Goal: Task Accomplishment & Management: Use online tool/utility

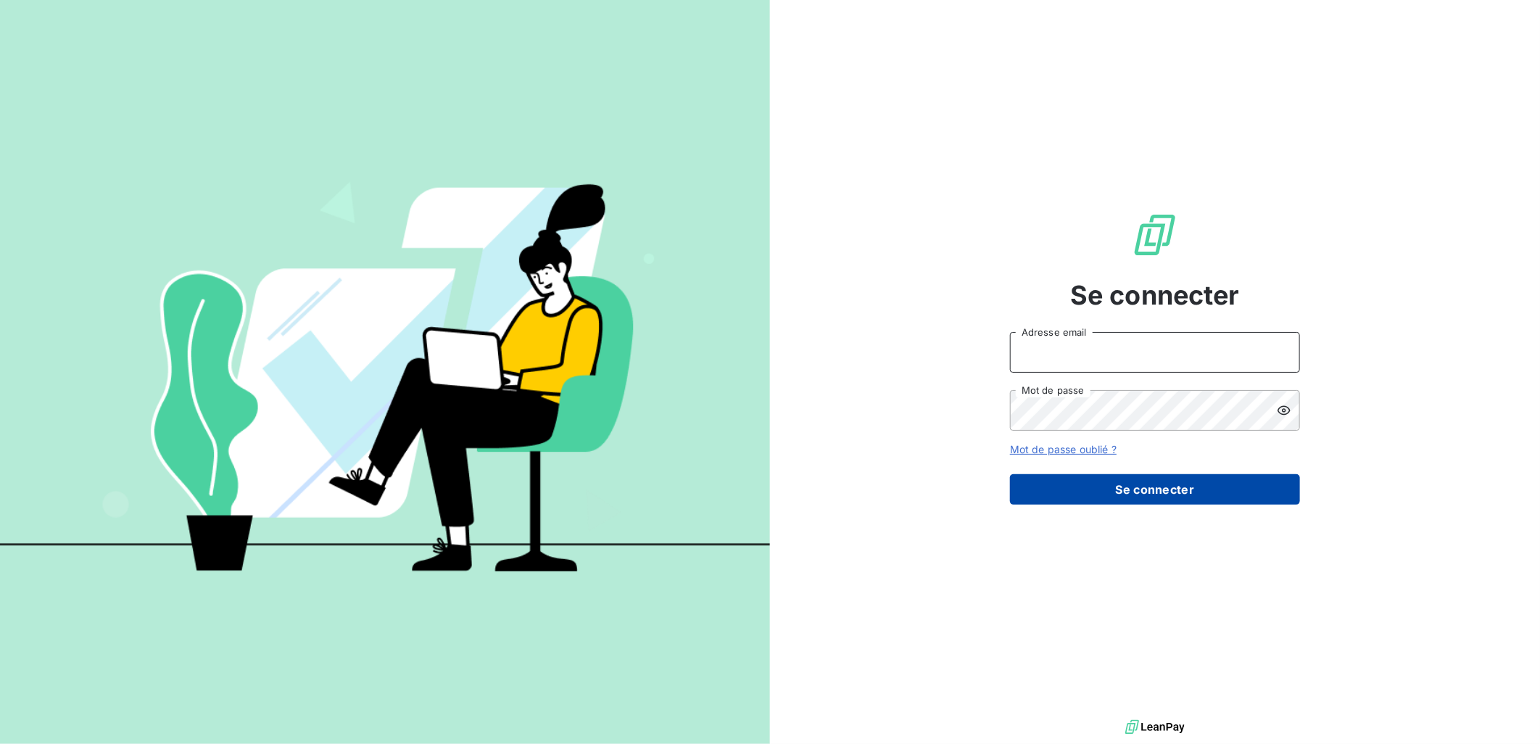
type input "[EMAIL_ADDRESS][DOMAIN_NAME]"
click at [1126, 478] on button "Se connecter" at bounding box center [1155, 489] width 290 height 30
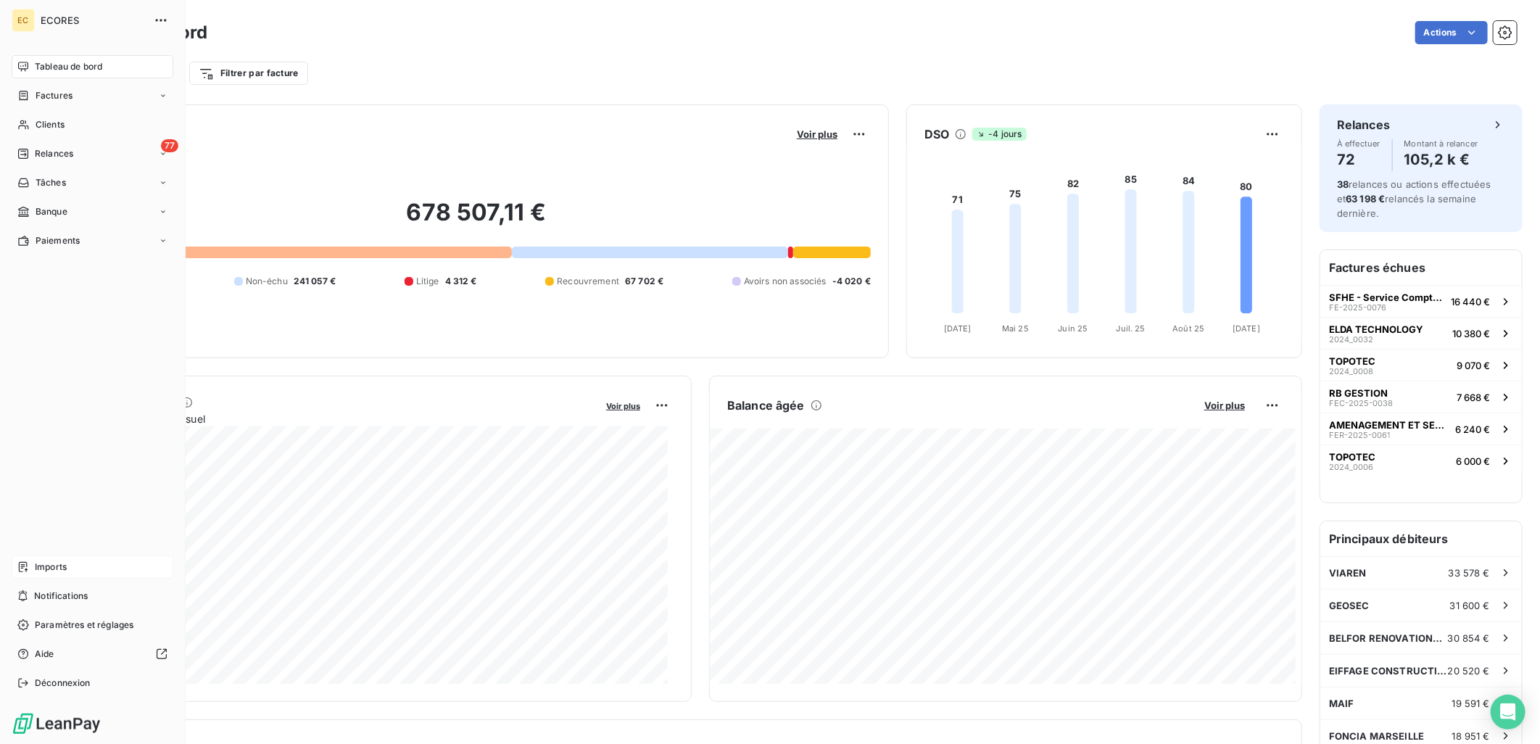
click at [42, 560] on span "Imports" at bounding box center [51, 566] width 32 height 13
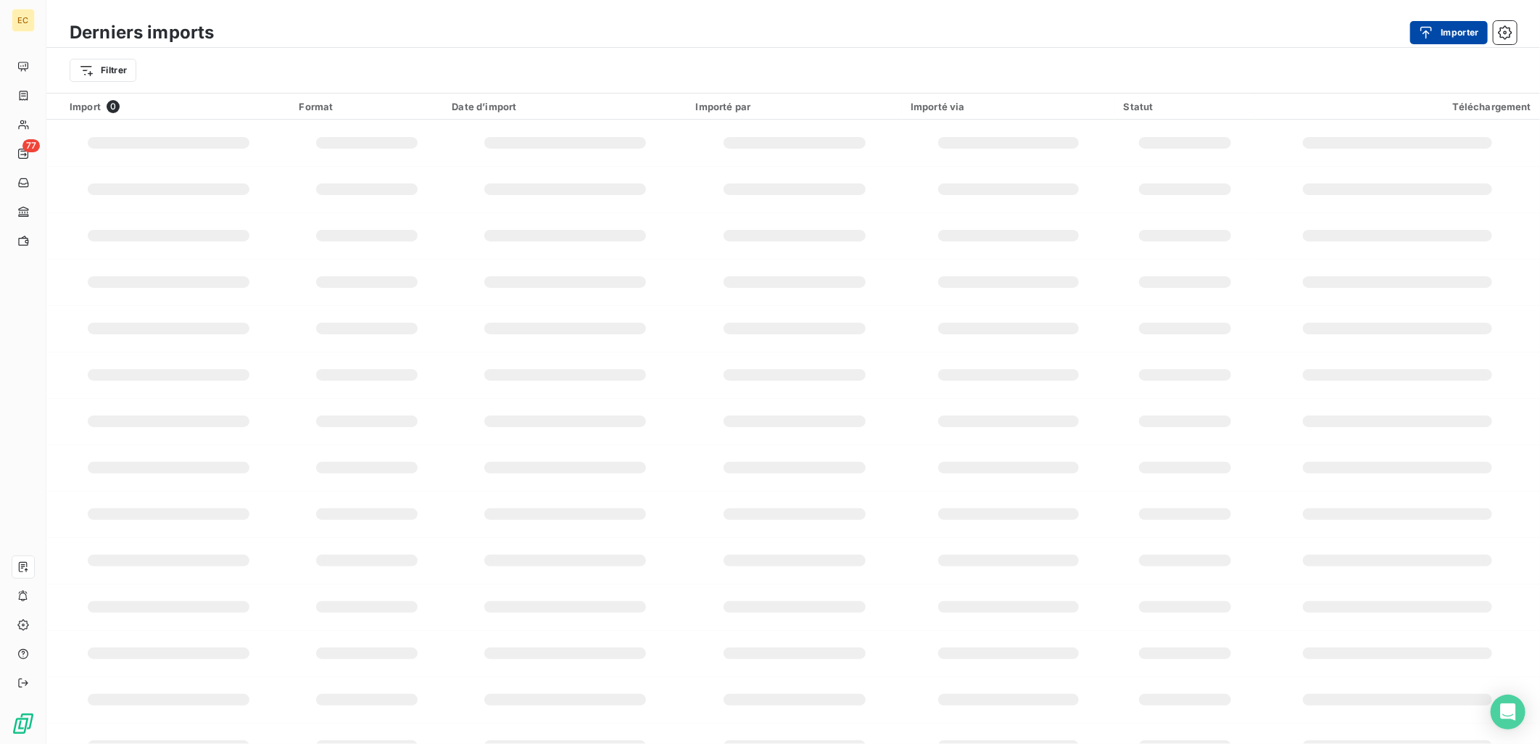
click at [1448, 33] on button "Importer" at bounding box center [1449, 32] width 78 height 23
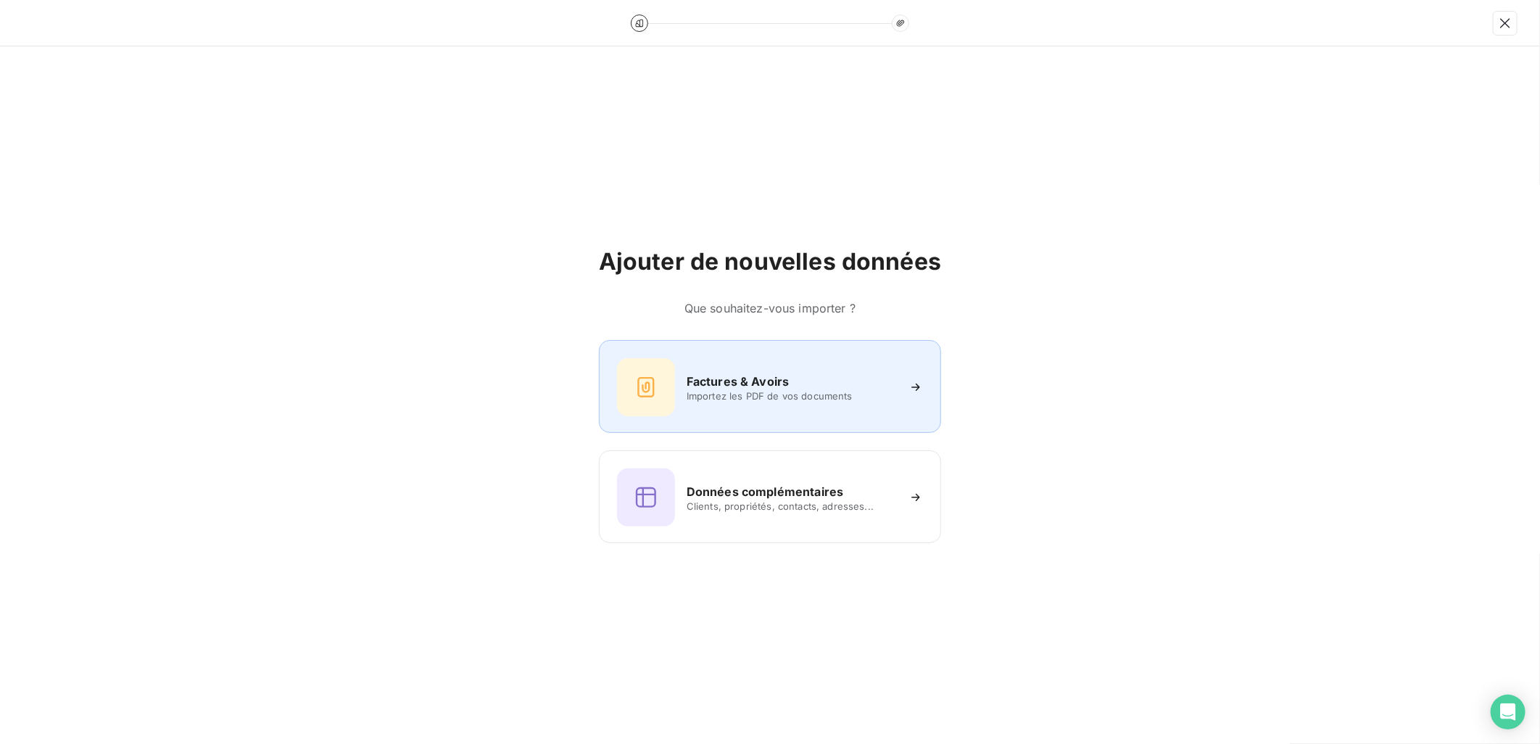
click at [872, 412] on div "Factures & Avoirs Importez les PDF de vos documents" at bounding box center [770, 387] width 306 height 58
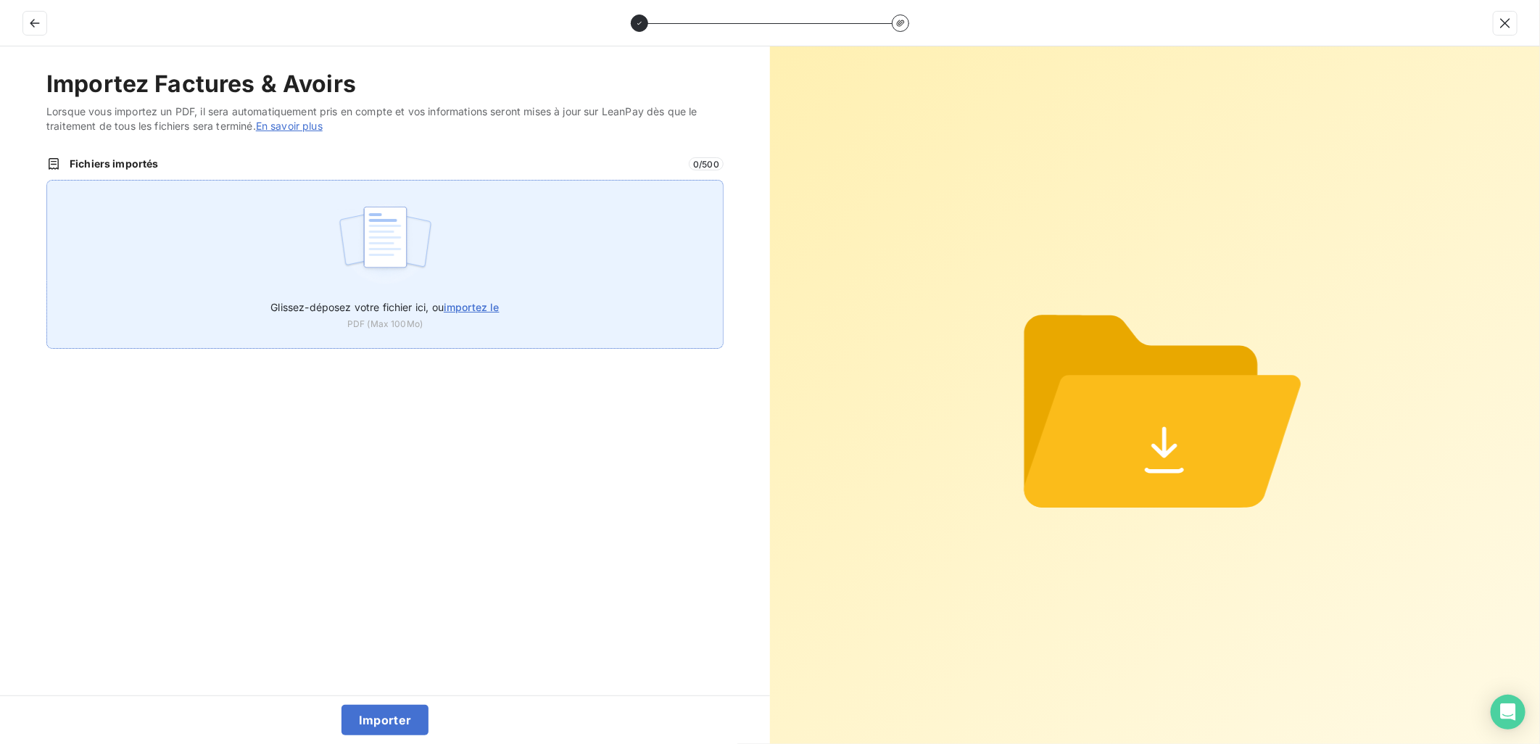
click at [527, 304] on div "Glissez-déposez votre fichier ici, ou importez le PDF (Max 100Mo)" at bounding box center [384, 264] width 677 height 169
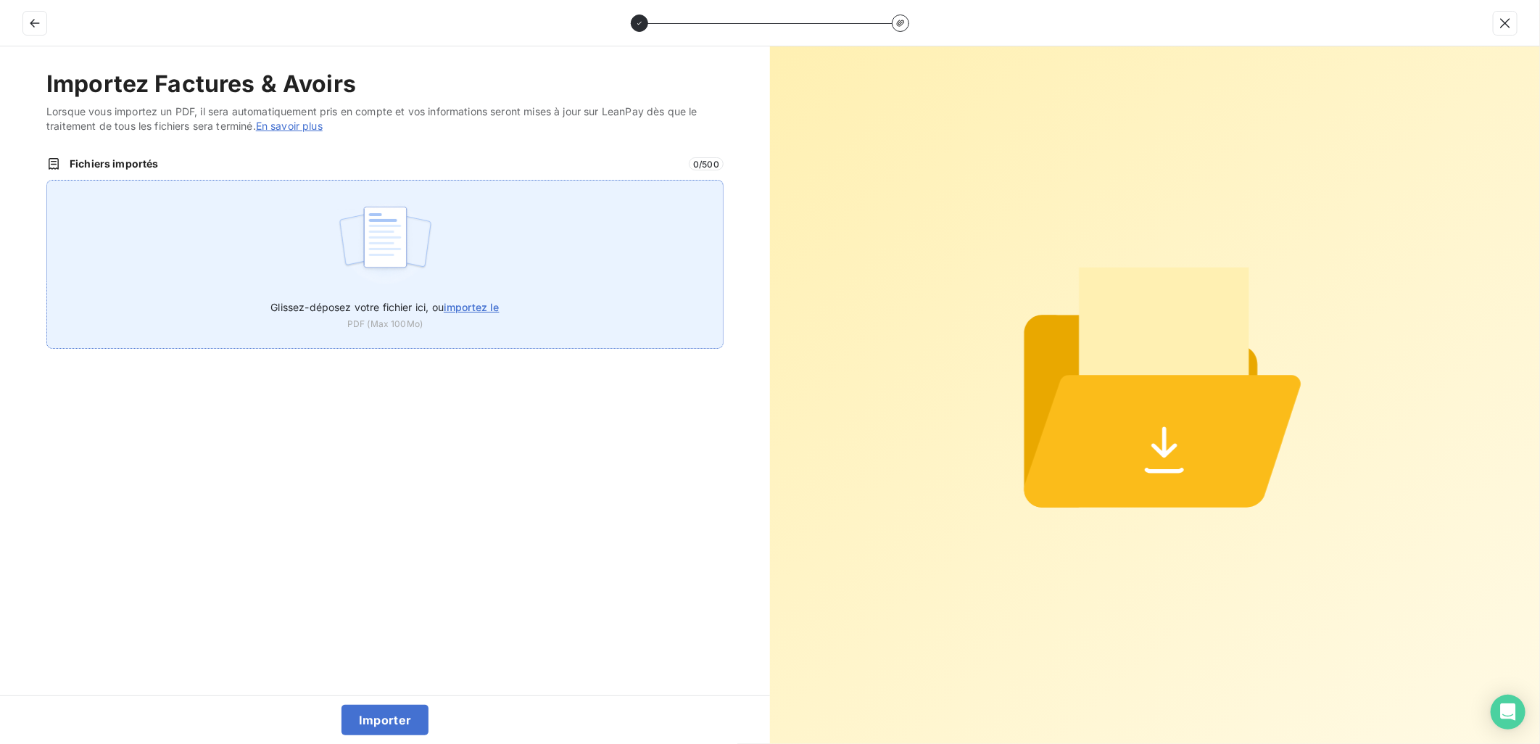
type input "C:\fakepath\FEF-2025-2626.pdf"
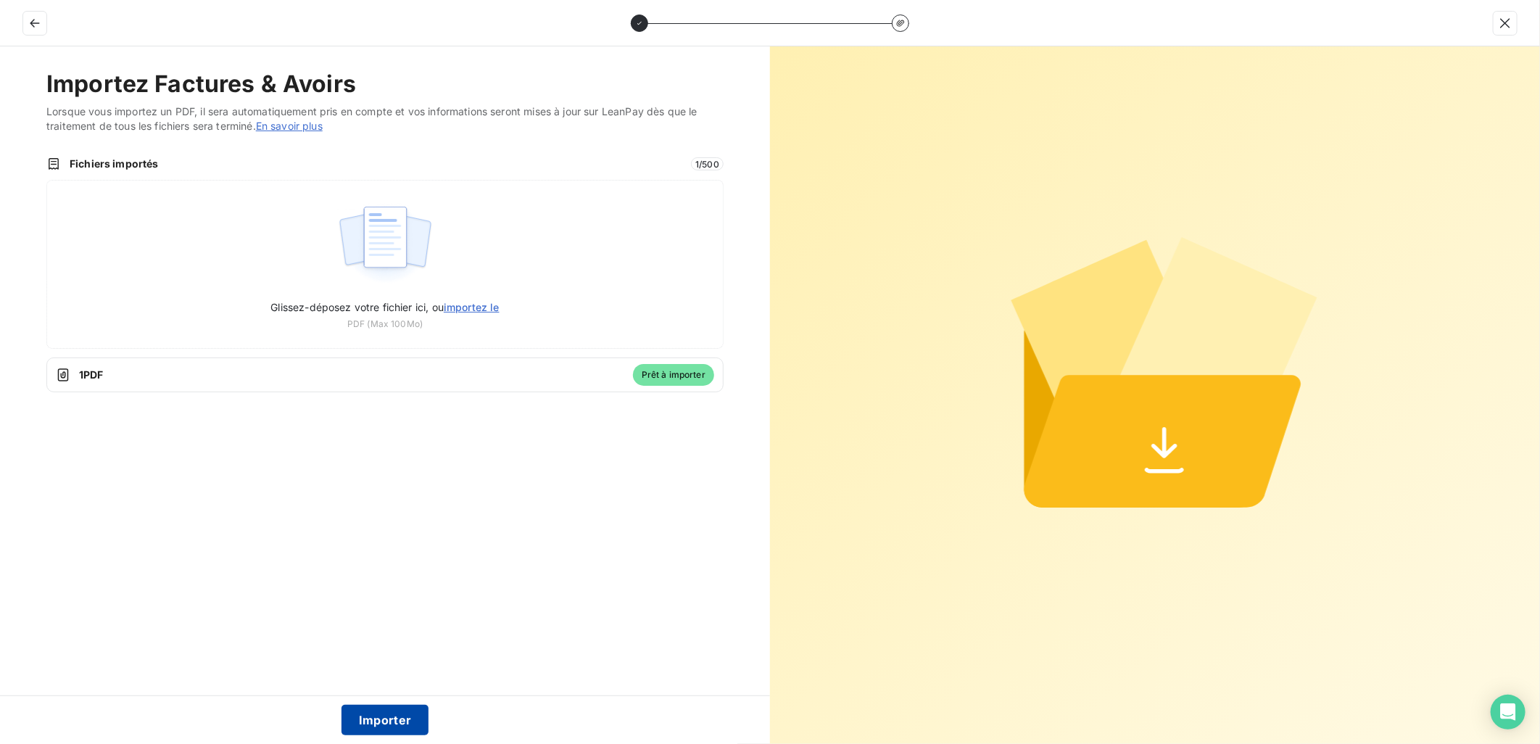
click at [381, 715] on button "Importer" at bounding box center [385, 720] width 88 height 30
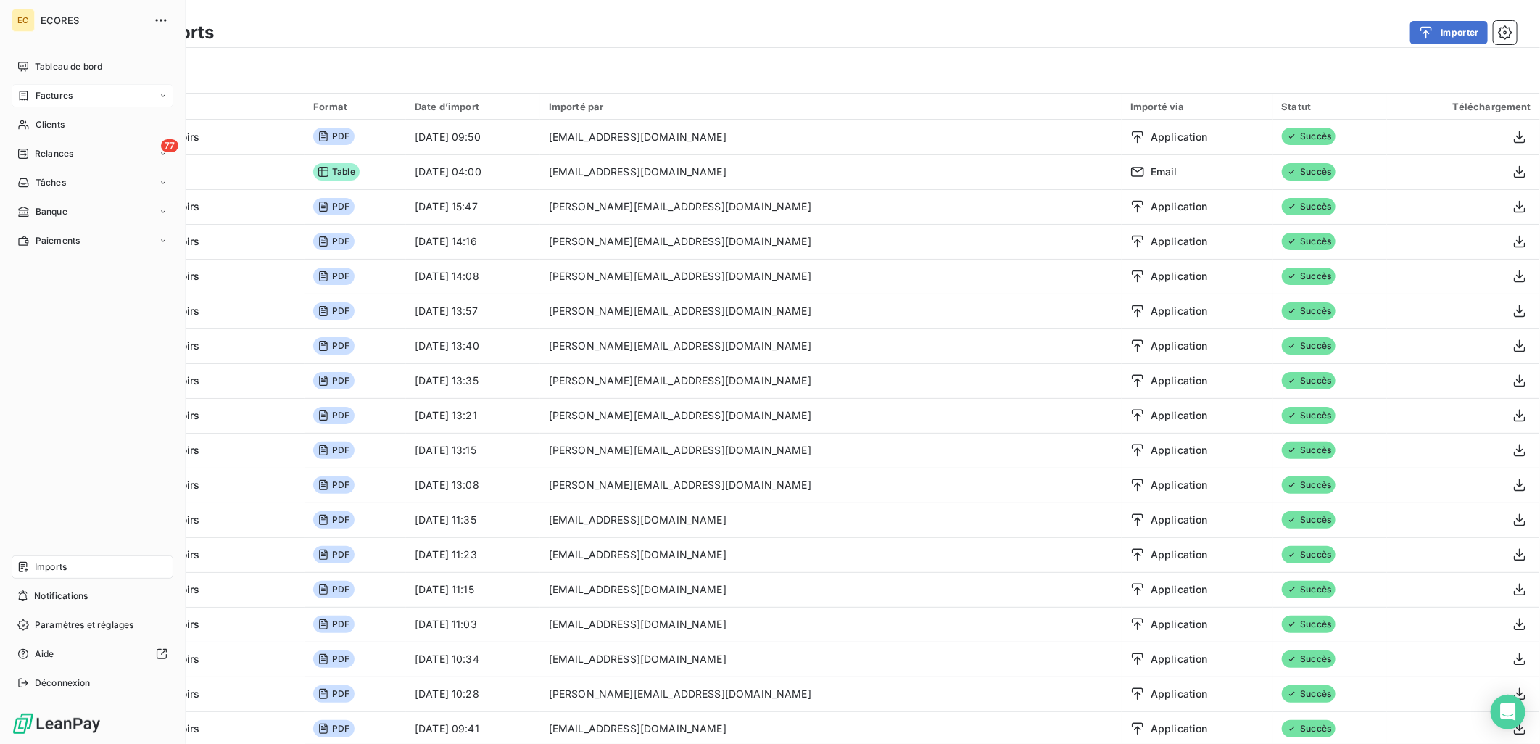
click at [51, 98] on span "Factures" at bounding box center [54, 95] width 37 height 13
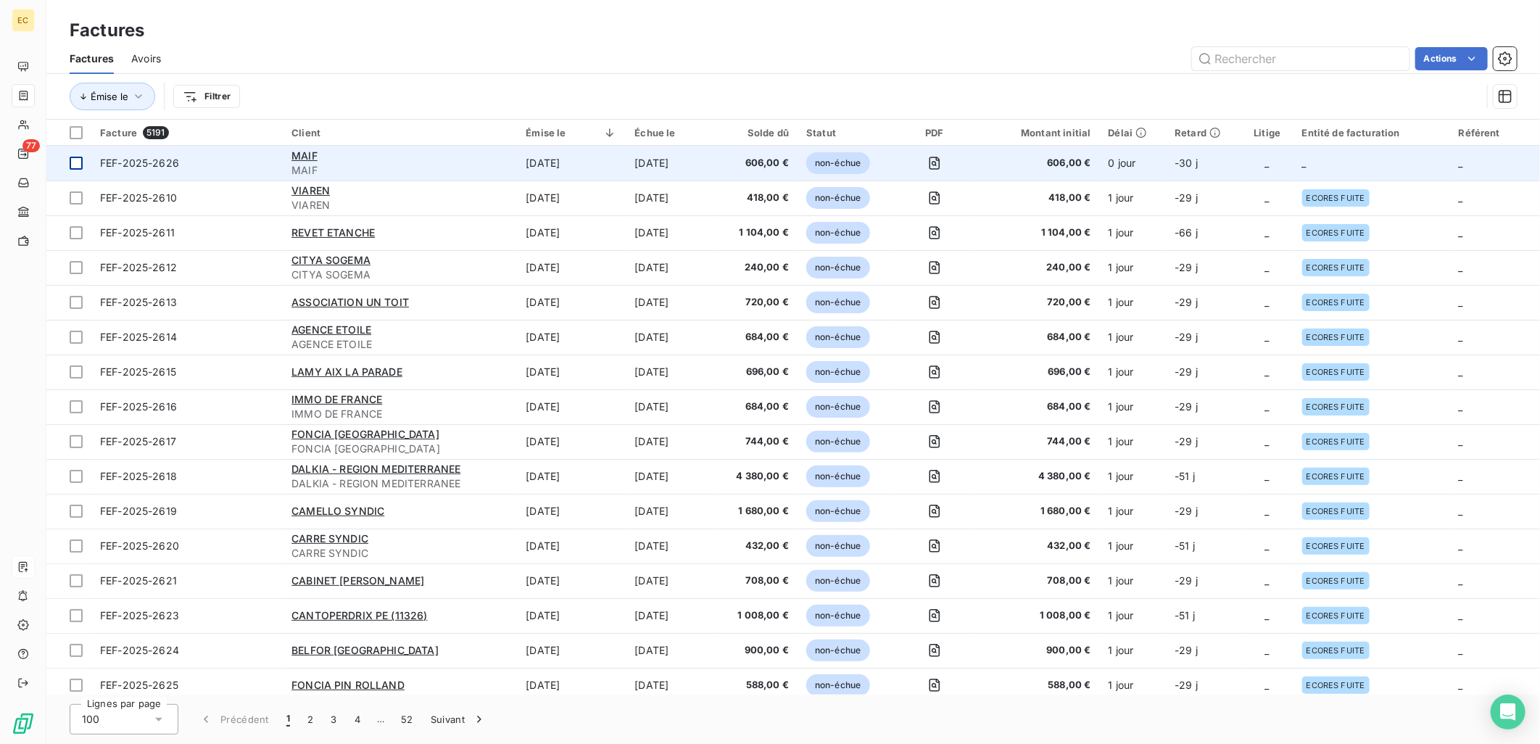
drag, startPoint x: 1374, startPoint y: 159, endPoint x: 66, endPoint y: 163, distance: 1308.4
click at [83, 167] on td at bounding box center [68, 163] width 45 height 35
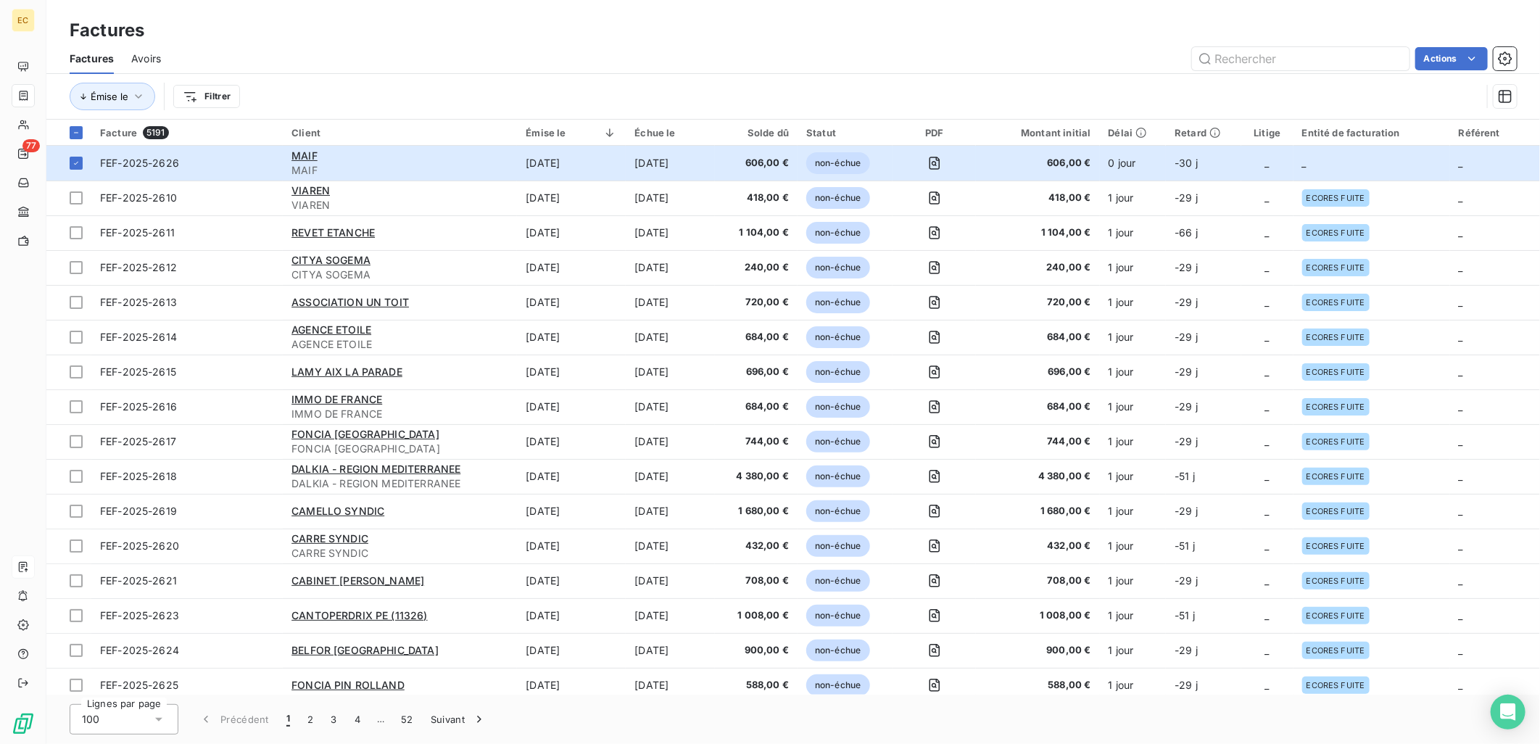
click at [1480, 52] on html "EC 77 Factures Factures Avoirs Actions Émise le Filtrer Facture 5191 Client Émi…" at bounding box center [770, 372] width 1540 height 744
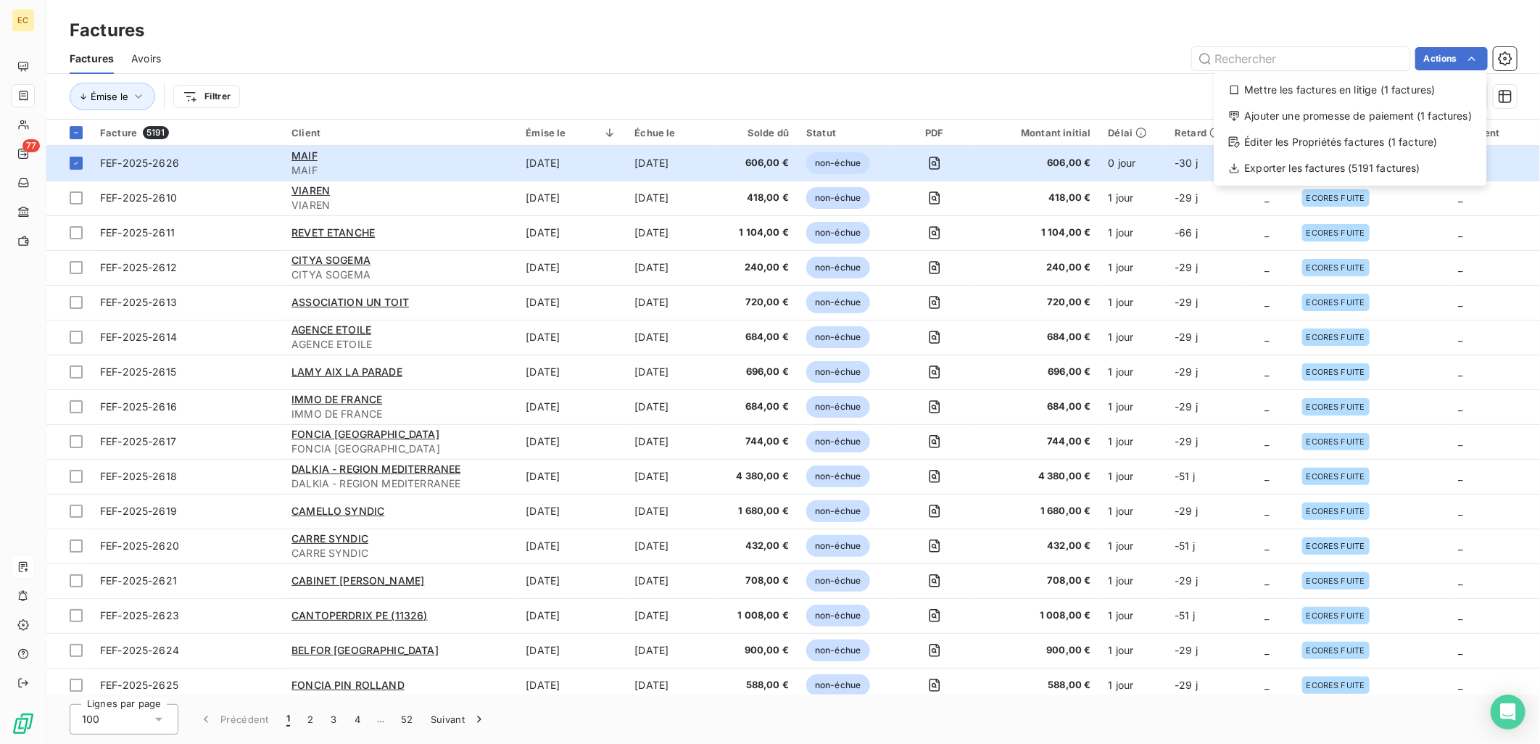
click at [1479, 52] on html "EC 77 Factures Factures Avoirs Actions Mettre les factures en litige (1 facture…" at bounding box center [770, 372] width 1540 height 744
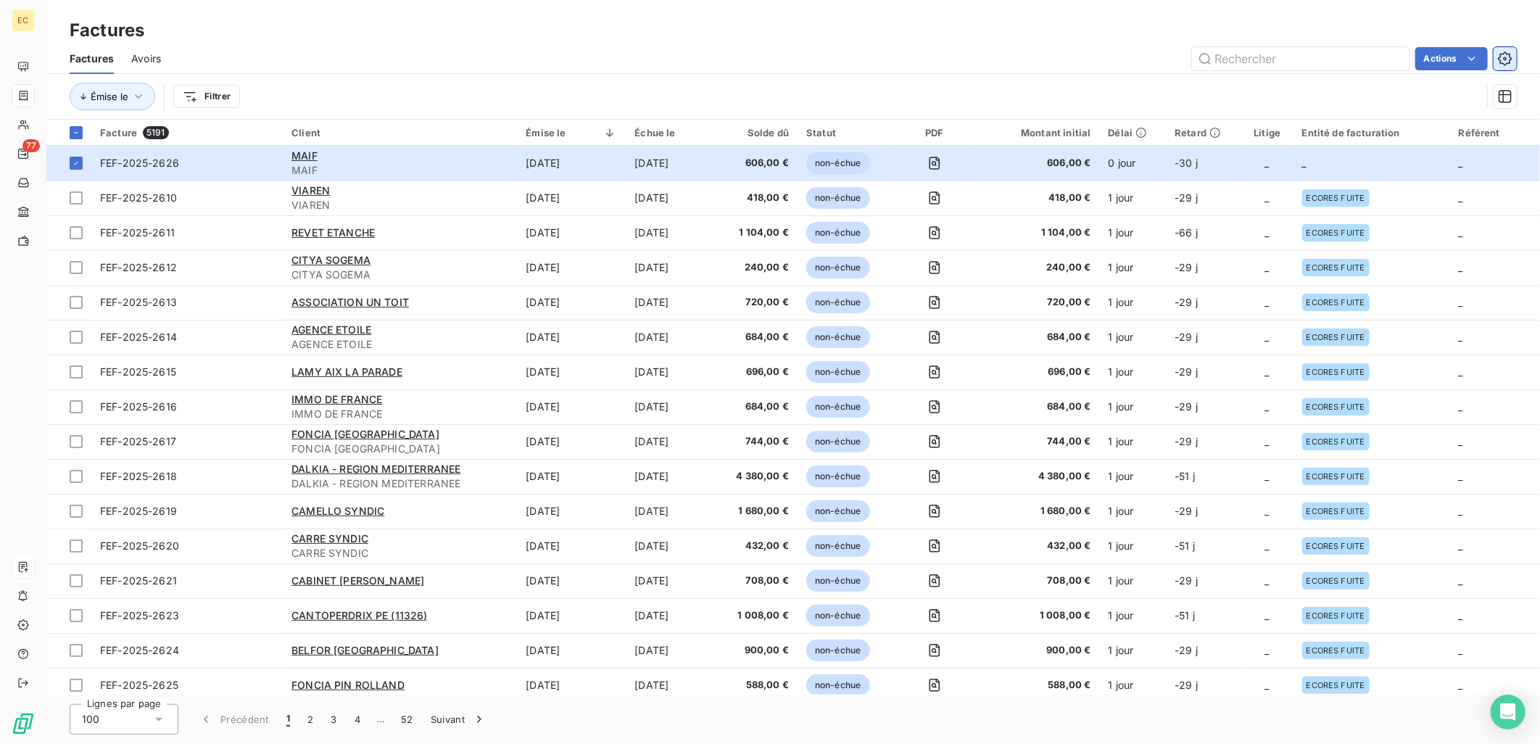
click at [1508, 55] on icon "button" at bounding box center [1505, 58] width 14 height 14
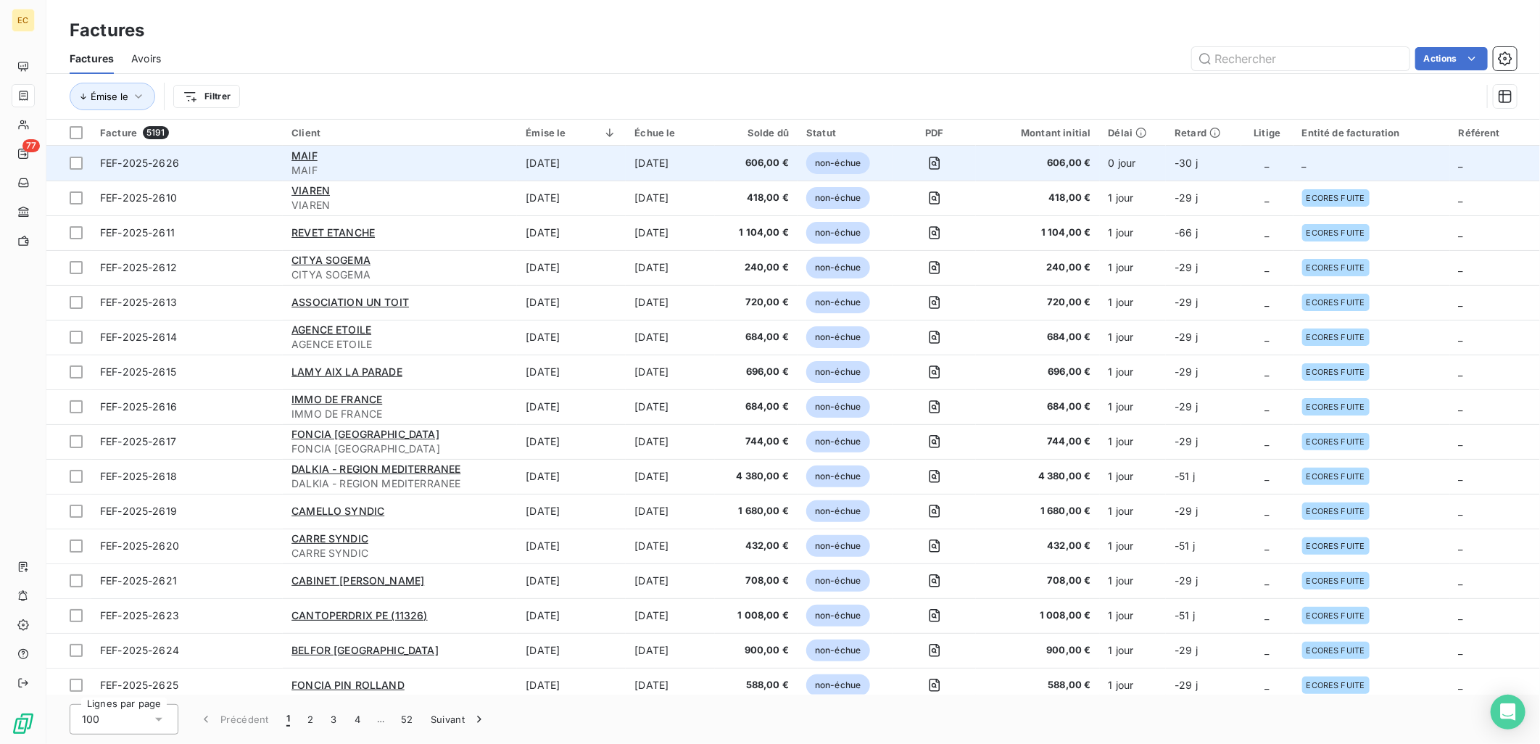
click at [370, 152] on div "MAIF" at bounding box center [399, 156] width 217 height 14
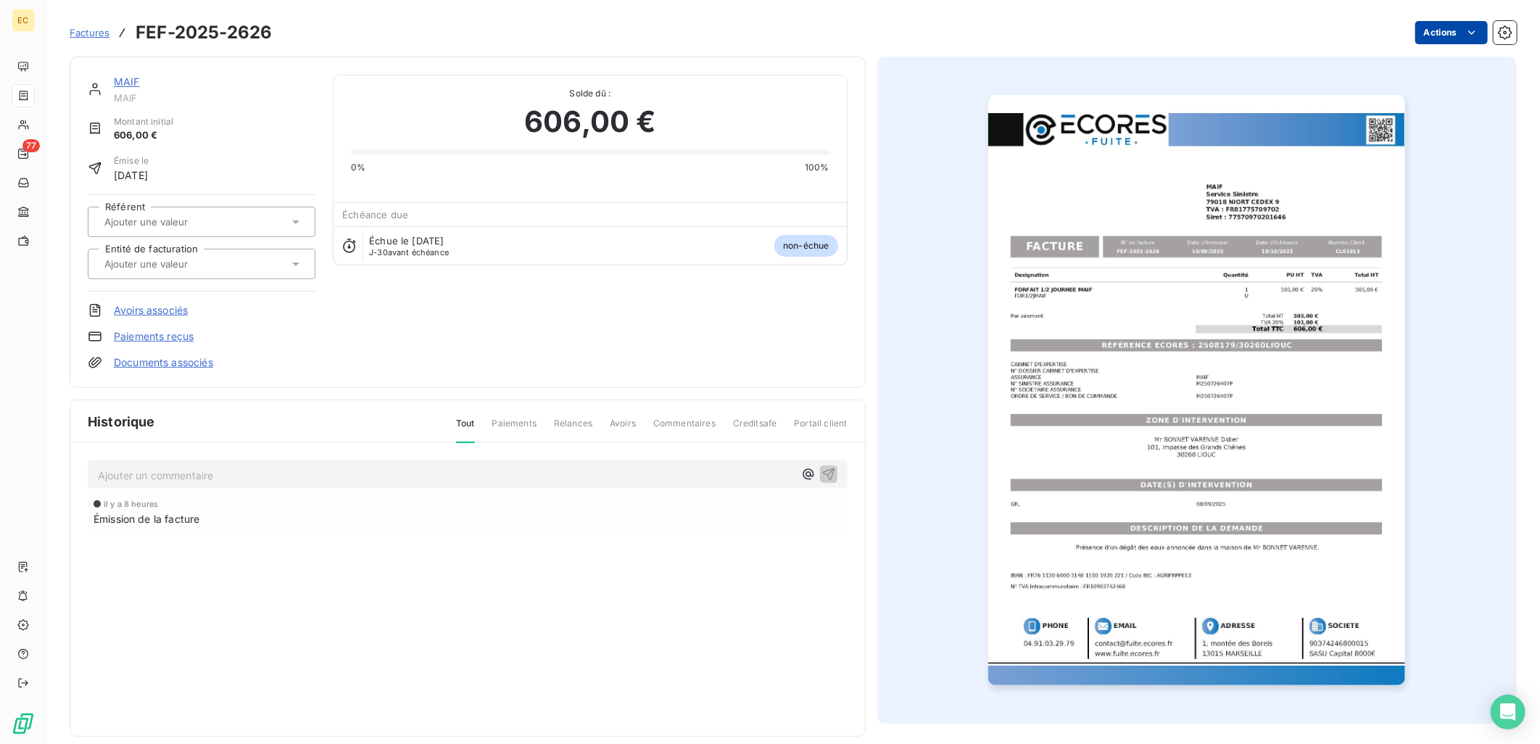
click at [1467, 31] on html "EC 77 Factures FEF-2025-2626 Actions MAIF MAIF Montant initial 606,00 € Émise l…" at bounding box center [770, 372] width 1540 height 744
click at [1465, 31] on html "EC 77 Factures FEF-2025-2626 Actions MAIF MAIF Montant initial 606,00 € Émise l…" at bounding box center [770, 372] width 1540 height 744
click at [1501, 24] on button "button" at bounding box center [1504, 32] width 23 height 23
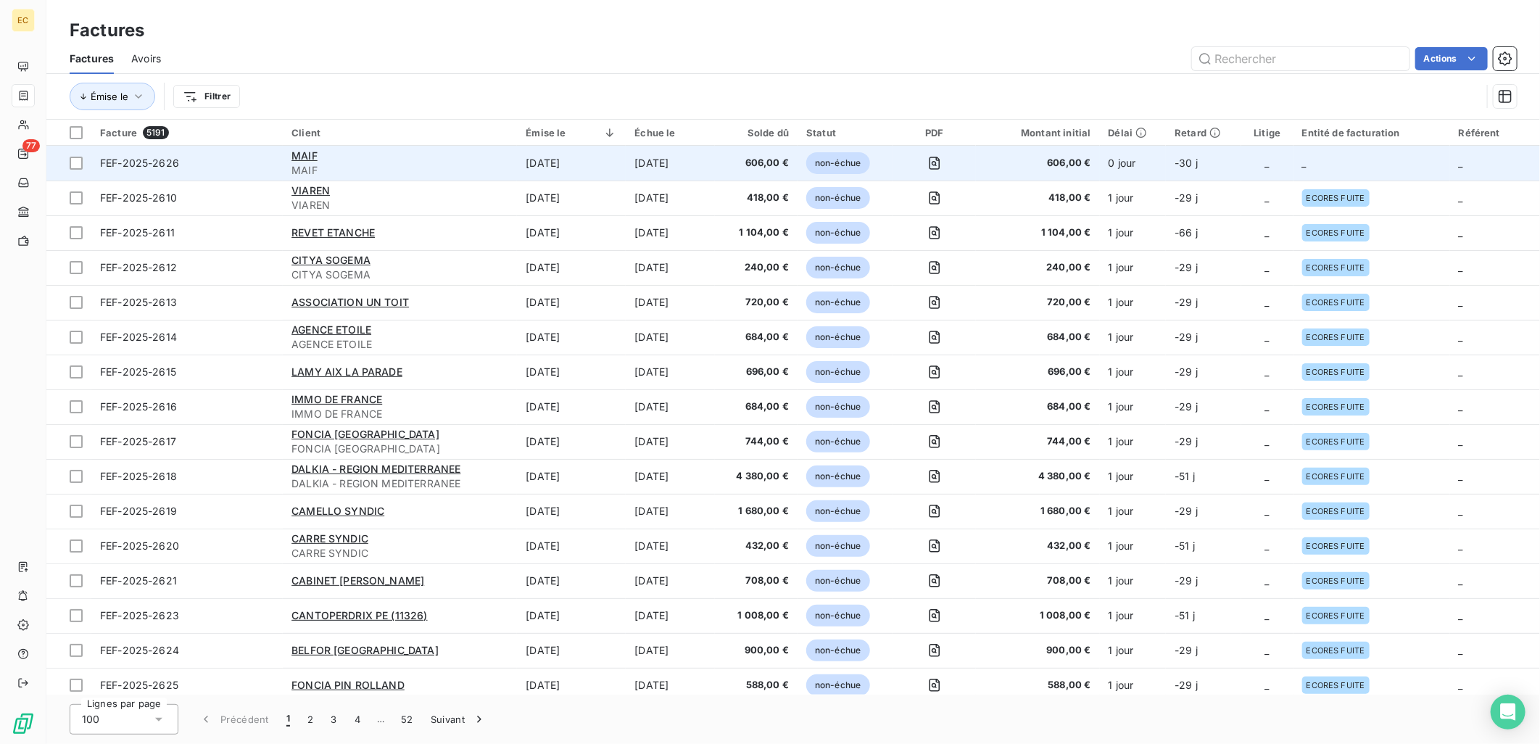
click at [509, 162] on td "MAIF MAIF" at bounding box center [400, 163] width 234 height 35
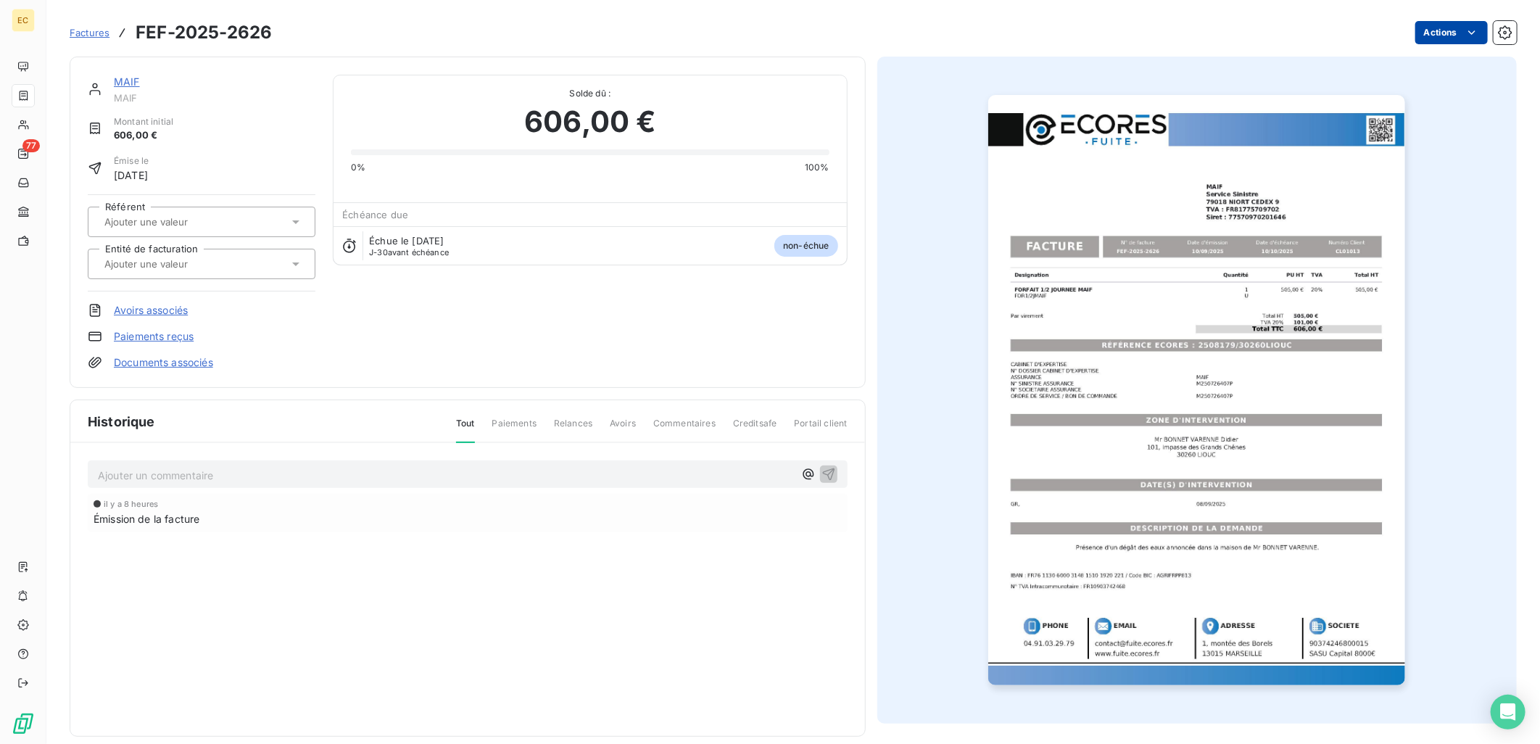
click at [1408, 41] on html "EC 77 Factures FEF-2025-2626 Actions MAIF MAIF Montant initial 606,00 € Émise l…" at bounding box center [770, 372] width 1540 height 744
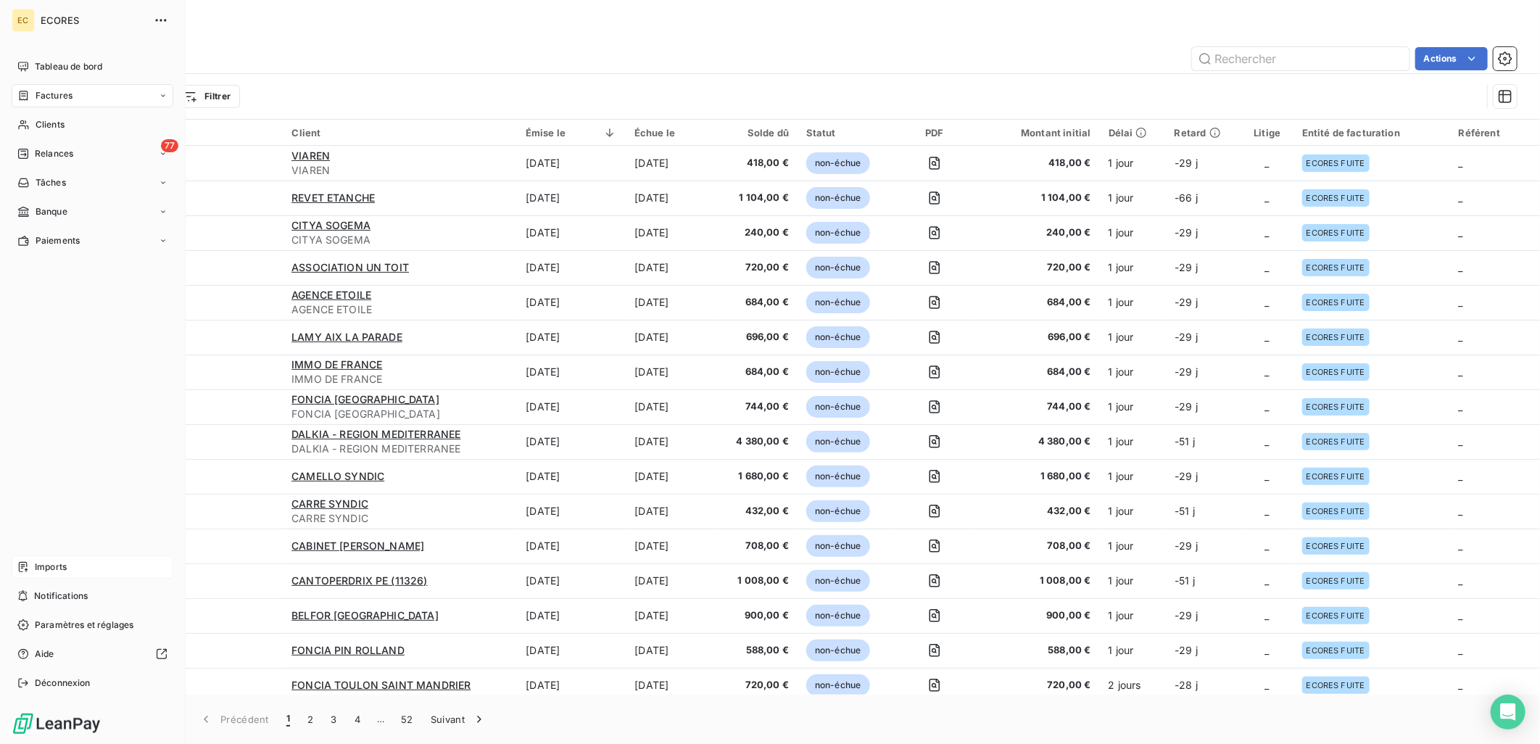
click at [43, 570] on span "Imports" at bounding box center [51, 566] width 32 height 13
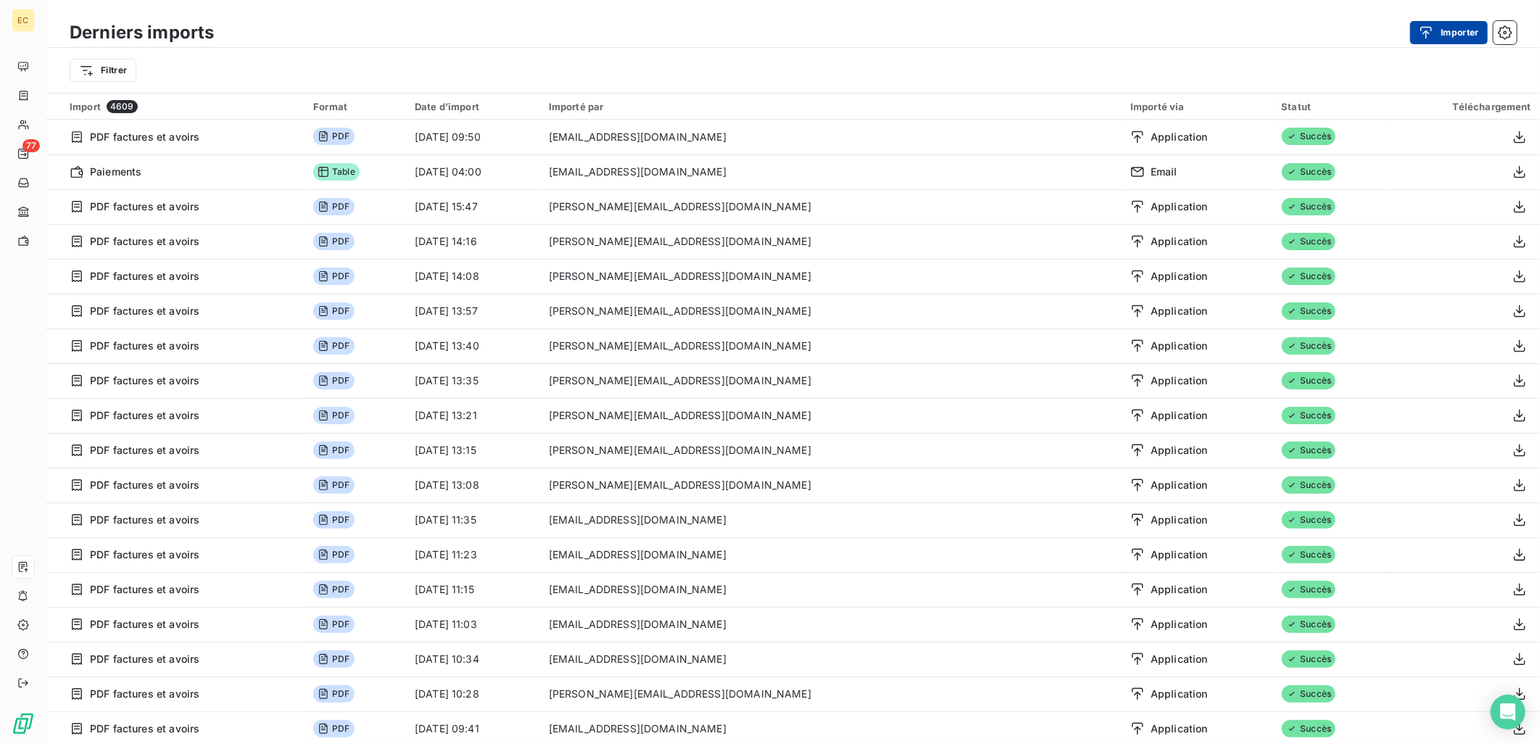
click at [1419, 22] on button "Importer" at bounding box center [1449, 32] width 78 height 23
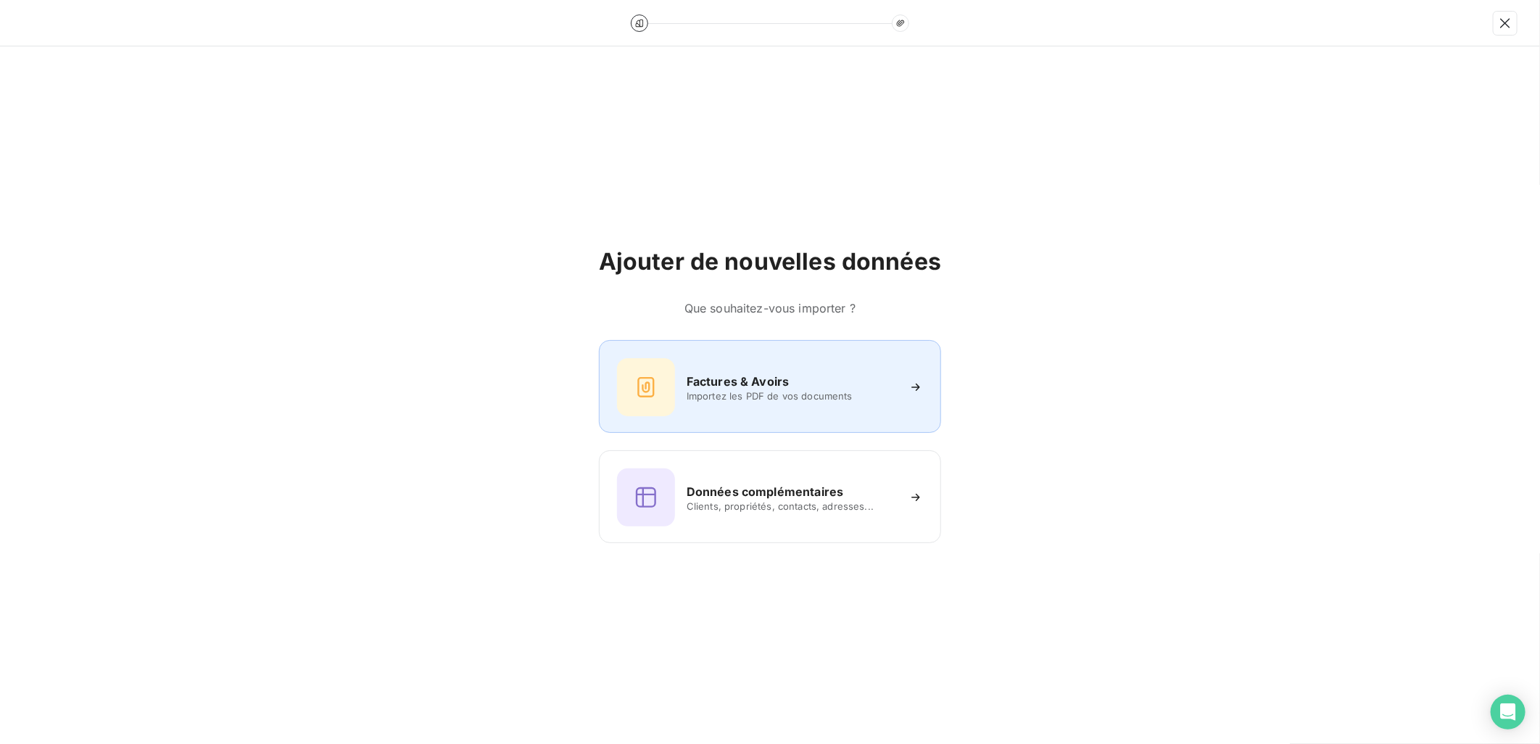
click at [858, 394] on span "Importez les PDF de vos documents" at bounding box center [791, 396] width 210 height 12
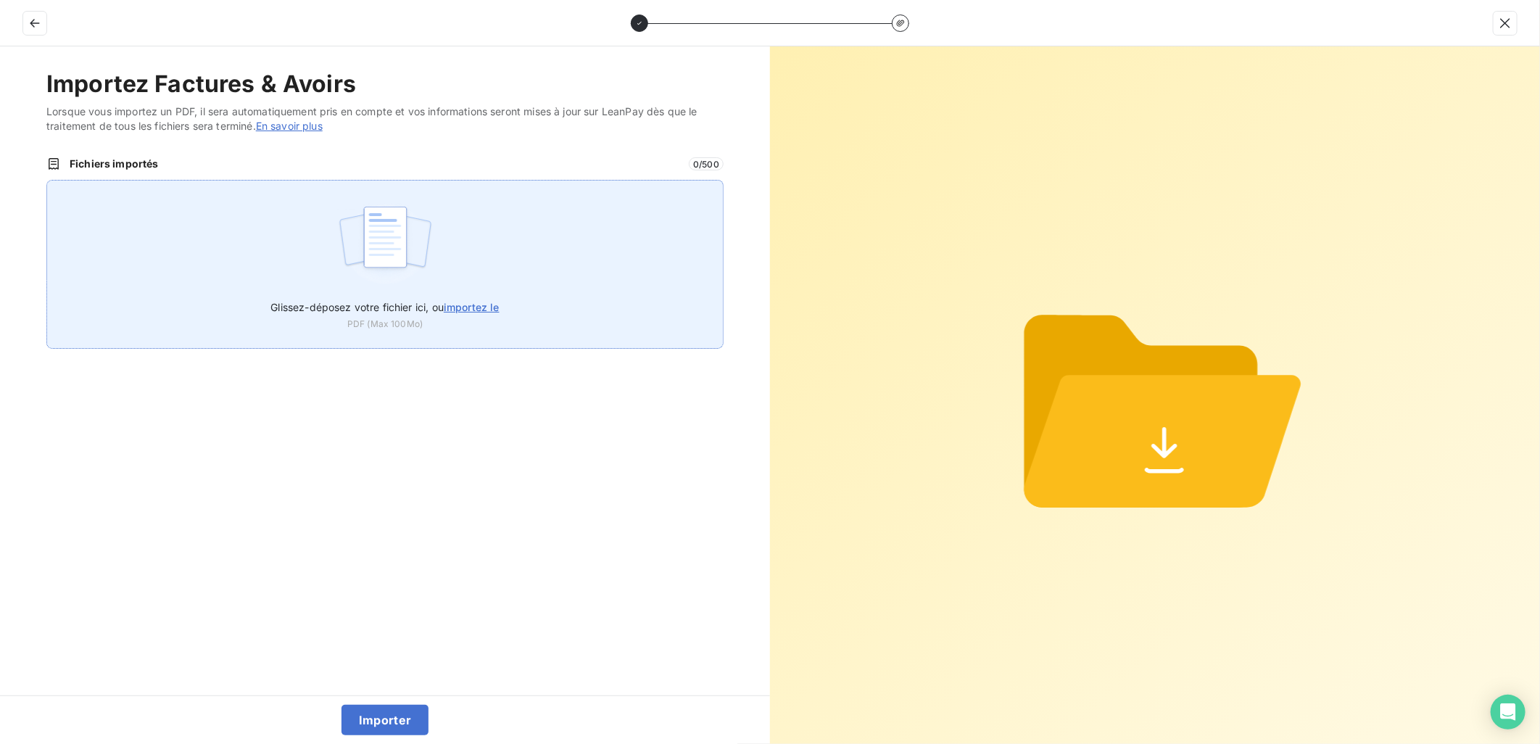
click at [381, 247] on img at bounding box center [385, 244] width 96 height 93
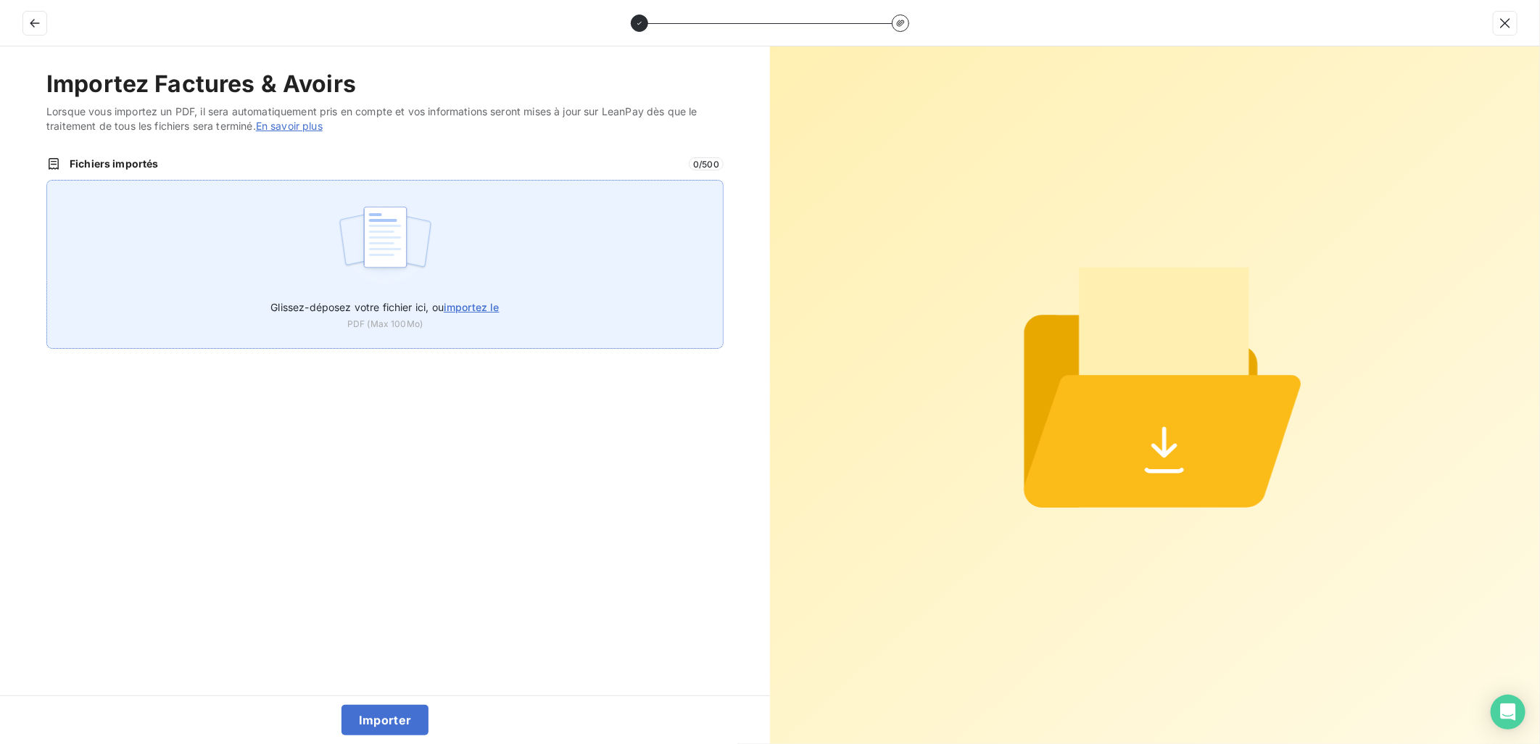
type input "C:\fakepath\FEF-2025-2627.pdf"
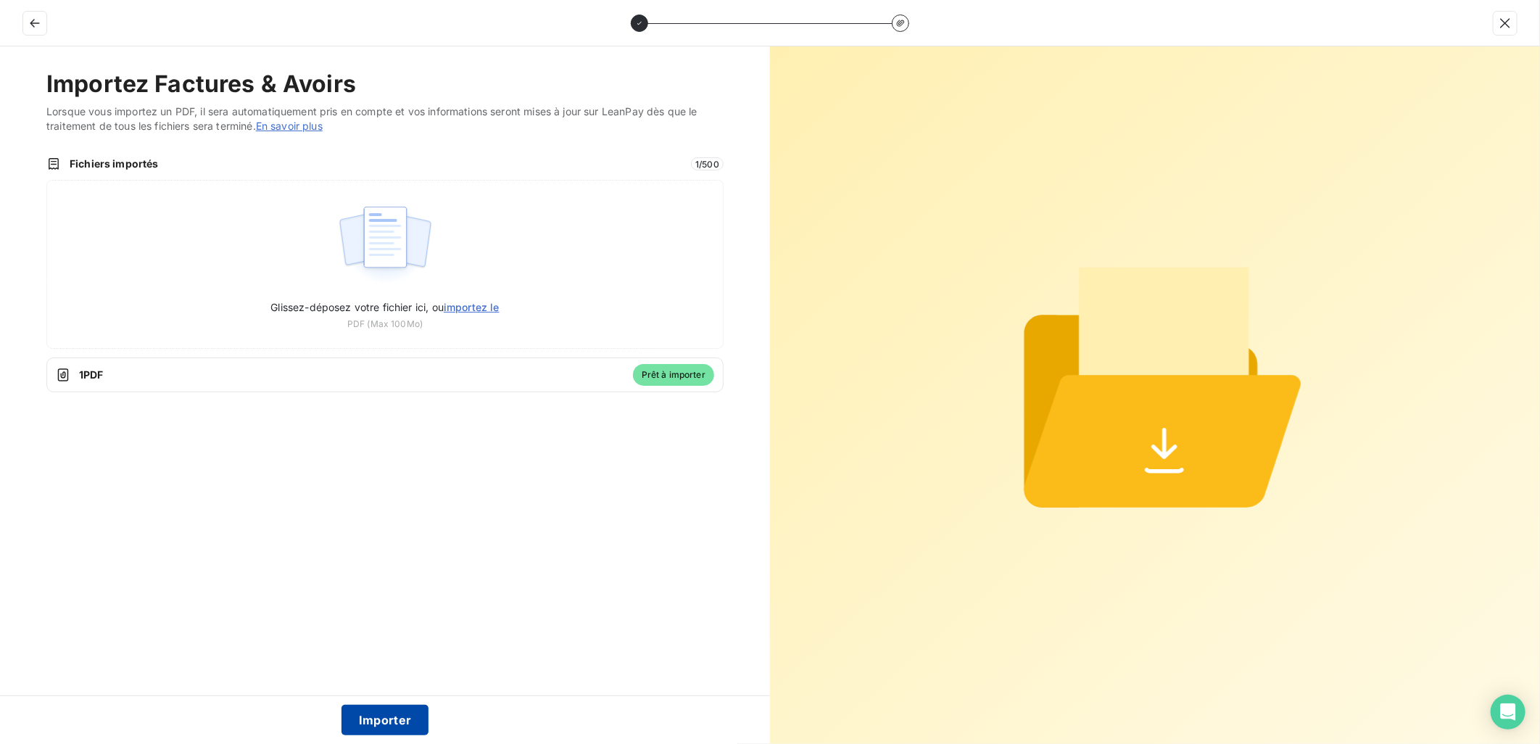
click at [402, 722] on button "Importer" at bounding box center [385, 720] width 88 height 30
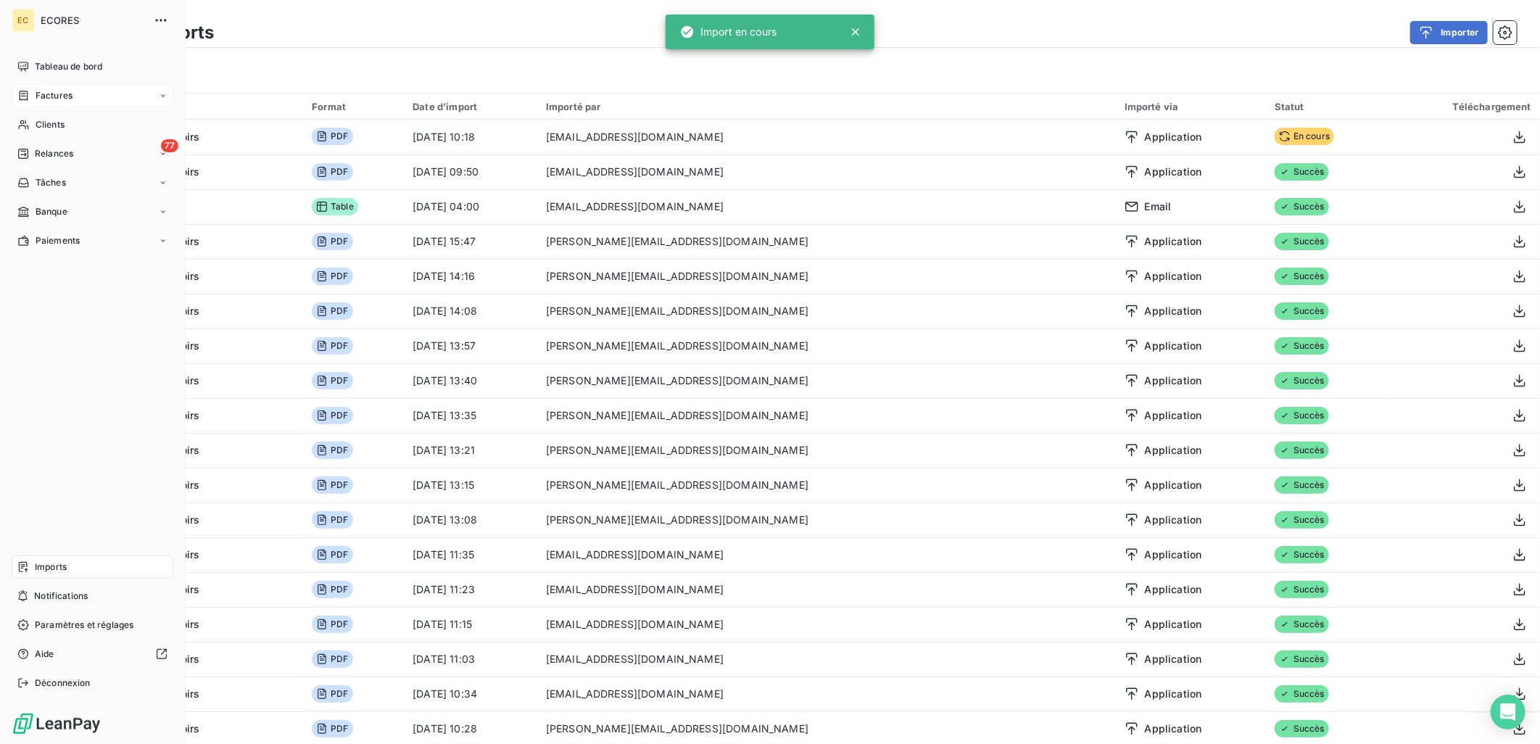
click at [67, 91] on span "Factures" at bounding box center [54, 95] width 37 height 13
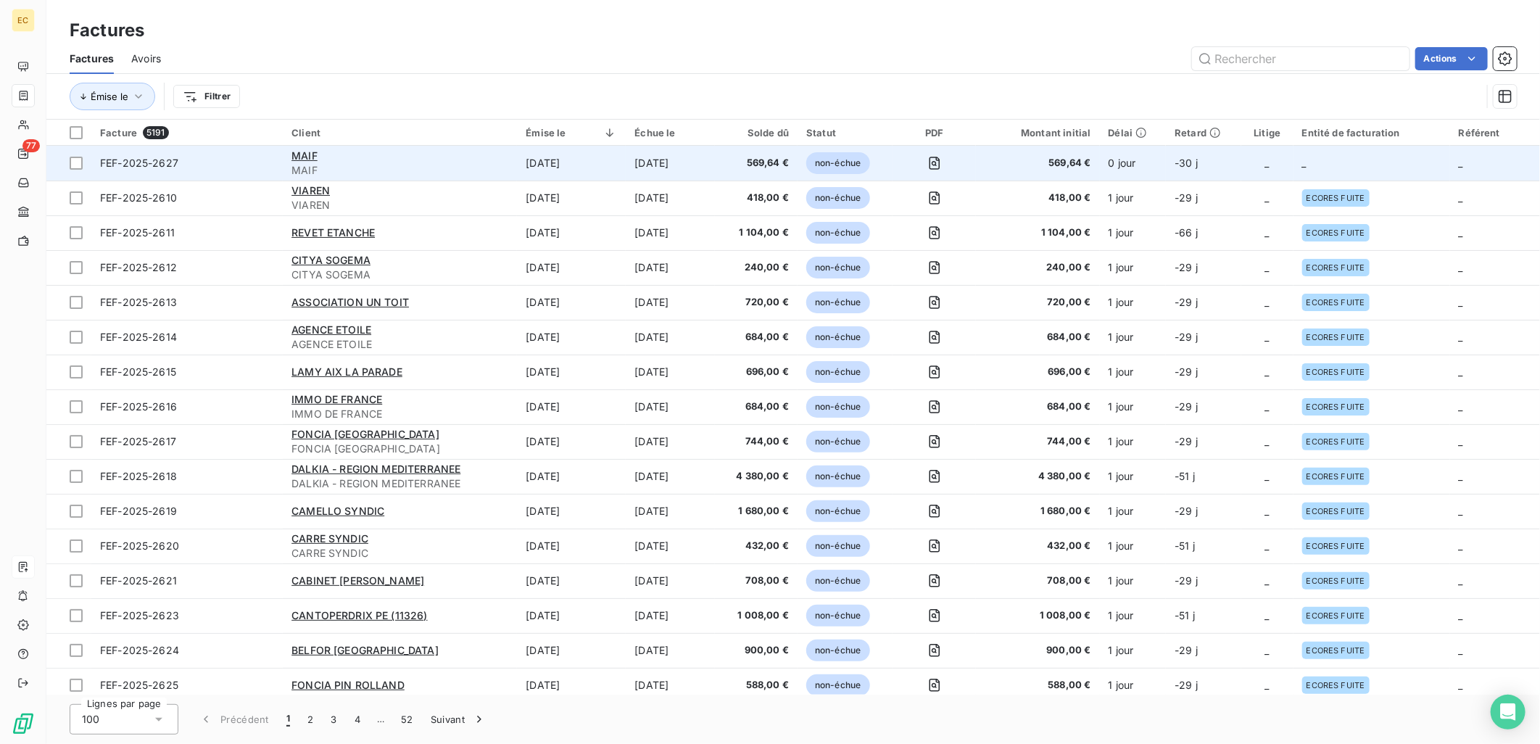
click at [1006, 162] on span "569,64 €" at bounding box center [1037, 163] width 106 height 14
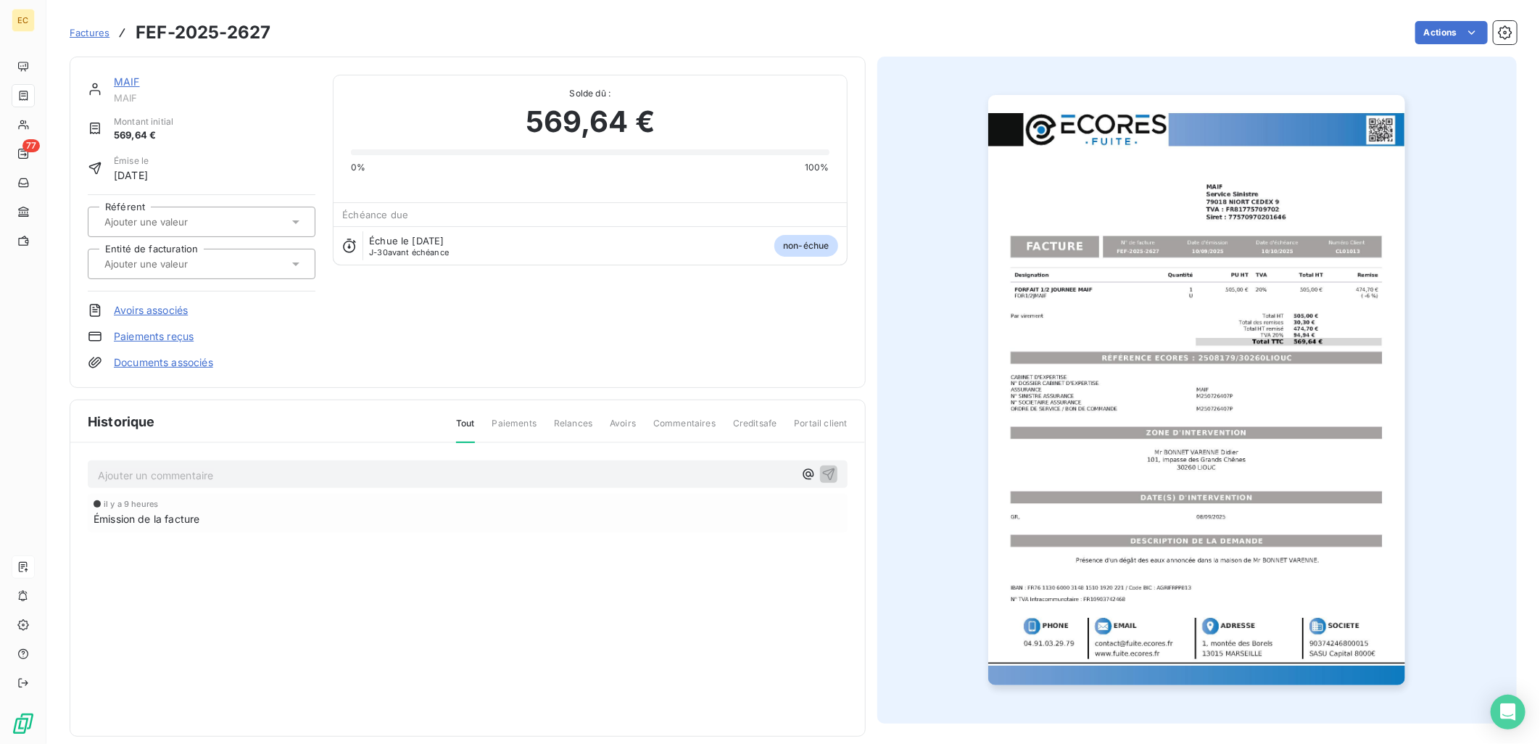
click at [168, 363] on link "Documents associés" at bounding box center [163, 362] width 99 height 14
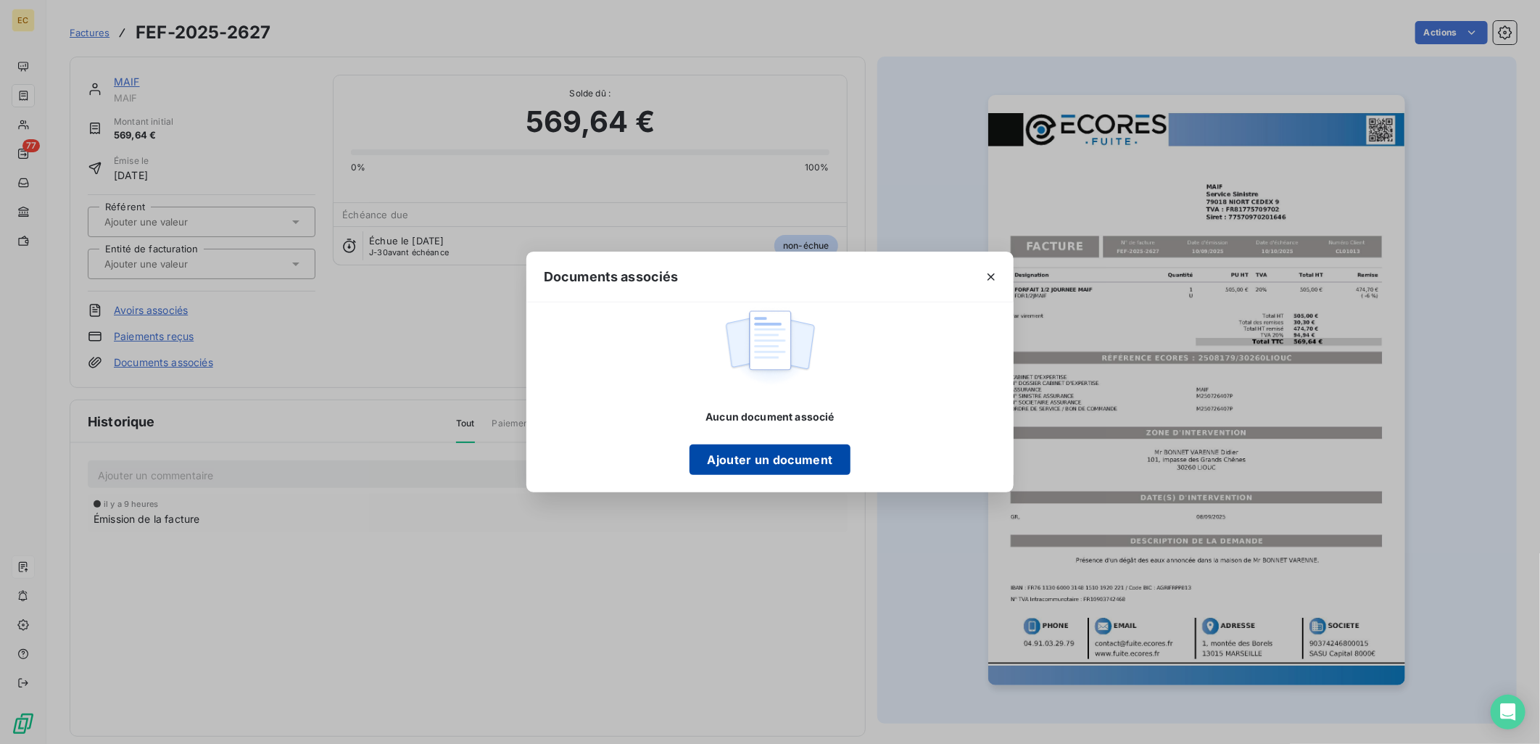
click at [745, 464] on button "Ajouter un document" at bounding box center [769, 459] width 160 height 30
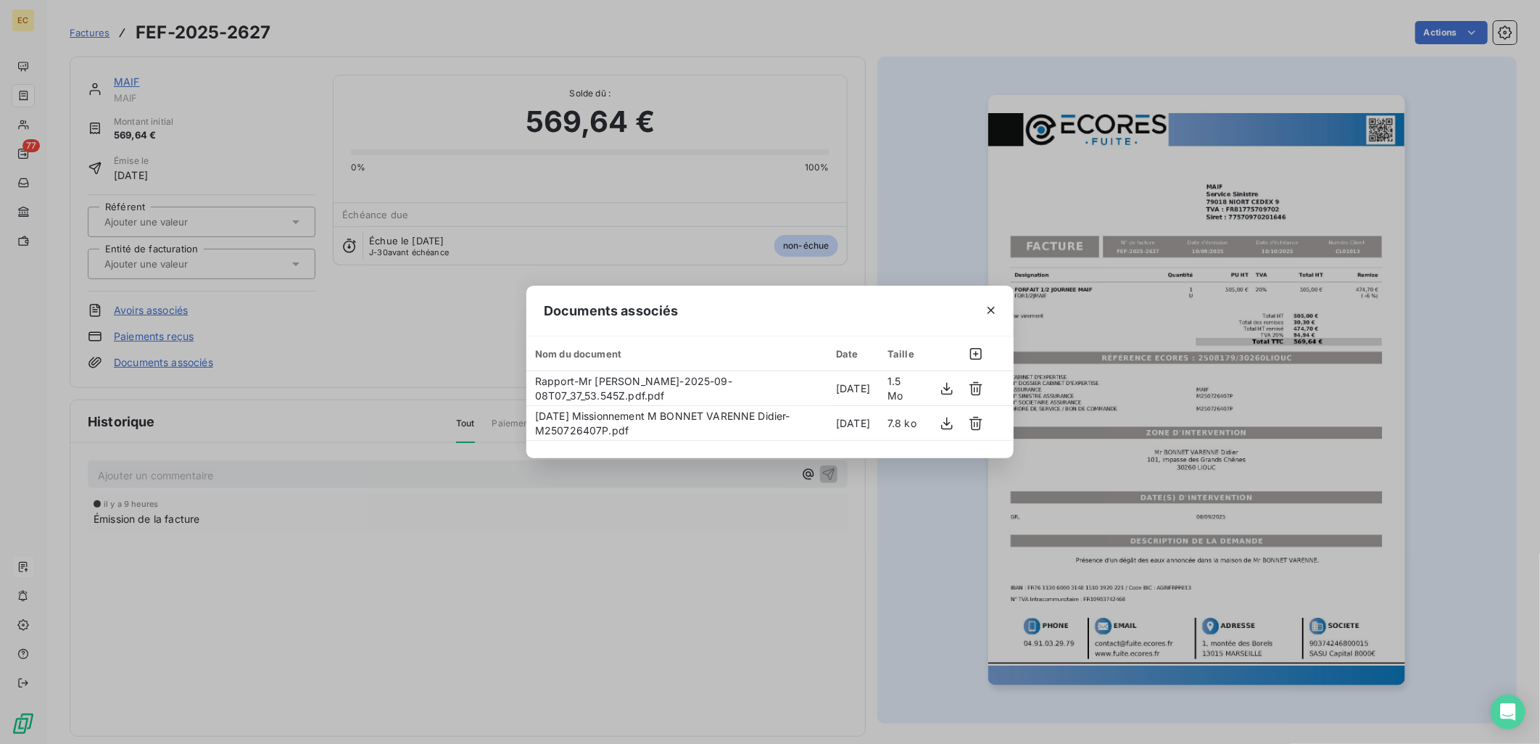
click at [355, 353] on div "Documents associés Nom du document Date Taille Rapport-Mr [PERSON_NAME]-2025-09…" at bounding box center [770, 372] width 1540 height 744
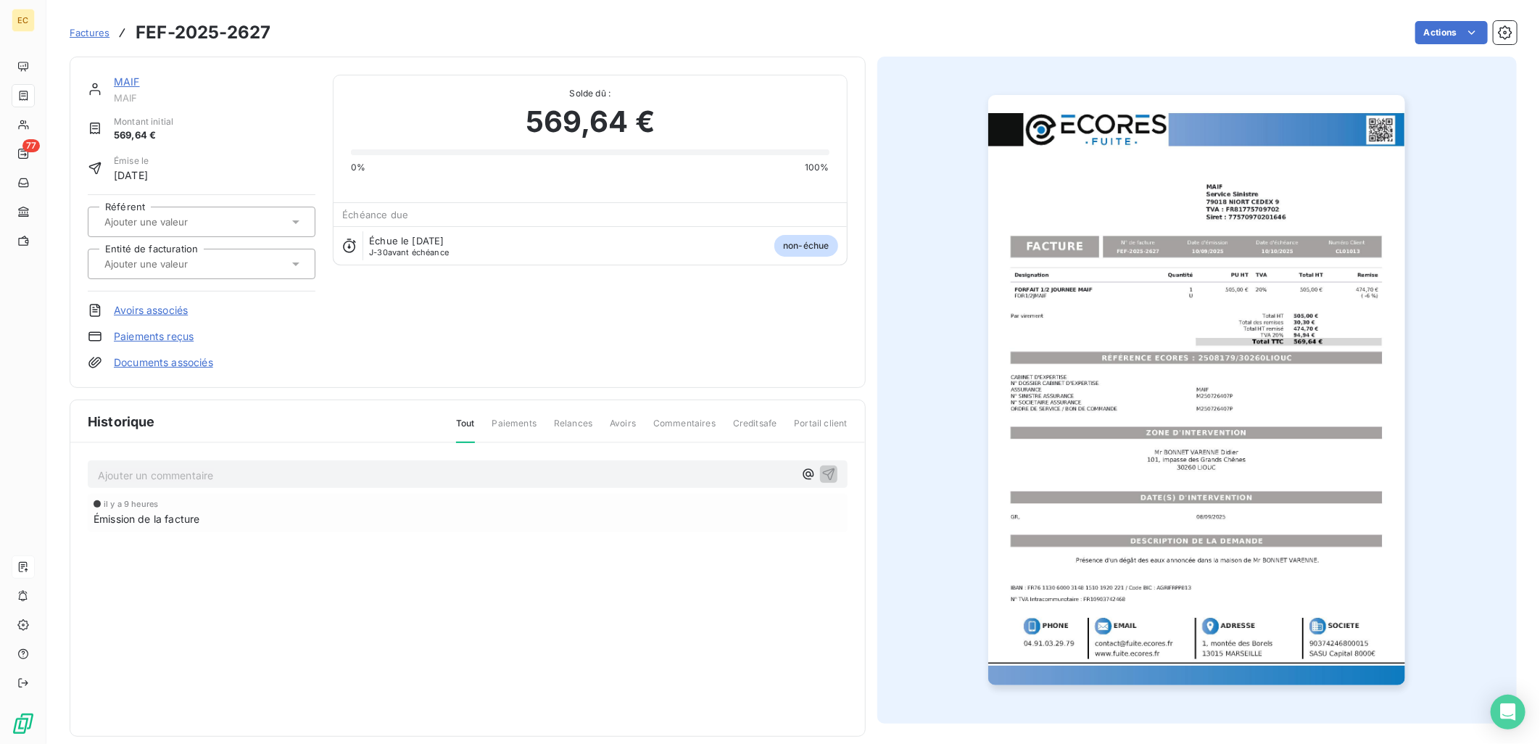
click at [211, 265] on input "text" at bounding box center [176, 263] width 146 height 13
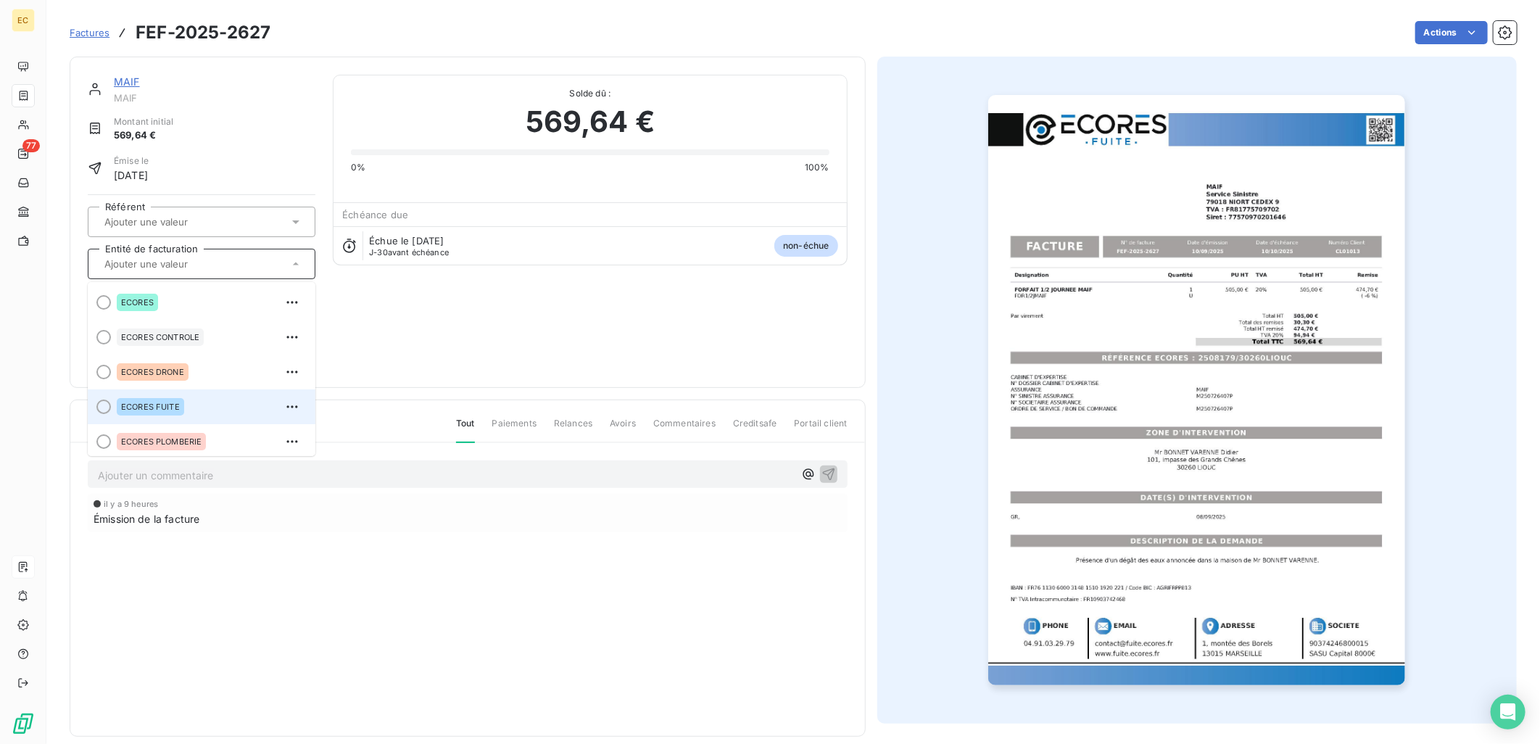
click at [180, 416] on div "ECORES FUITE" at bounding box center [210, 406] width 187 height 23
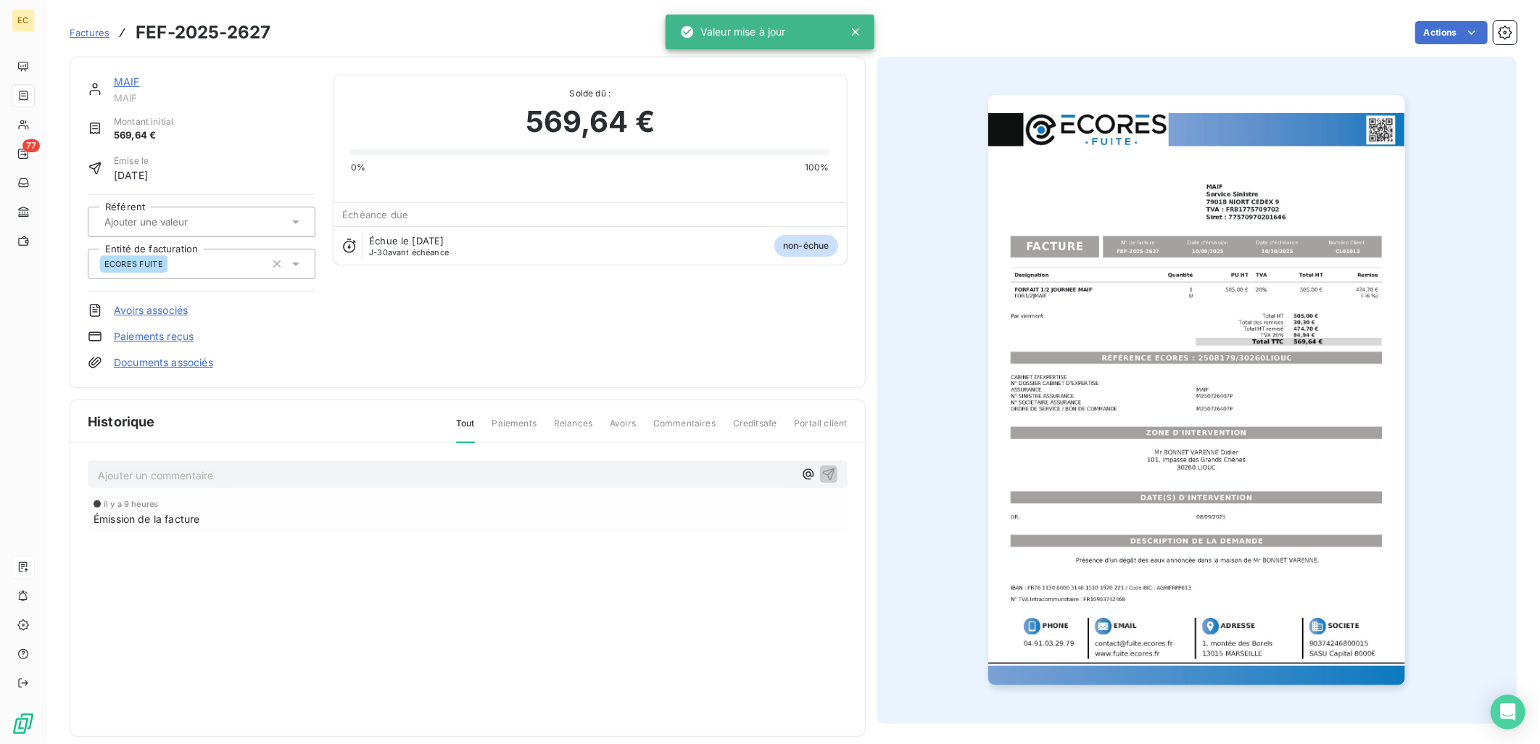
click at [165, 366] on link "Documents associés" at bounding box center [163, 362] width 99 height 14
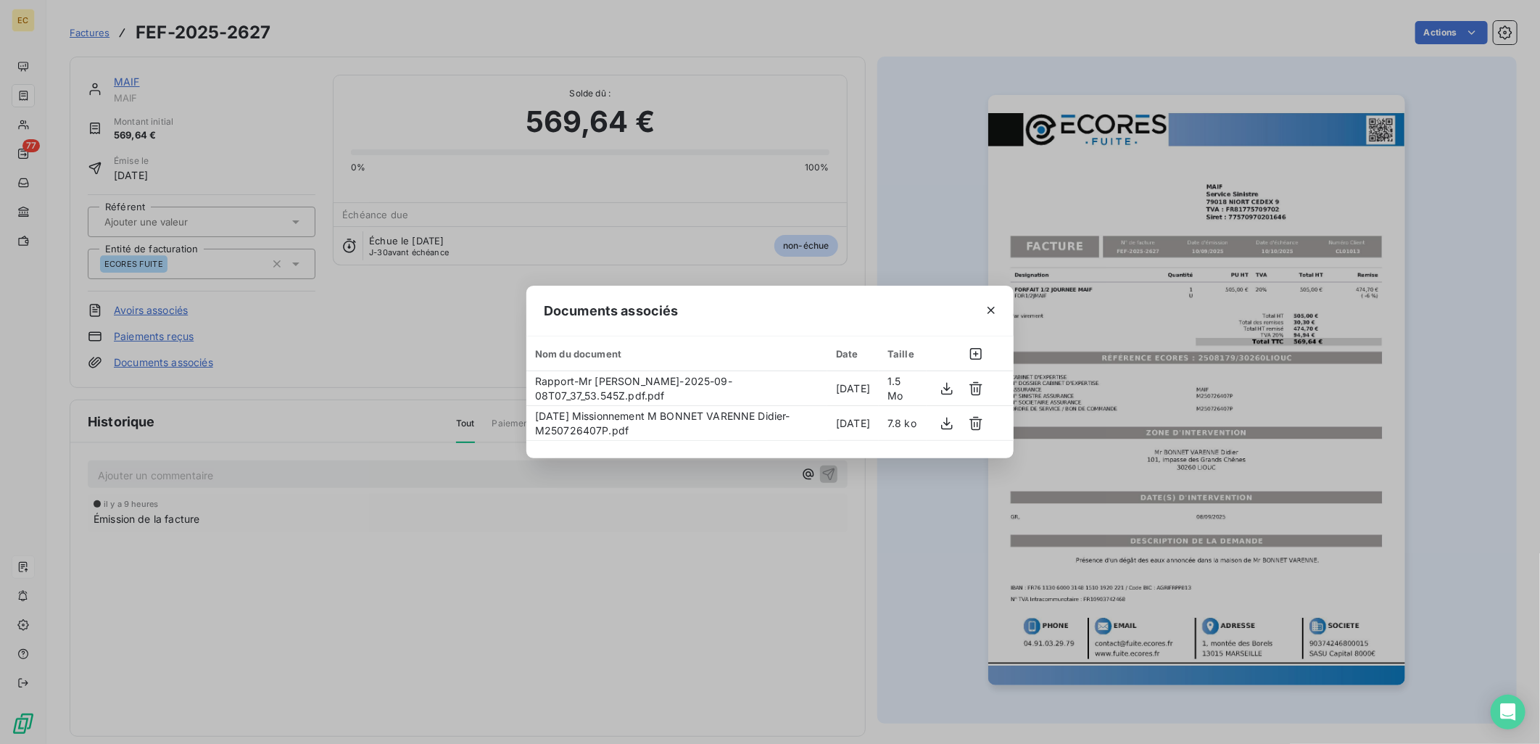
click at [500, 567] on div "Documents associés Nom du document Date Taille Rapport-Mr [PERSON_NAME]-2025-09…" at bounding box center [770, 372] width 1540 height 744
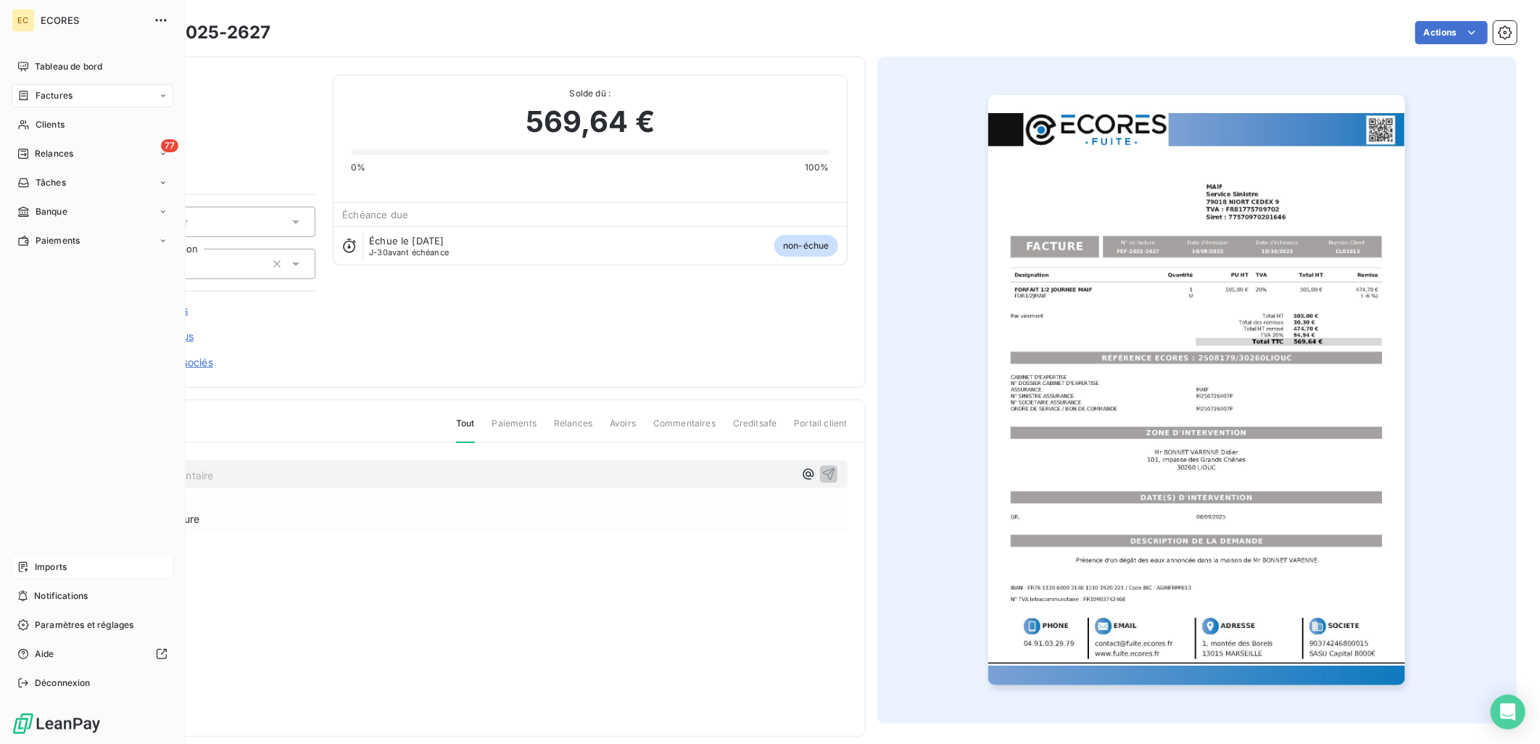
click at [55, 568] on span "Imports" at bounding box center [51, 566] width 32 height 13
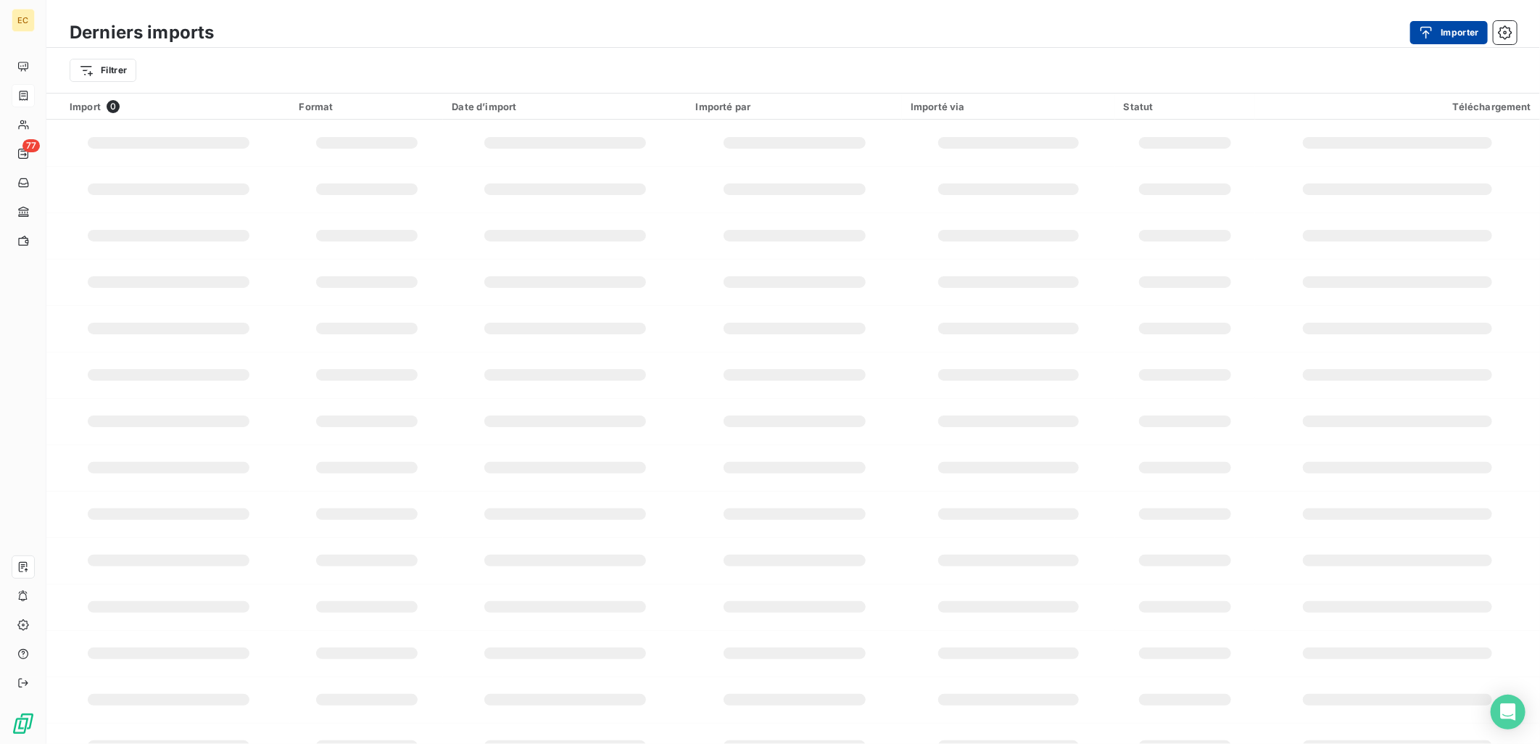
click at [1470, 37] on button "Importer" at bounding box center [1449, 32] width 78 height 23
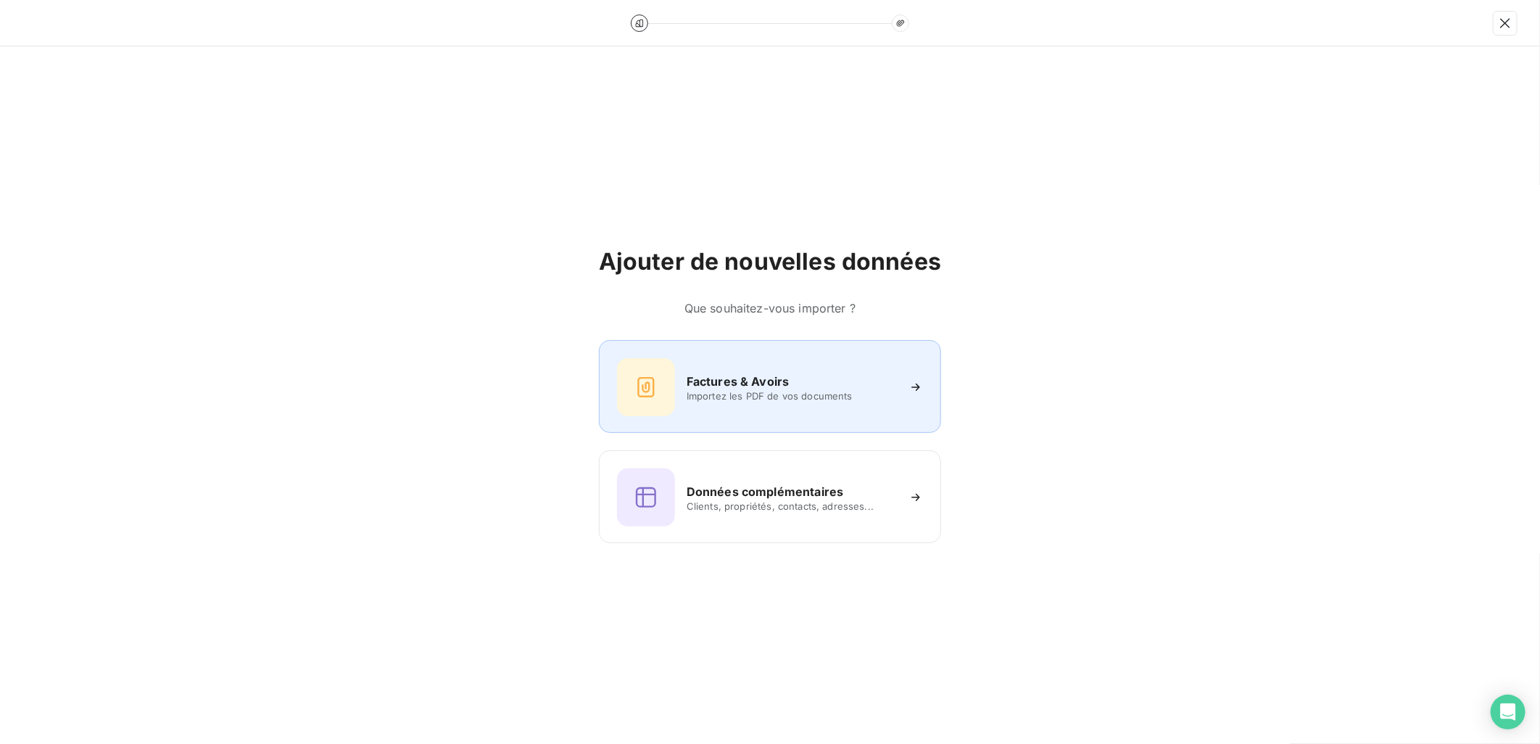
click at [848, 404] on div "Factures & Avoirs Importez les PDF de vos documents" at bounding box center [770, 387] width 306 height 58
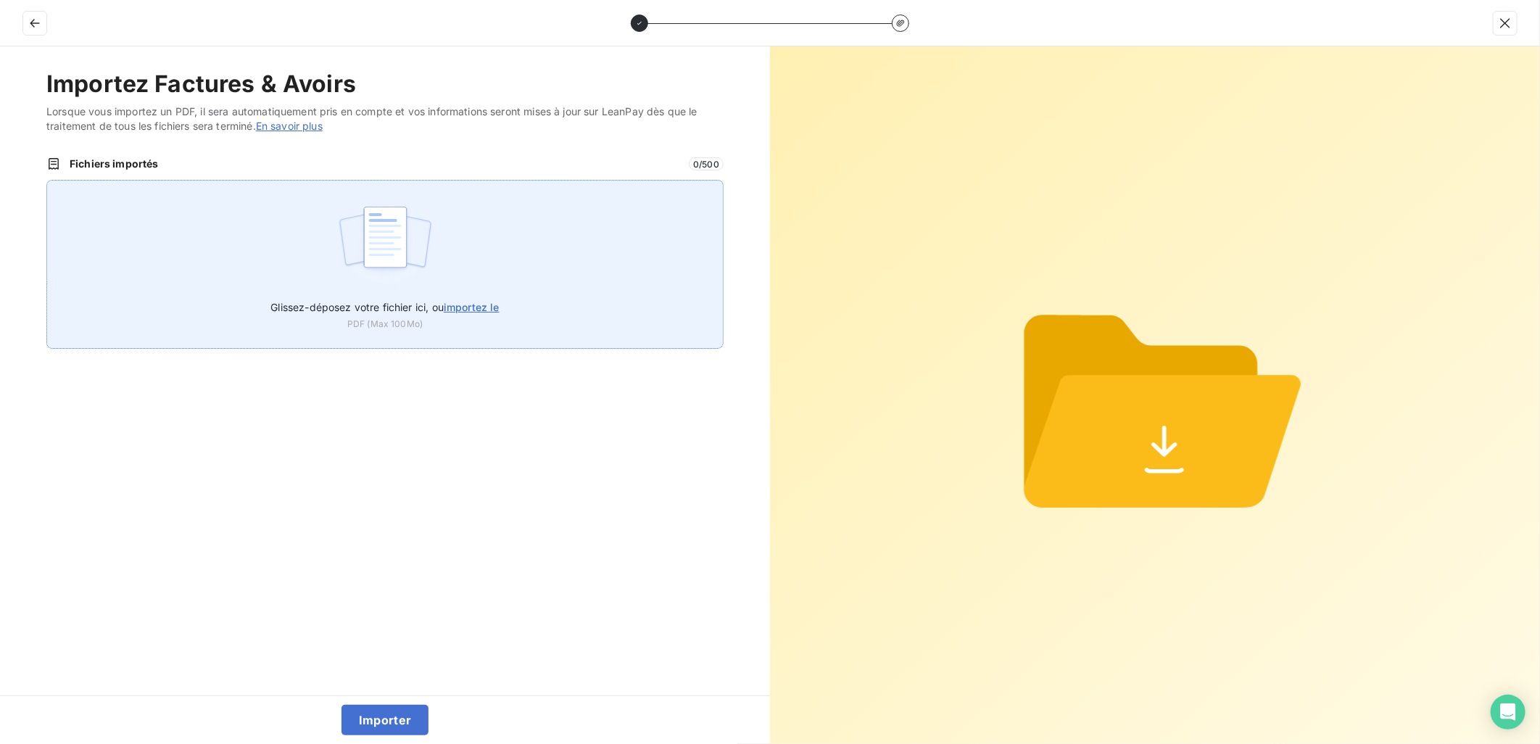
click at [450, 283] on div "Glissez-déposez votre fichier ici, ou importez le PDF (Max 100Mo)" at bounding box center [384, 264] width 677 height 169
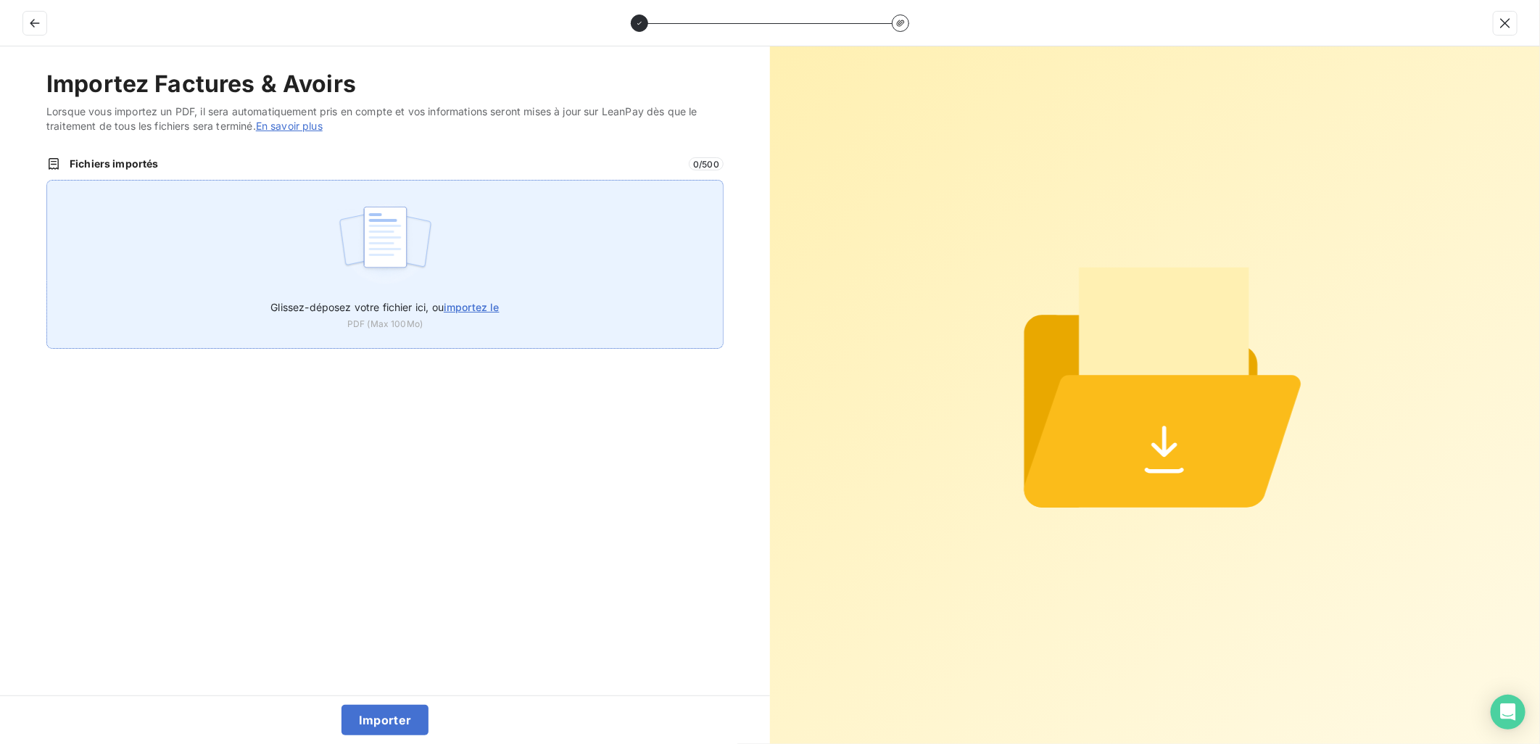
type input "C:\fakepath\FEF-2025-2628.pdf"
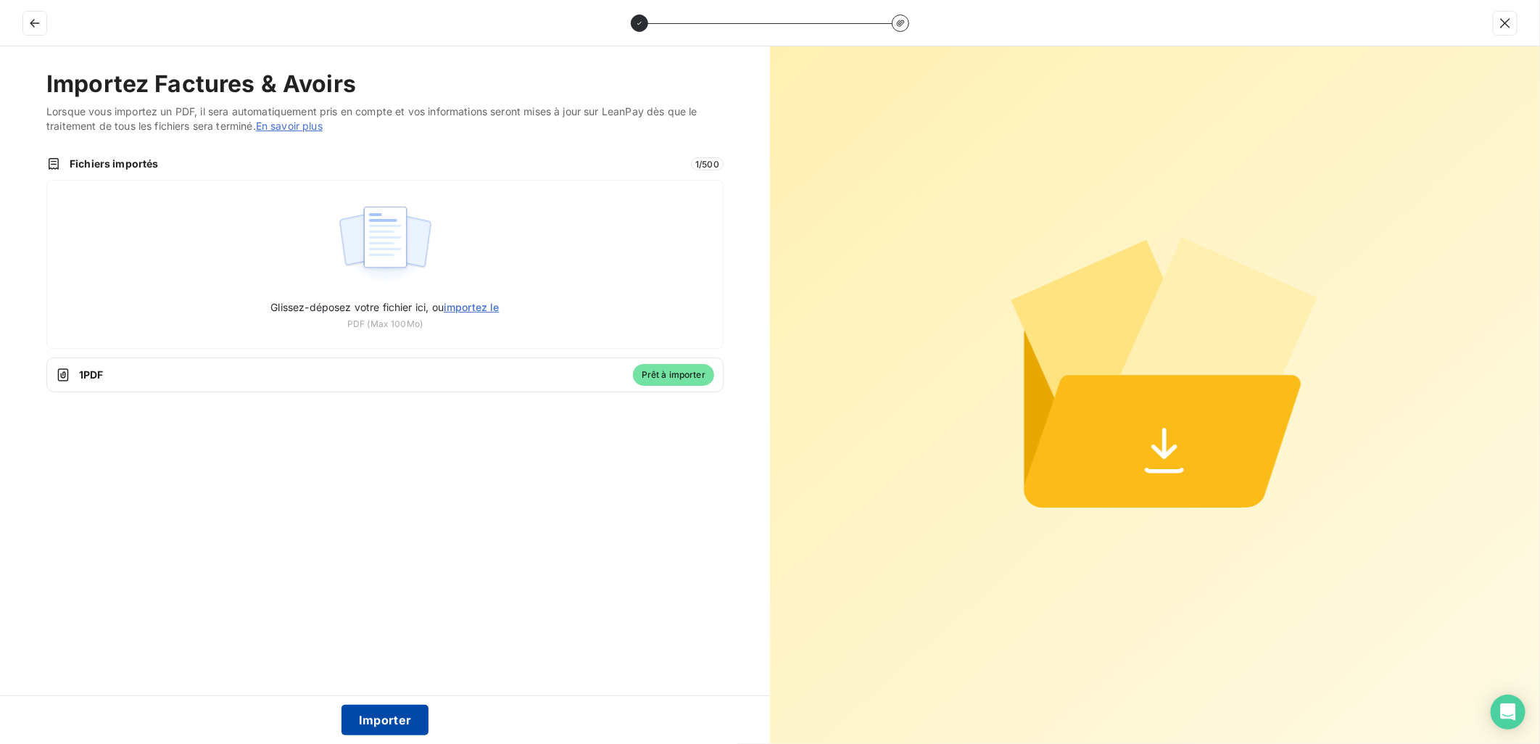
click at [388, 734] on button "Importer" at bounding box center [385, 720] width 88 height 30
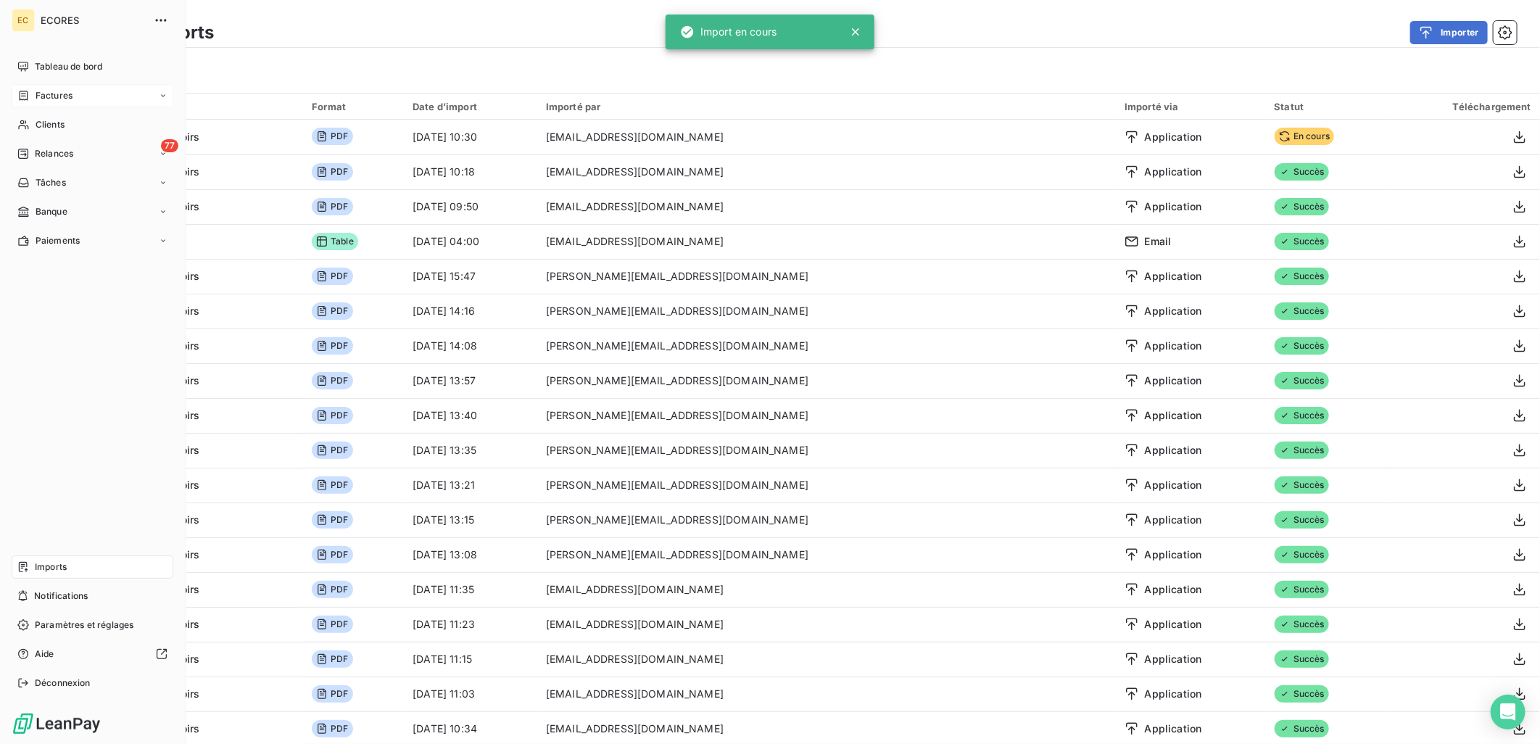
click at [33, 90] on div "Factures" at bounding box center [44, 95] width 55 height 13
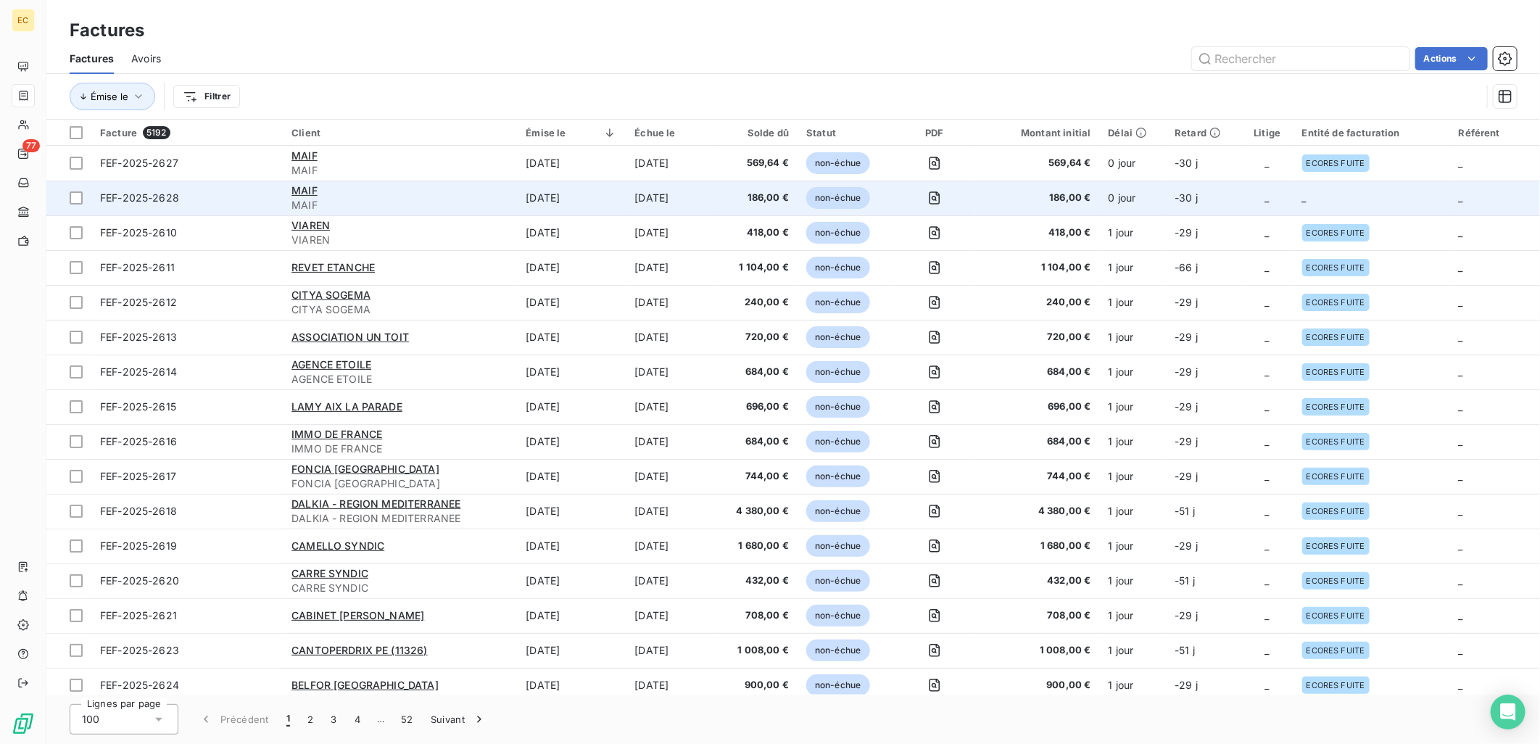
click at [1219, 212] on td "-30 j" at bounding box center [1203, 197] width 75 height 35
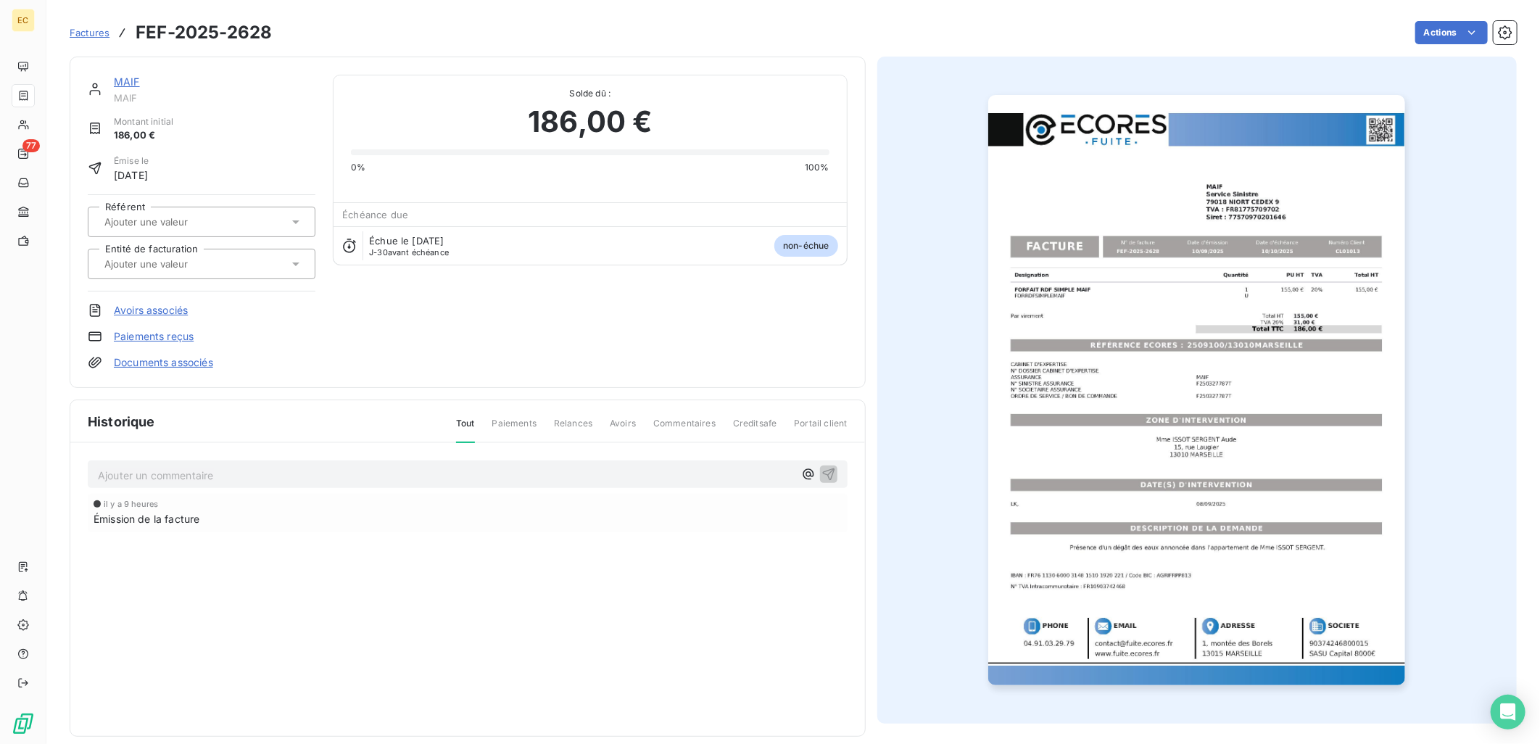
click at [140, 360] on link "Documents associés" at bounding box center [163, 362] width 99 height 14
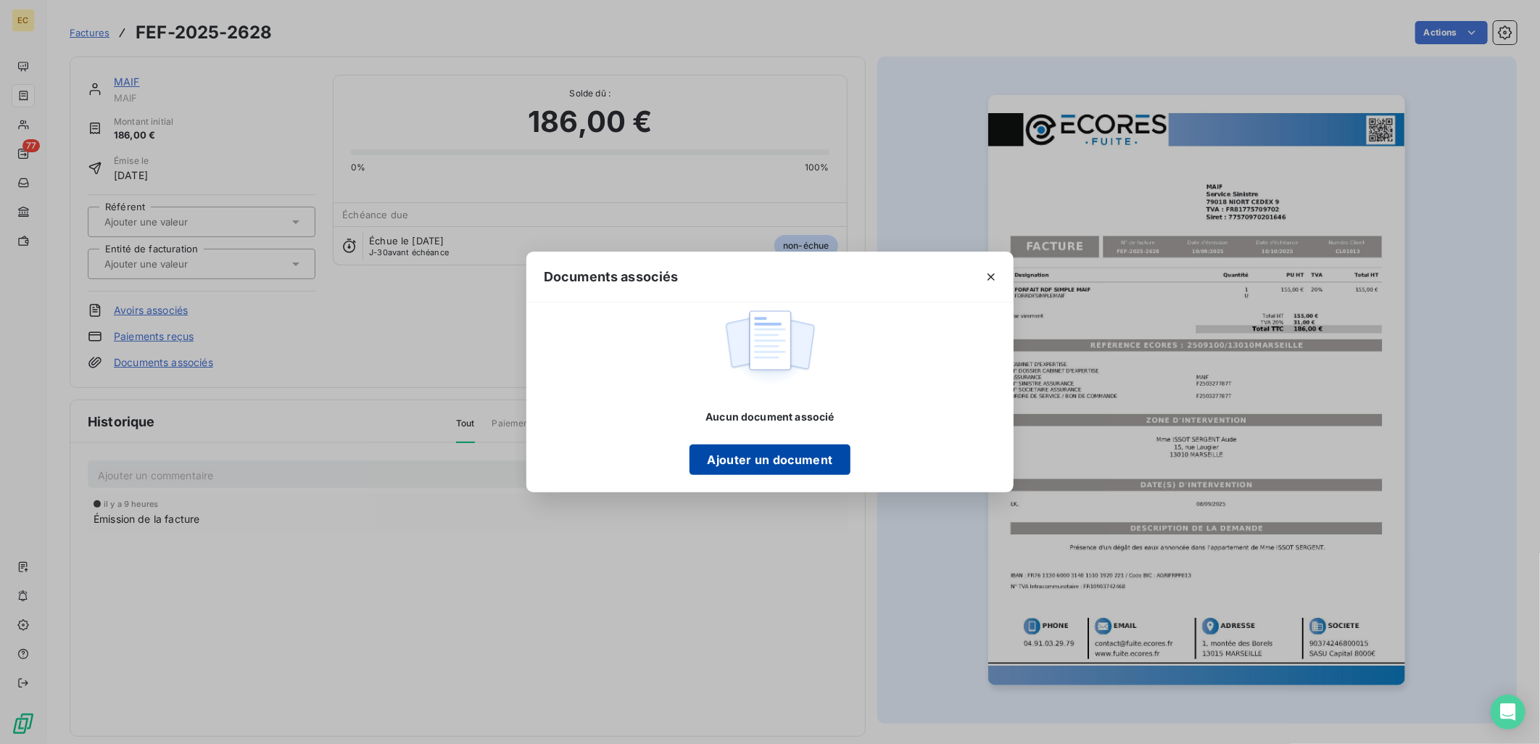
click at [757, 461] on button "Ajouter un document" at bounding box center [769, 459] width 160 height 30
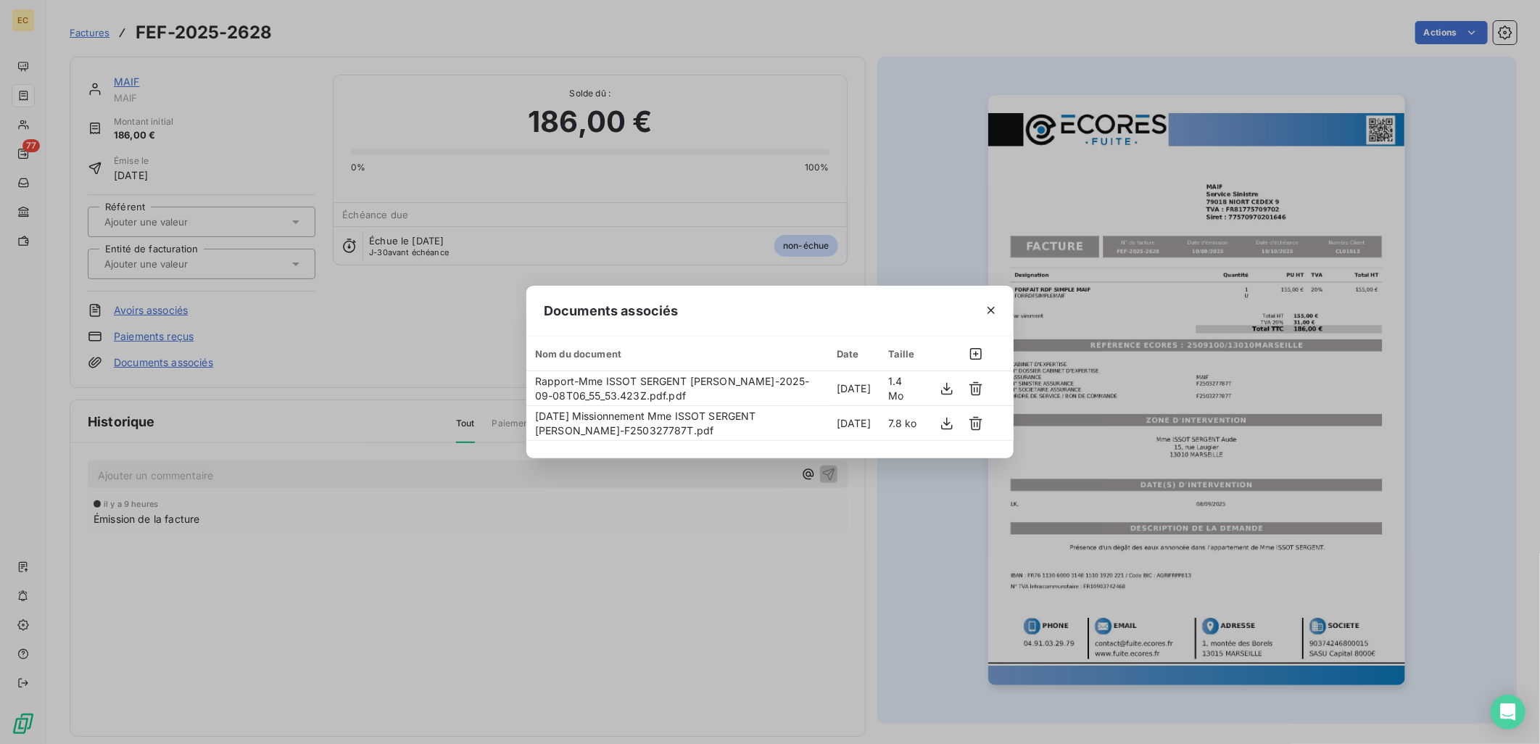
click at [183, 262] on div "Documents associés Nom du document Date Taille Rapport-Mme ISSOT SERGENT Aude-2…" at bounding box center [770, 372] width 1540 height 744
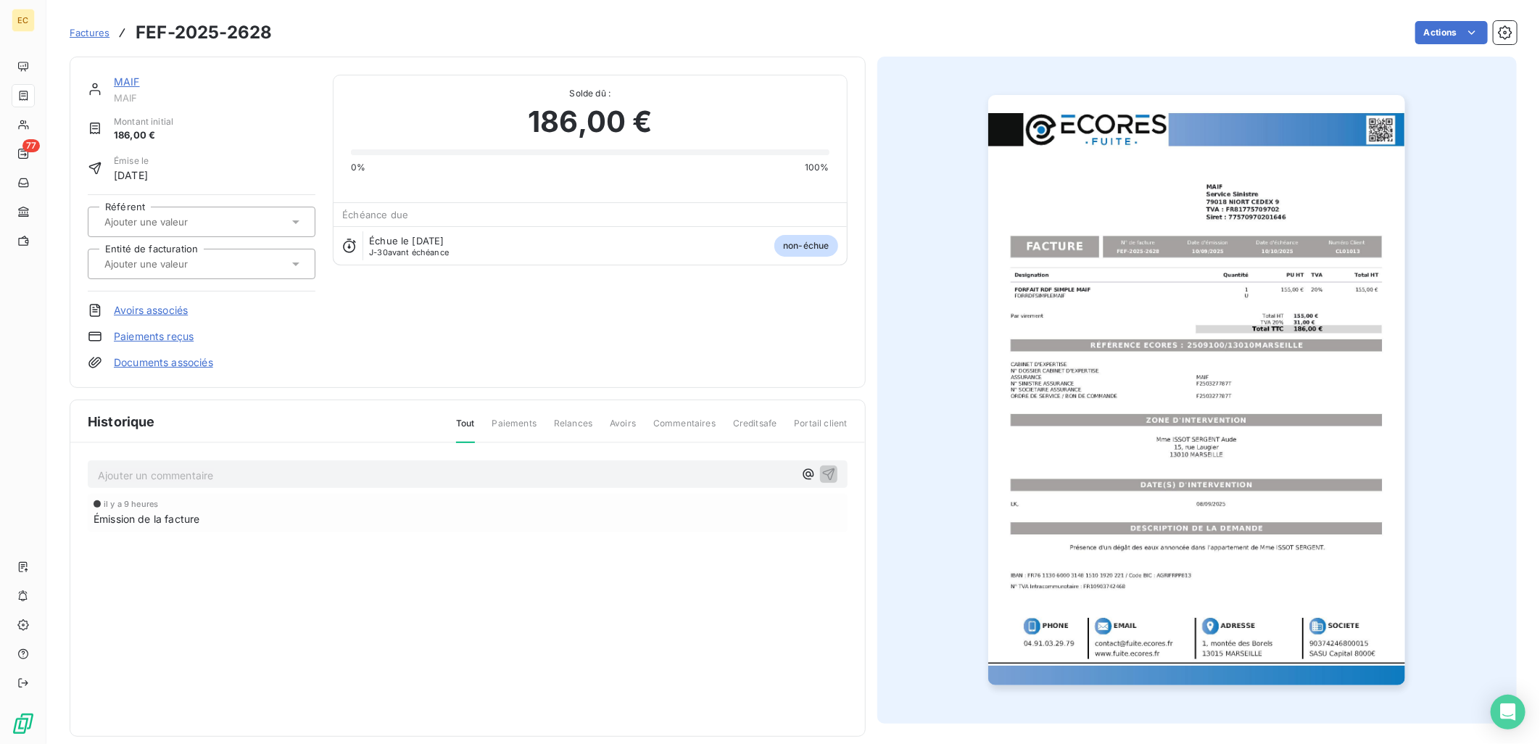
click at [183, 262] on input "text" at bounding box center [176, 263] width 146 height 13
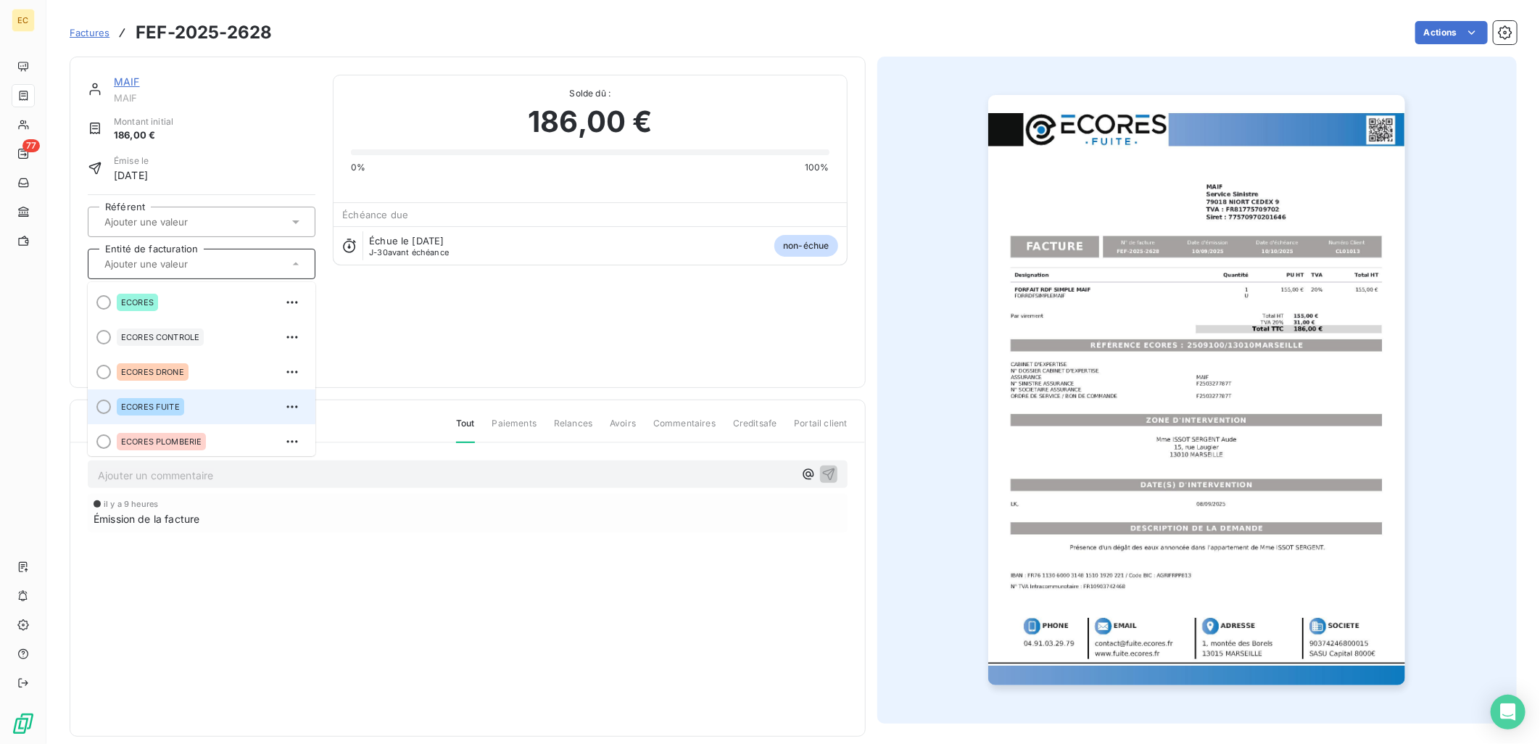
click at [154, 402] on span "ECORES FUITE" at bounding box center [150, 406] width 59 height 9
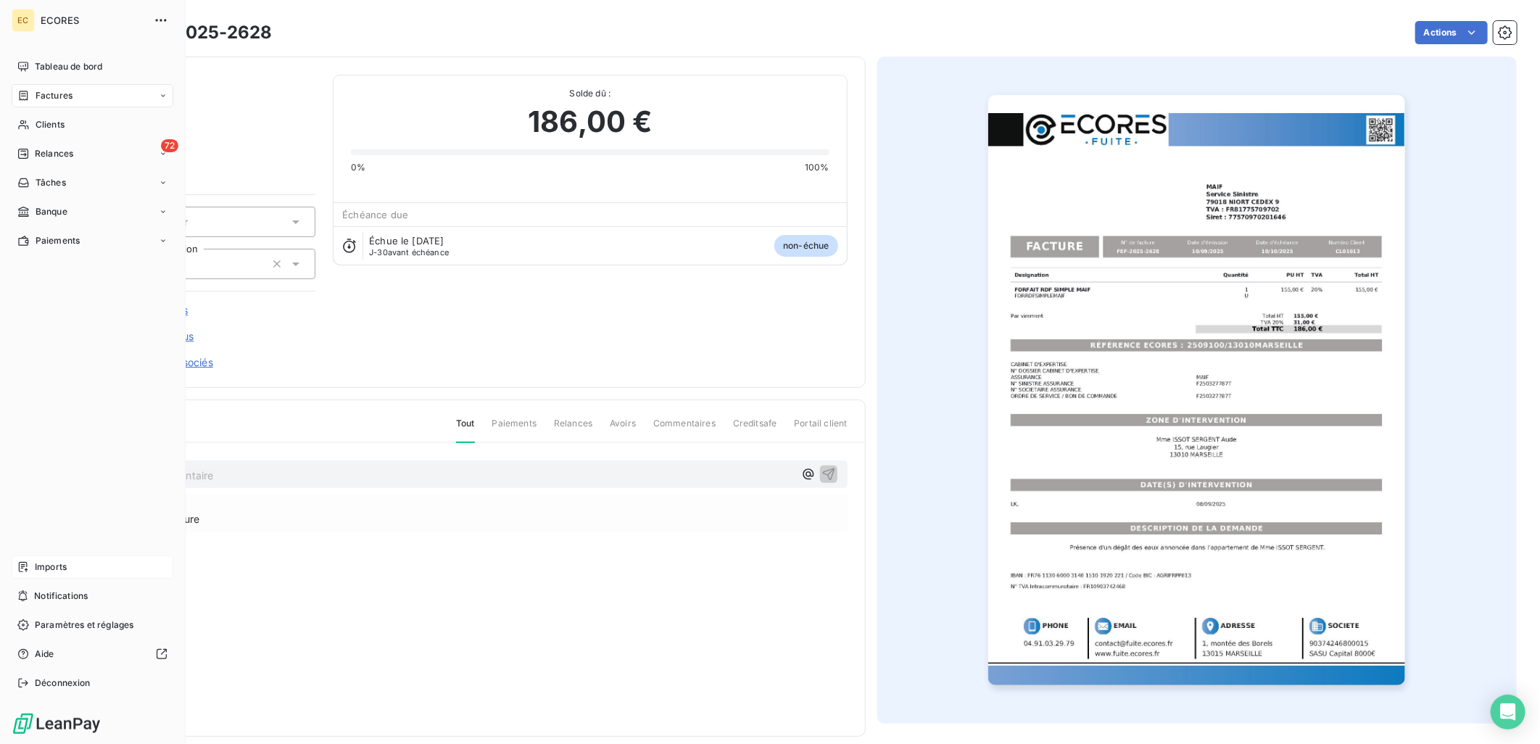
click at [51, 559] on div "Imports" at bounding box center [93, 566] width 162 height 23
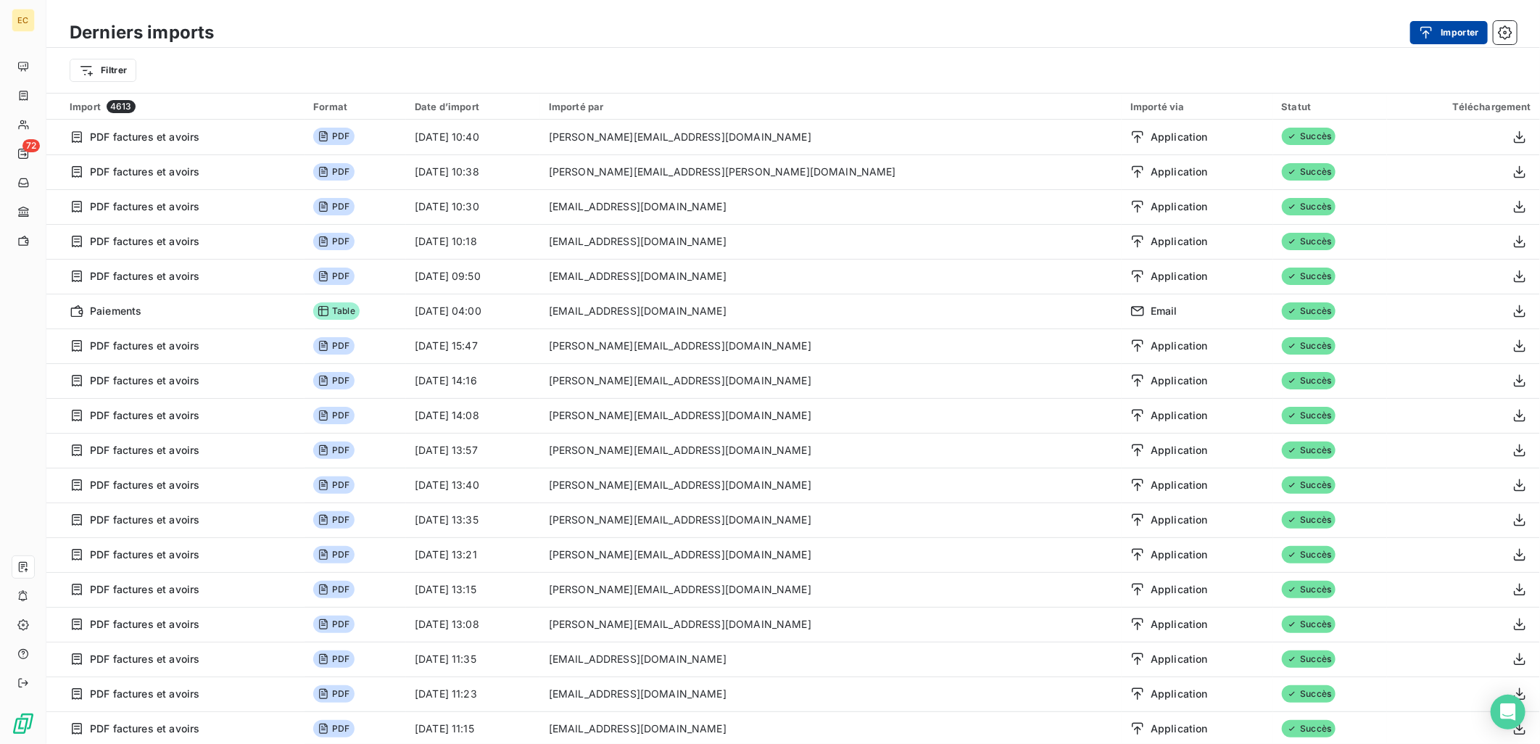
click at [1437, 33] on div "button" at bounding box center [1430, 32] width 22 height 14
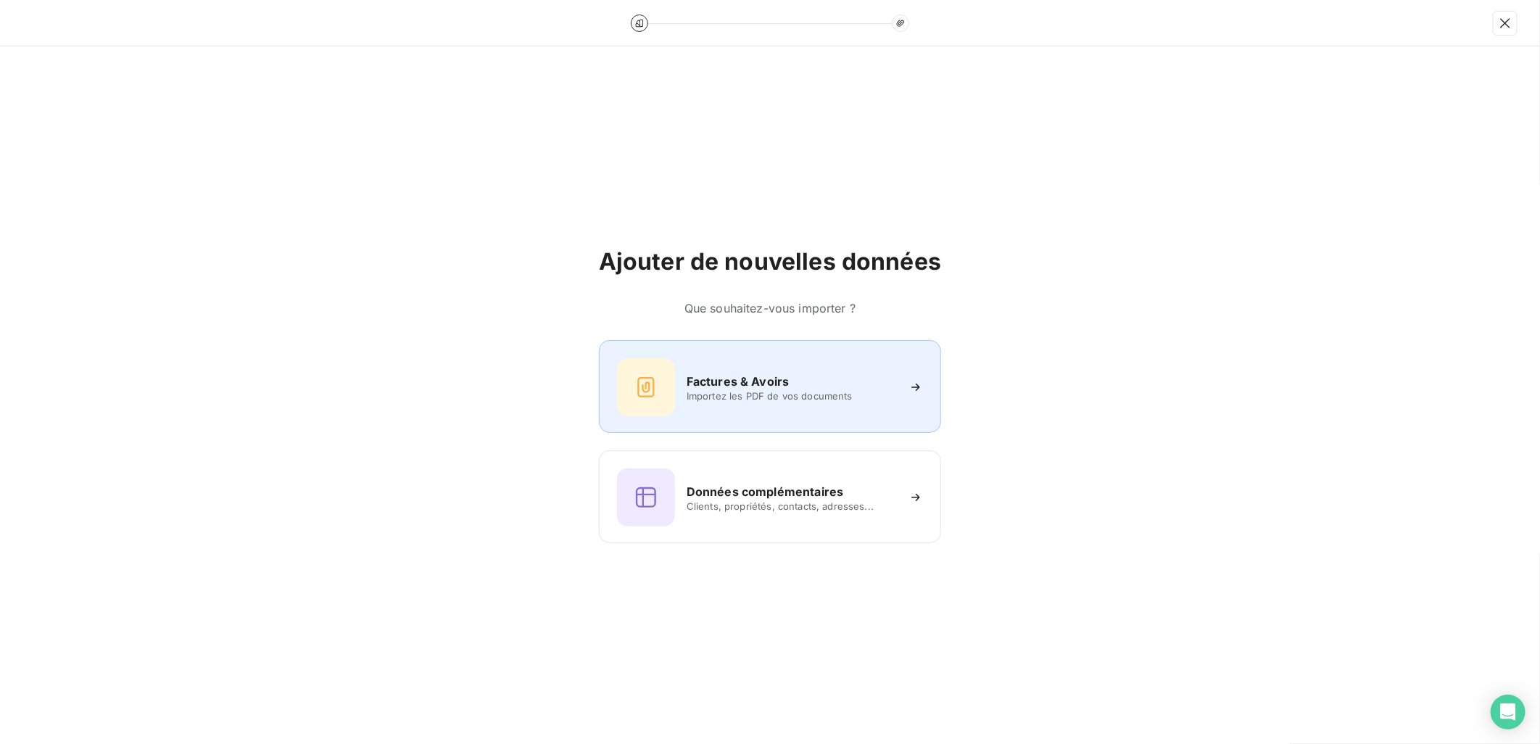
click at [823, 413] on div "Factures & Avoirs Importez les PDF de vos documents" at bounding box center [770, 387] width 306 height 58
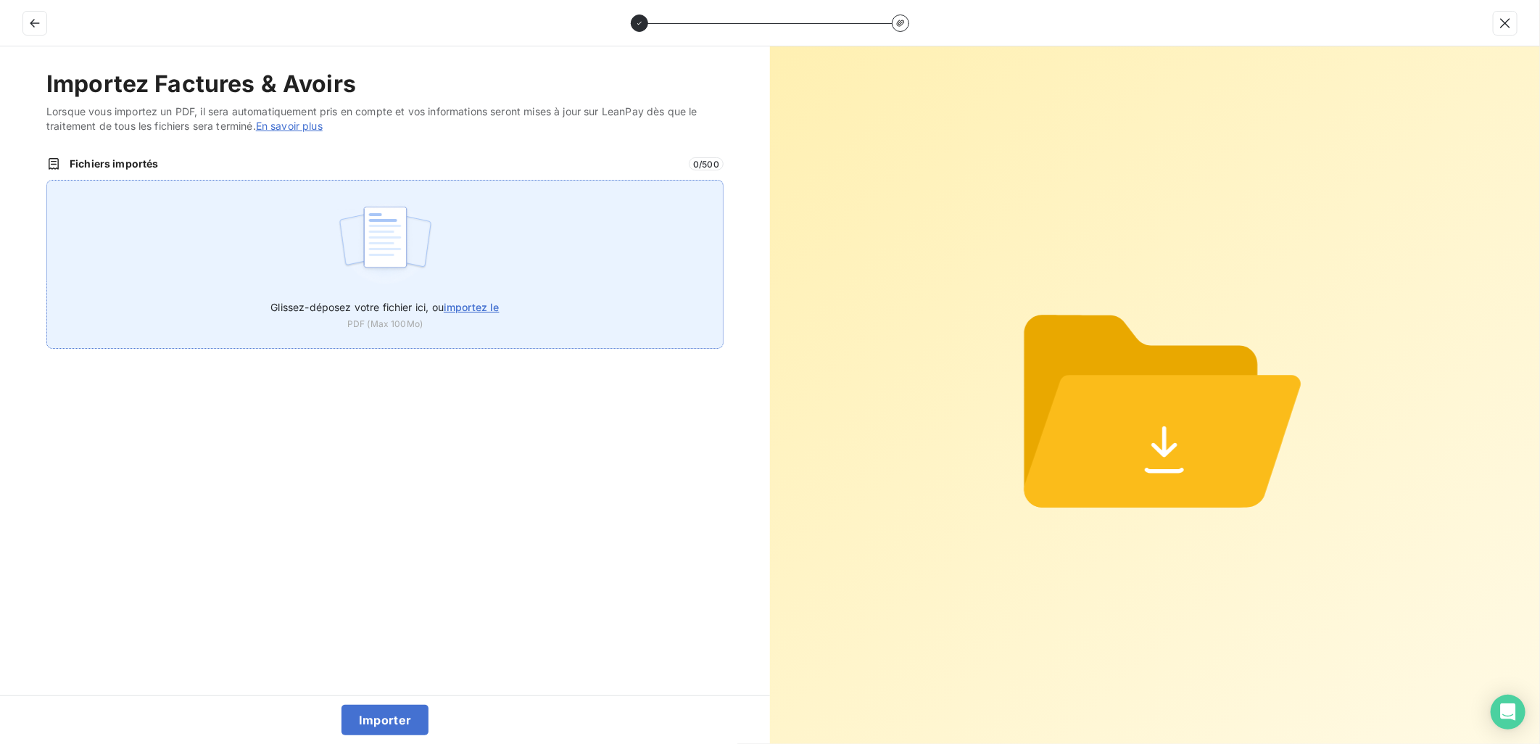
click at [462, 278] on div "Glissez-déposez votre fichier ici, ou importez le PDF (Max 100Mo)" at bounding box center [384, 264] width 677 height 169
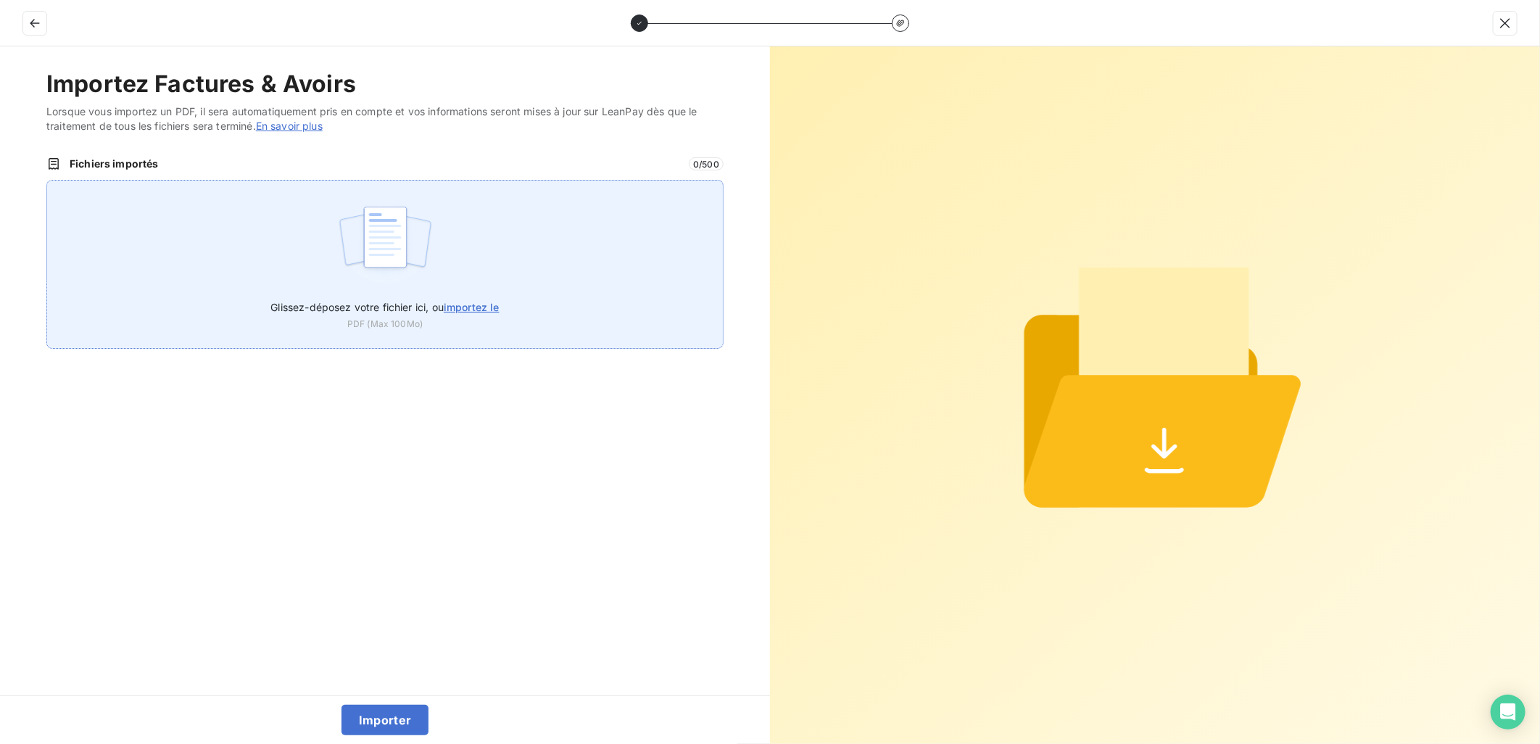
type input "C:\fakepath\FEF-2025-2630.pdf"
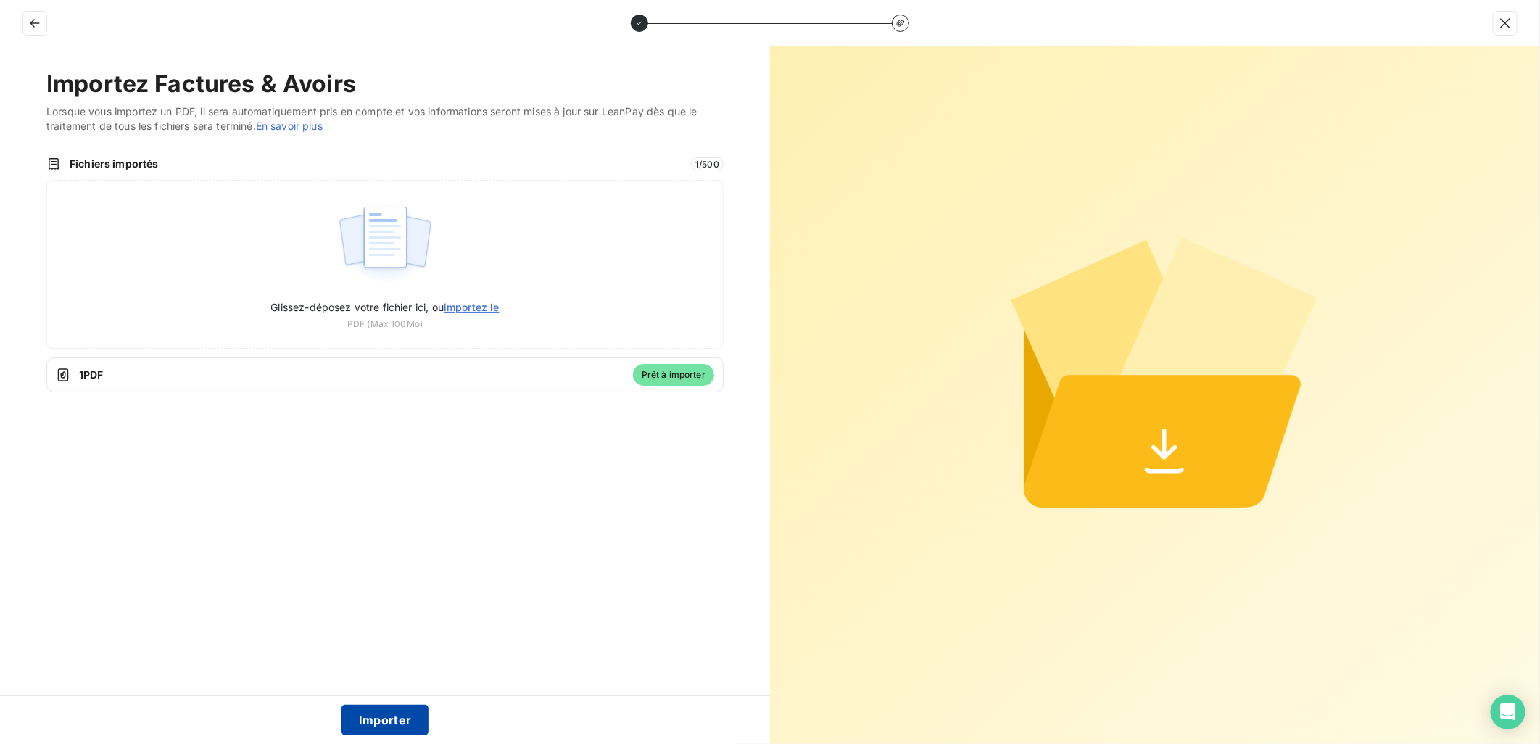
click at [389, 719] on button "Importer" at bounding box center [385, 720] width 88 height 30
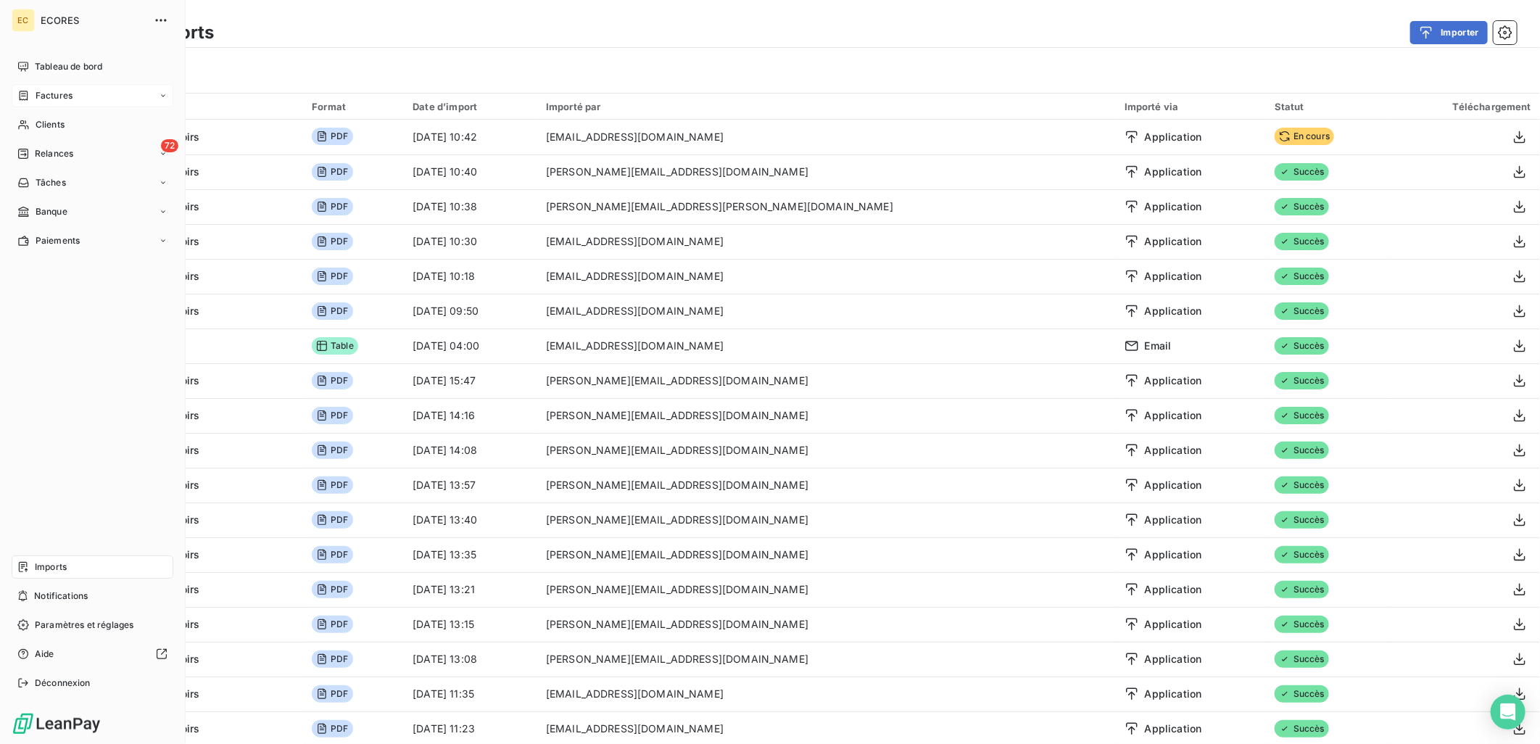
click at [33, 96] on div "Factures" at bounding box center [44, 95] width 55 height 13
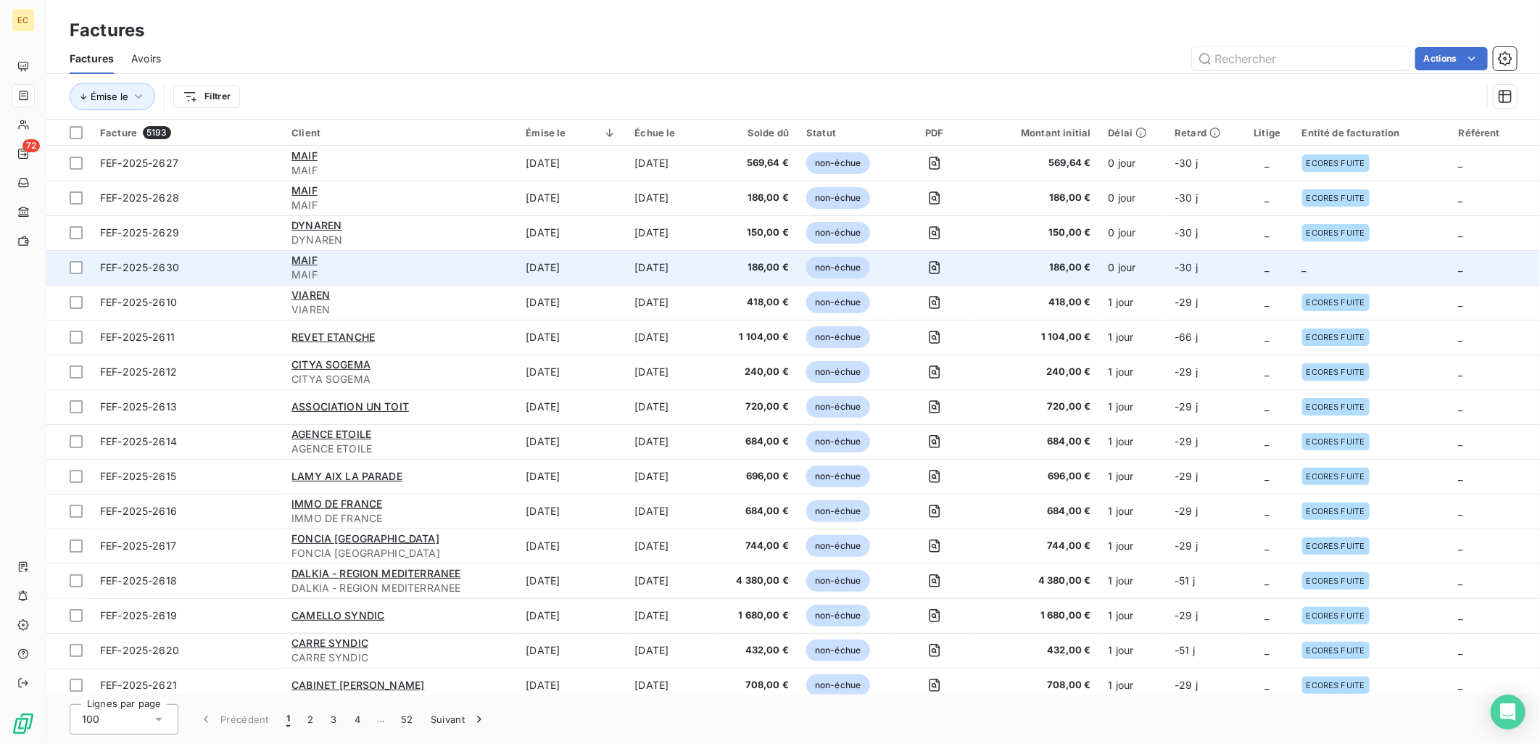
click at [1048, 269] on span "186,00 €" at bounding box center [1037, 267] width 106 height 14
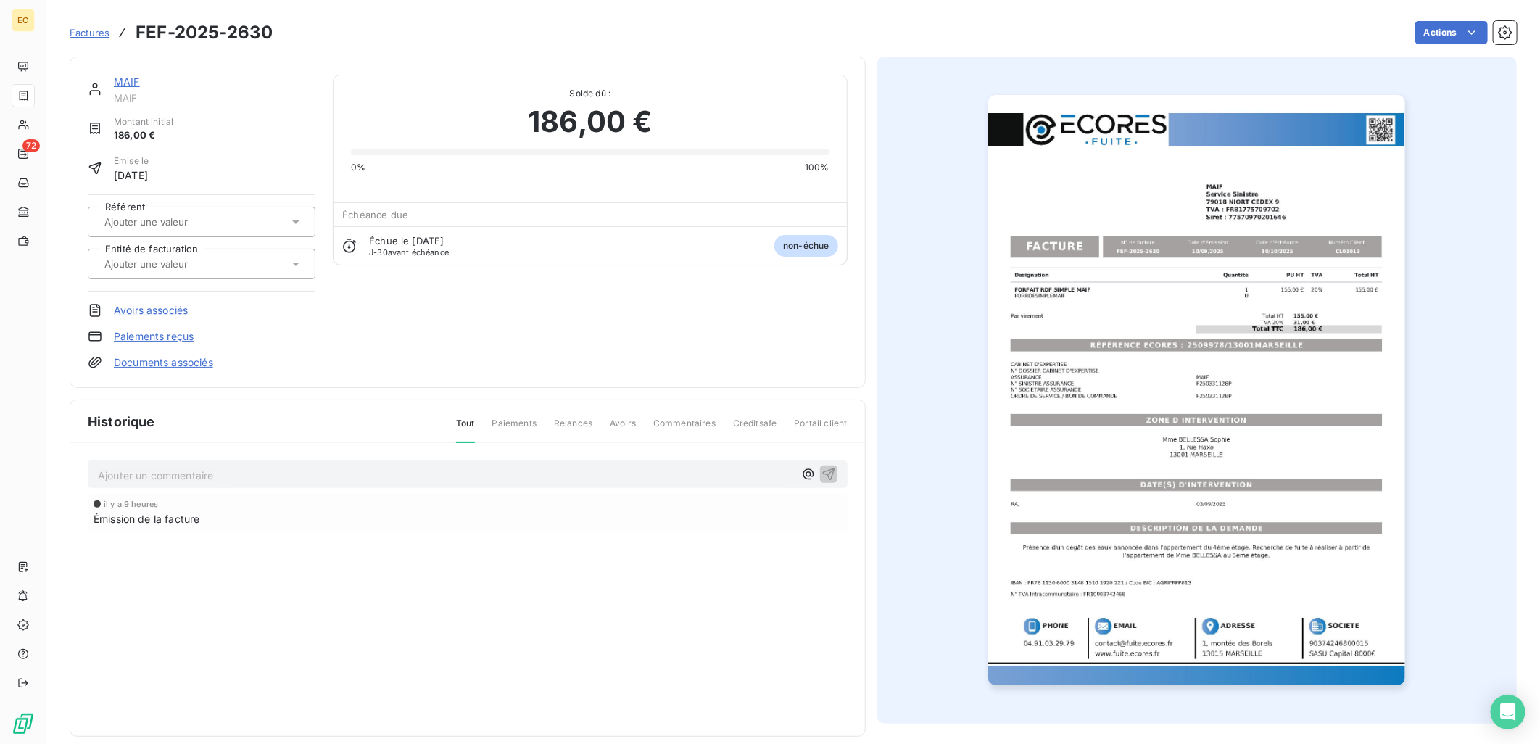
click at [165, 367] on link "Documents associés" at bounding box center [163, 362] width 99 height 14
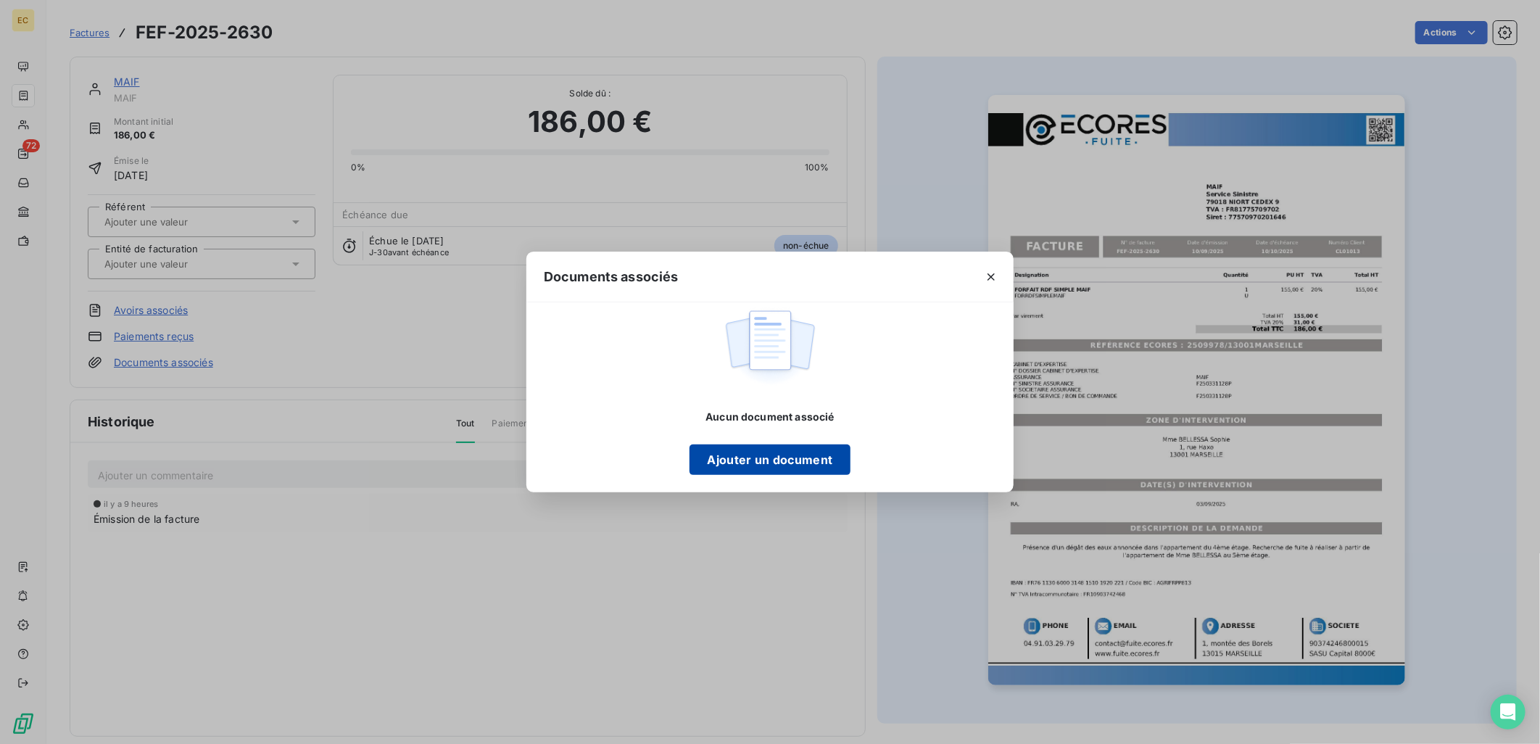
click at [810, 459] on button "Ajouter un document" at bounding box center [769, 459] width 160 height 30
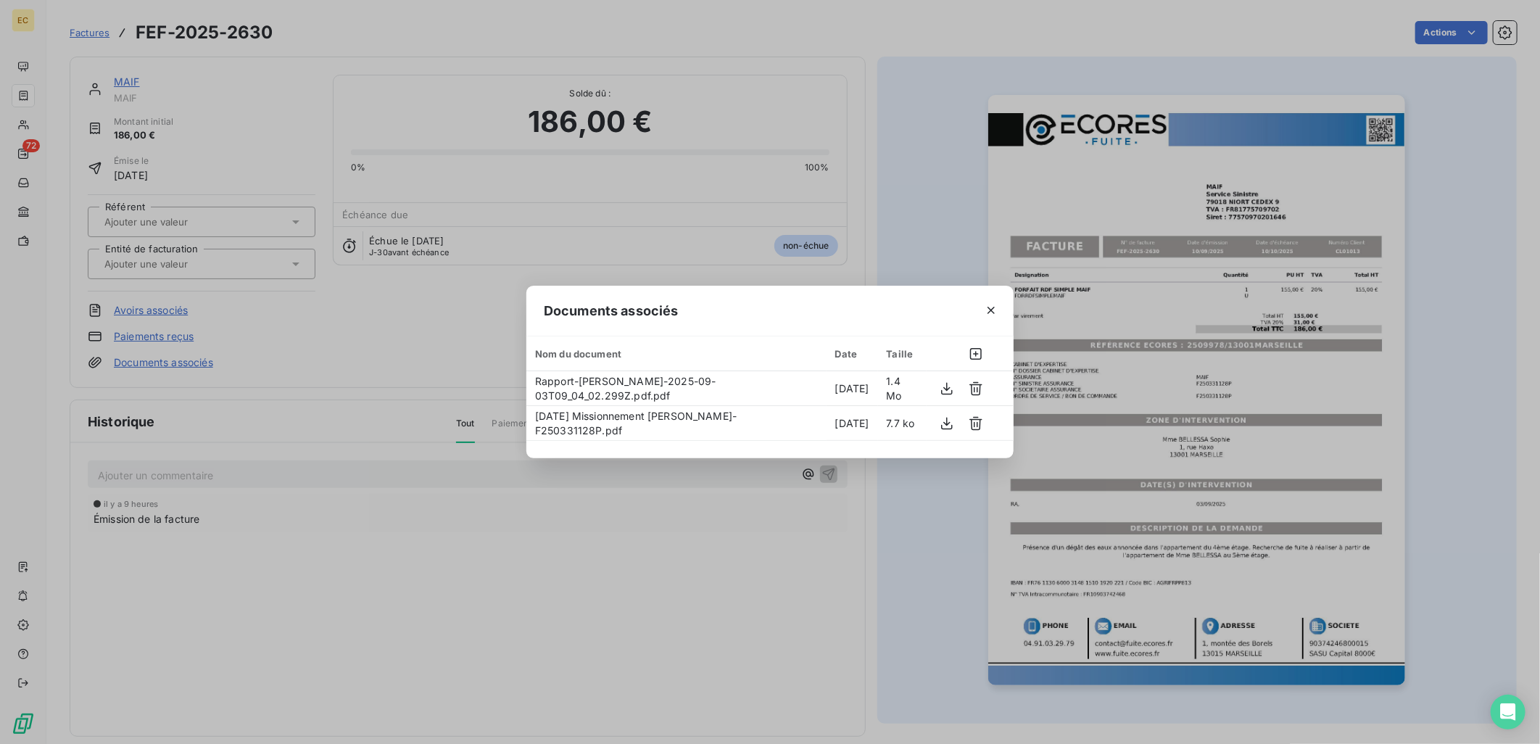
click at [399, 365] on div "Documents associés Nom du document Date Taille Rapport-Mme BELLESSA Sophie-2025…" at bounding box center [770, 372] width 1540 height 744
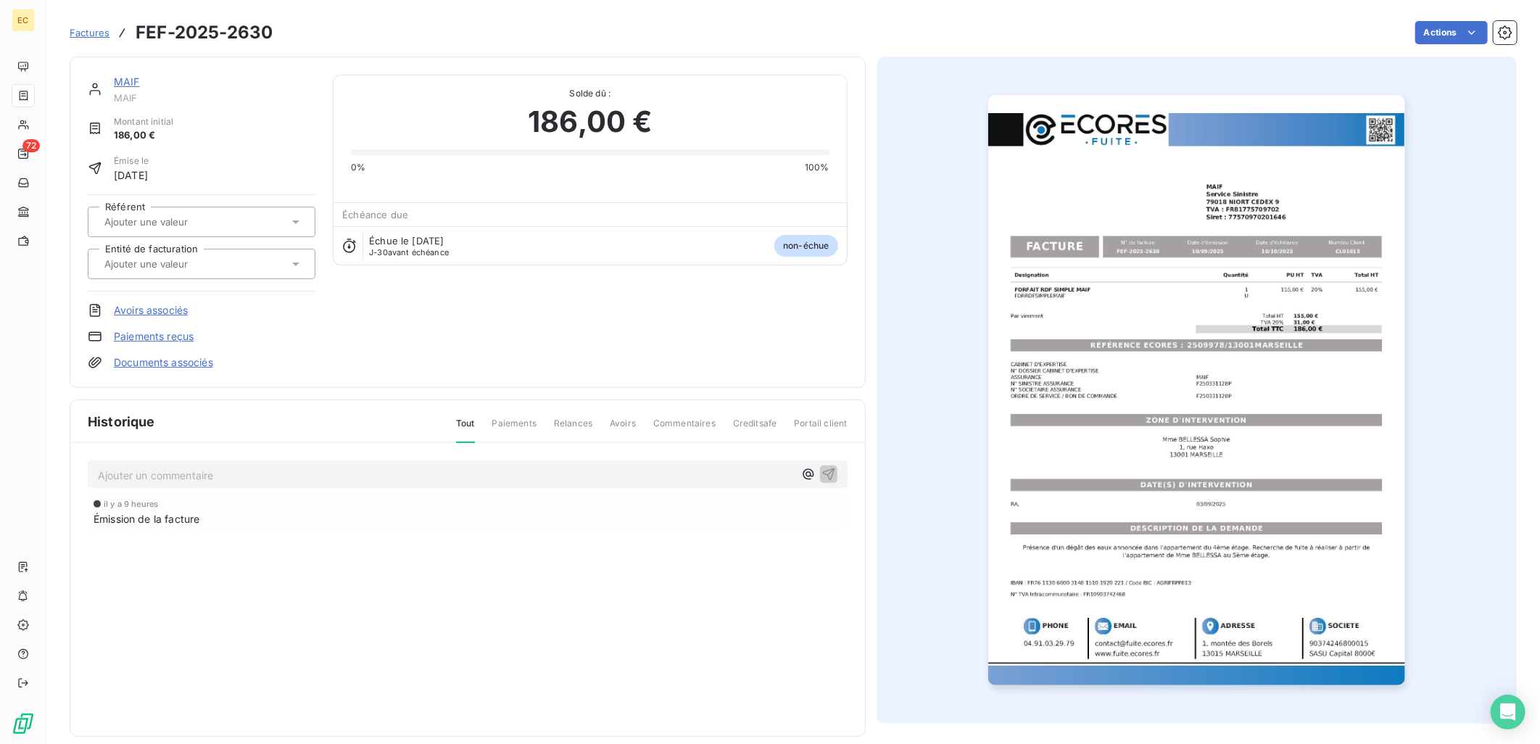
click at [149, 268] on input "text" at bounding box center [176, 263] width 146 height 13
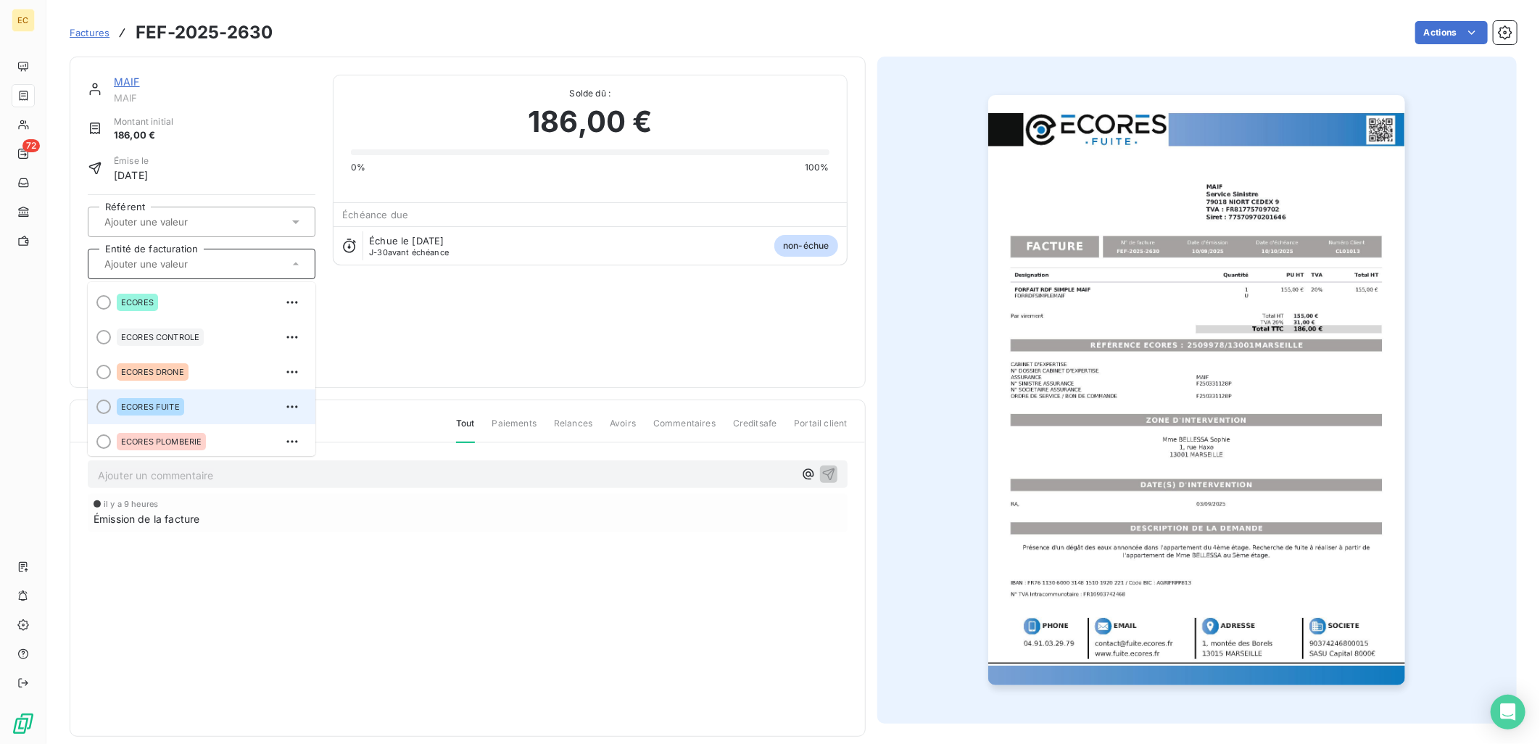
click at [170, 404] on span "ECORES FUITE" at bounding box center [150, 406] width 59 height 9
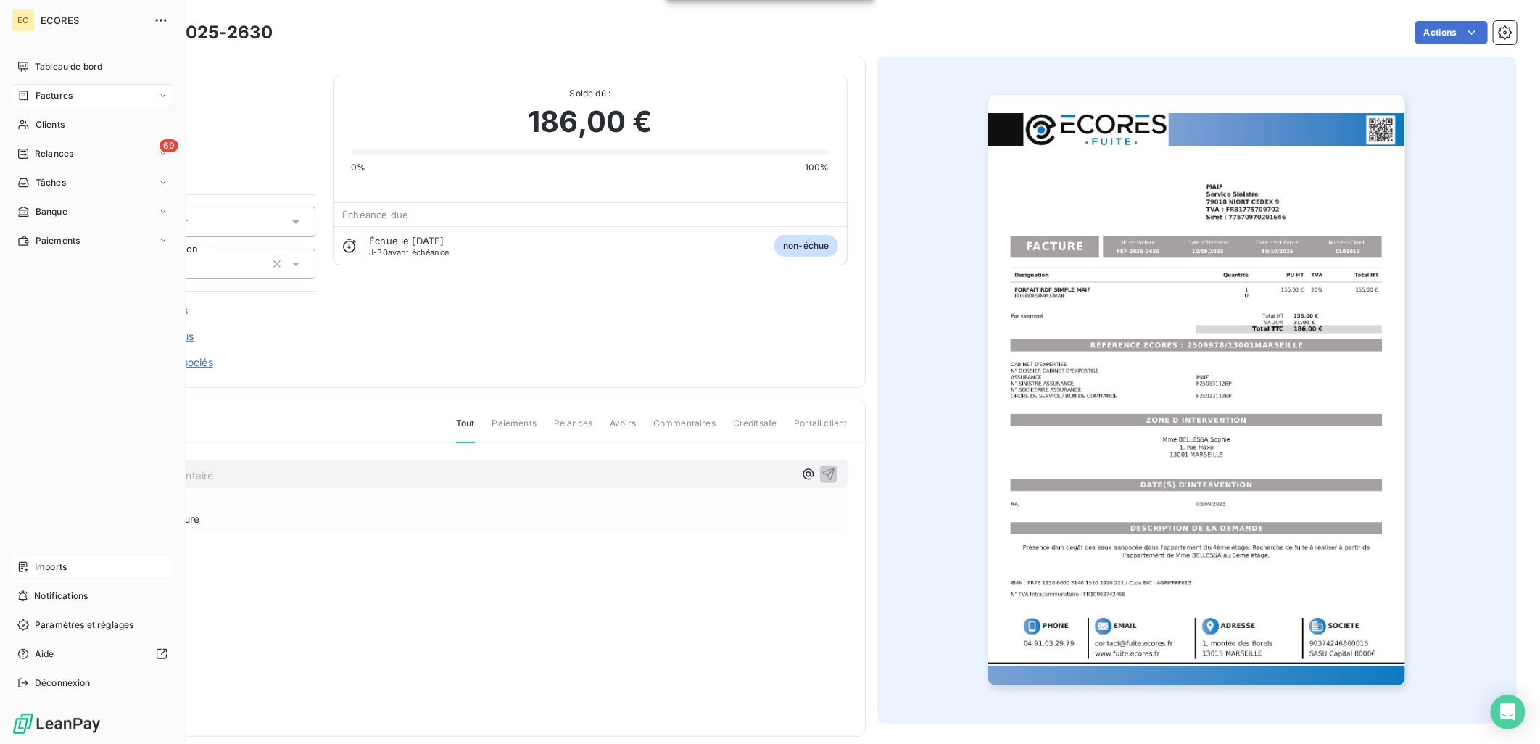
click at [66, 569] on span "Imports" at bounding box center [51, 566] width 32 height 13
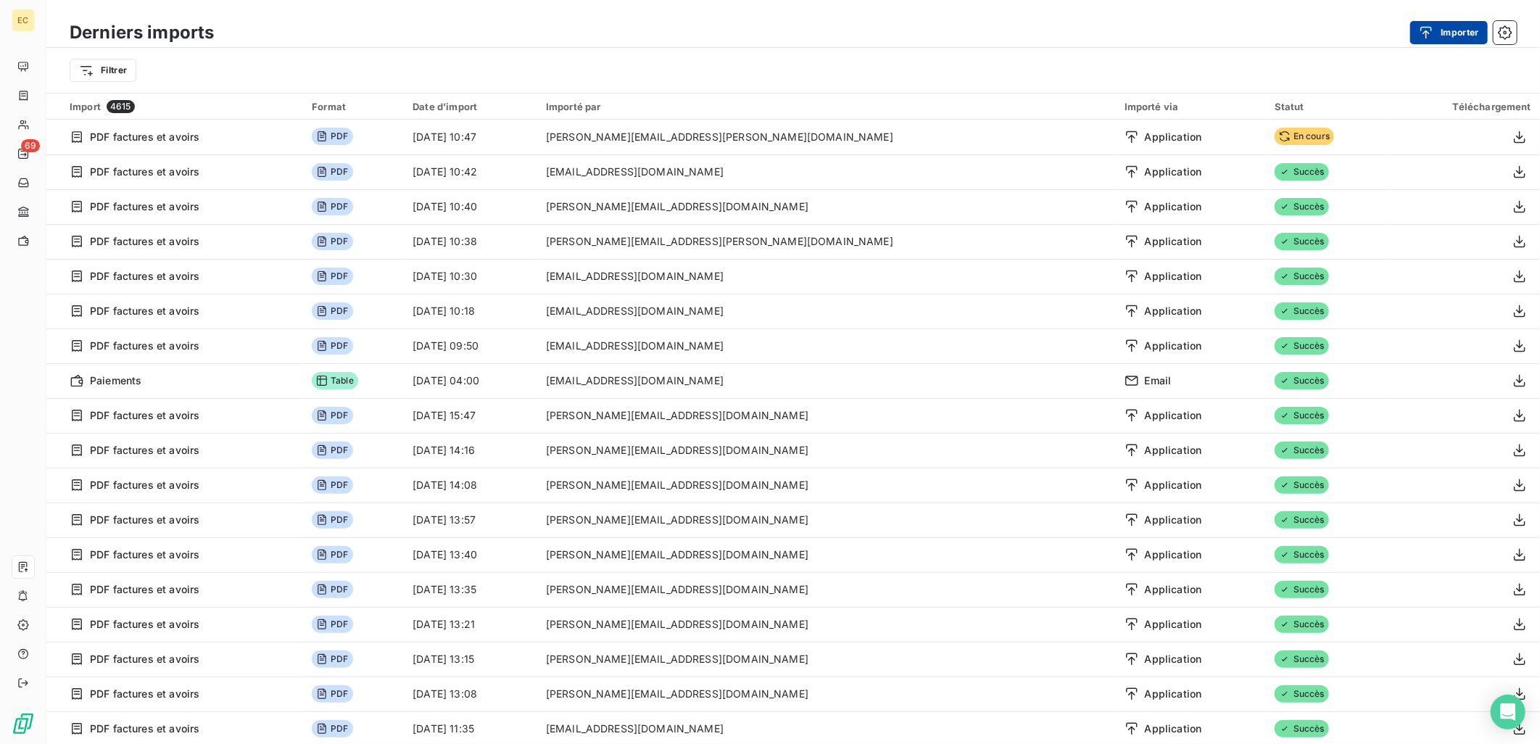
click at [1419, 29] on icon "button" at bounding box center [1426, 32] width 14 height 14
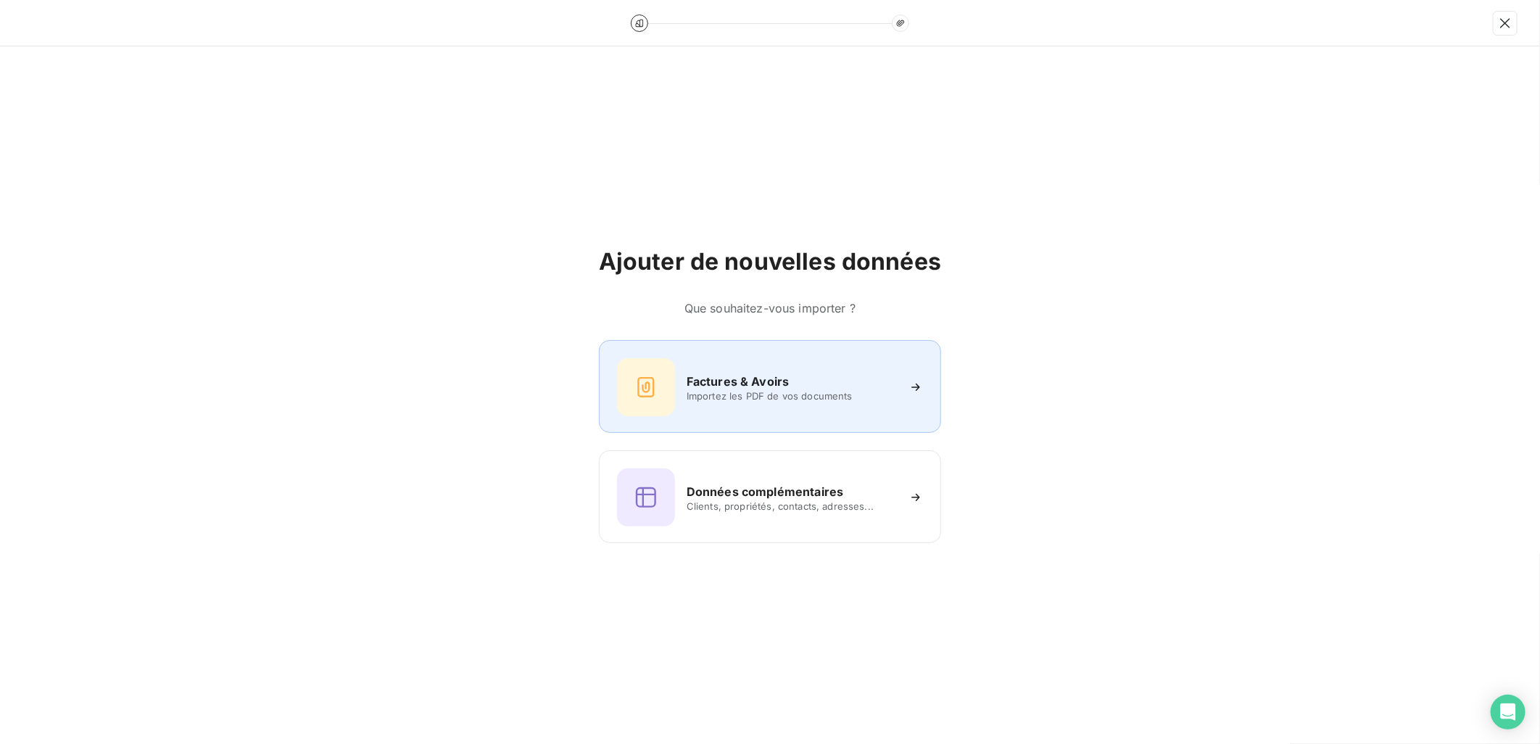
click at [786, 395] on span "Importez les PDF de vos documents" at bounding box center [791, 396] width 210 height 12
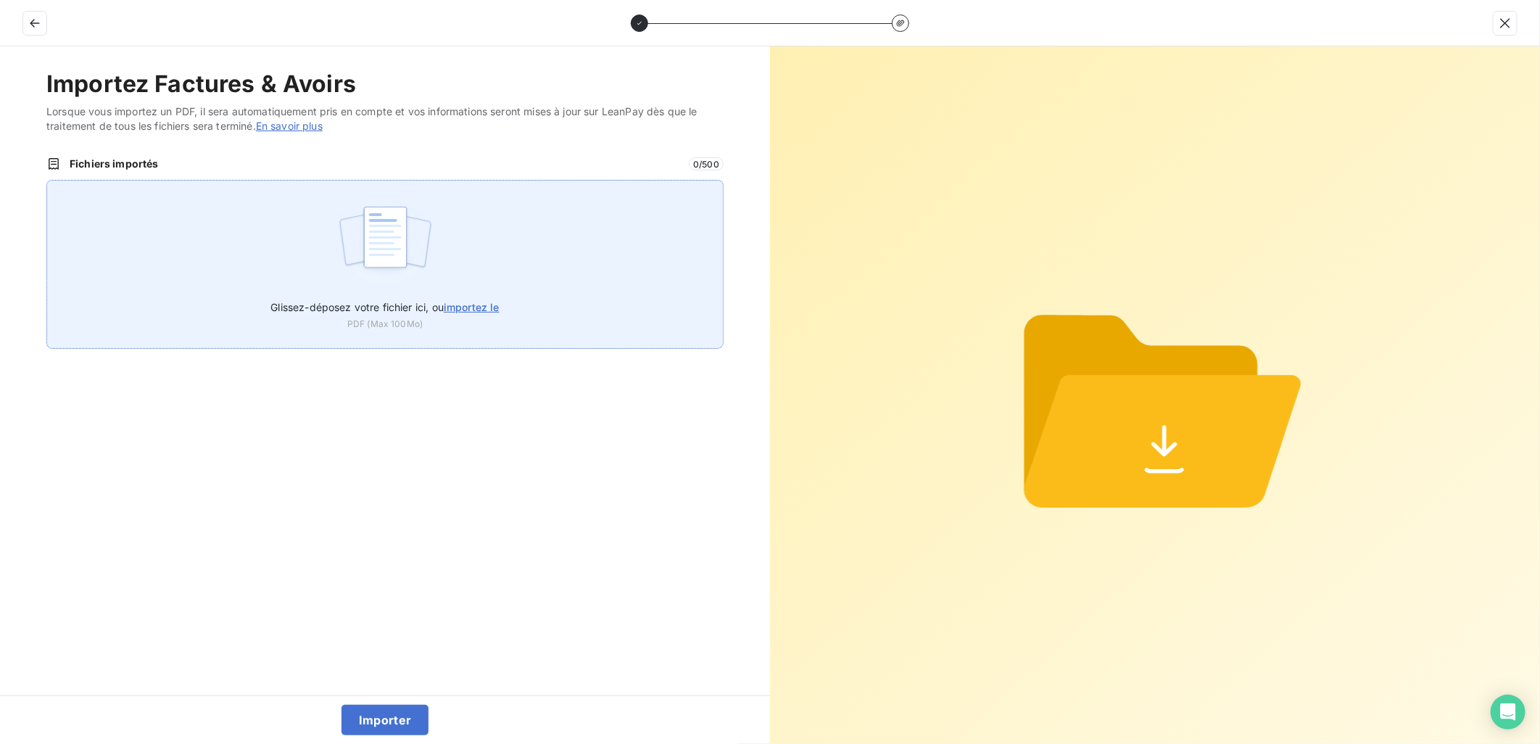
click at [403, 270] on img at bounding box center [385, 244] width 96 height 93
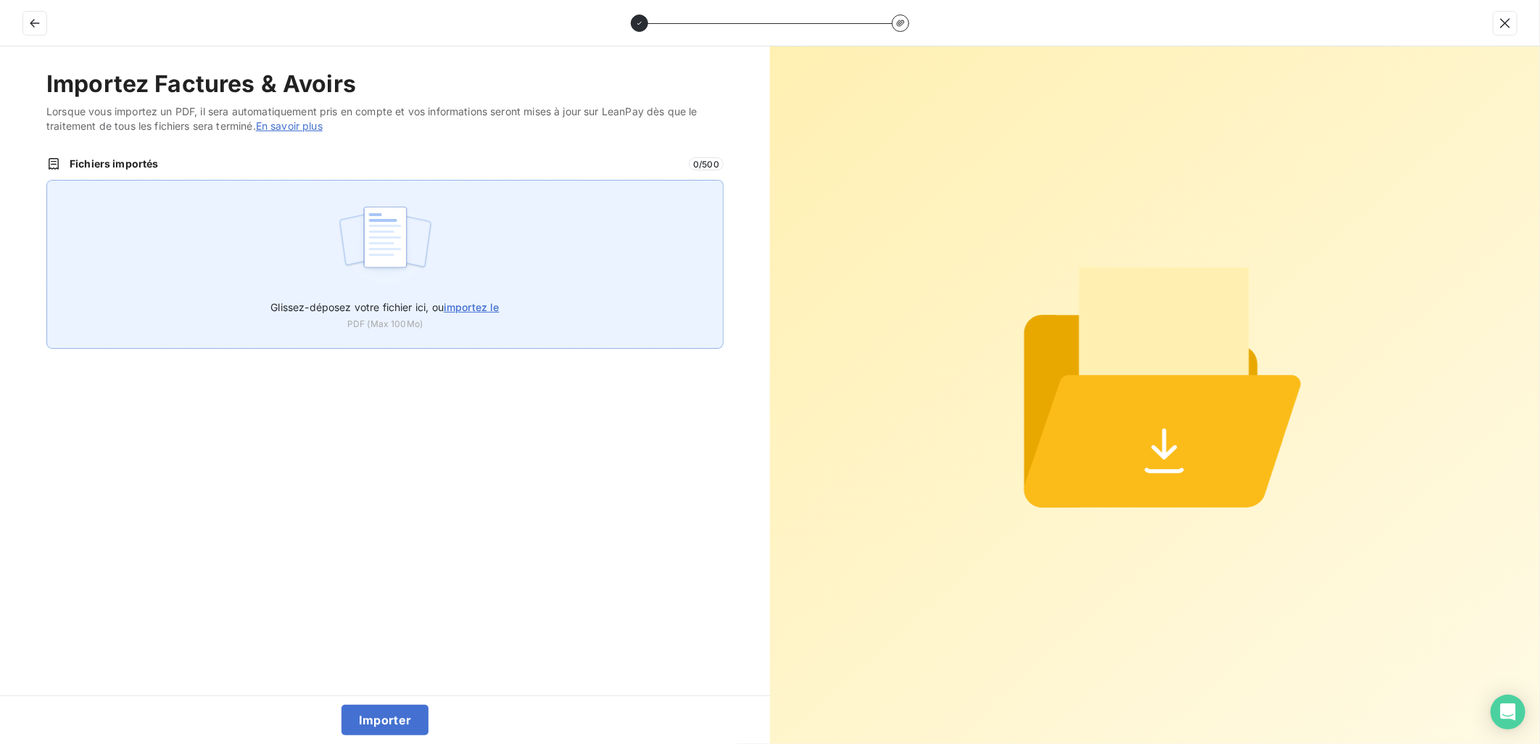
type input "C:\fakepath\2025-09-02 Missionnement M ACHOUR Vincent-F250331123N.pdf"
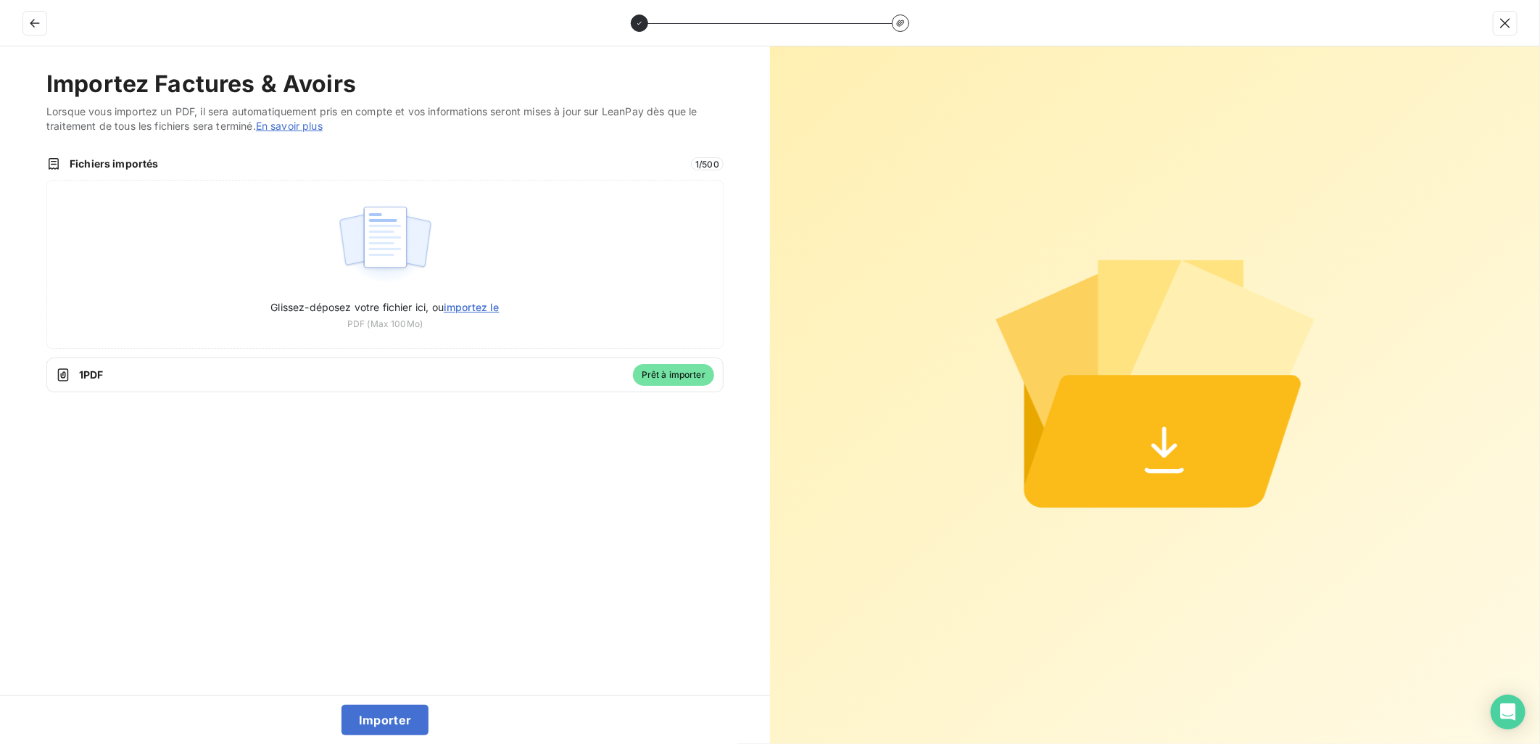
click at [90, 368] on span "1 PDF" at bounding box center [351, 375] width 545 height 14
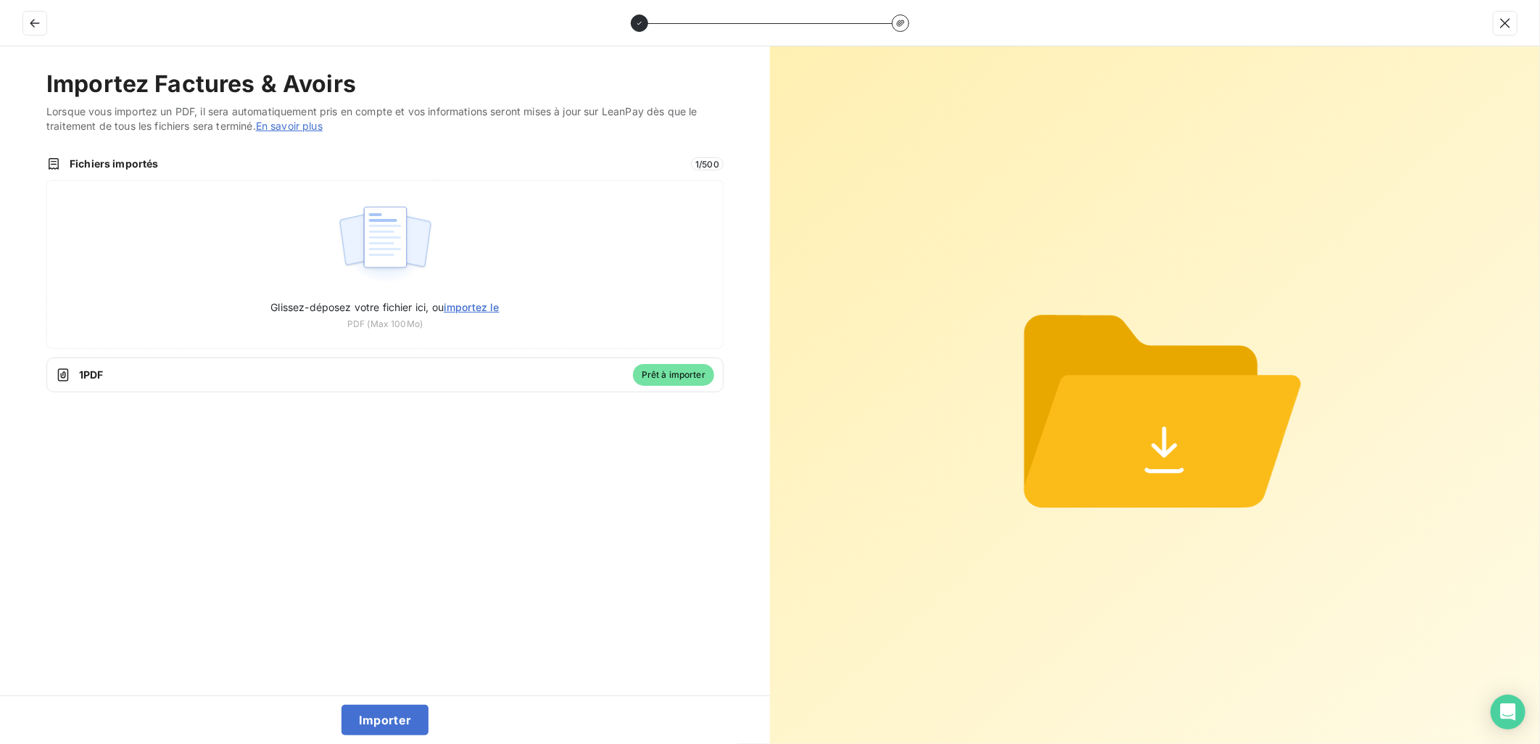
click at [68, 374] on icon at bounding box center [63, 375] width 14 height 14
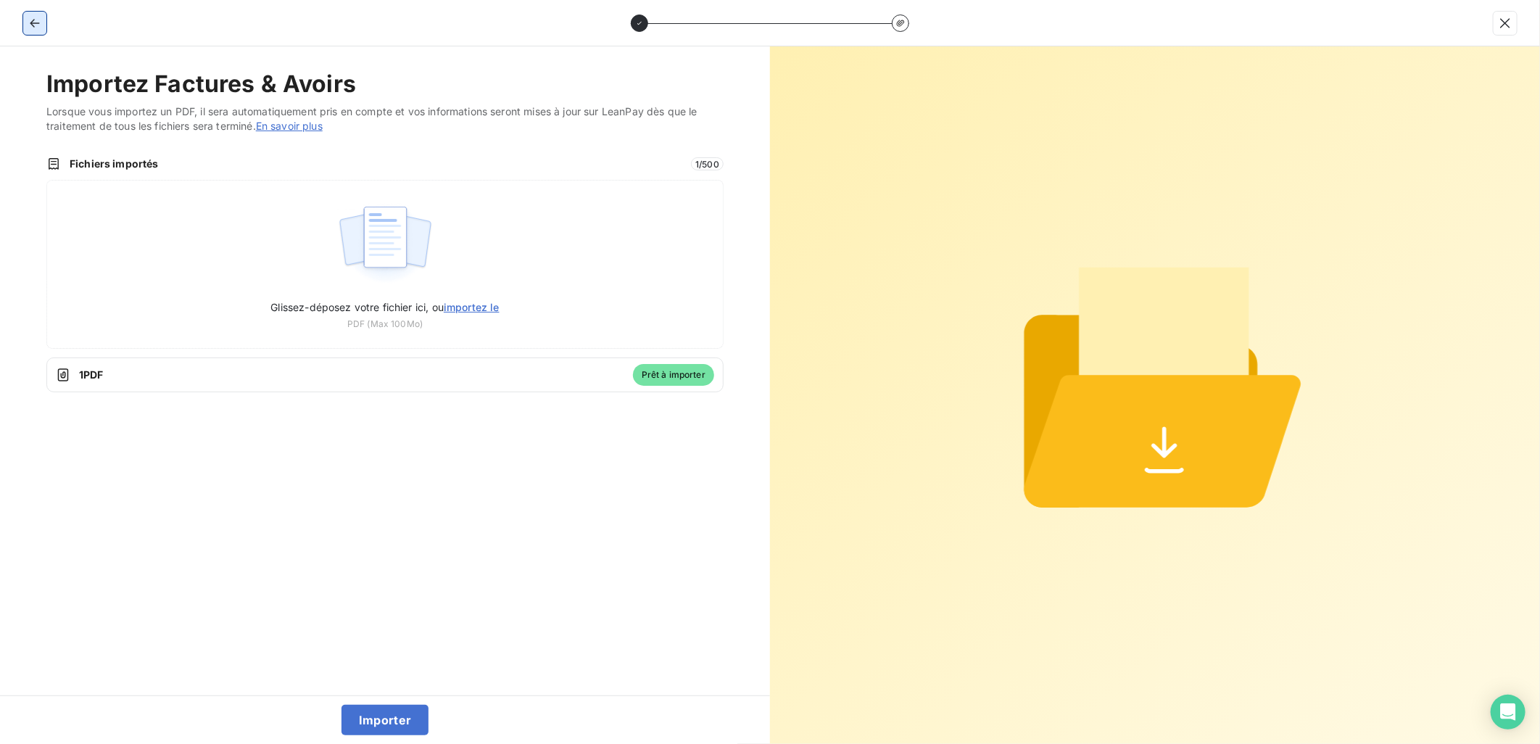
click at [30, 32] on button "button" at bounding box center [34, 23] width 23 height 23
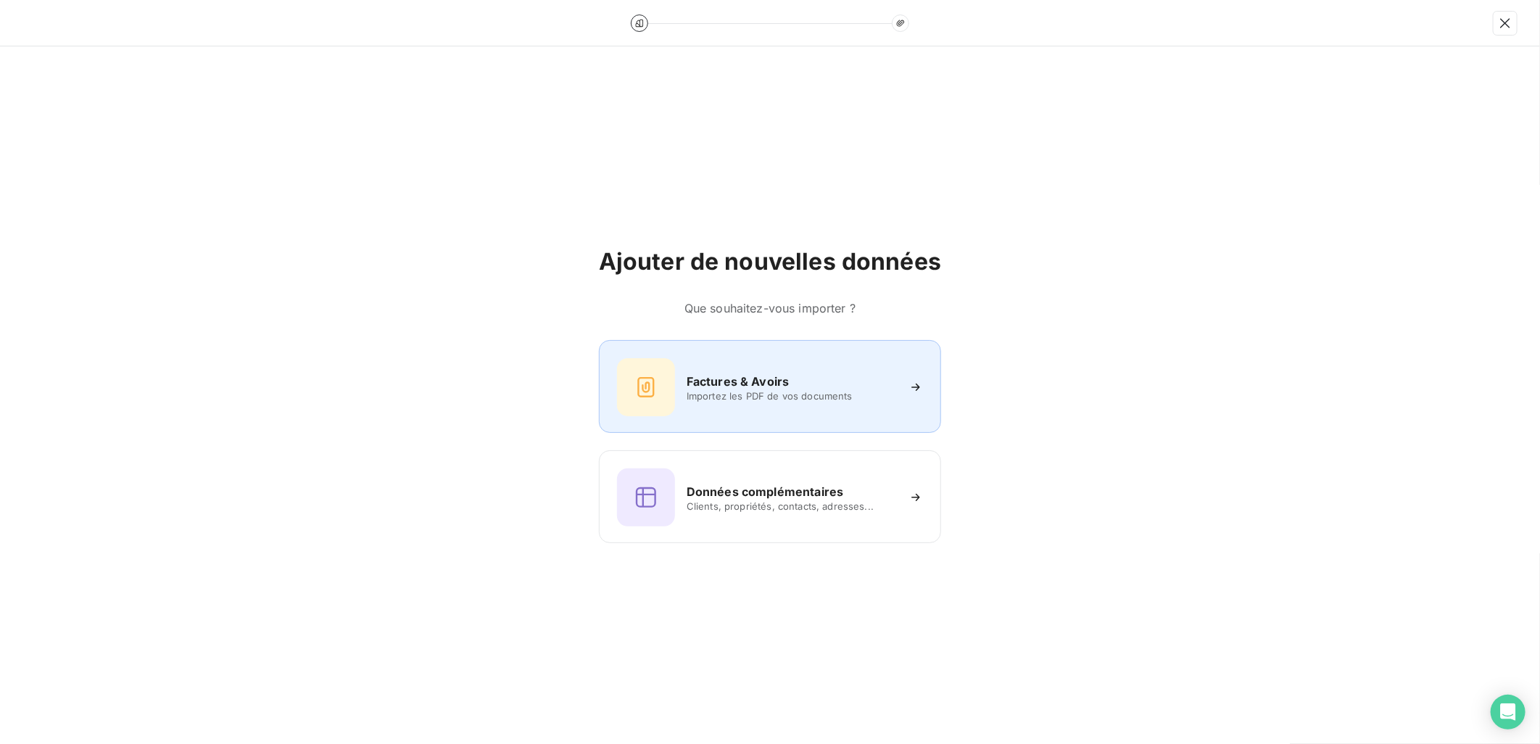
click at [766, 413] on div "Factures & Avoirs Importez les PDF de vos documents" at bounding box center [770, 387] width 306 height 58
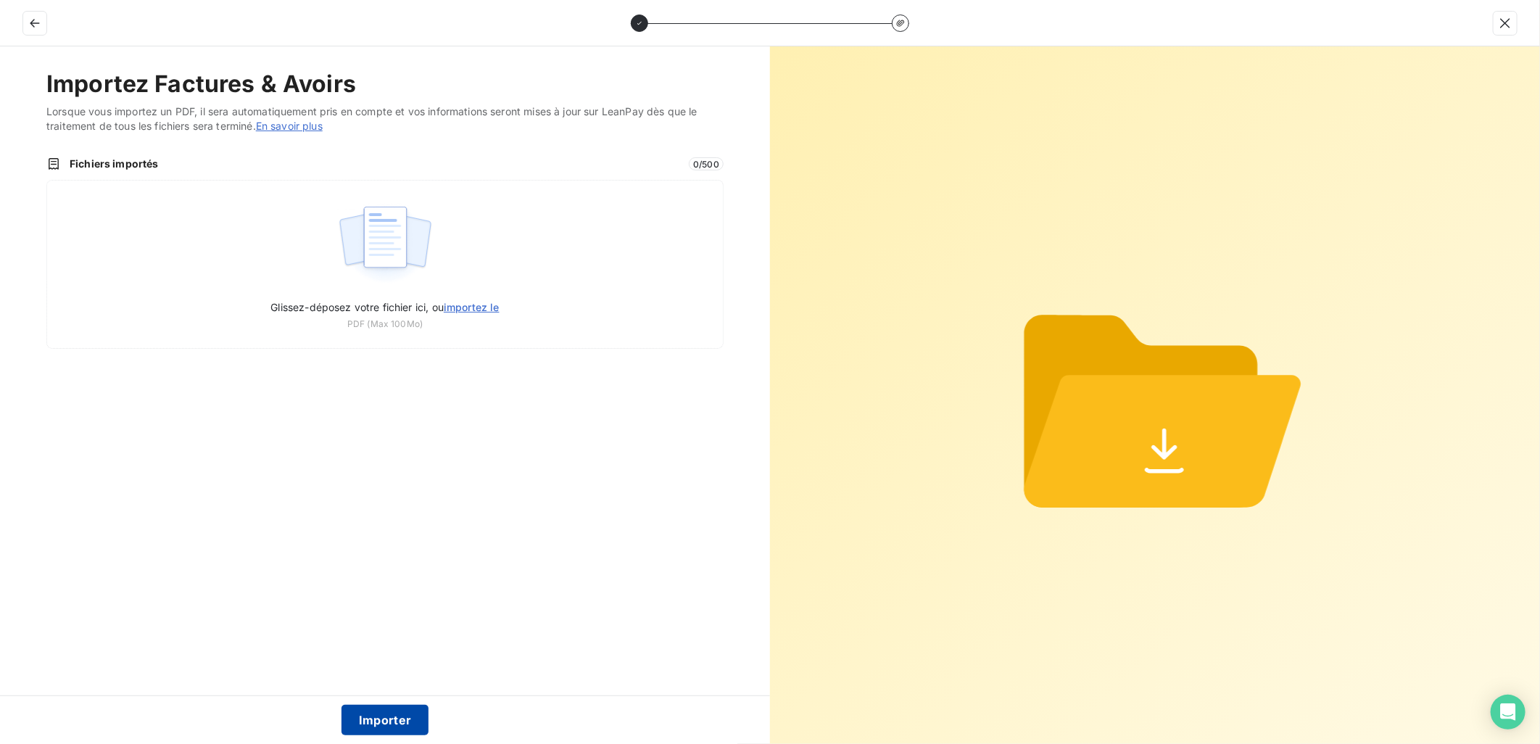
click at [397, 720] on button "Importer" at bounding box center [385, 720] width 88 height 30
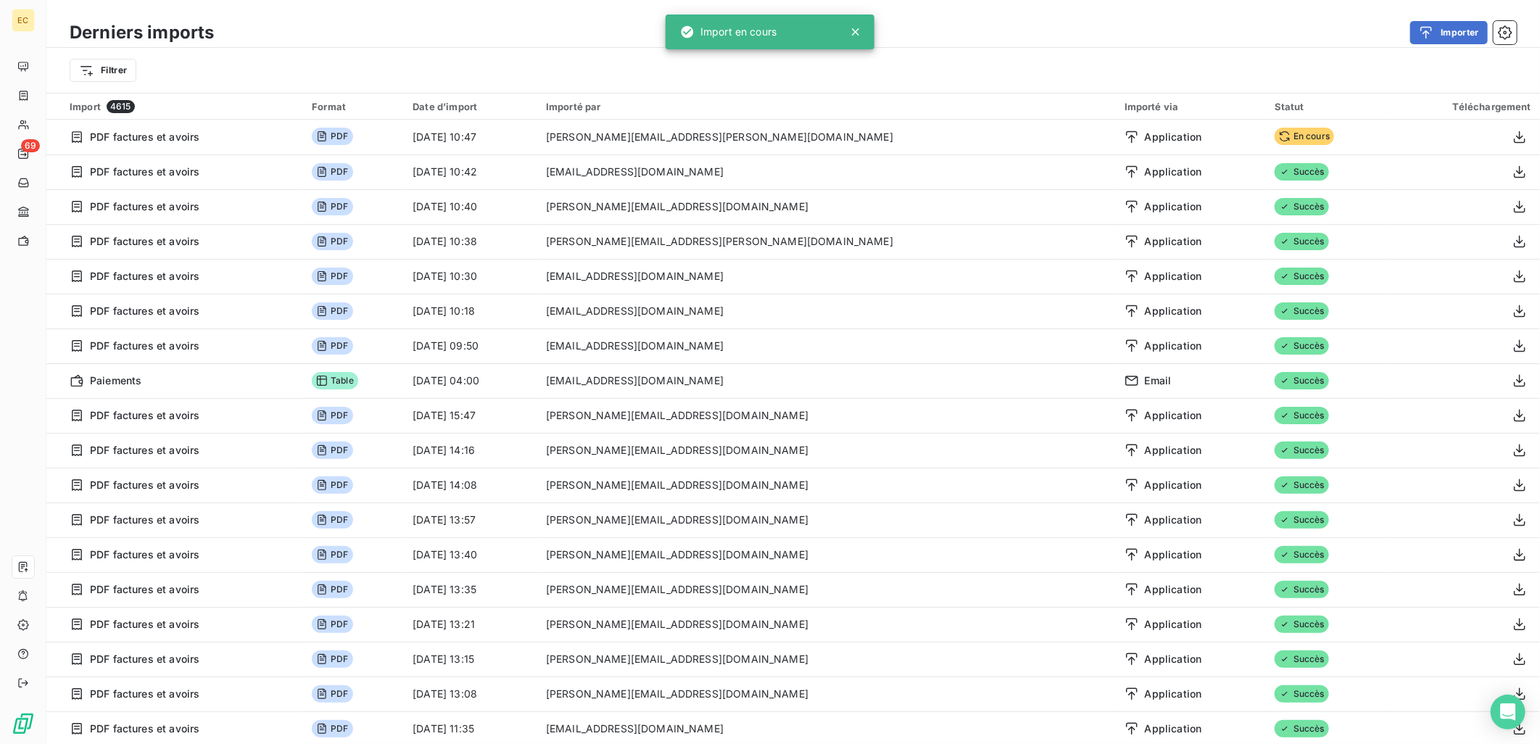
click at [860, 30] on icon at bounding box center [855, 32] width 14 height 14
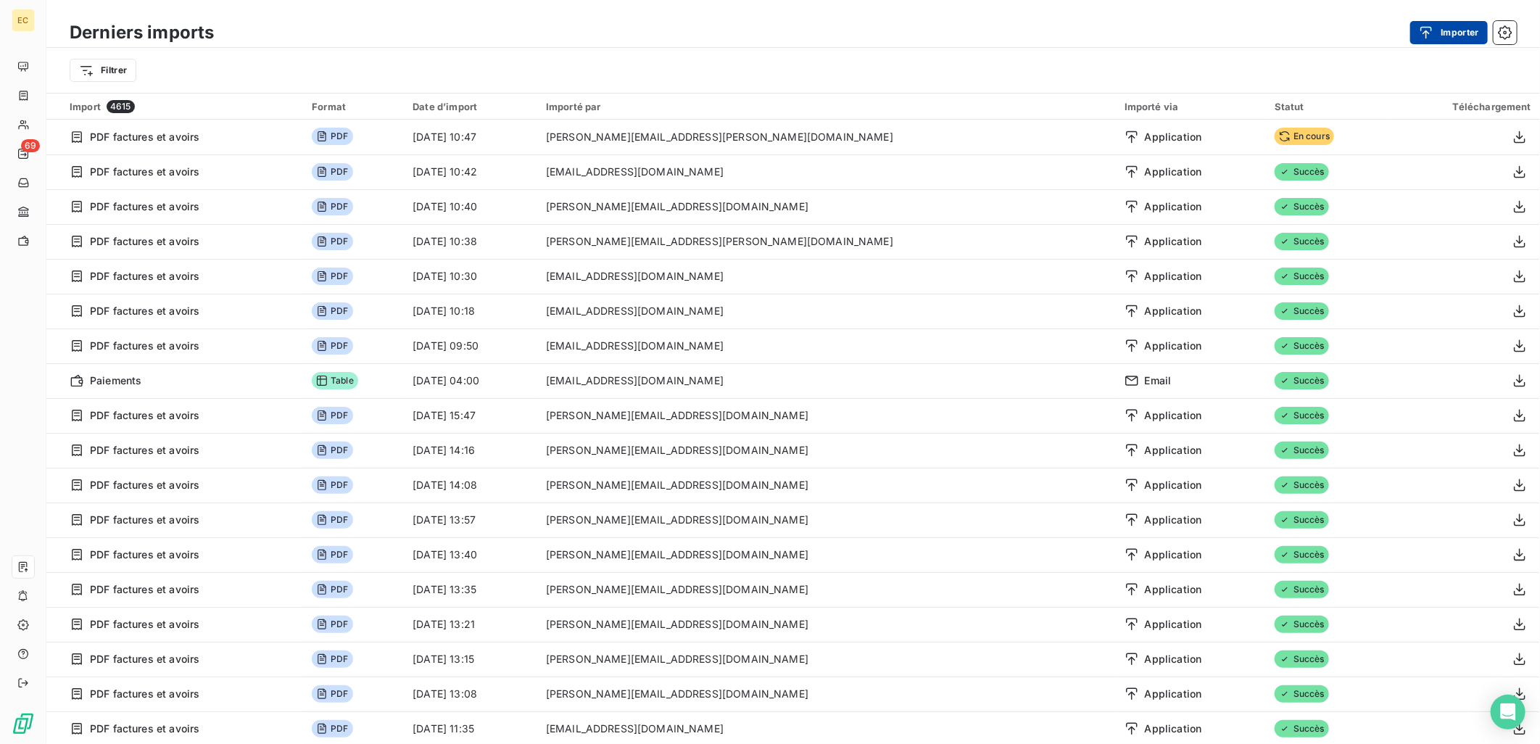
click at [1427, 25] on icon "button" at bounding box center [1426, 32] width 14 height 14
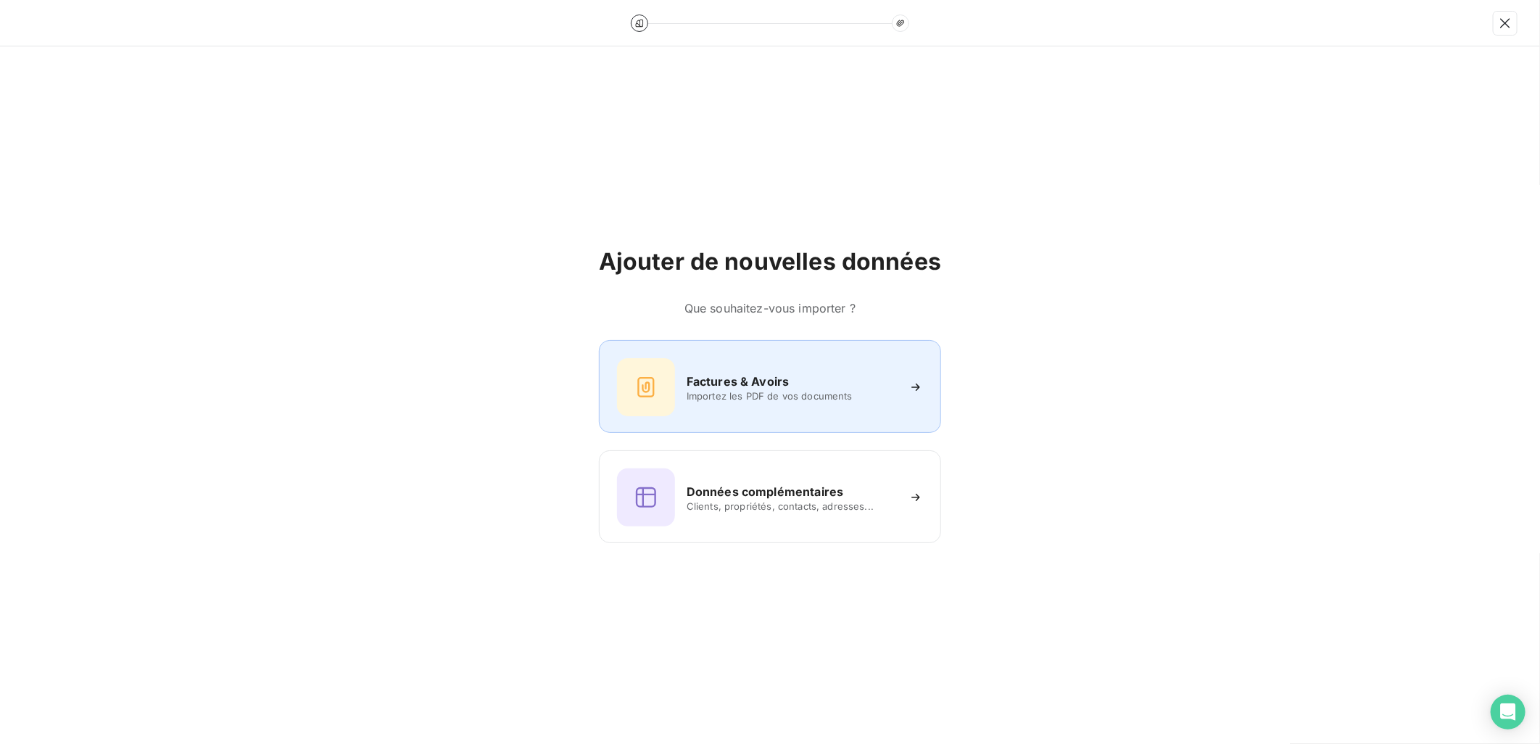
click at [789, 380] on div "Factures & Avoirs" at bounding box center [791, 381] width 210 height 17
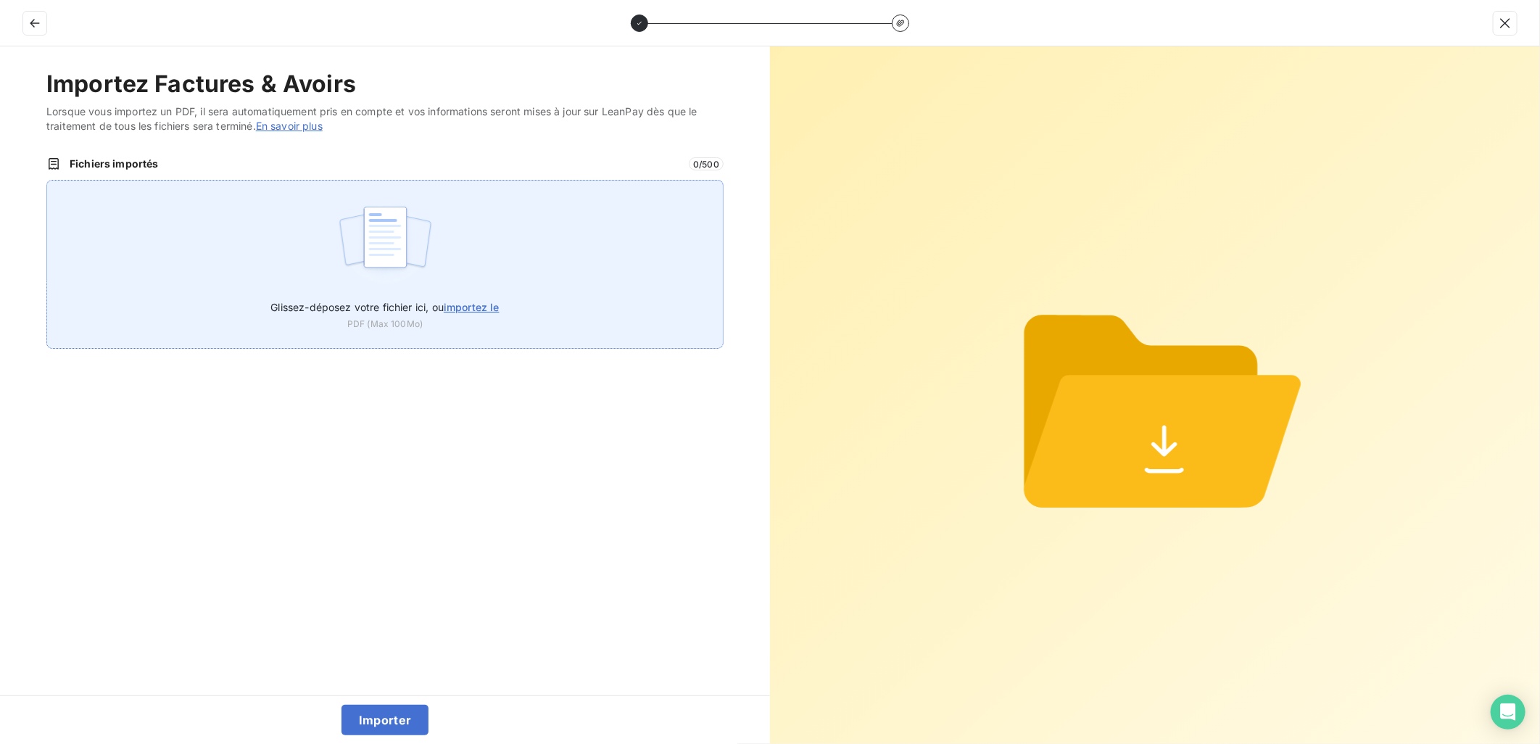
click at [460, 301] on span "importez le" at bounding box center [472, 307] width 56 height 12
click at [47, 180] on input "Glissez-déposez votre fichier ici, ou importez le" at bounding box center [46, 180] width 1 height 1
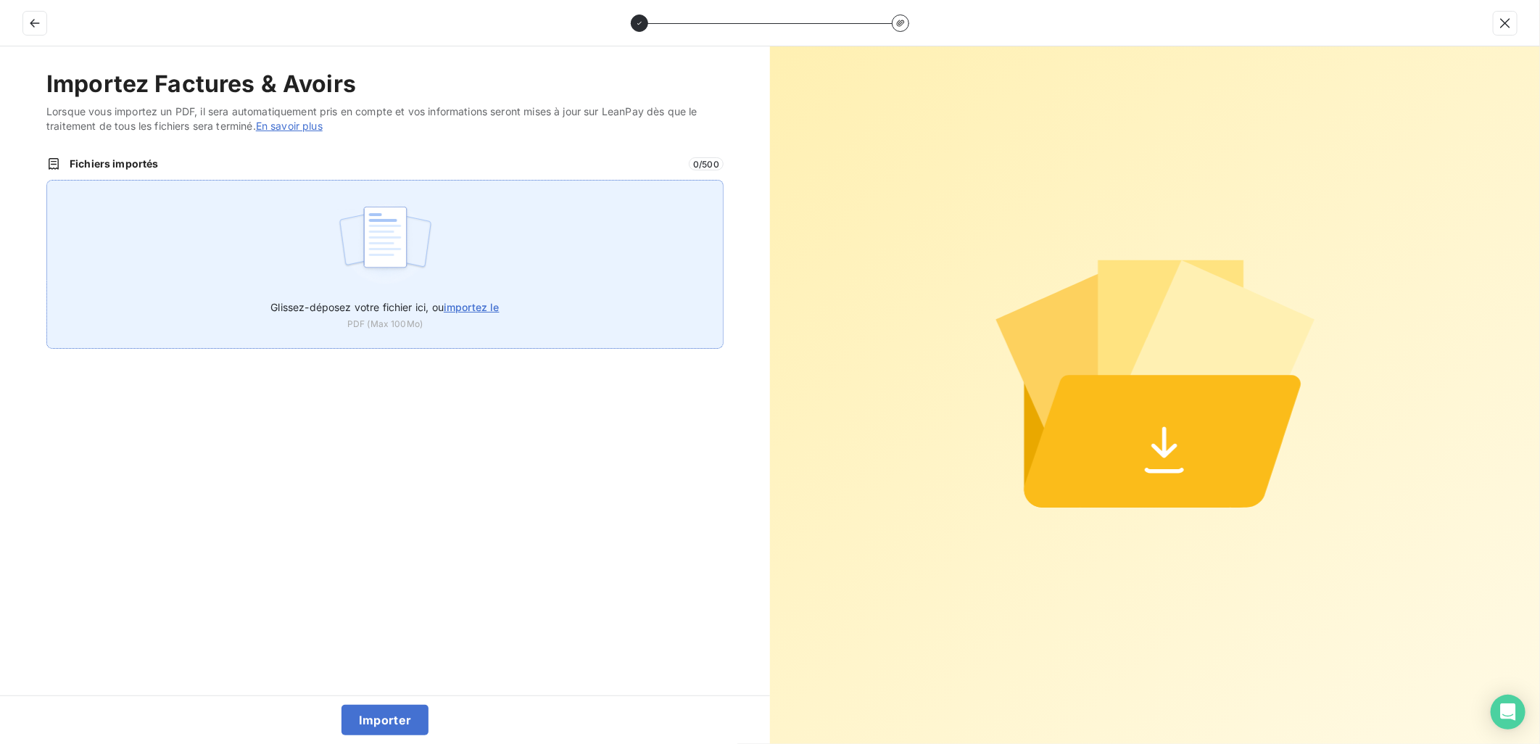
type input "C:\fakepath\FEF-2025-2631.pdf"
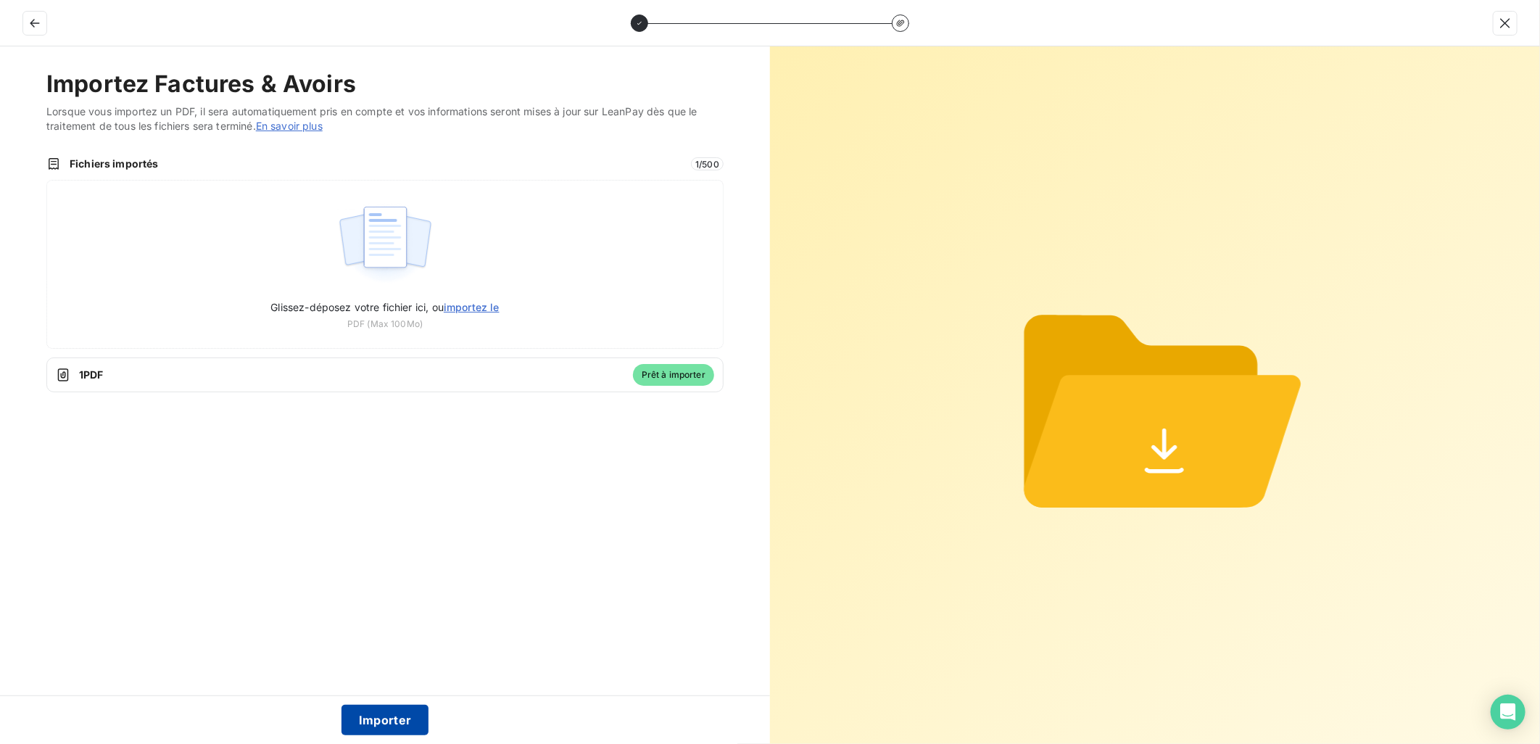
click at [407, 723] on button "Importer" at bounding box center [385, 720] width 88 height 30
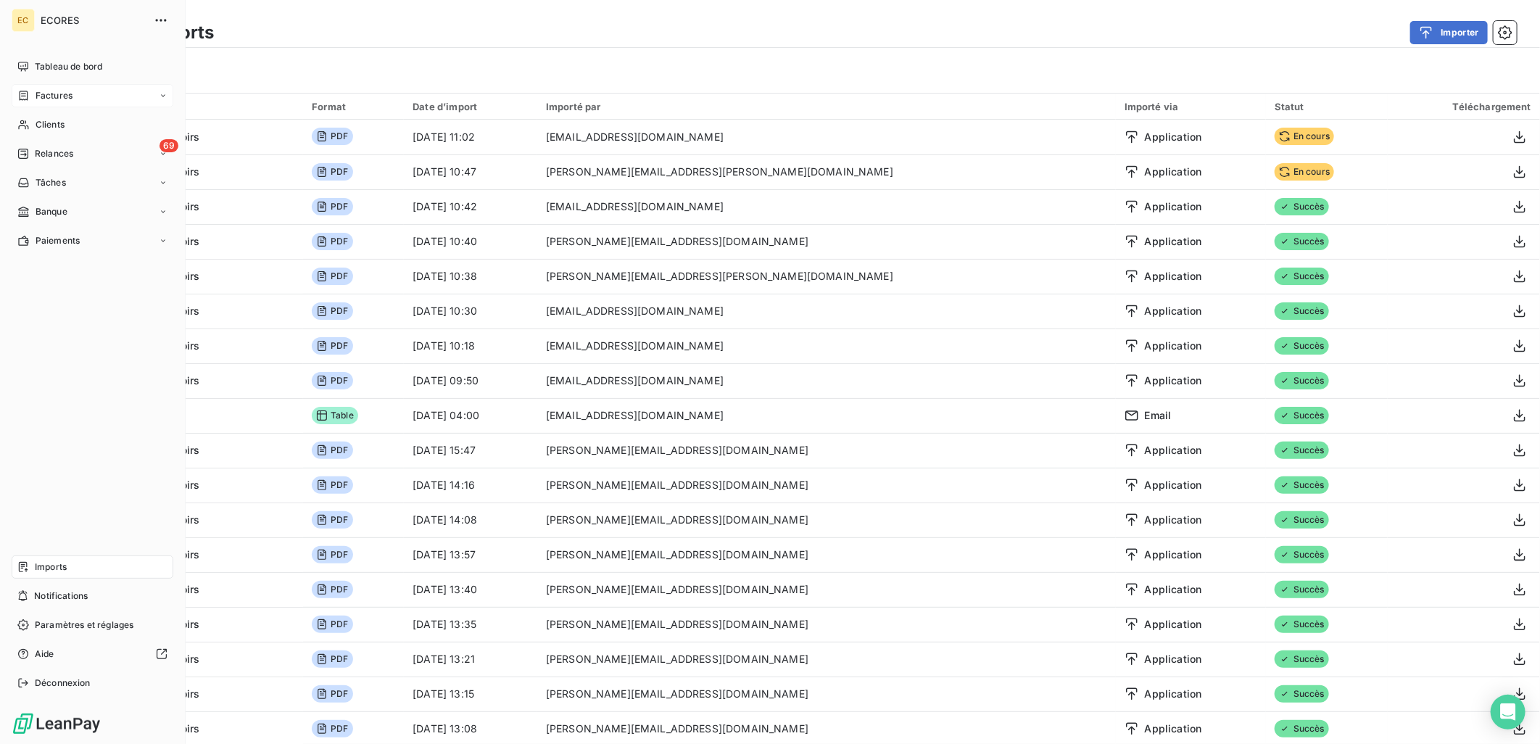
click at [68, 96] on span "Factures" at bounding box center [54, 95] width 37 height 13
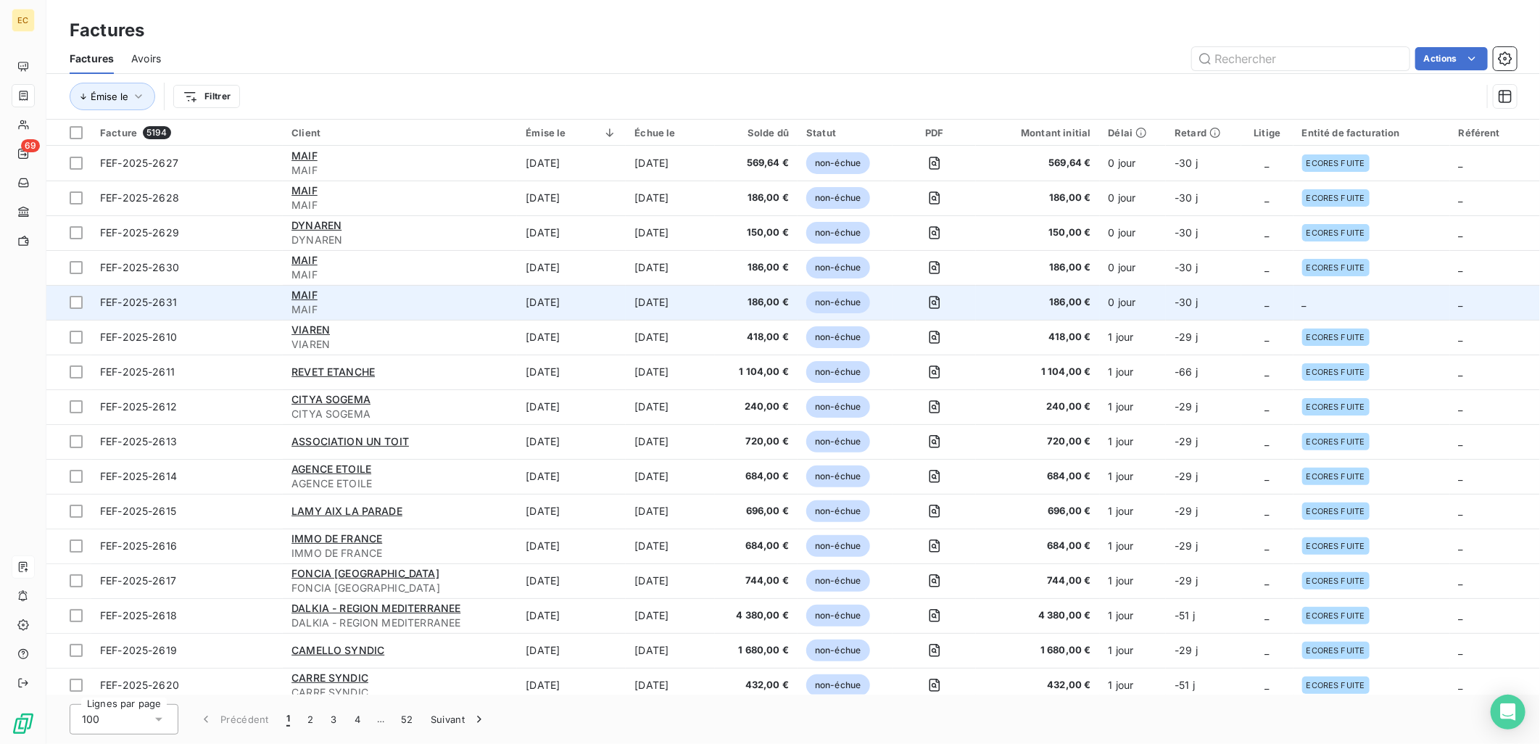
click at [1090, 302] on span "186,00 €" at bounding box center [1037, 302] width 106 height 14
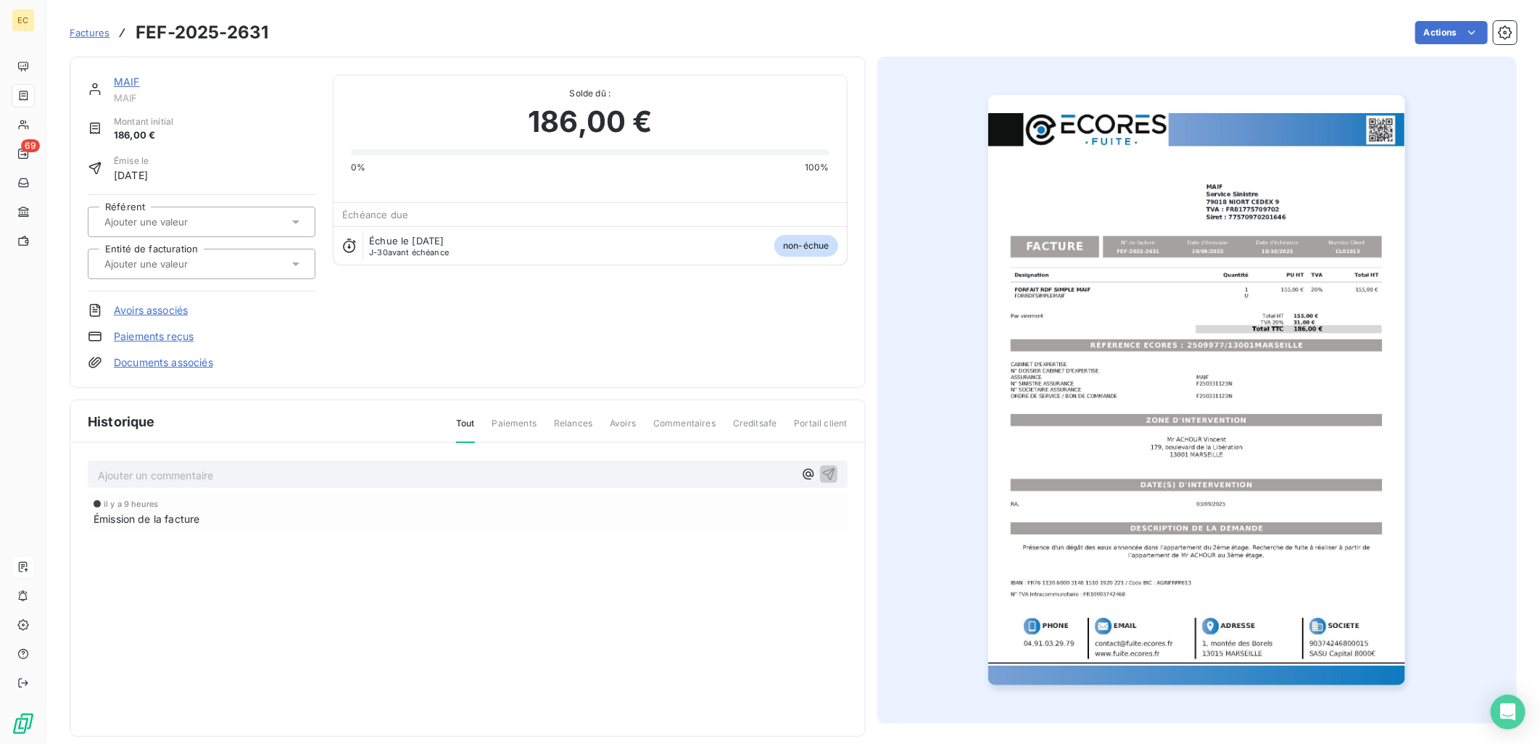
click at [170, 357] on link "Documents associés" at bounding box center [163, 362] width 99 height 14
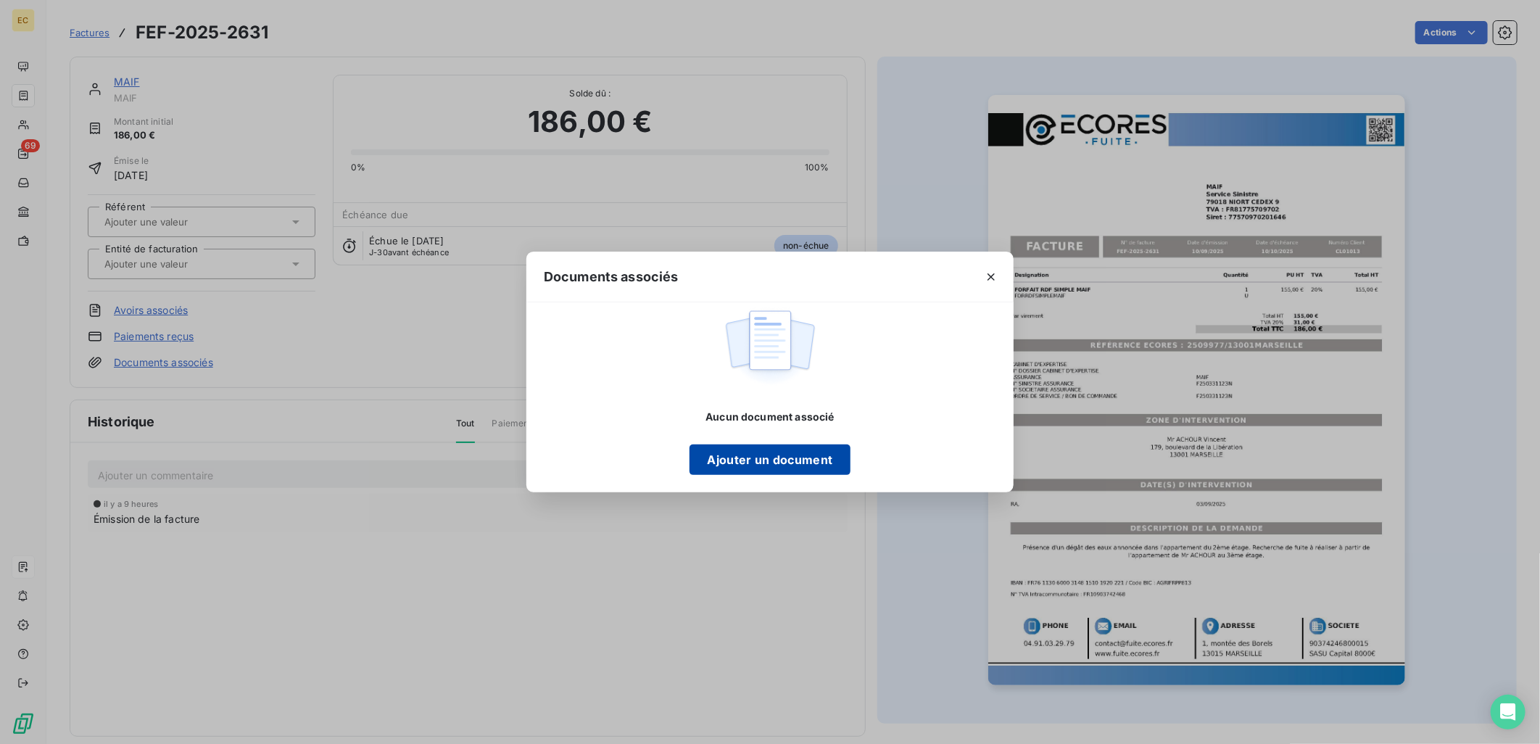
click at [773, 449] on button "Ajouter un document" at bounding box center [769, 459] width 160 height 30
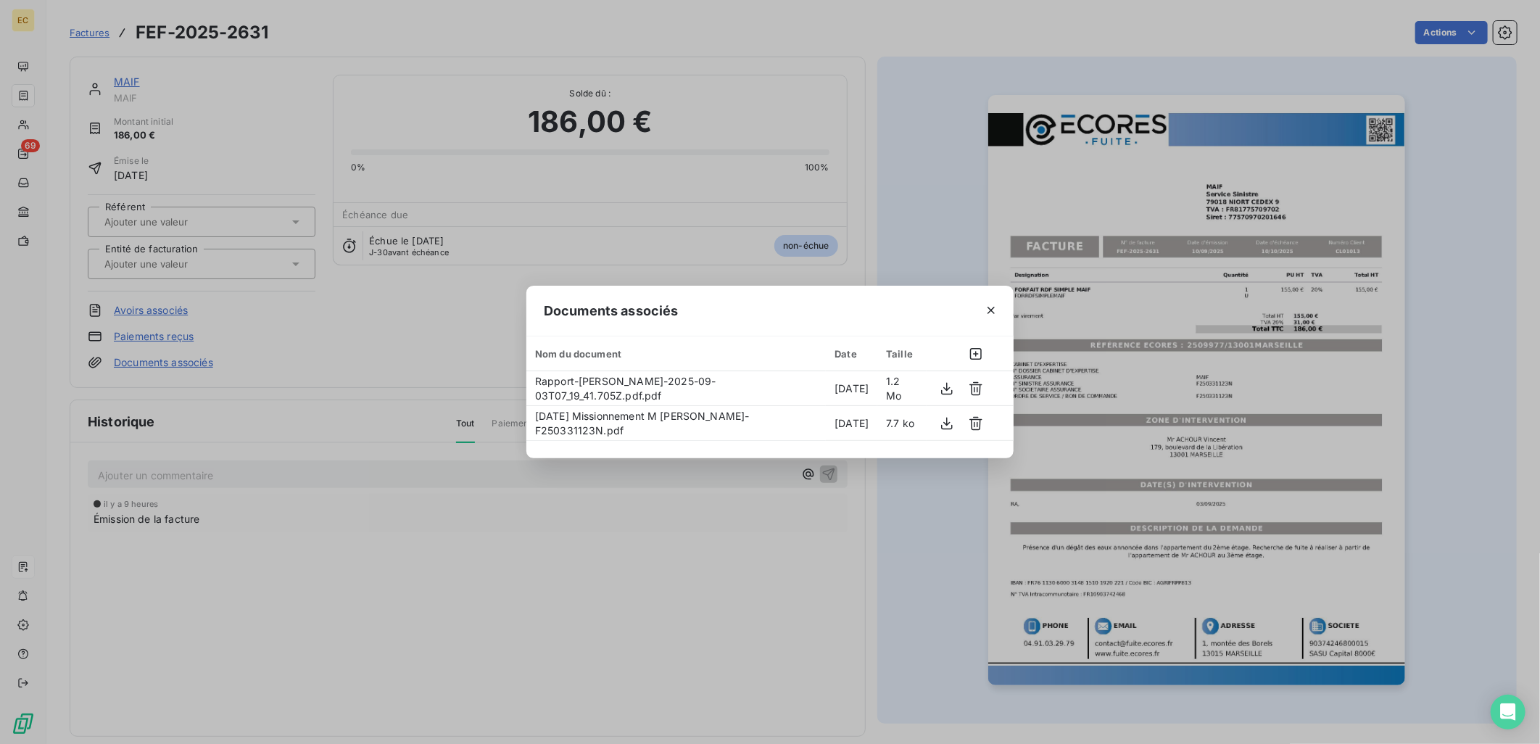
click at [329, 323] on div "Documents associés Nom du document Date Taille Rapport-Mr ACHOUR Vincent-2025-0…" at bounding box center [770, 372] width 1540 height 744
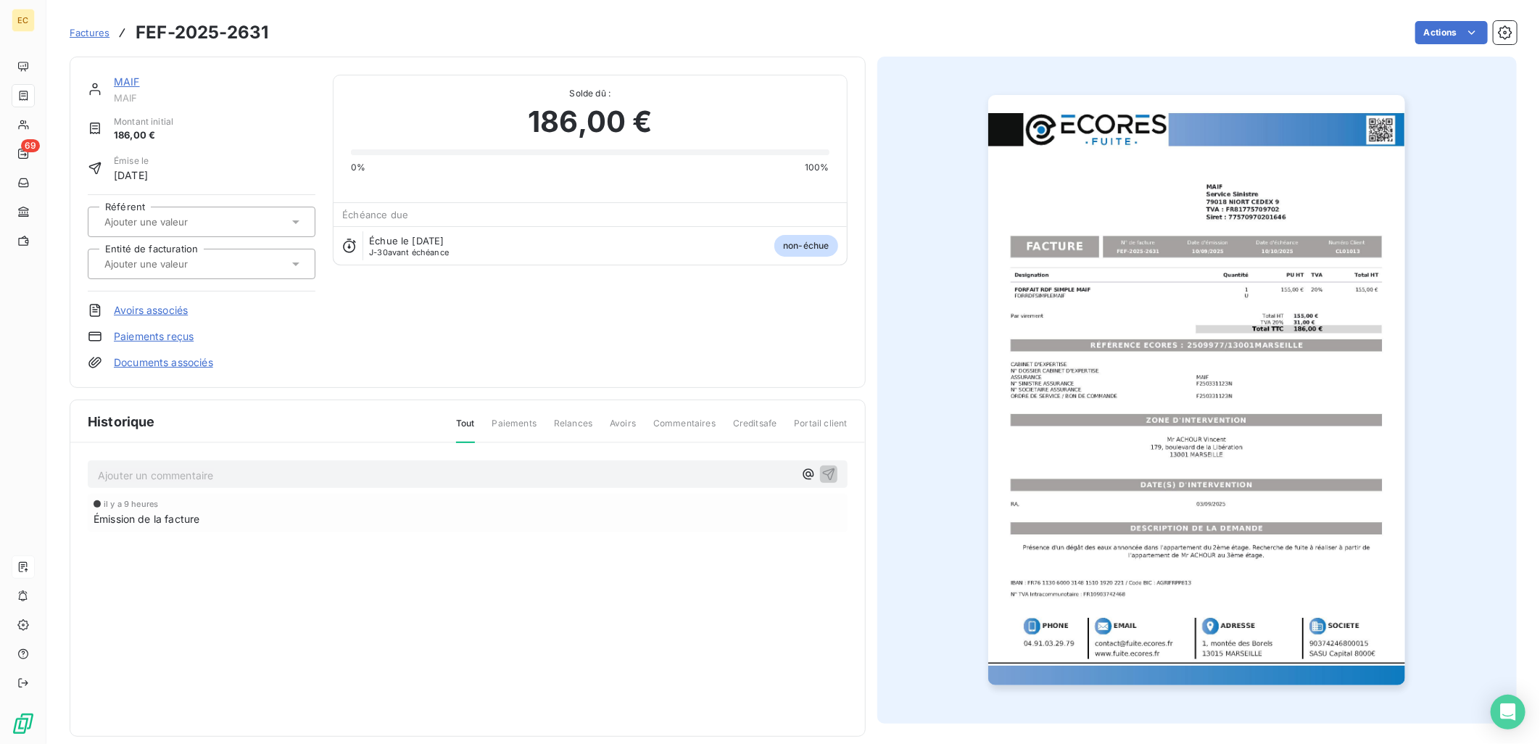
click at [167, 254] on div at bounding box center [194, 263] width 188 height 19
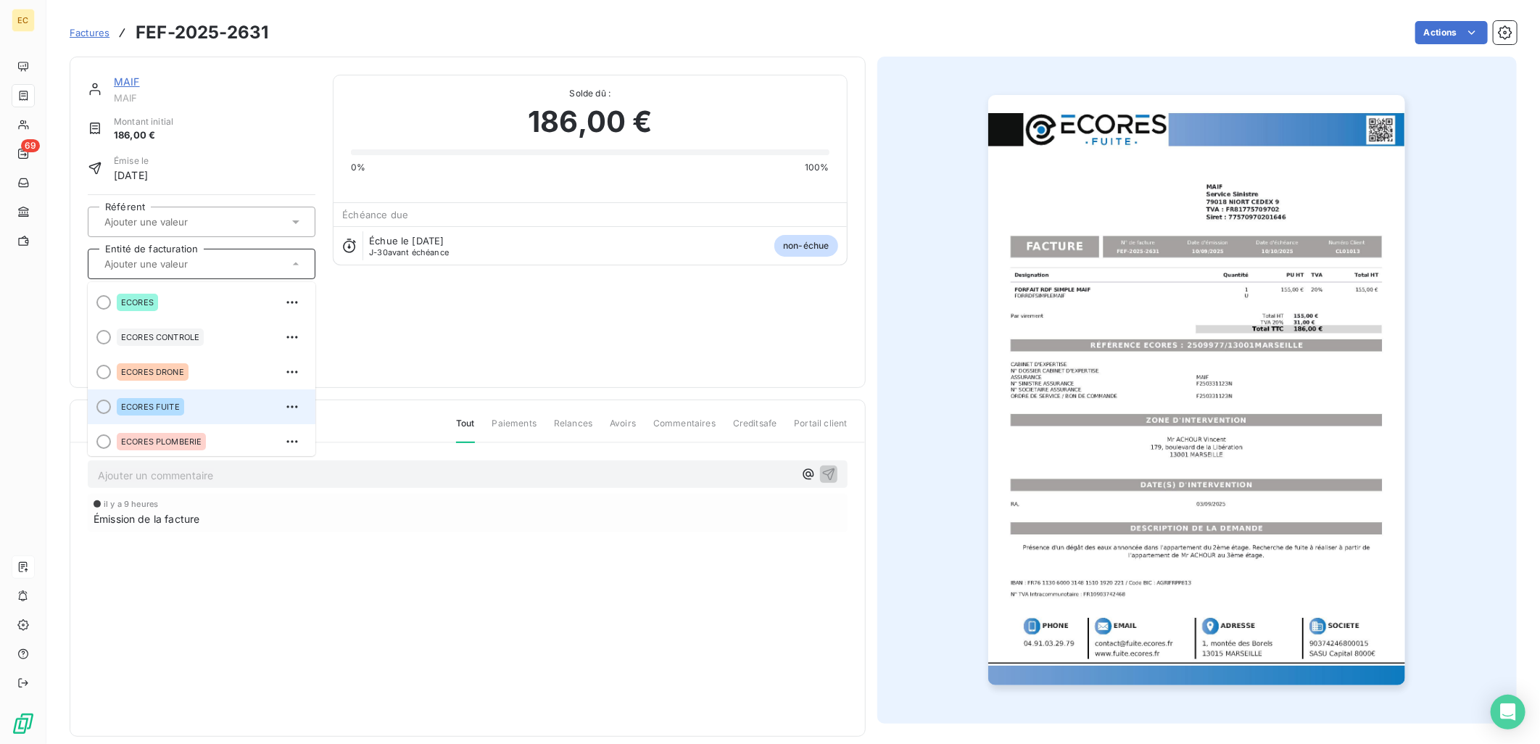
click at [150, 404] on span "ECORES FUITE" at bounding box center [150, 406] width 59 height 9
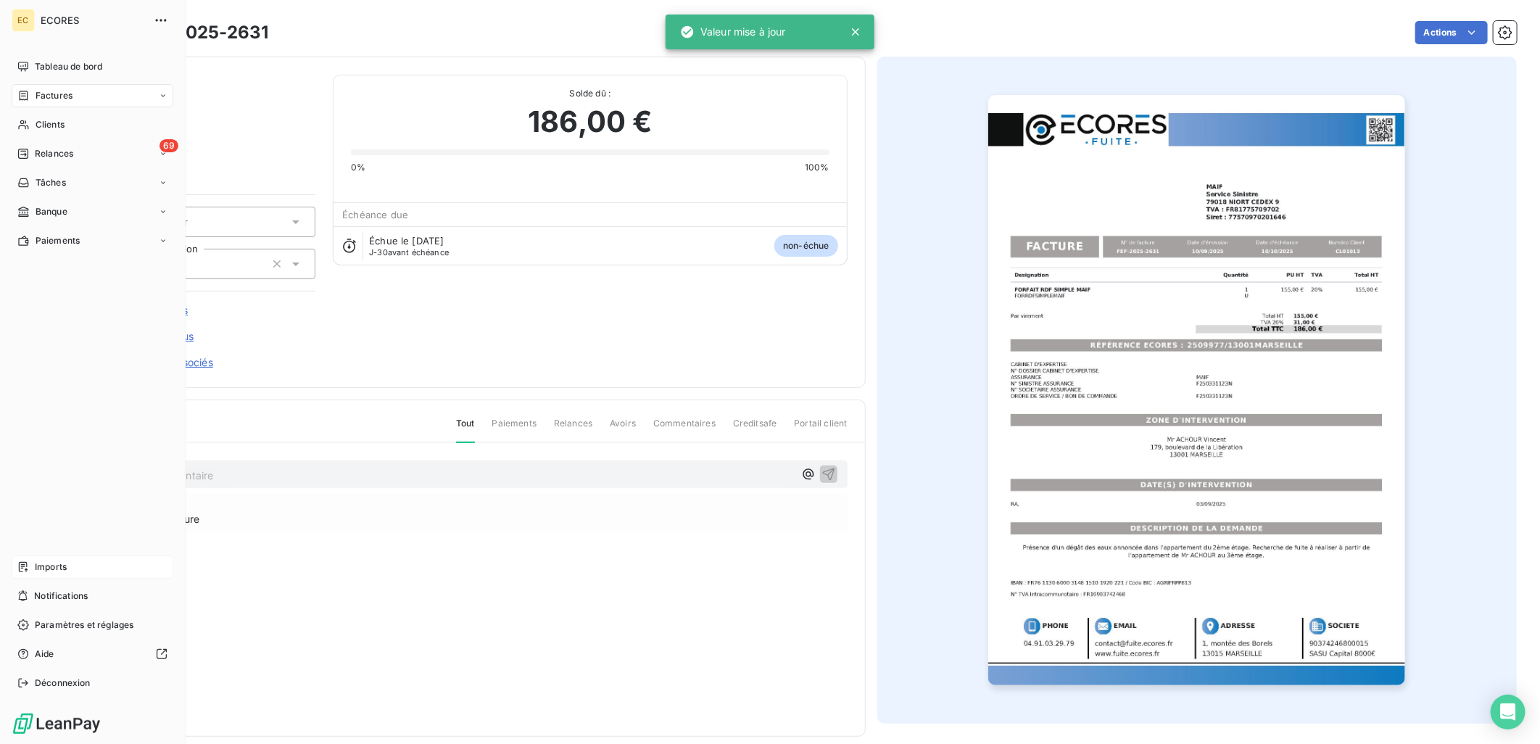
click at [64, 564] on span "Imports" at bounding box center [51, 566] width 32 height 13
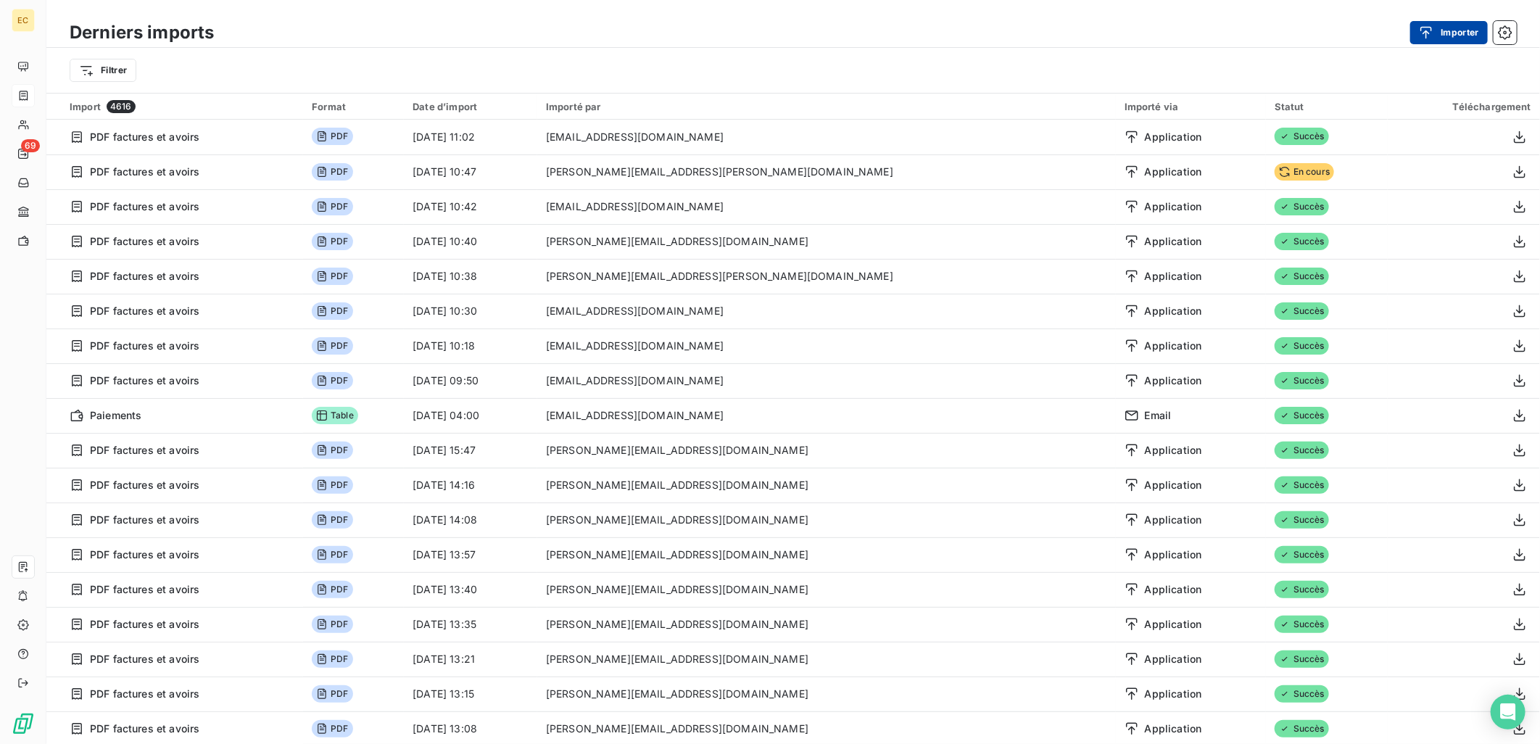
click at [1432, 36] on icon "button" at bounding box center [1426, 32] width 14 height 14
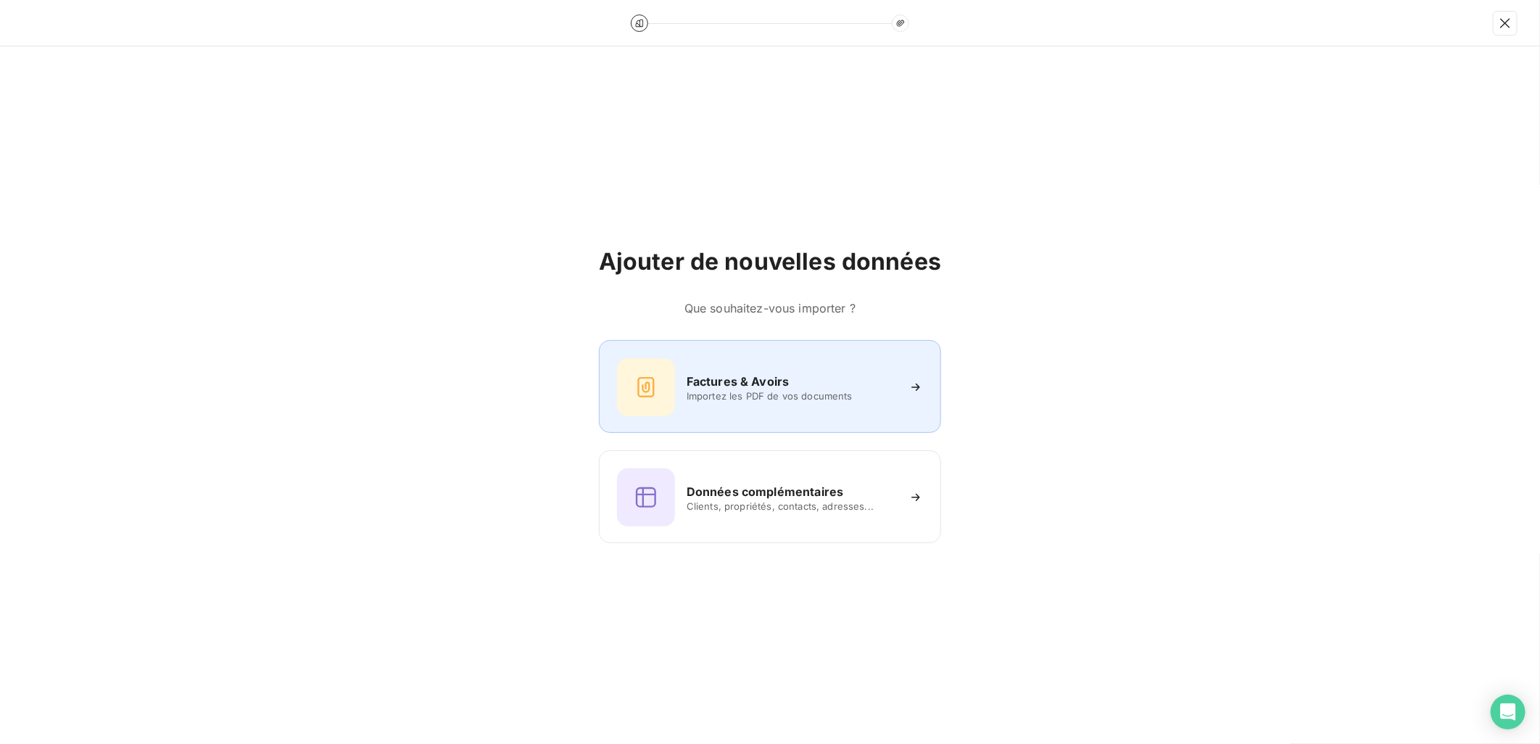
click at [825, 390] on span "Importez les PDF de vos documents" at bounding box center [791, 396] width 210 height 12
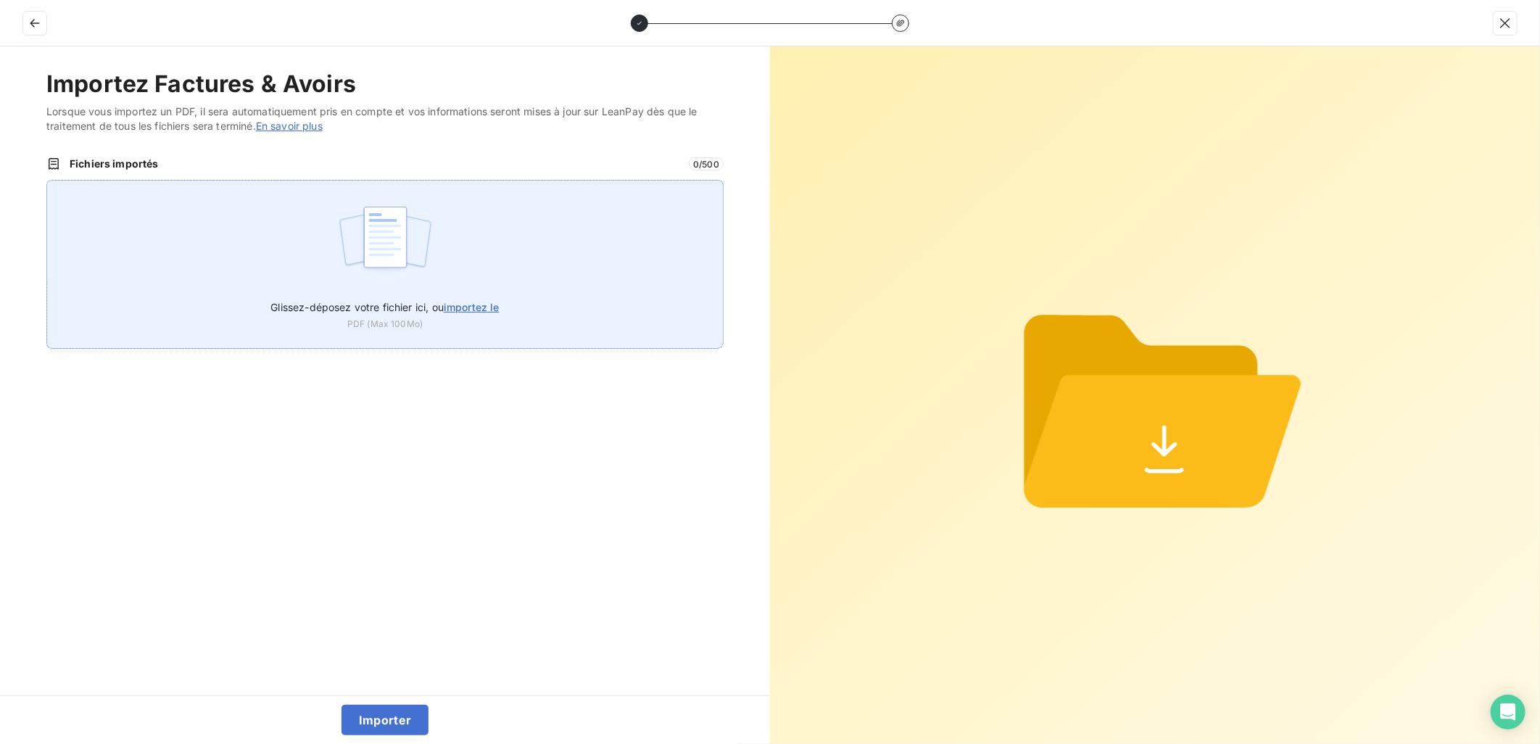
click at [487, 312] on span "importez le" at bounding box center [472, 307] width 56 height 12
click at [47, 180] on input "Glissez-déposez votre fichier ici, ou importez le" at bounding box center [46, 180] width 1 height 1
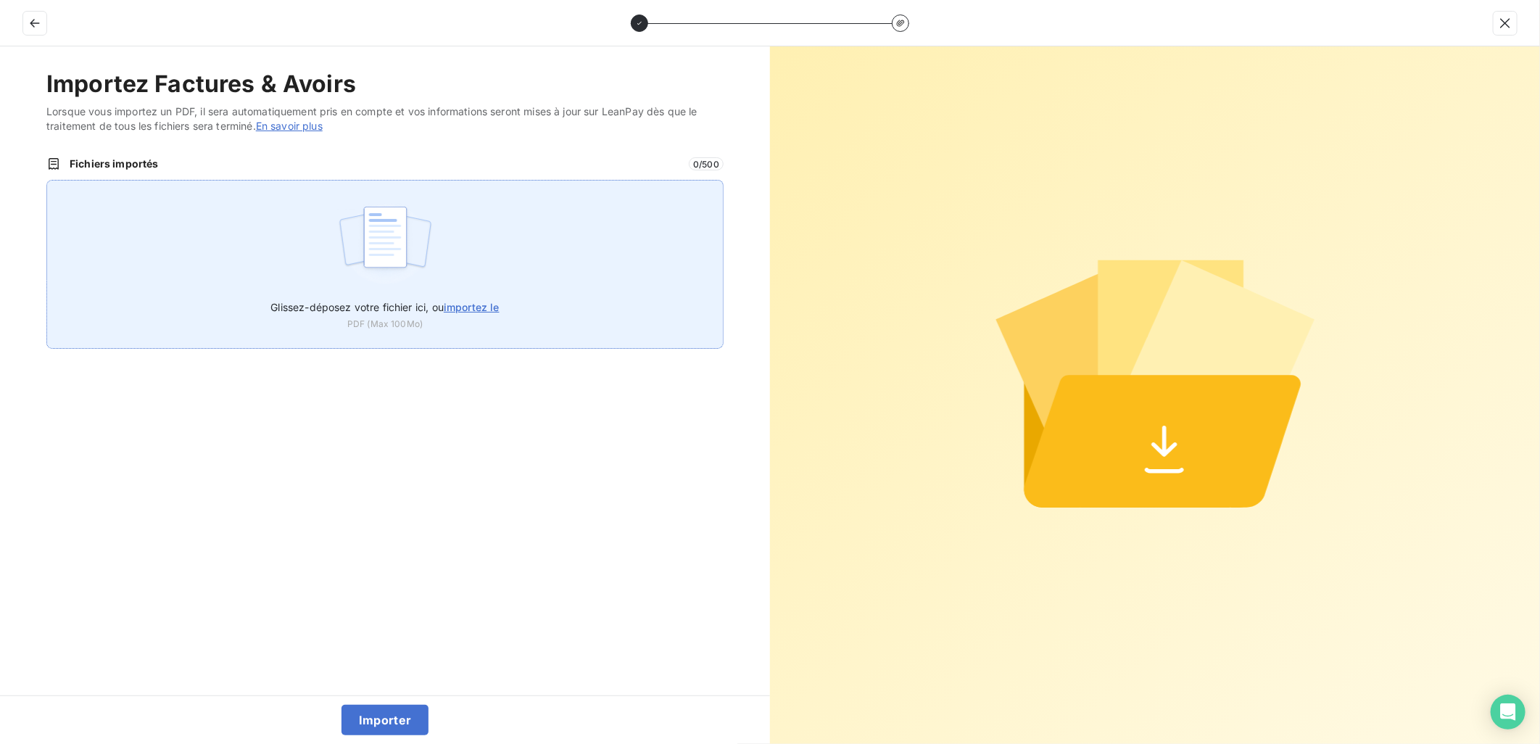
type input "C:\fakepath\FEF-2025-2632.pdf"
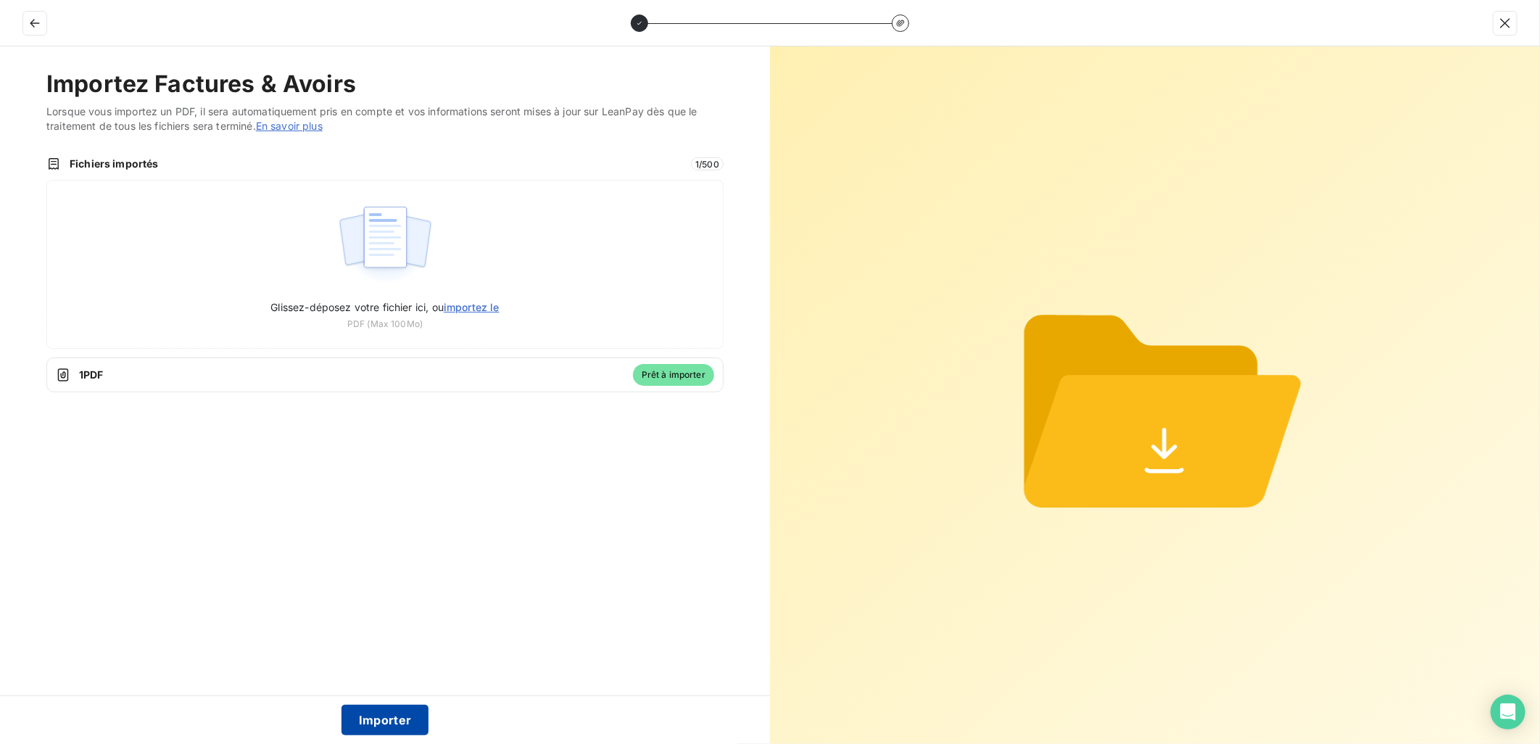
click at [409, 718] on button "Importer" at bounding box center [385, 720] width 88 height 30
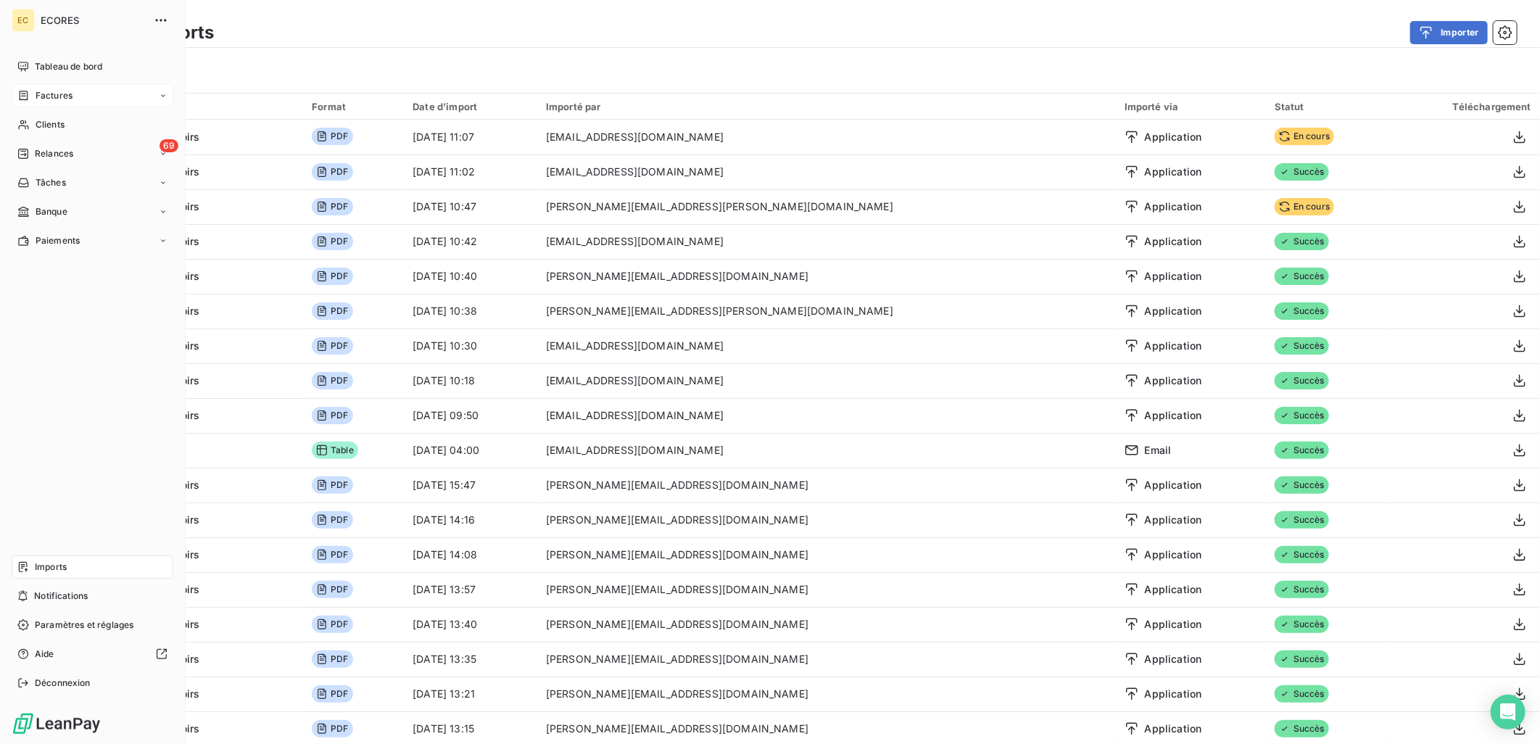
click at [47, 89] on span "Factures" at bounding box center [54, 95] width 37 height 13
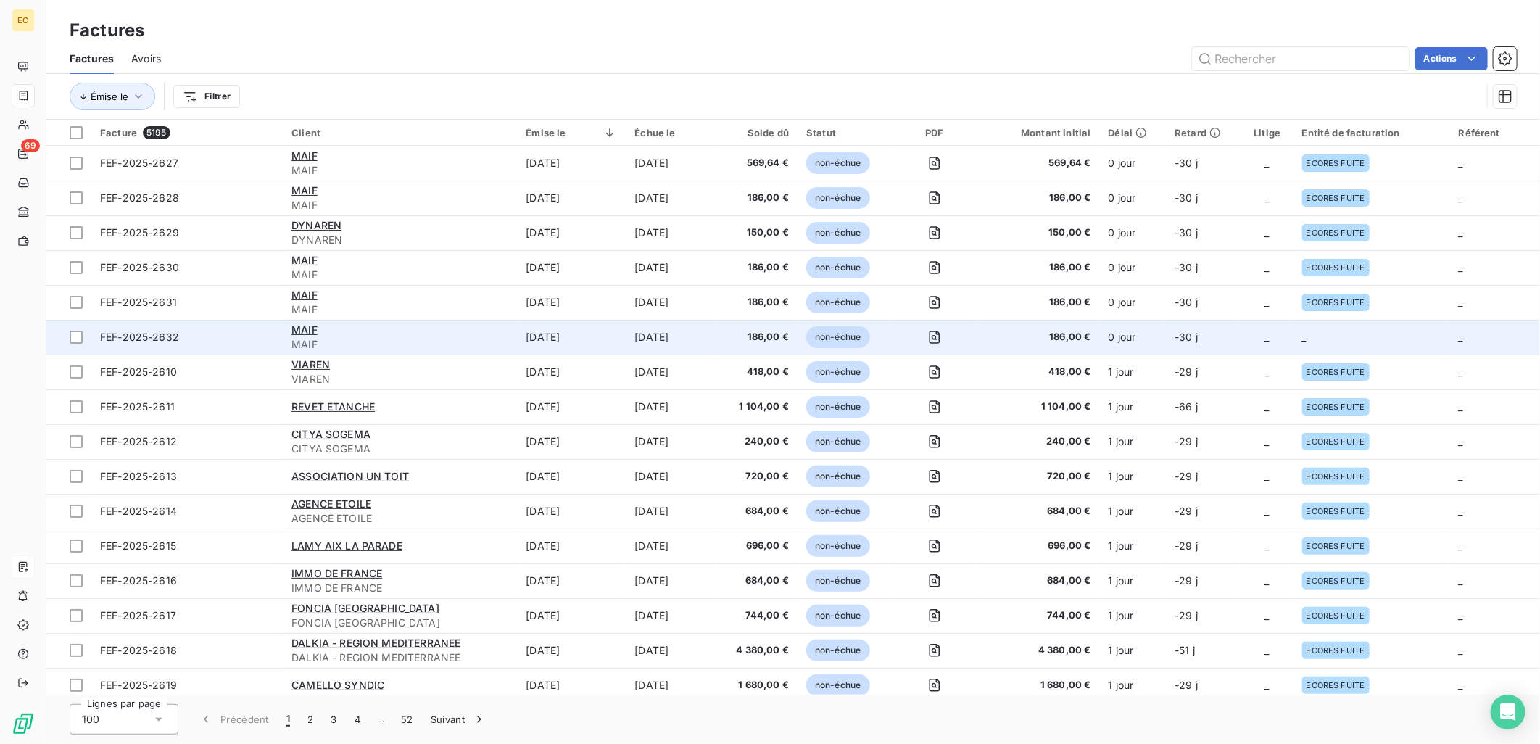
click at [1260, 339] on td "_" at bounding box center [1267, 337] width 52 height 35
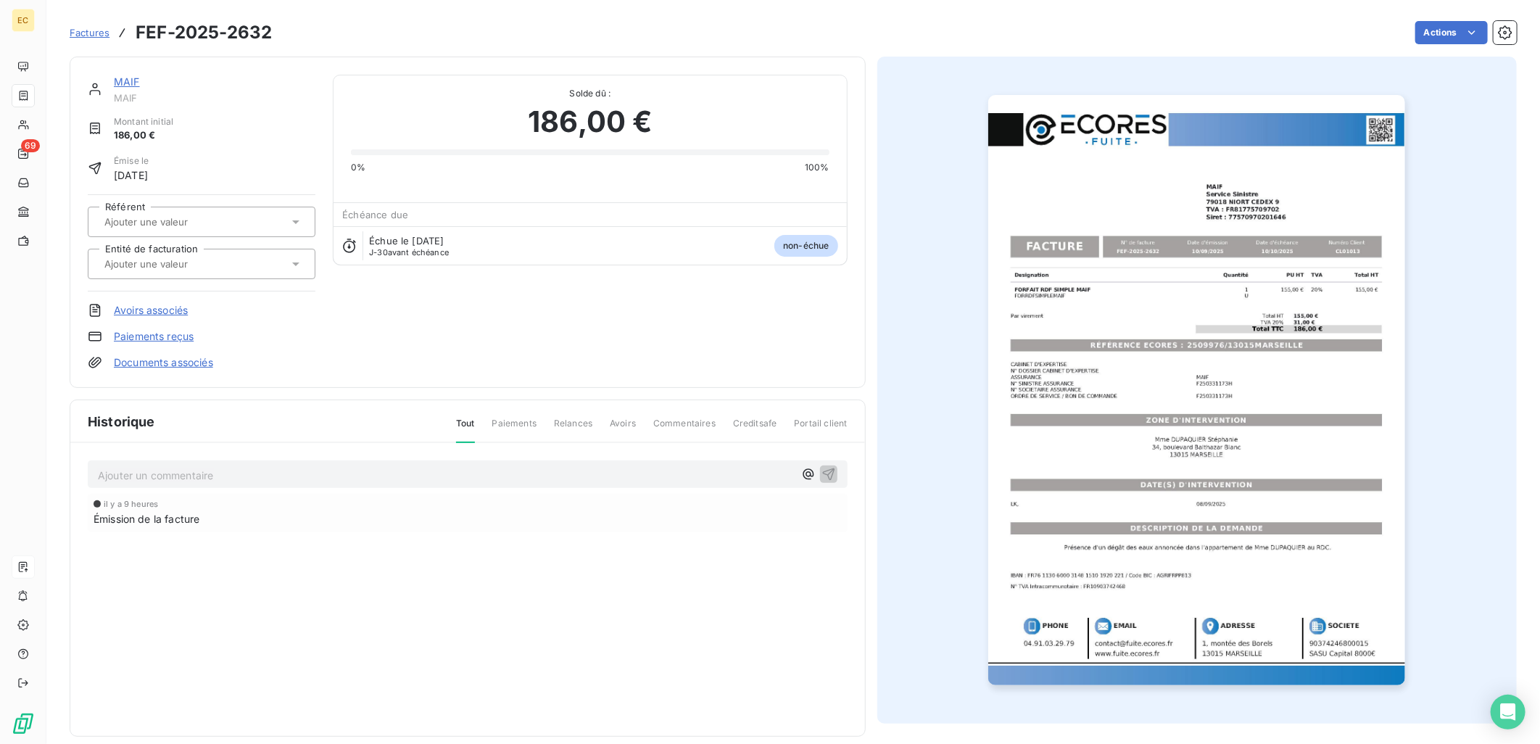
click at [154, 362] on link "Documents associés" at bounding box center [163, 362] width 99 height 14
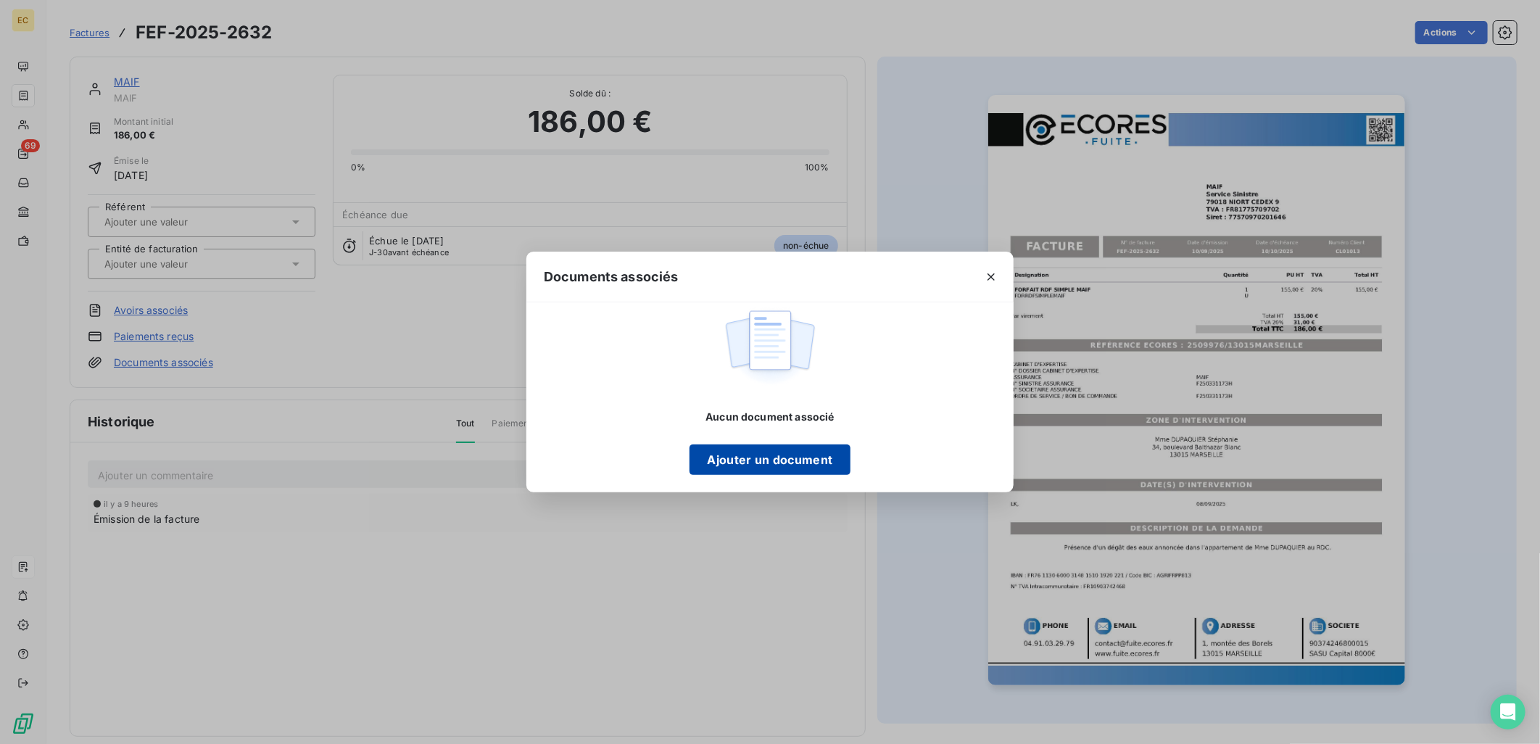
click at [793, 452] on button "Ajouter un document" at bounding box center [769, 459] width 160 height 30
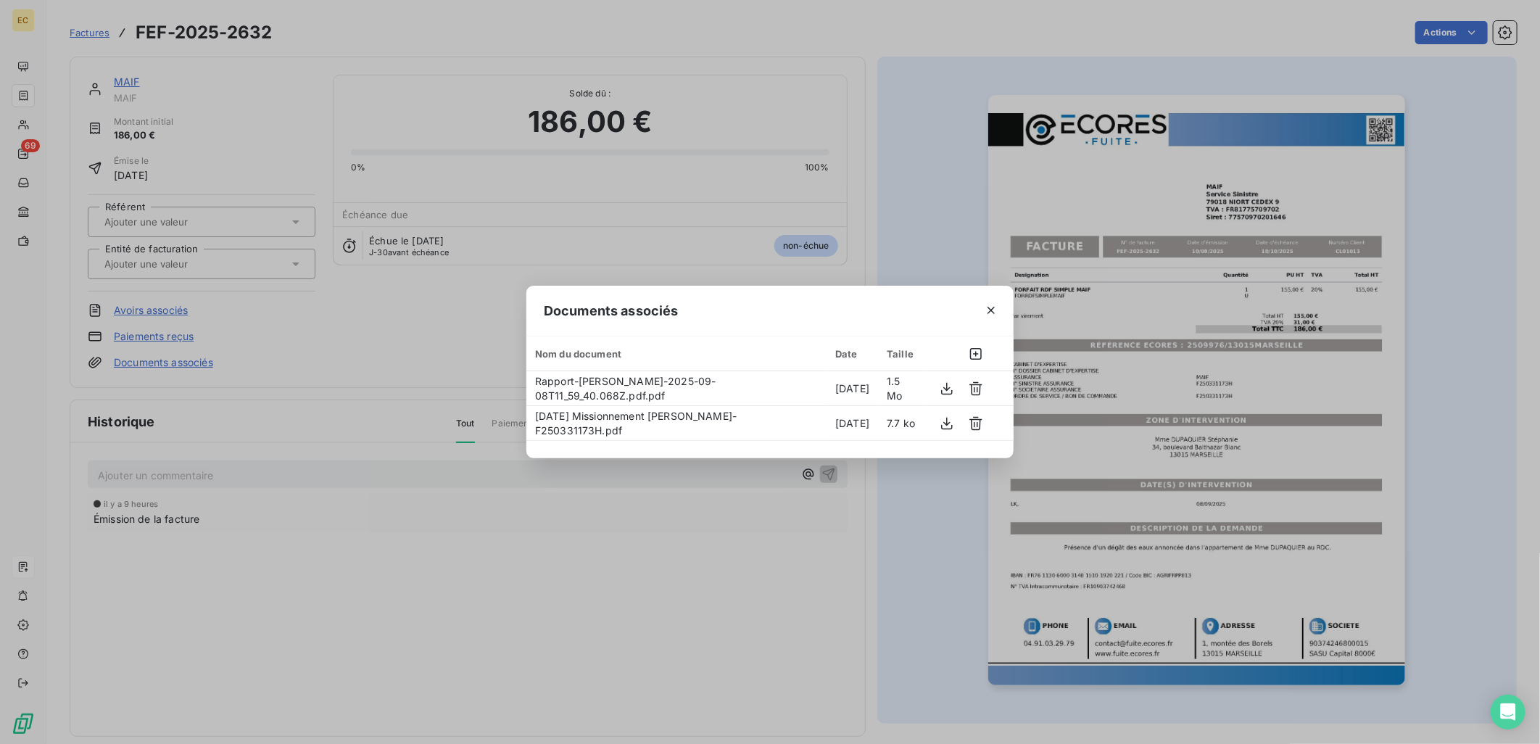
click at [217, 268] on div "Documents associés Nom du document Date Taille Rapport-Mme DUPAQUIER Stéphanie-…" at bounding box center [770, 372] width 1540 height 744
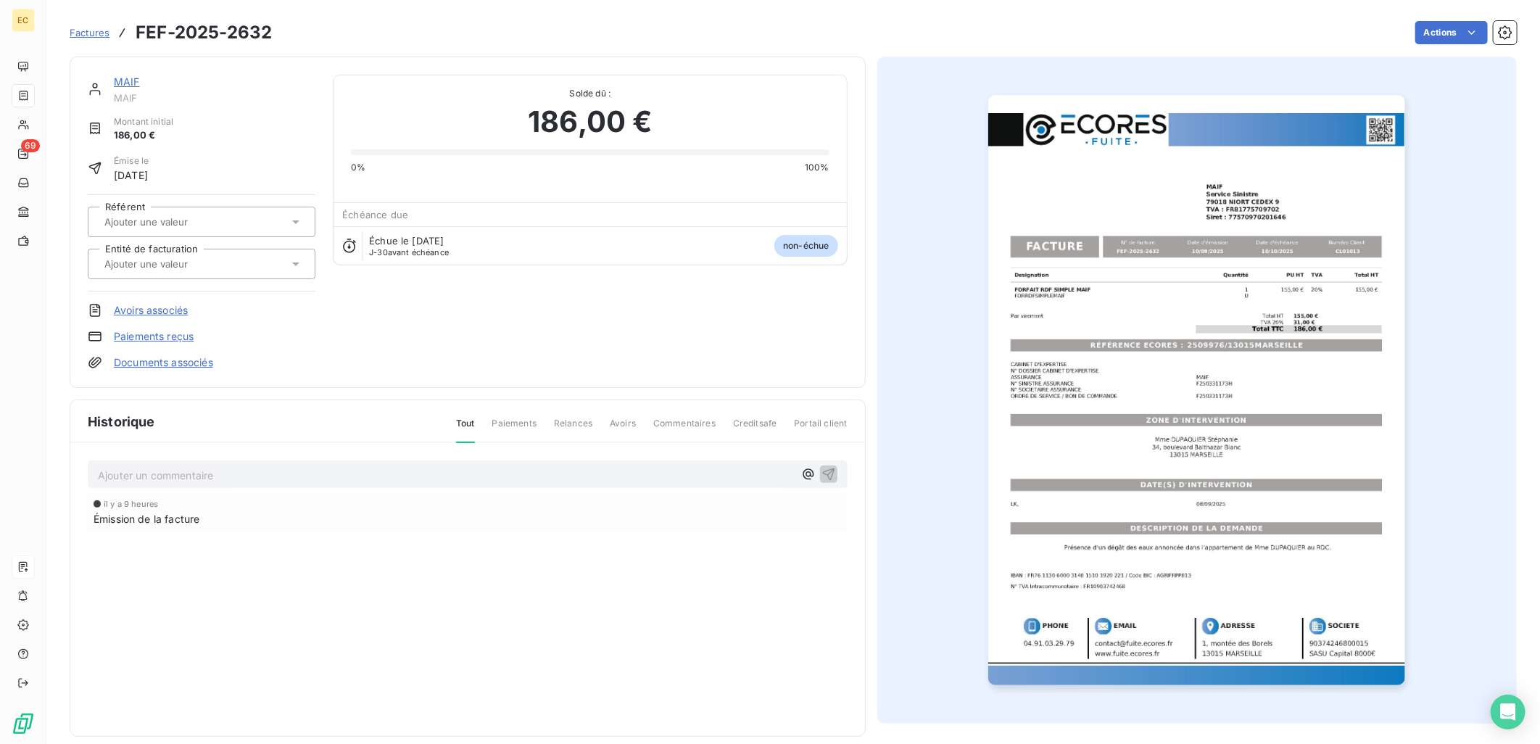
click at [217, 268] on input "text" at bounding box center [176, 263] width 146 height 13
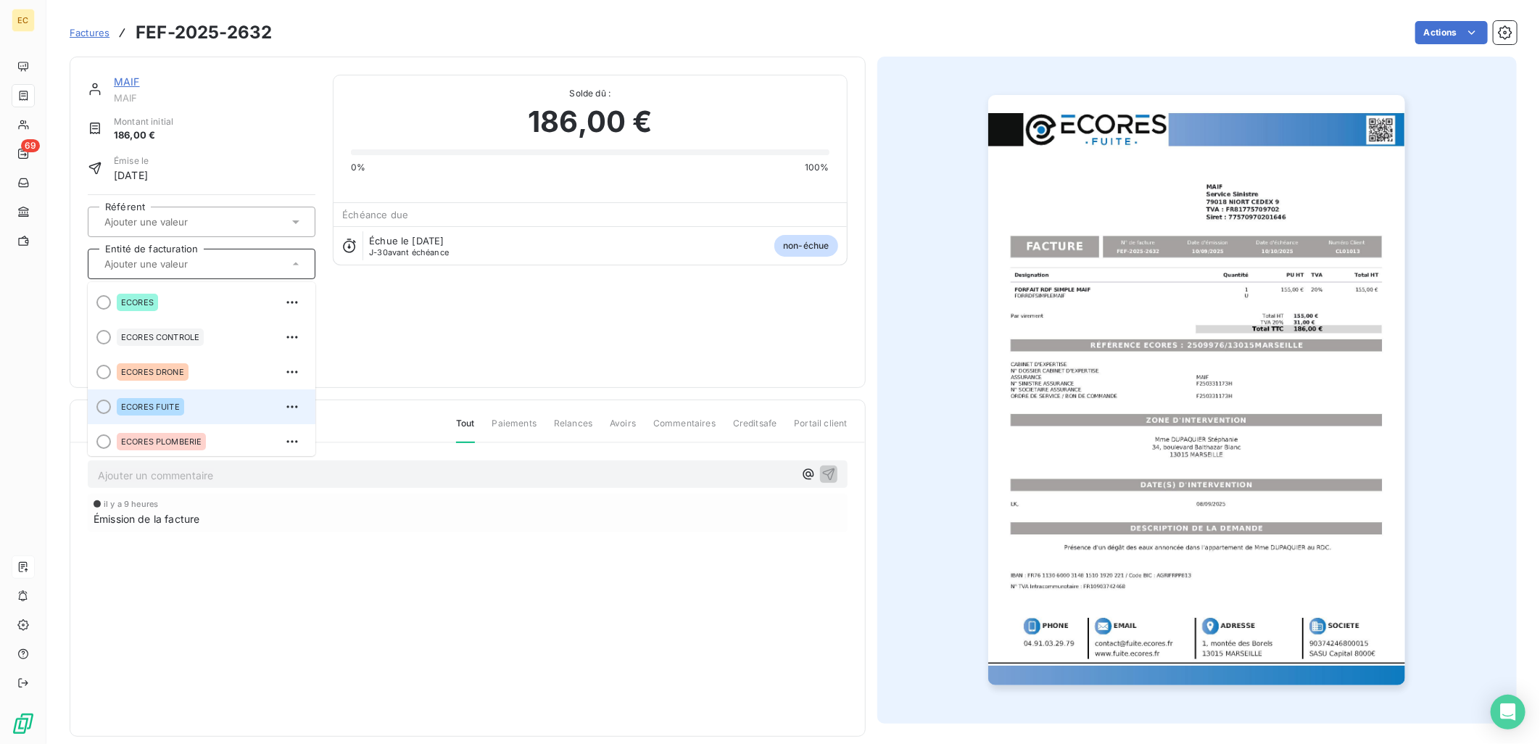
click at [189, 393] on li "ECORES FUITE" at bounding box center [202, 406] width 228 height 35
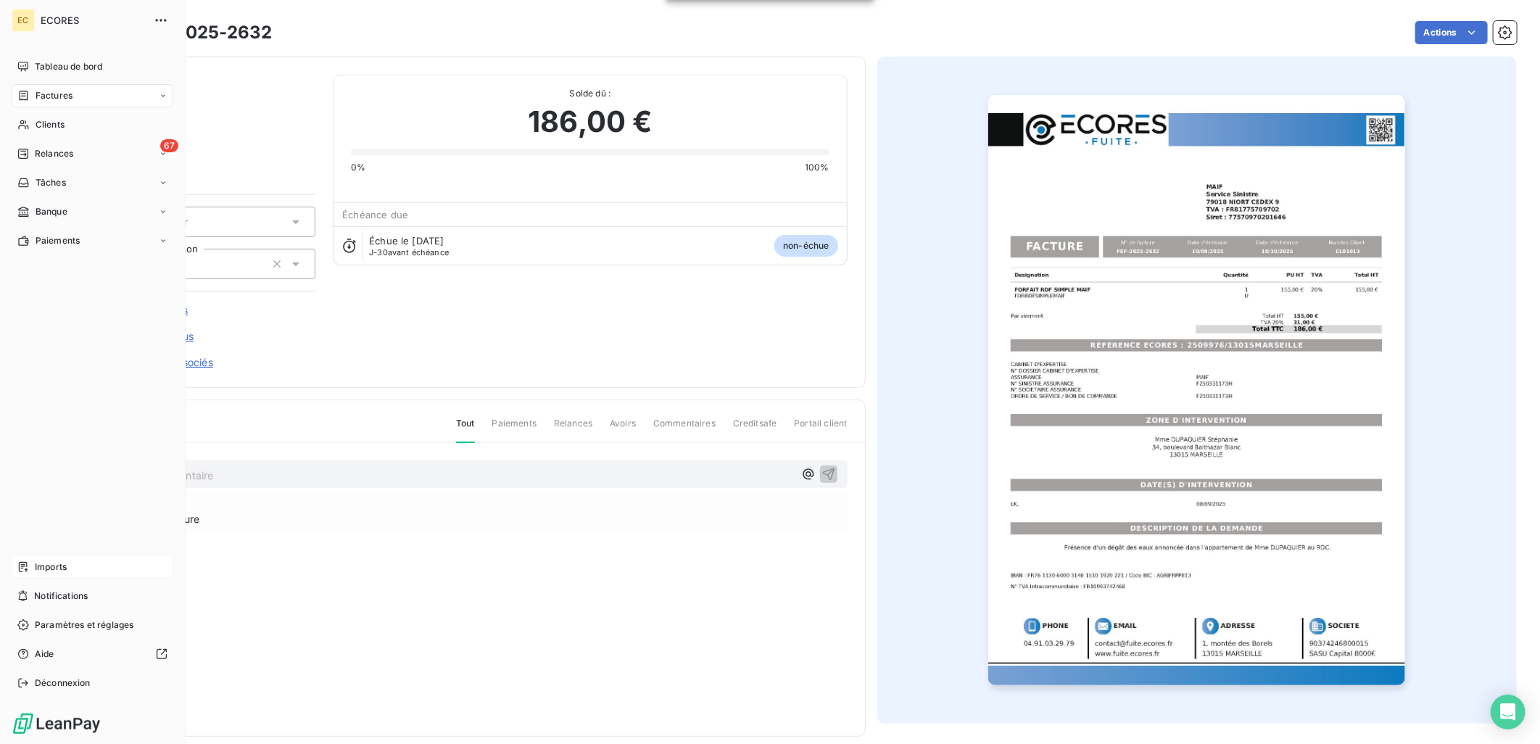
click at [45, 571] on span "Imports" at bounding box center [51, 566] width 32 height 13
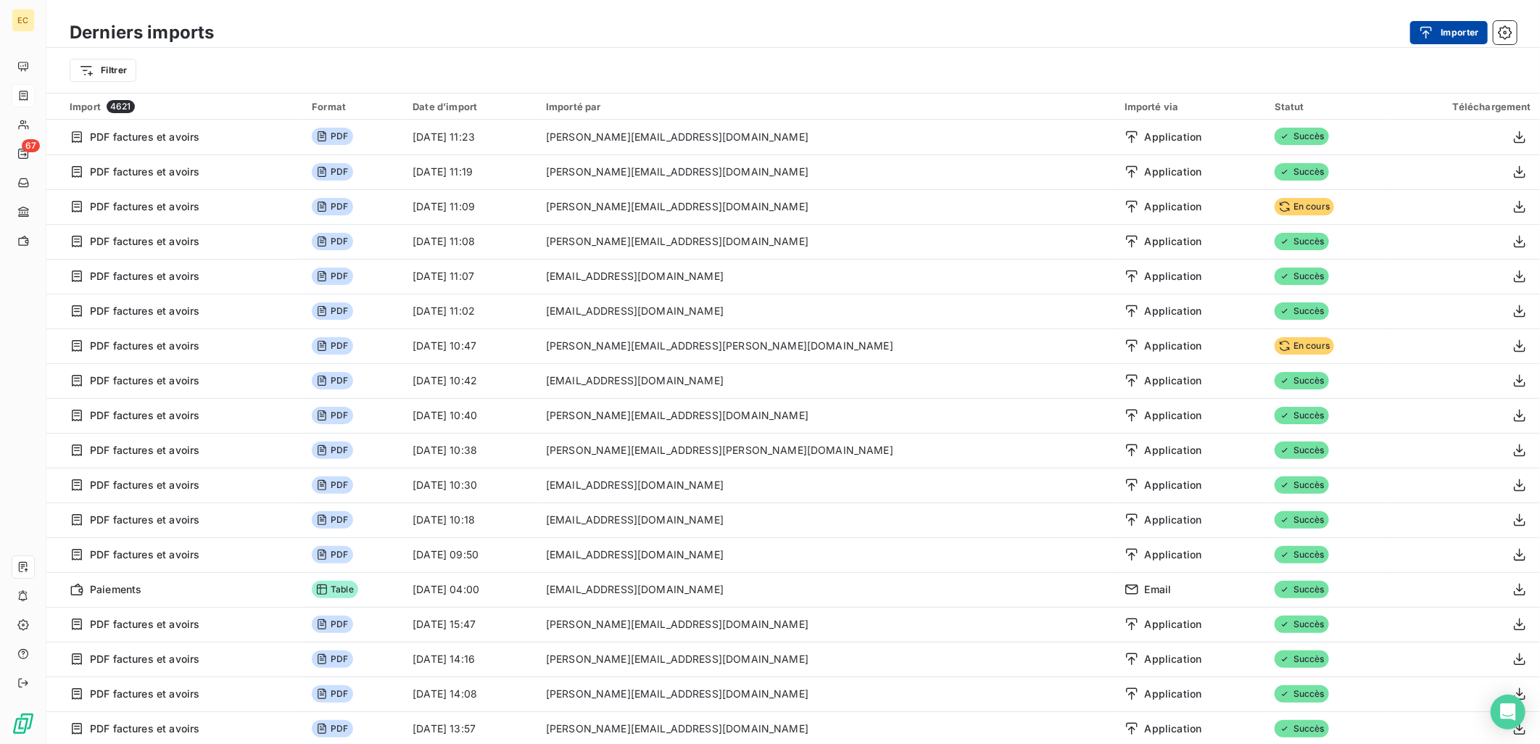
click at [1429, 21] on button "Importer" at bounding box center [1449, 32] width 78 height 23
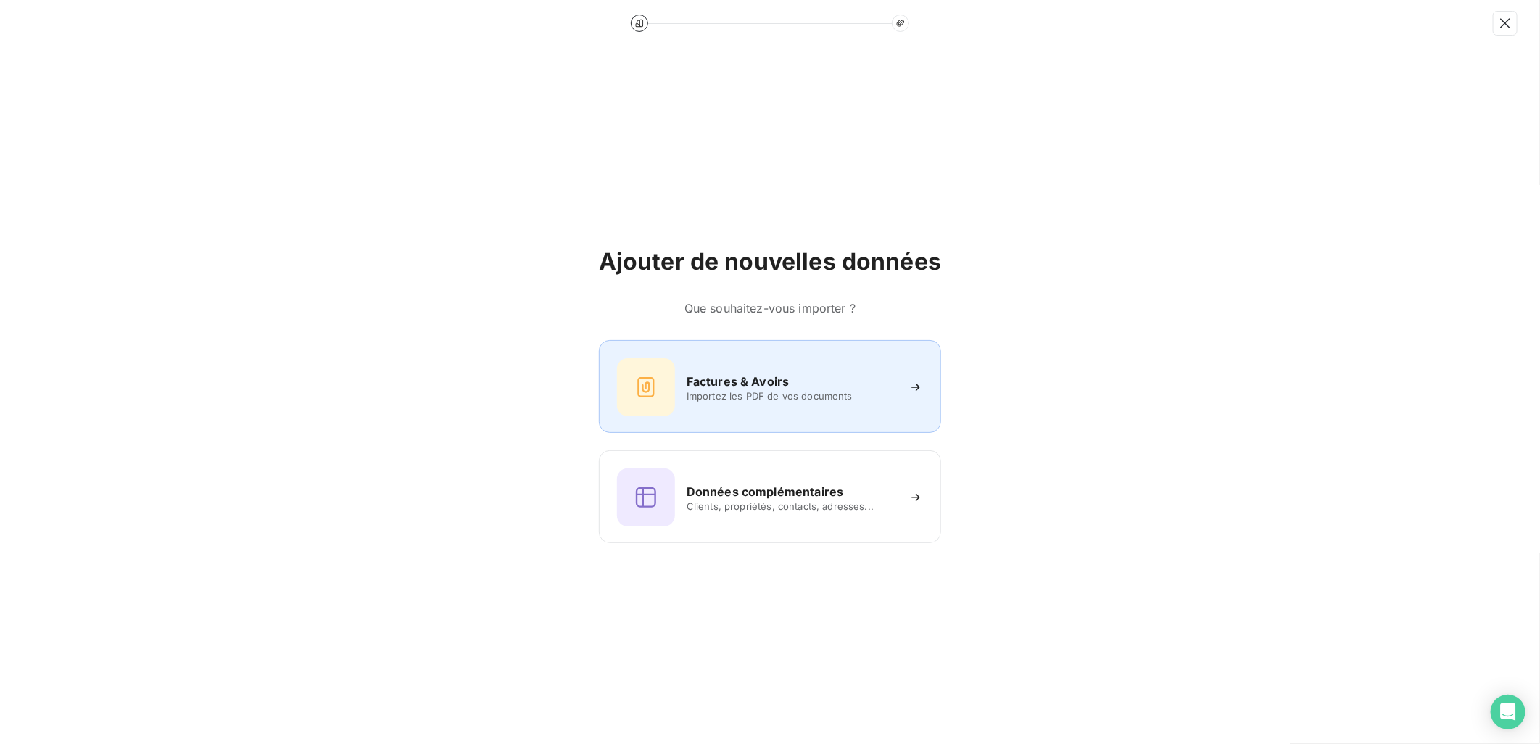
click at [698, 373] on h6 "Factures & Avoirs" at bounding box center [737, 381] width 103 height 17
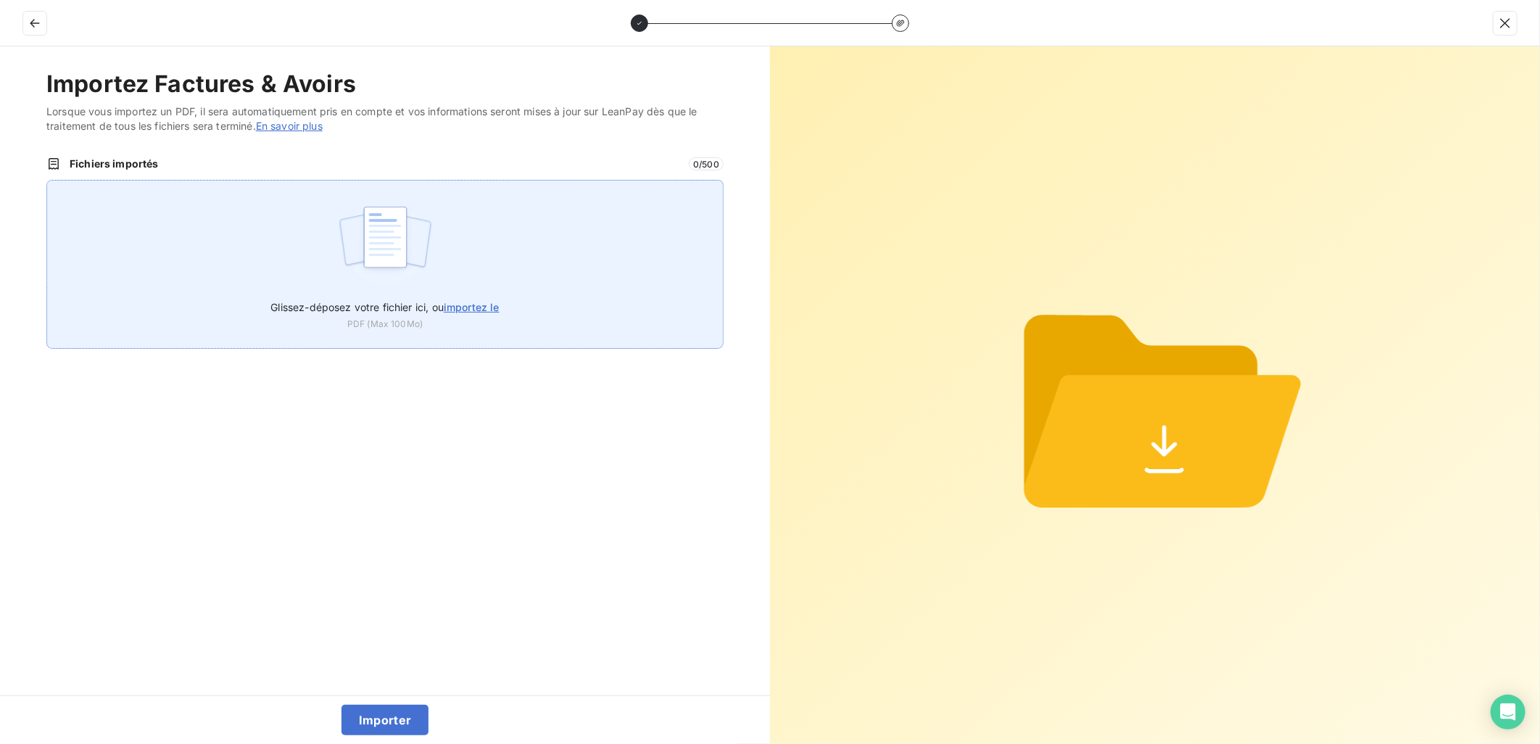
click at [450, 291] on label "Glissez-déposez votre fichier ici, ou importez le" at bounding box center [384, 304] width 228 height 27
click at [47, 180] on input "Glissez-déposez votre fichier ici, ou importez le" at bounding box center [46, 180] width 1 height 1
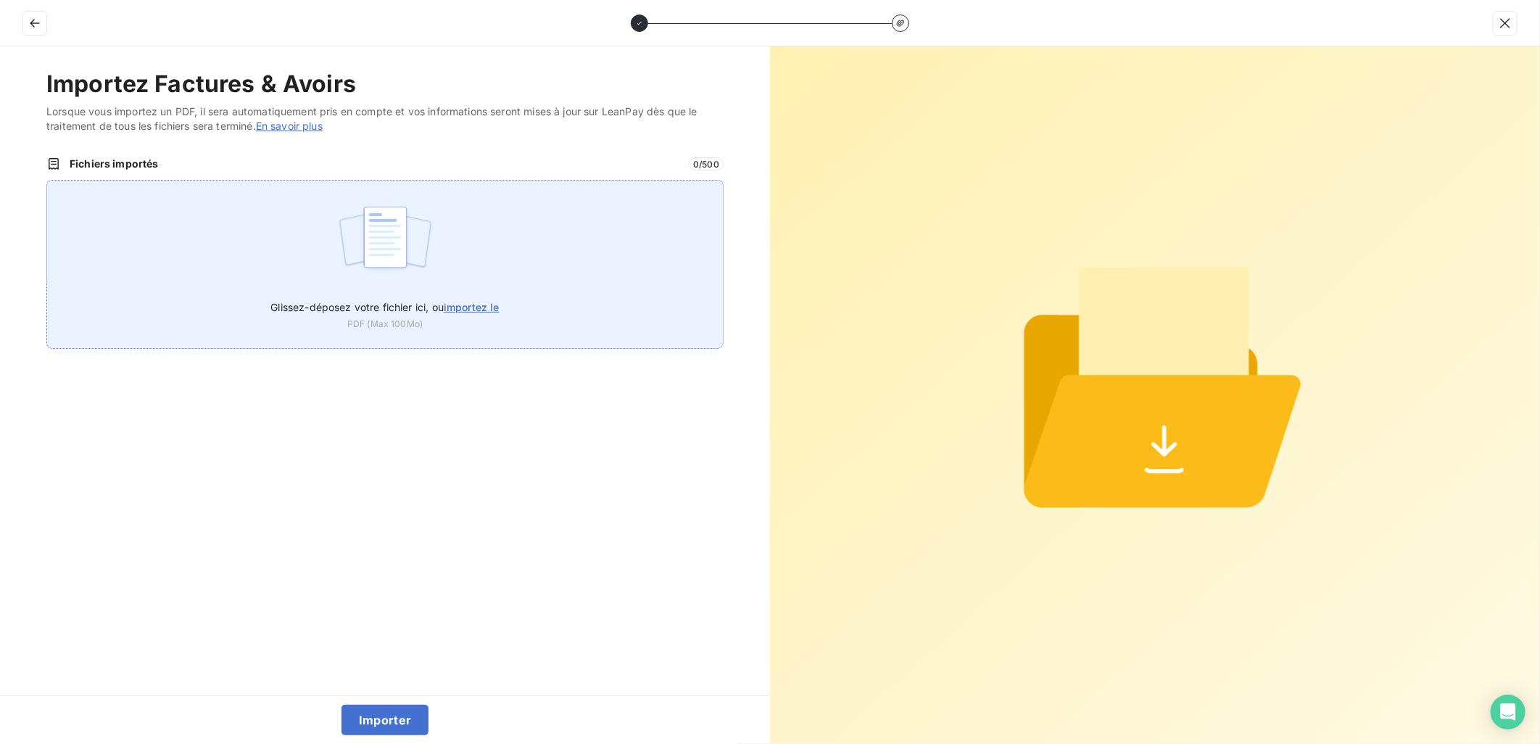
type input "C:\fakepath\FEF-2025-2633.pdf"
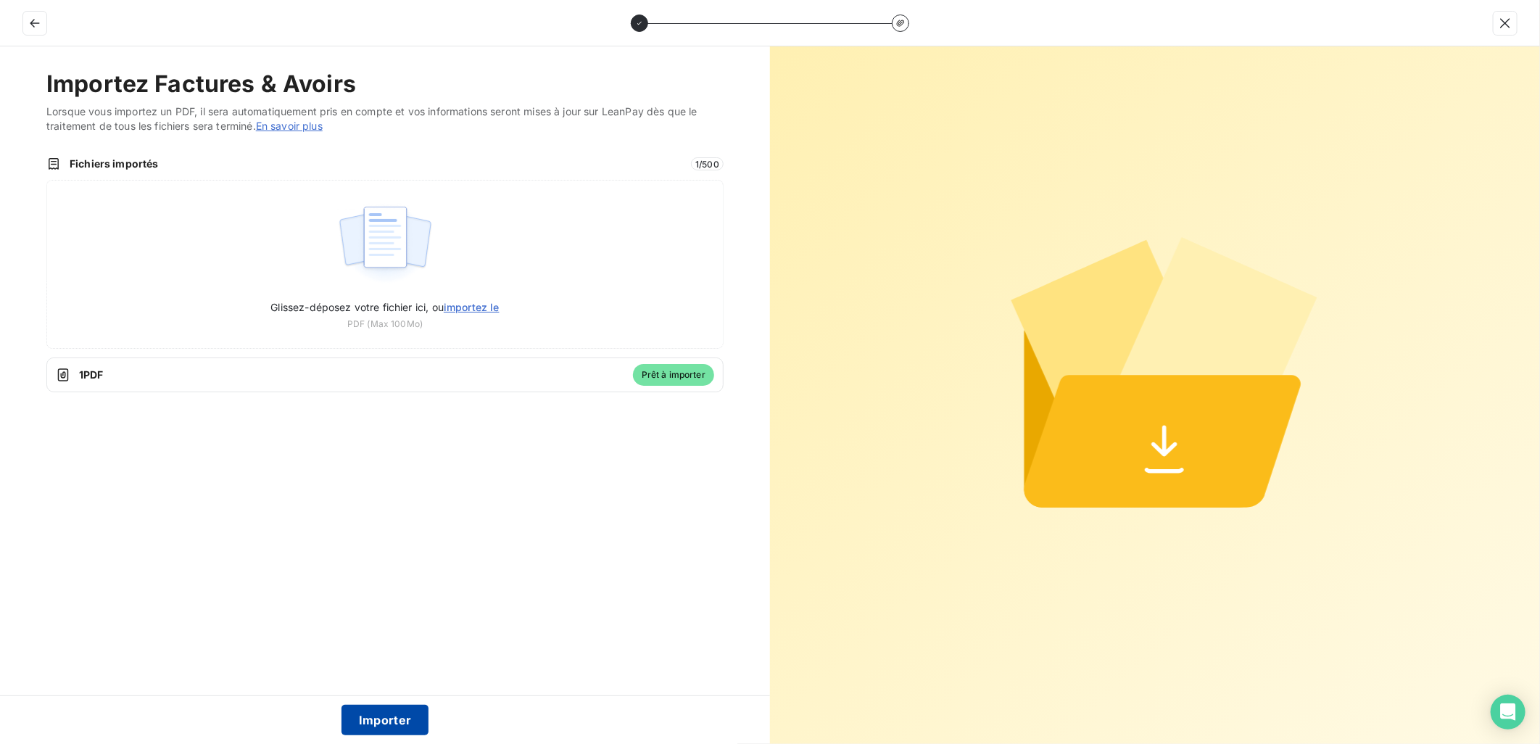
click at [381, 722] on button "Importer" at bounding box center [385, 720] width 88 height 30
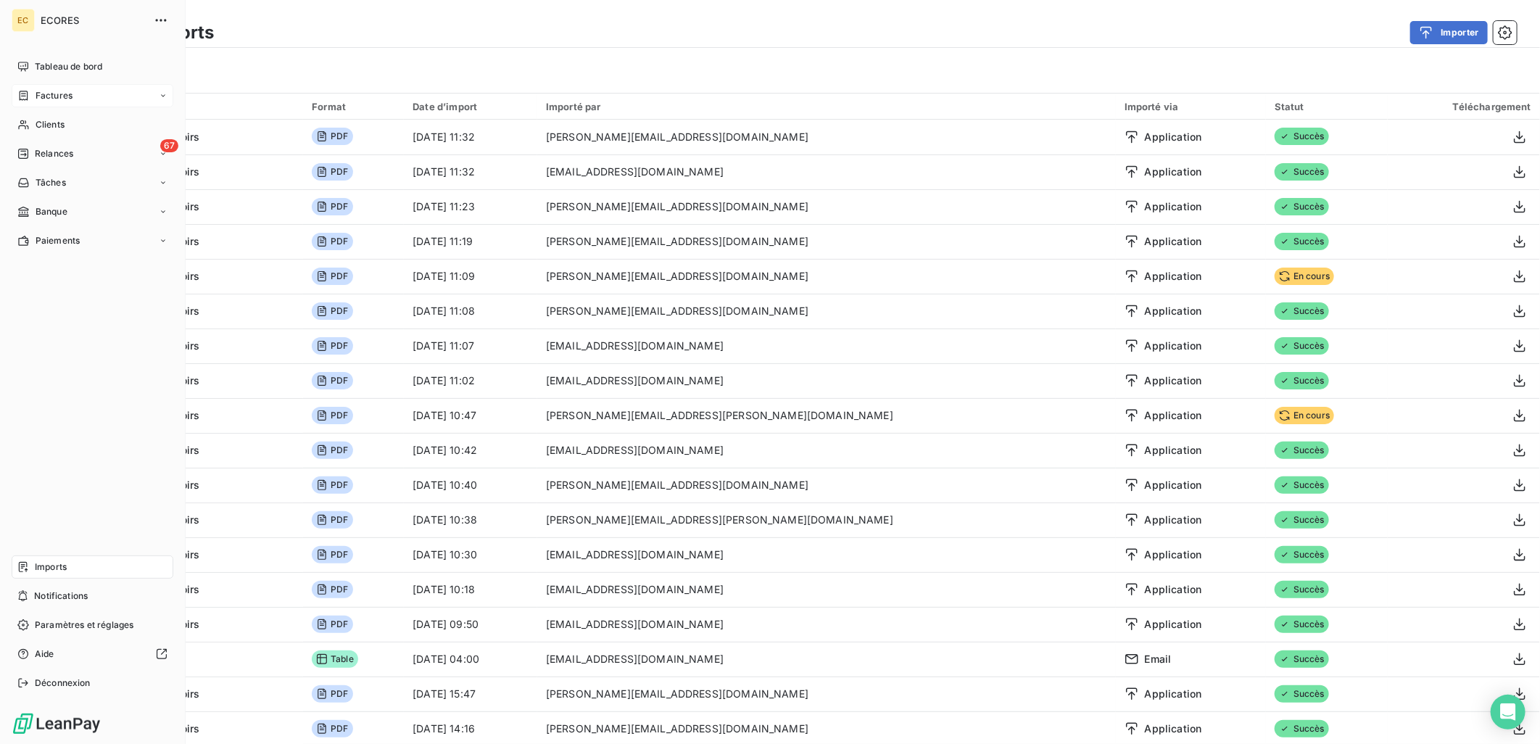
click at [49, 94] on span "Factures" at bounding box center [54, 95] width 37 height 13
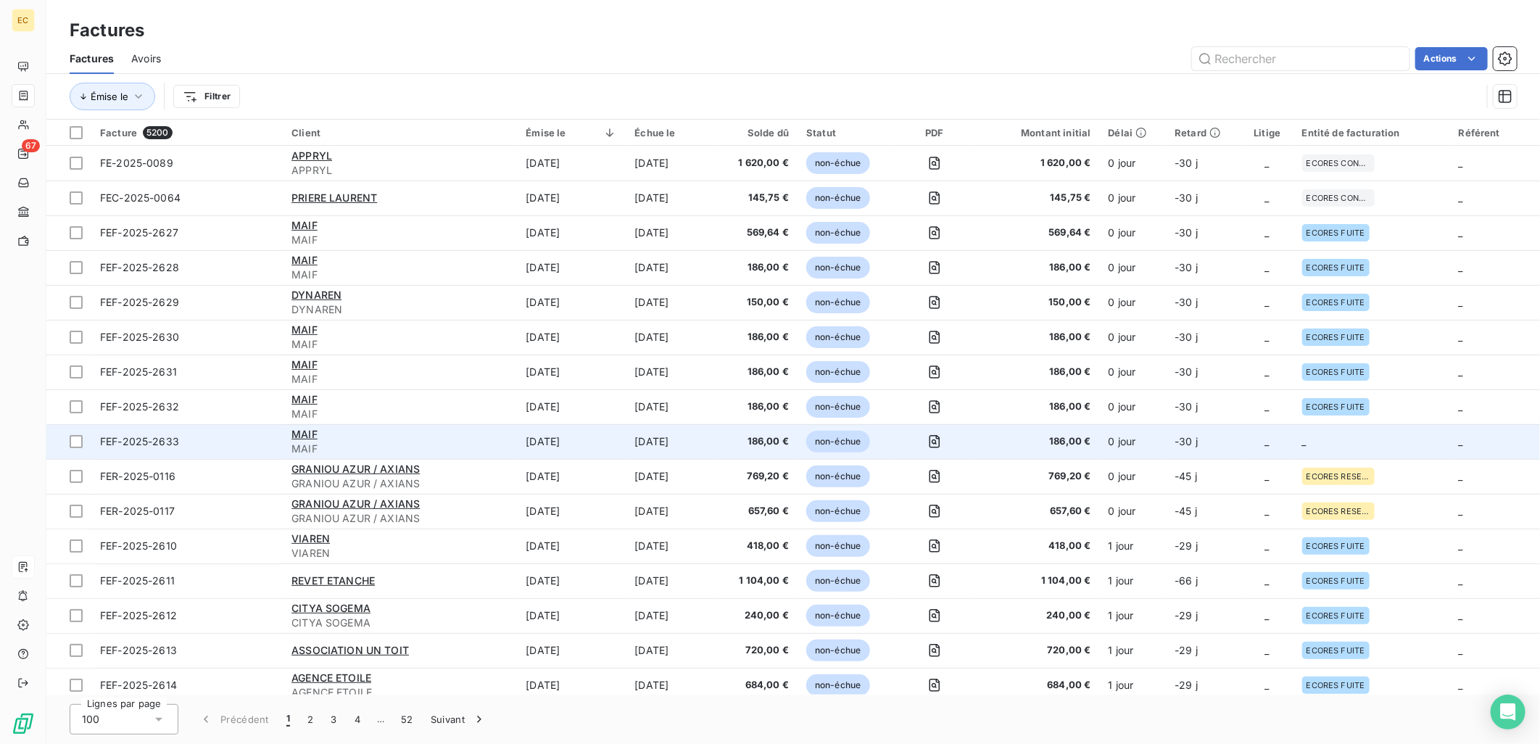
click at [1385, 448] on td "_" at bounding box center [1371, 441] width 157 height 35
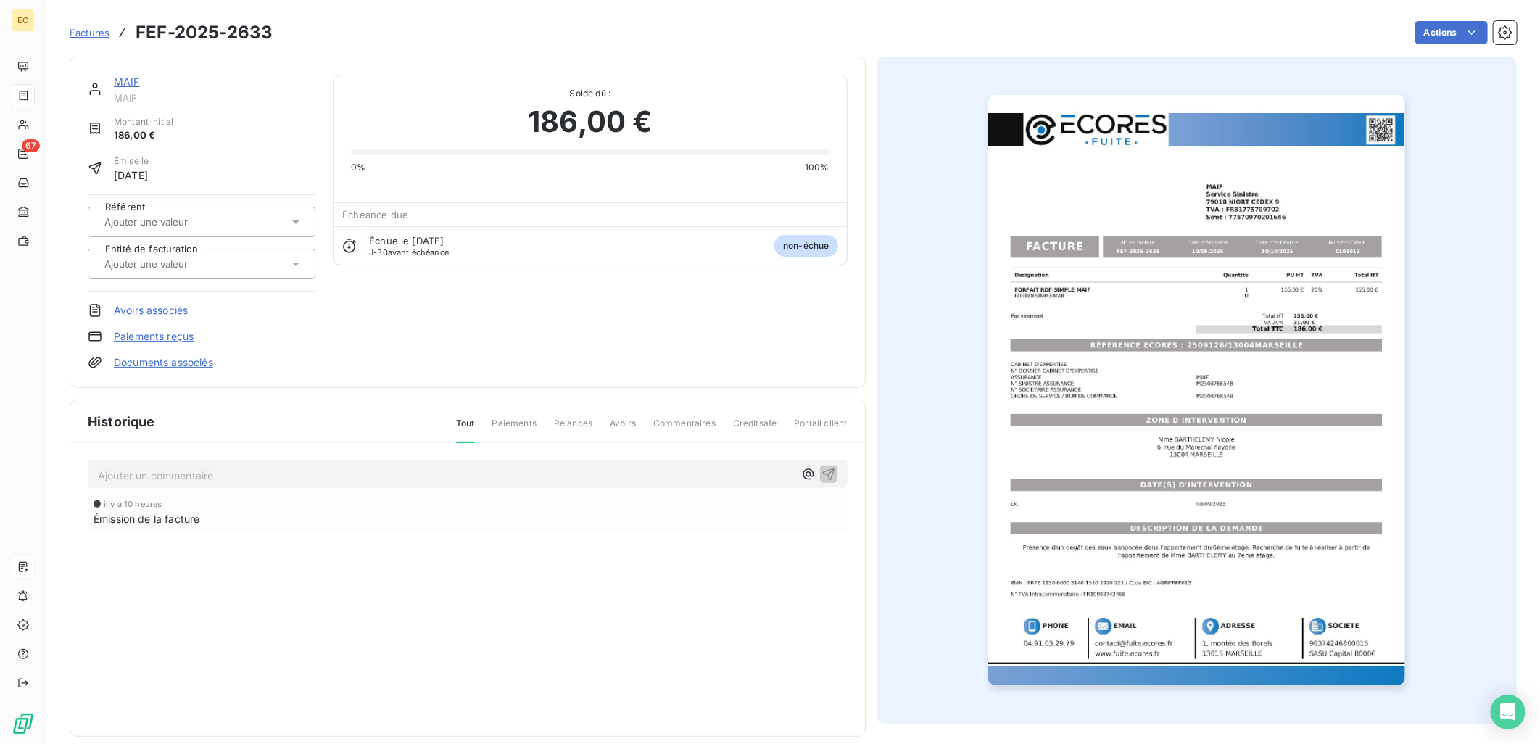
click at [186, 363] on link "Documents associés" at bounding box center [163, 362] width 99 height 14
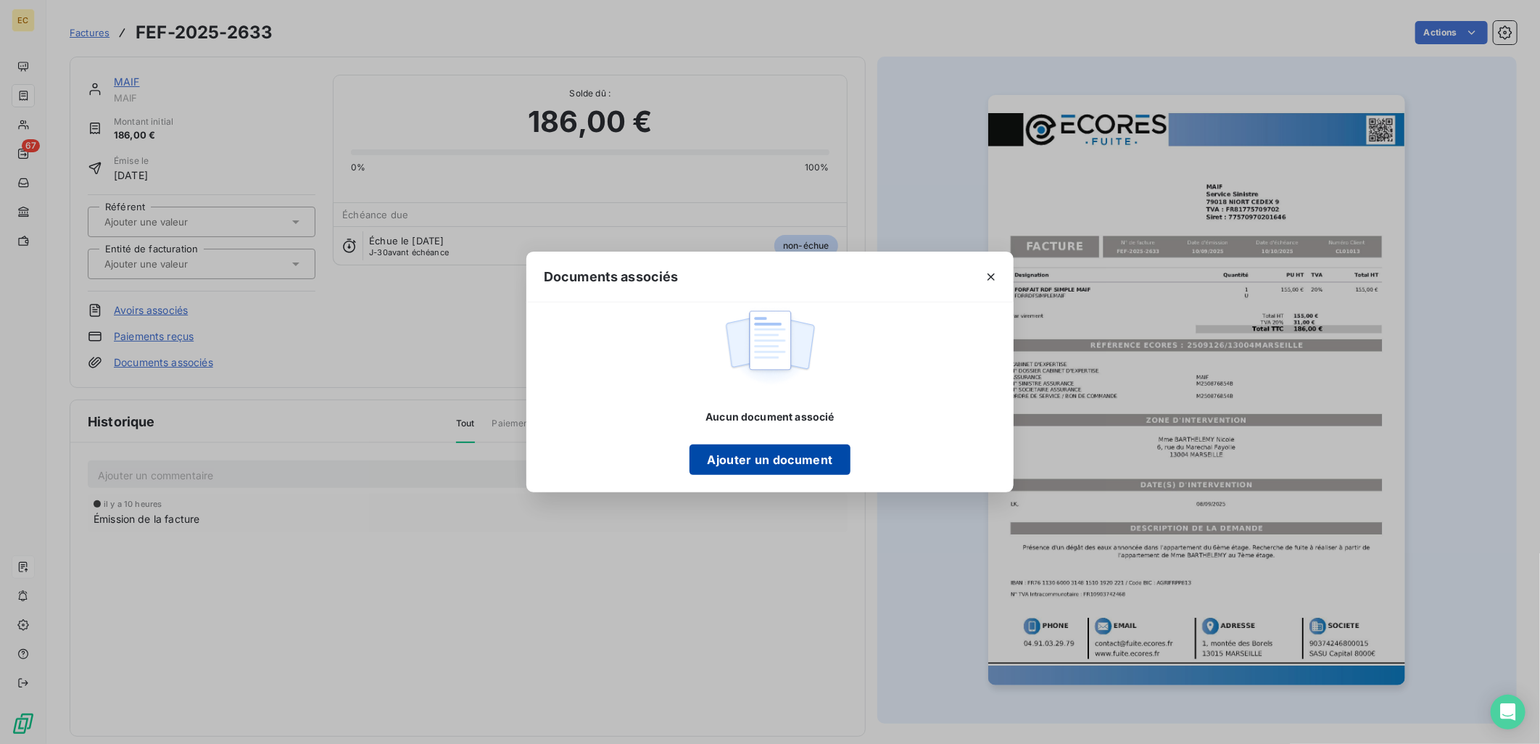
click at [778, 470] on button "Ajouter un document" at bounding box center [769, 459] width 160 height 30
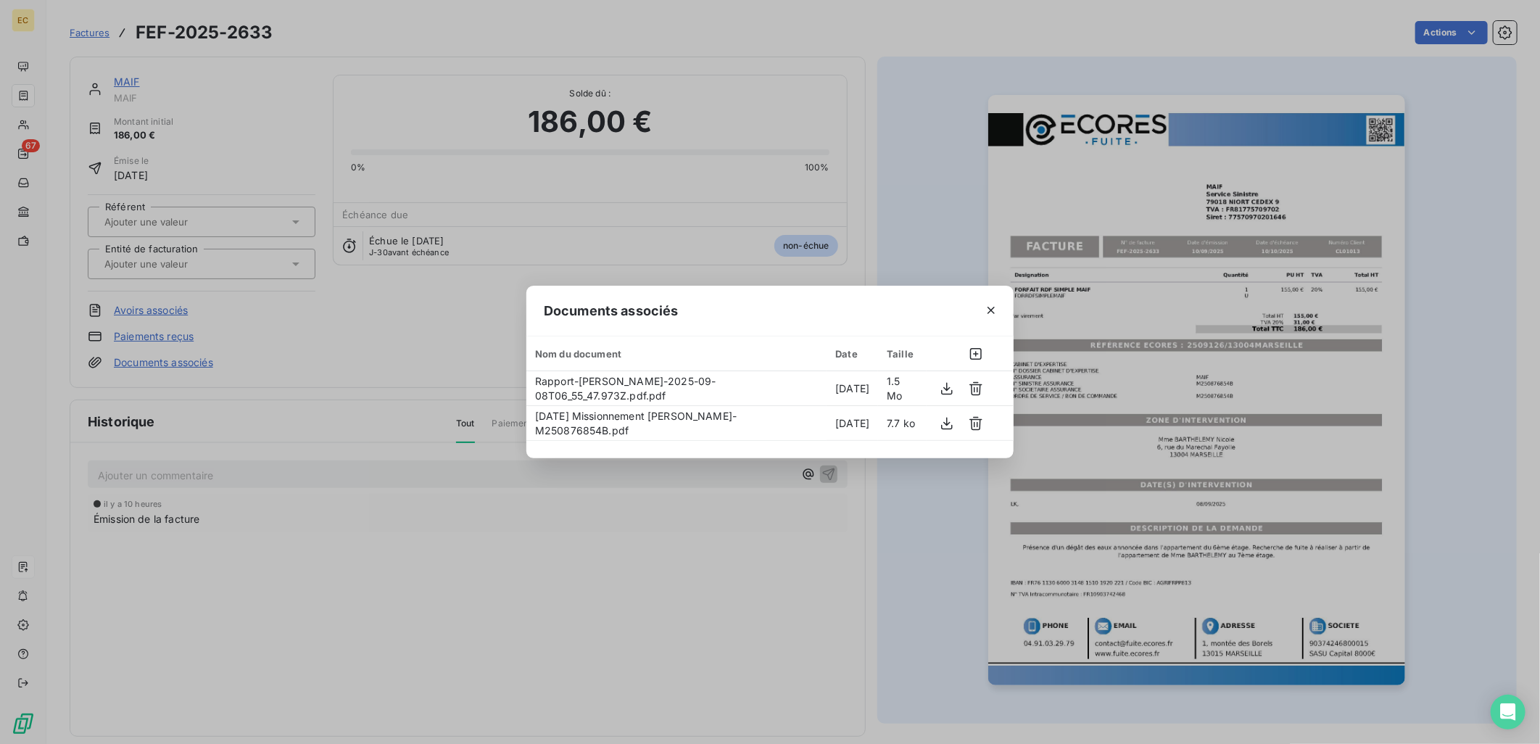
click at [167, 273] on div "Documents associés Nom du document Date Taille Rapport-Mme BARTHELEMY Nicole-20…" at bounding box center [770, 372] width 1540 height 744
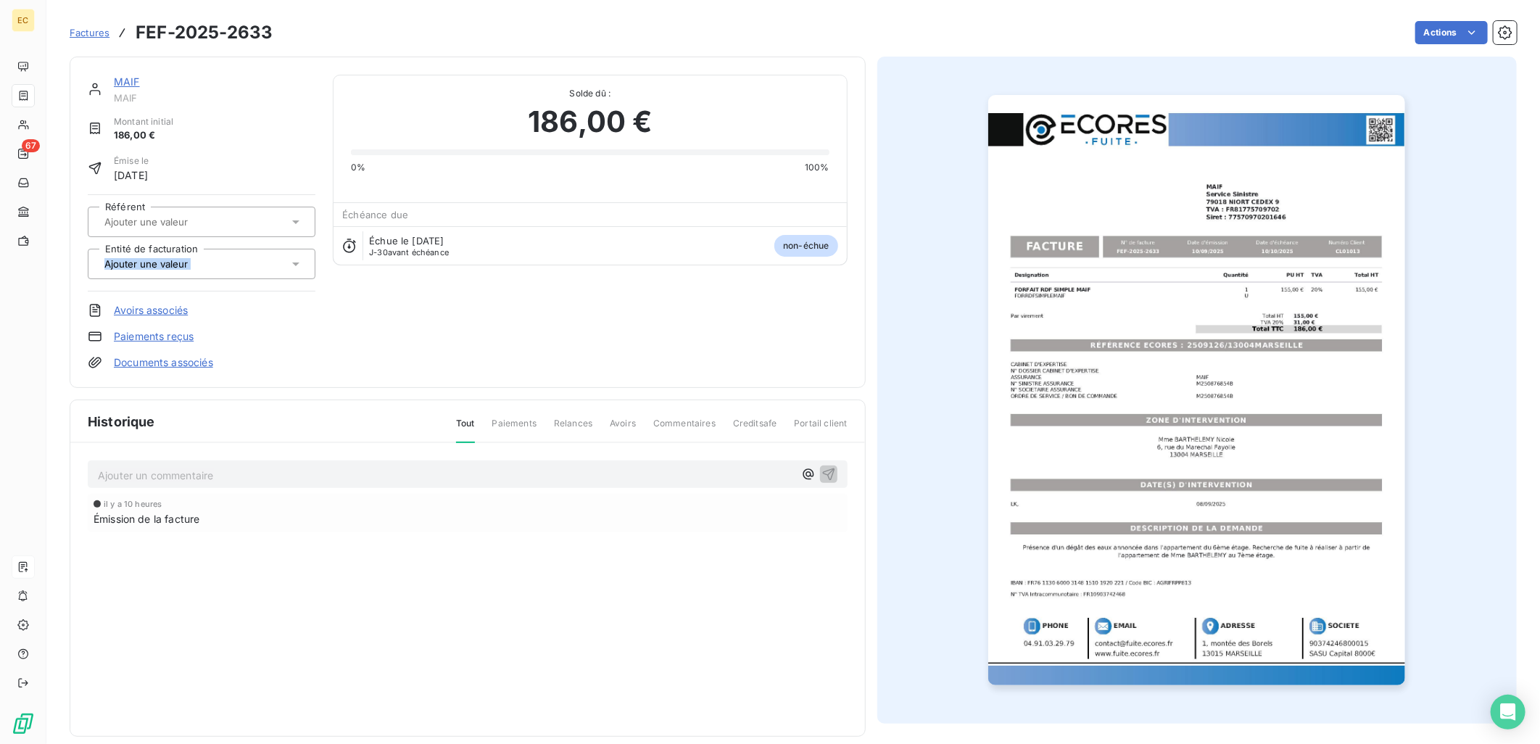
click at [167, 273] on div at bounding box center [202, 264] width 228 height 30
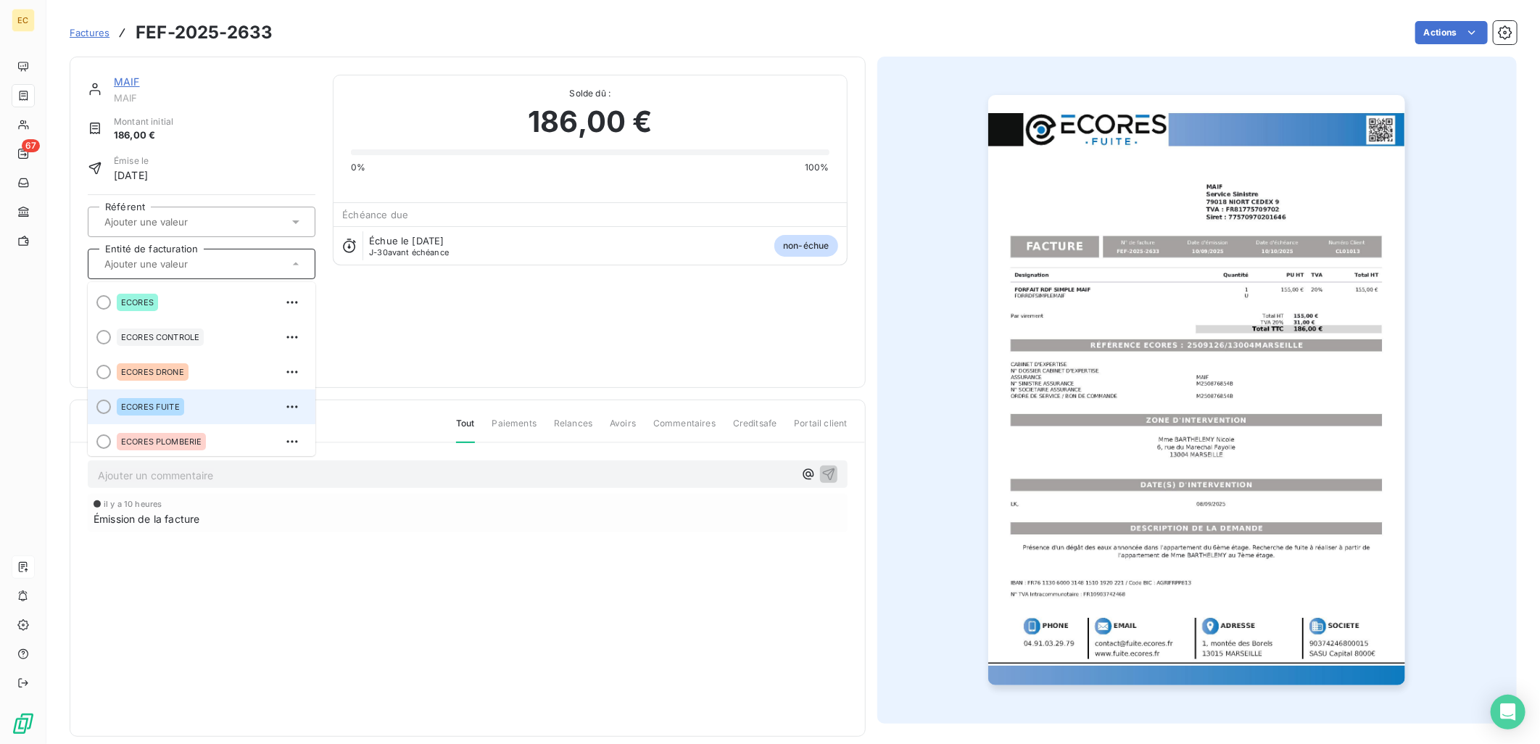
click at [169, 402] on span "ECORES FUITE" at bounding box center [150, 406] width 59 height 9
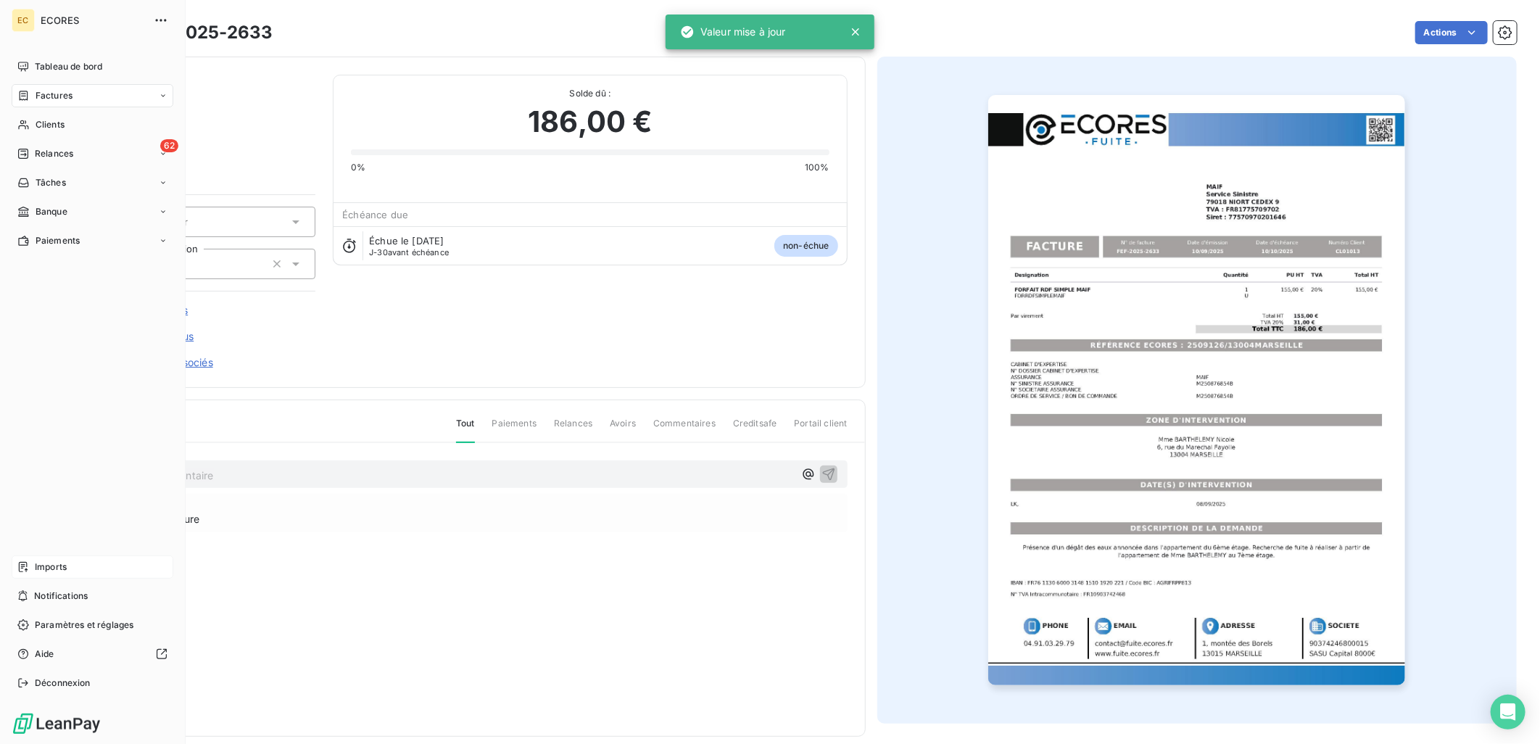
click at [53, 559] on div "Imports" at bounding box center [93, 566] width 162 height 23
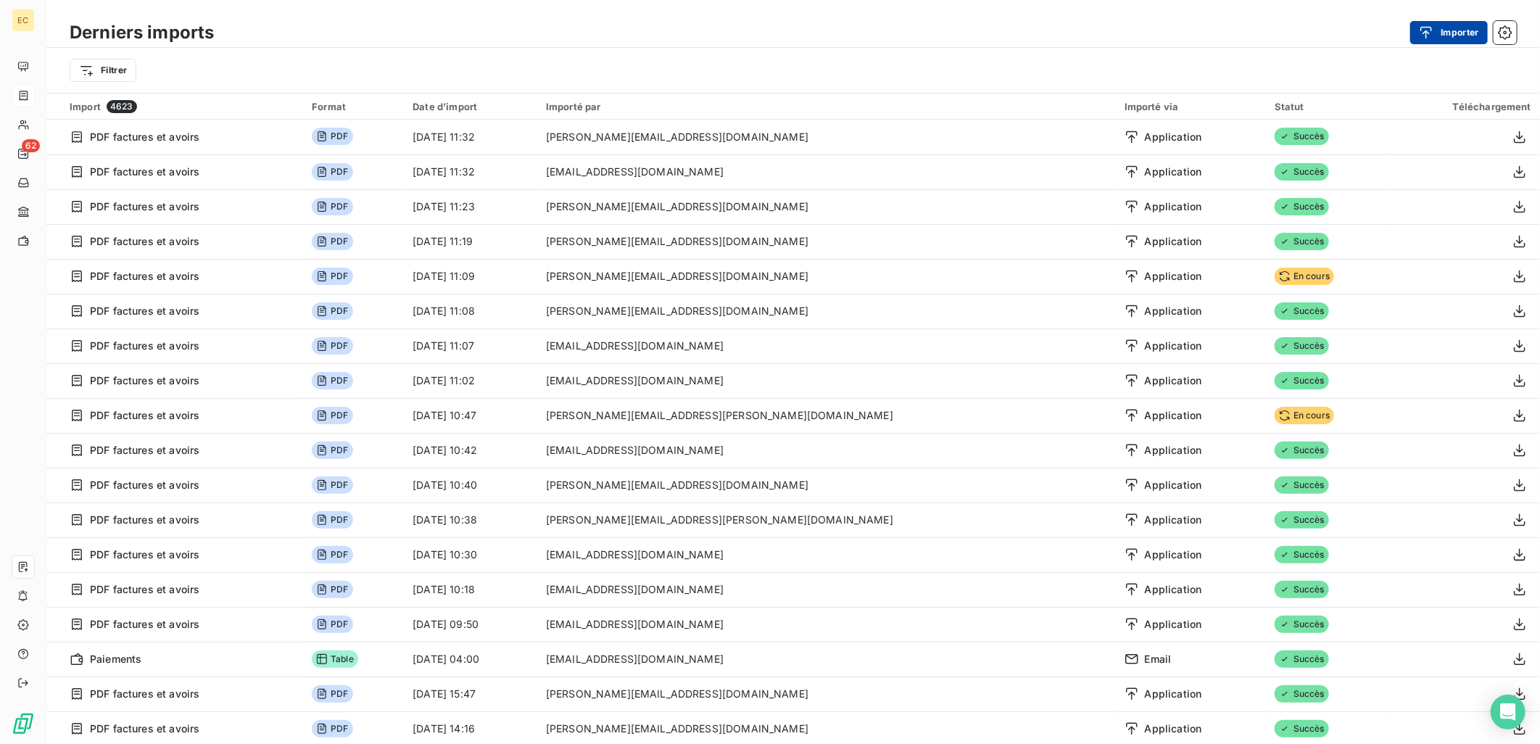
click at [1436, 28] on div "button" at bounding box center [1430, 32] width 22 height 14
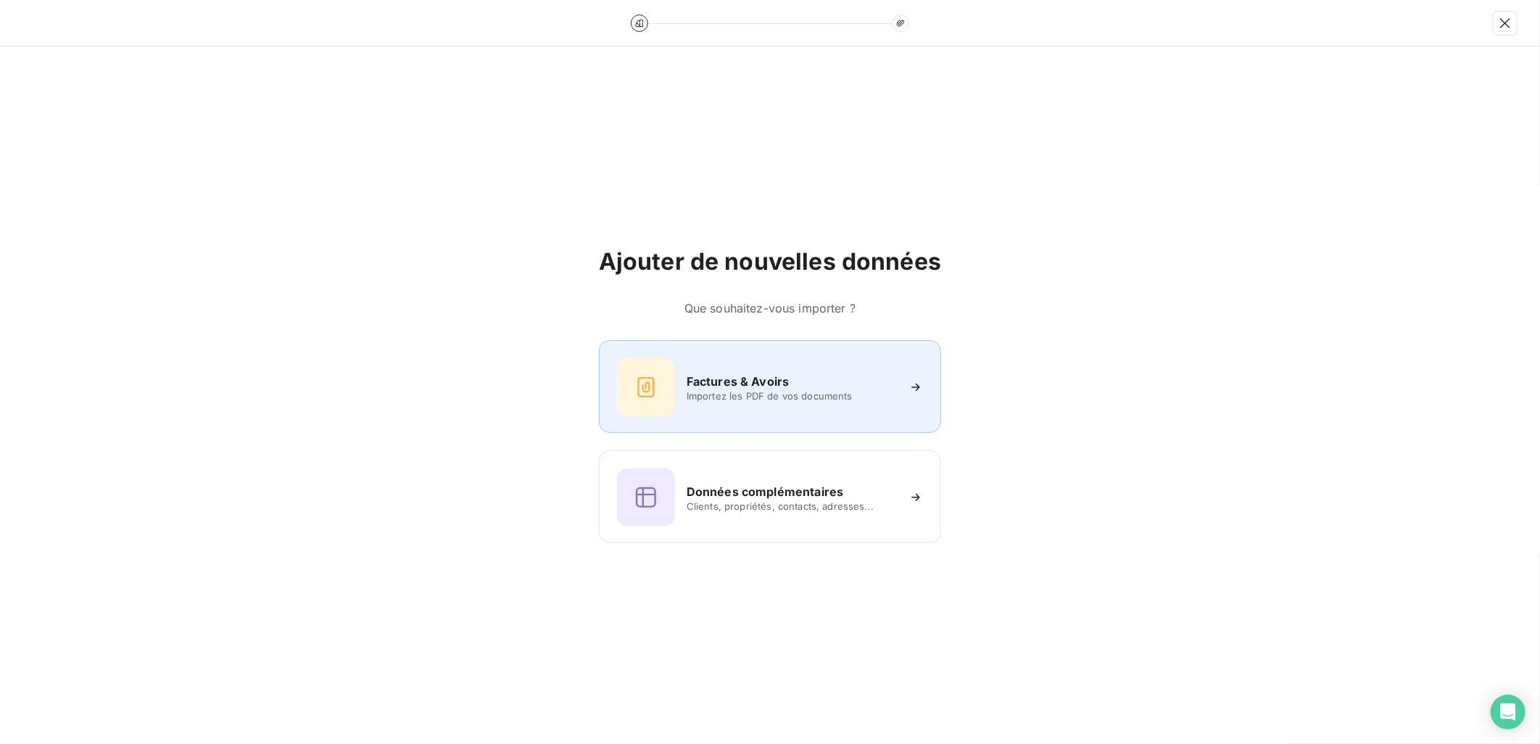
click at [761, 380] on h6 "Factures & Avoirs" at bounding box center [737, 381] width 103 height 17
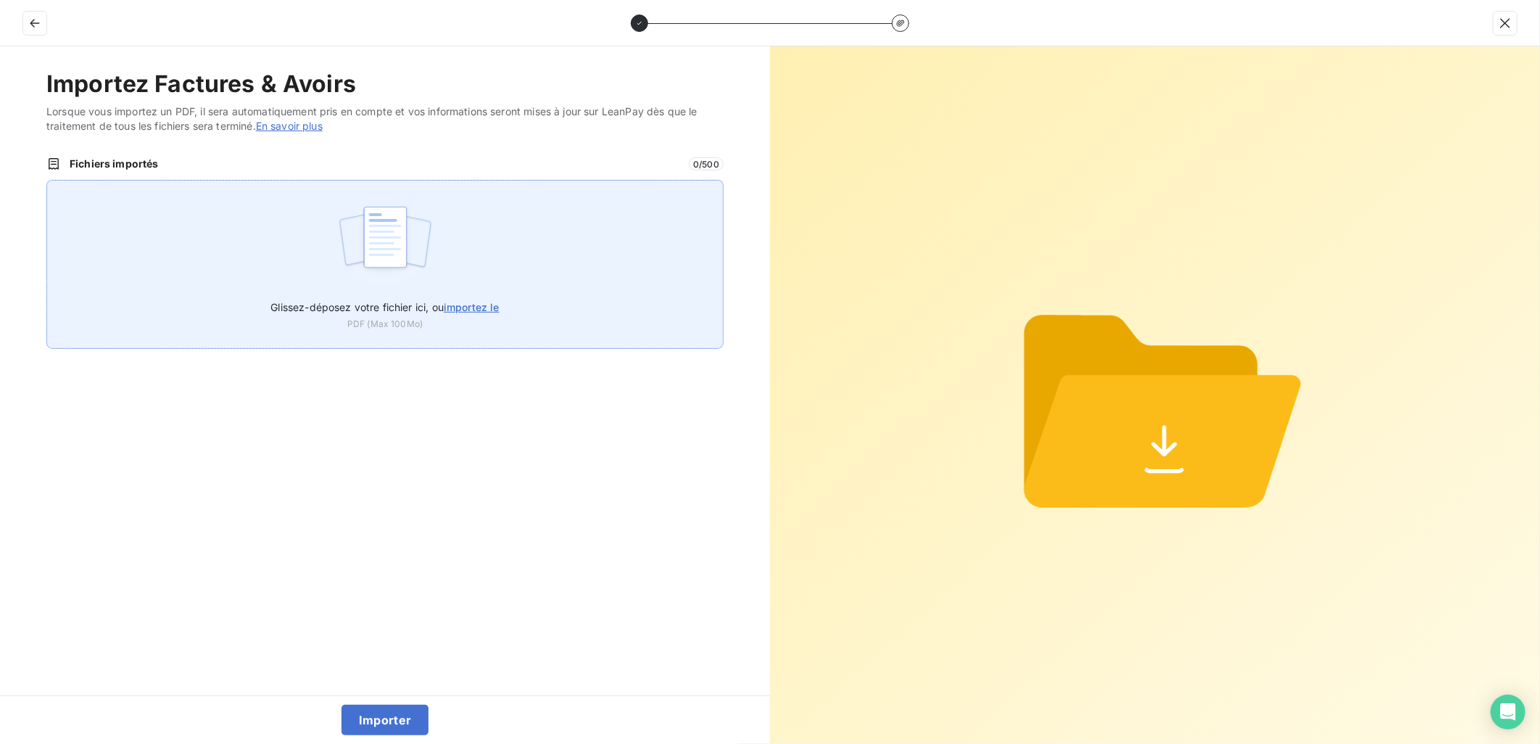
click at [449, 291] on label "Glissez-déposez votre fichier ici, ou importez le" at bounding box center [384, 304] width 228 height 27
click at [47, 180] on input "Glissez-déposez votre fichier ici, ou importez le" at bounding box center [46, 180] width 1 height 1
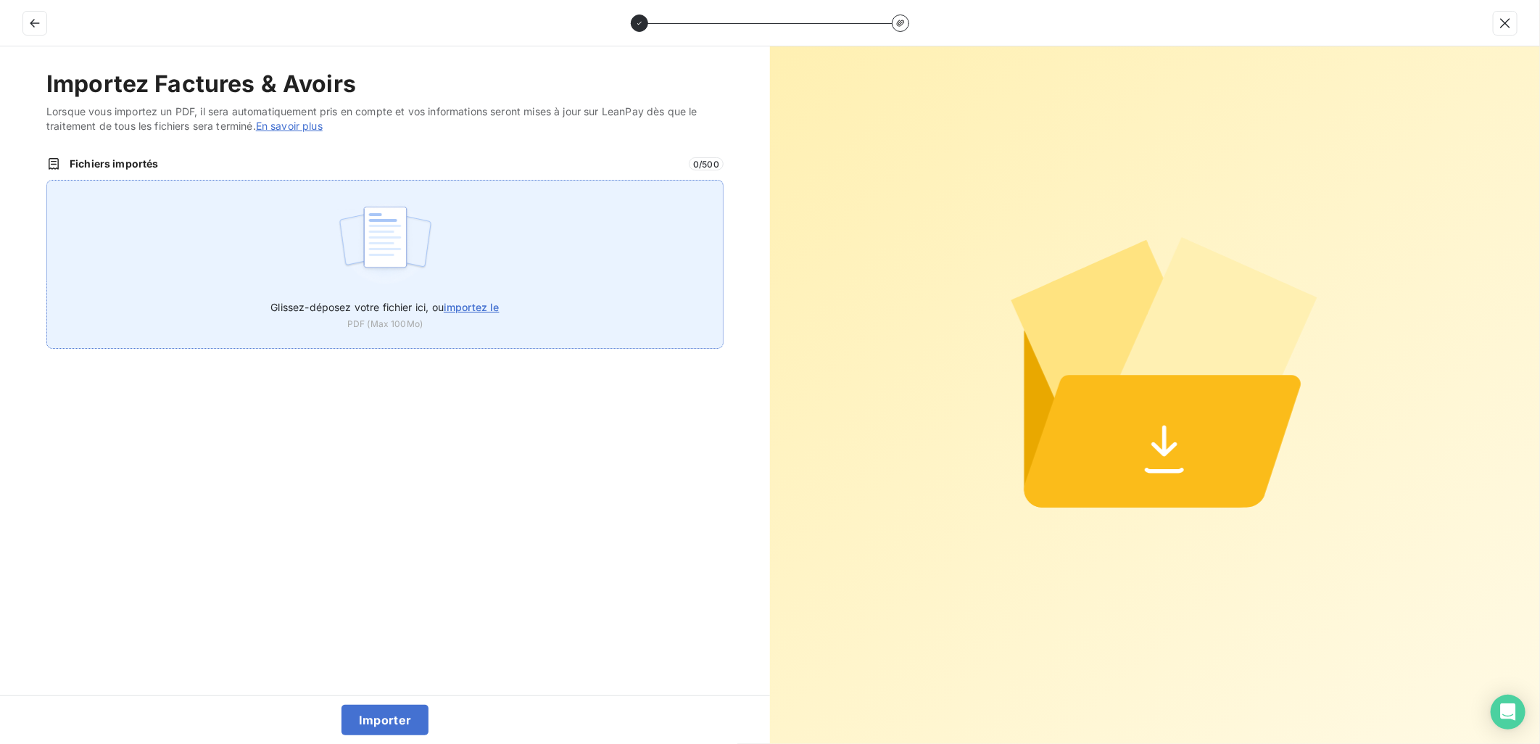
type input "C:\fakepath\FEF-2025-2634.pdf"
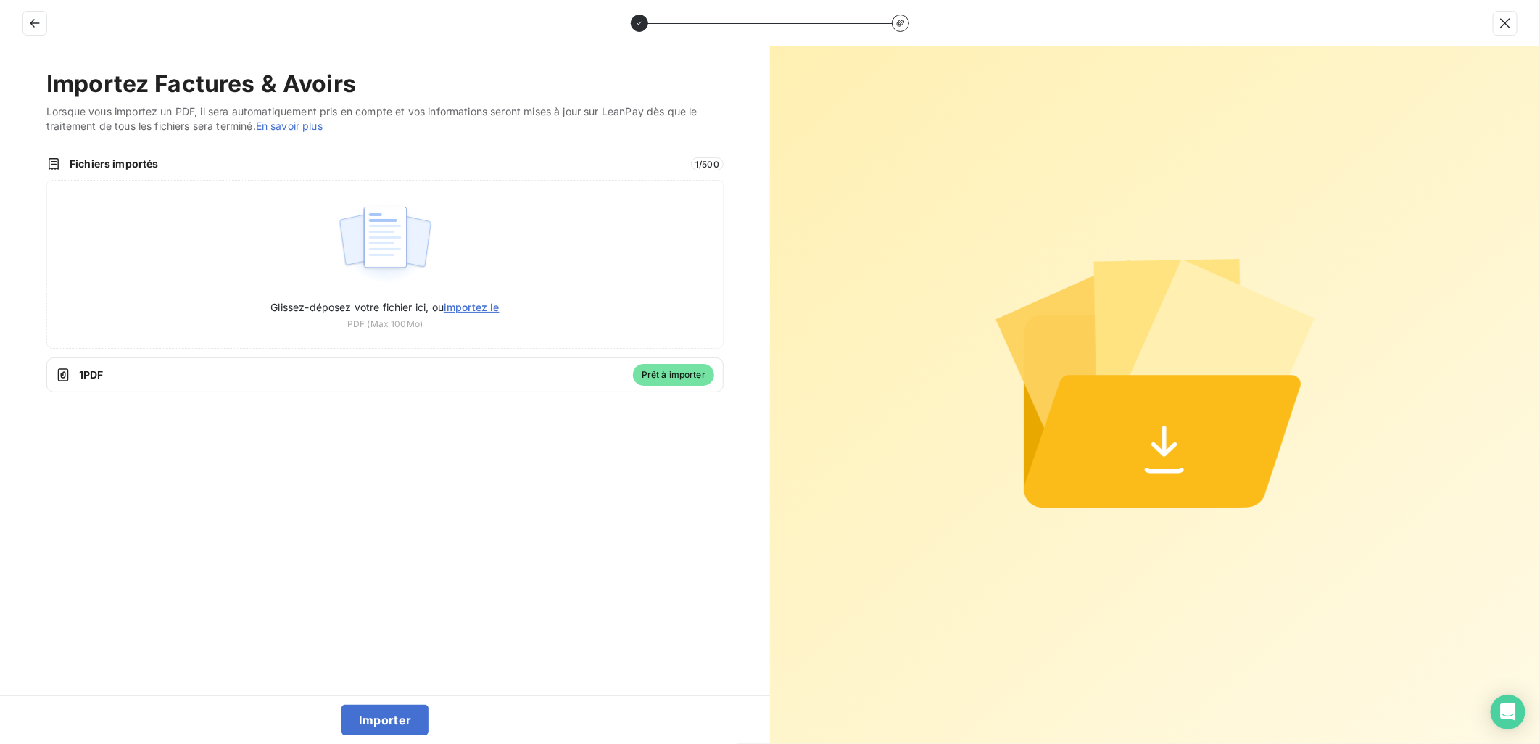
click at [401, 701] on div "Importer" at bounding box center [385, 719] width 770 height 49
click at [402, 713] on button "Importer" at bounding box center [385, 720] width 88 height 30
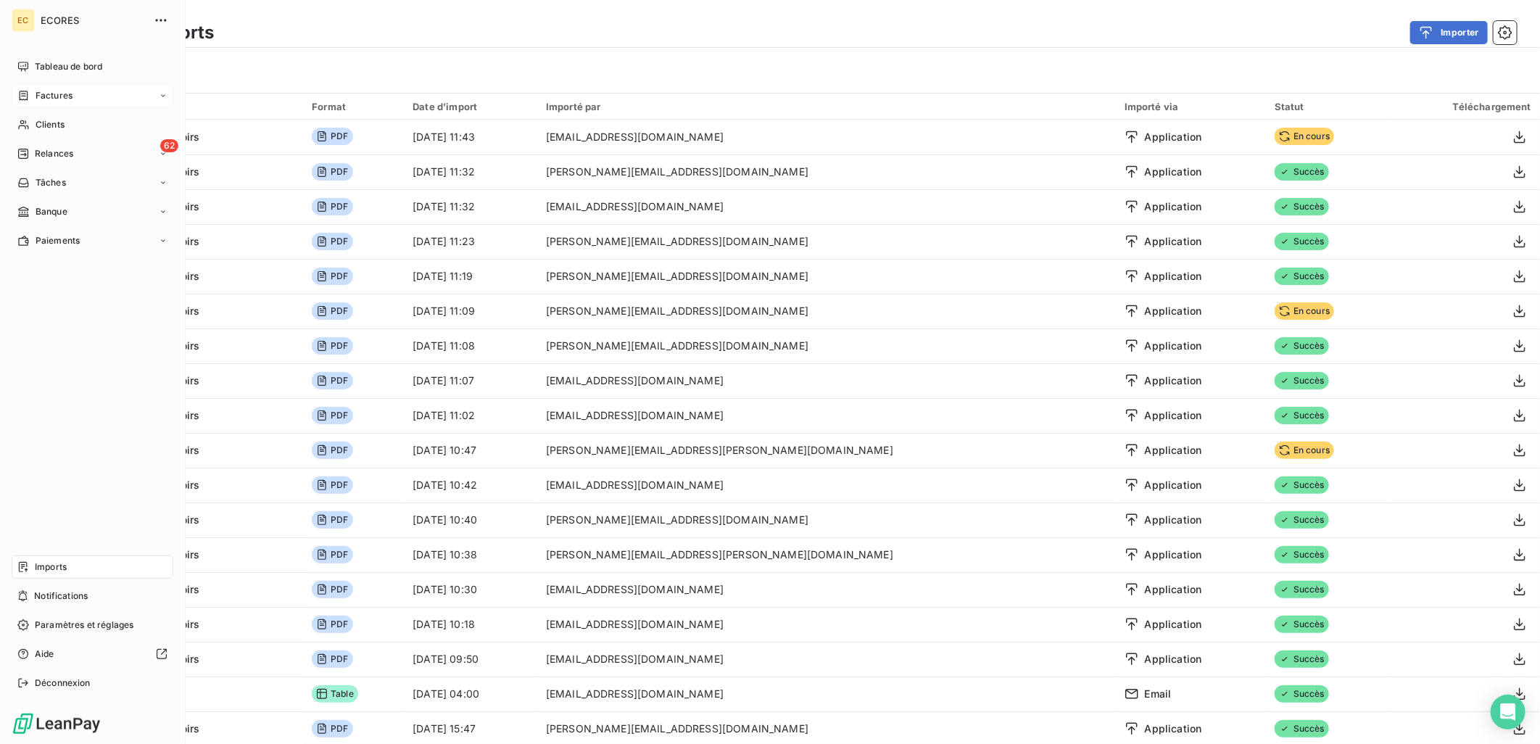
click at [36, 94] on span "Factures" at bounding box center [54, 95] width 37 height 13
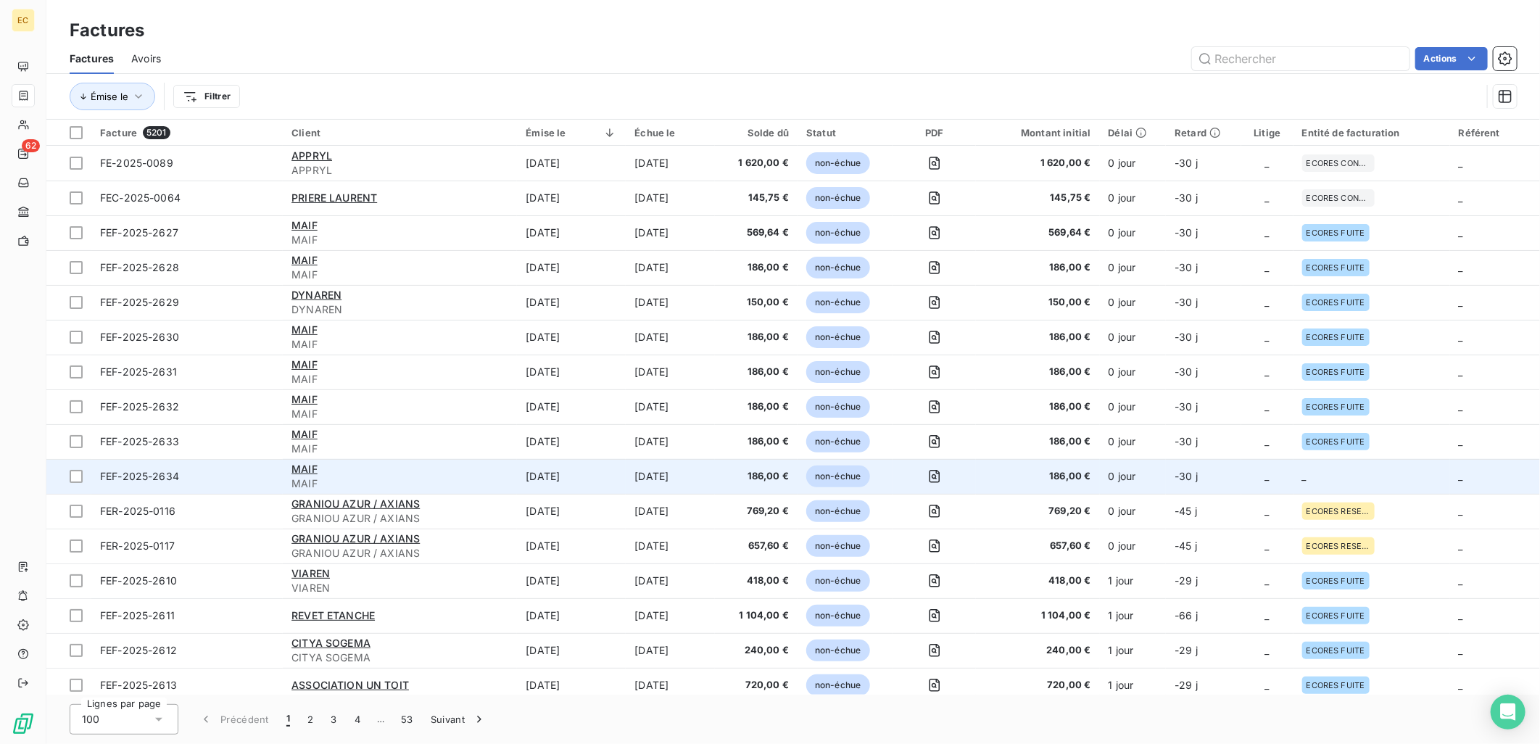
click at [1364, 474] on td "_" at bounding box center [1371, 476] width 157 height 35
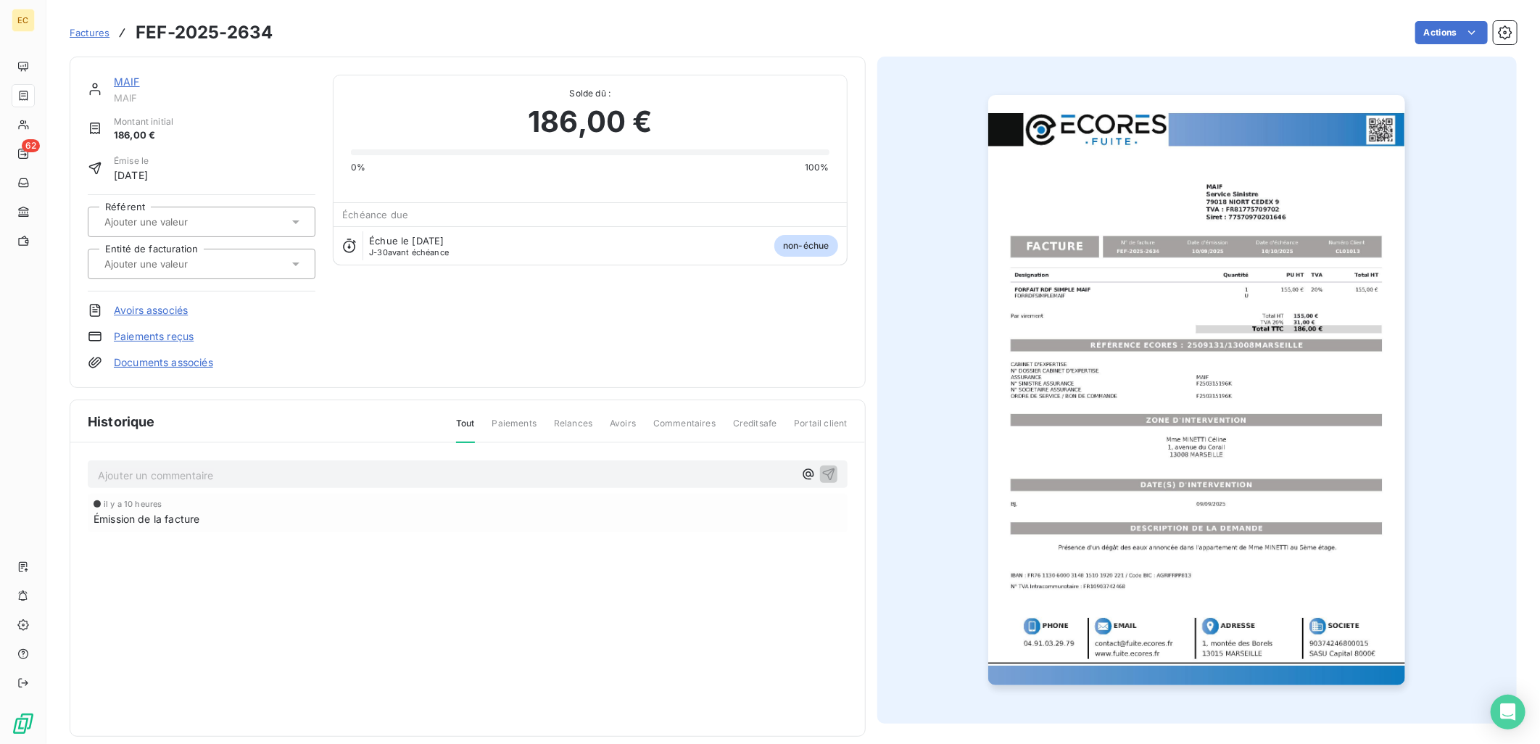
click at [167, 365] on link "Documents associés" at bounding box center [163, 362] width 99 height 14
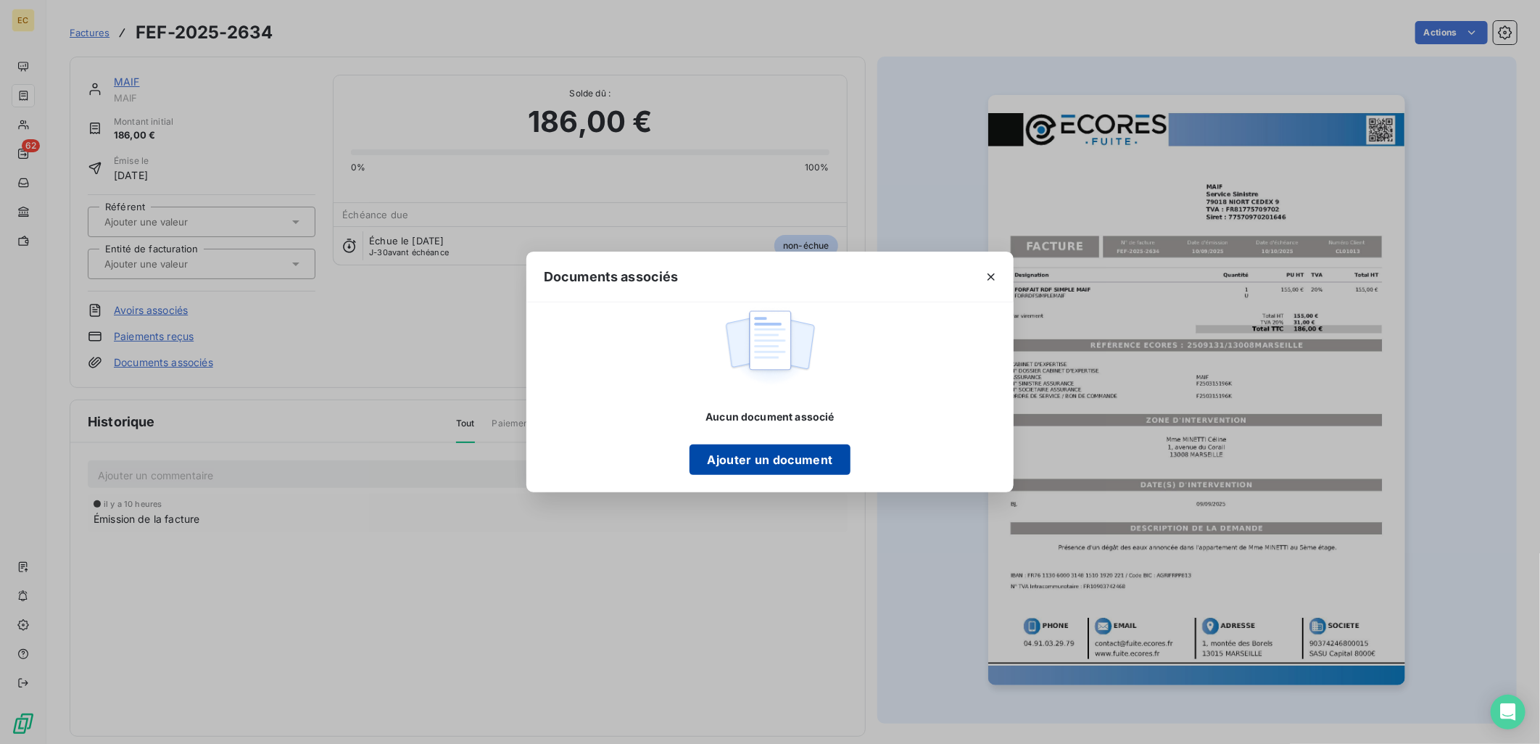
click at [794, 472] on button "Ajouter un document" at bounding box center [769, 459] width 160 height 30
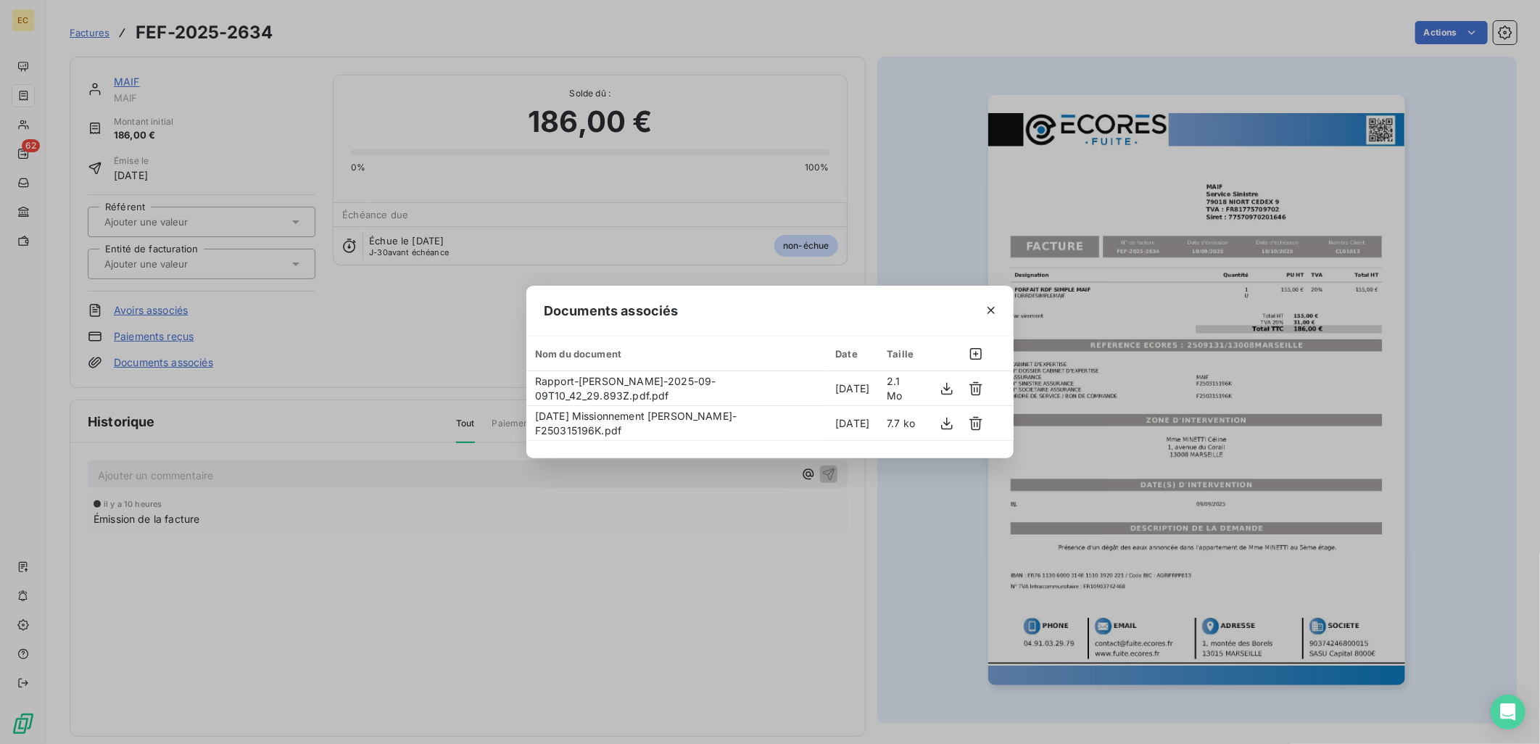
click at [750, 583] on div "Documents associés Nom du document Date Taille Rapport-Mme MINETTI Céline-2025-…" at bounding box center [770, 372] width 1540 height 744
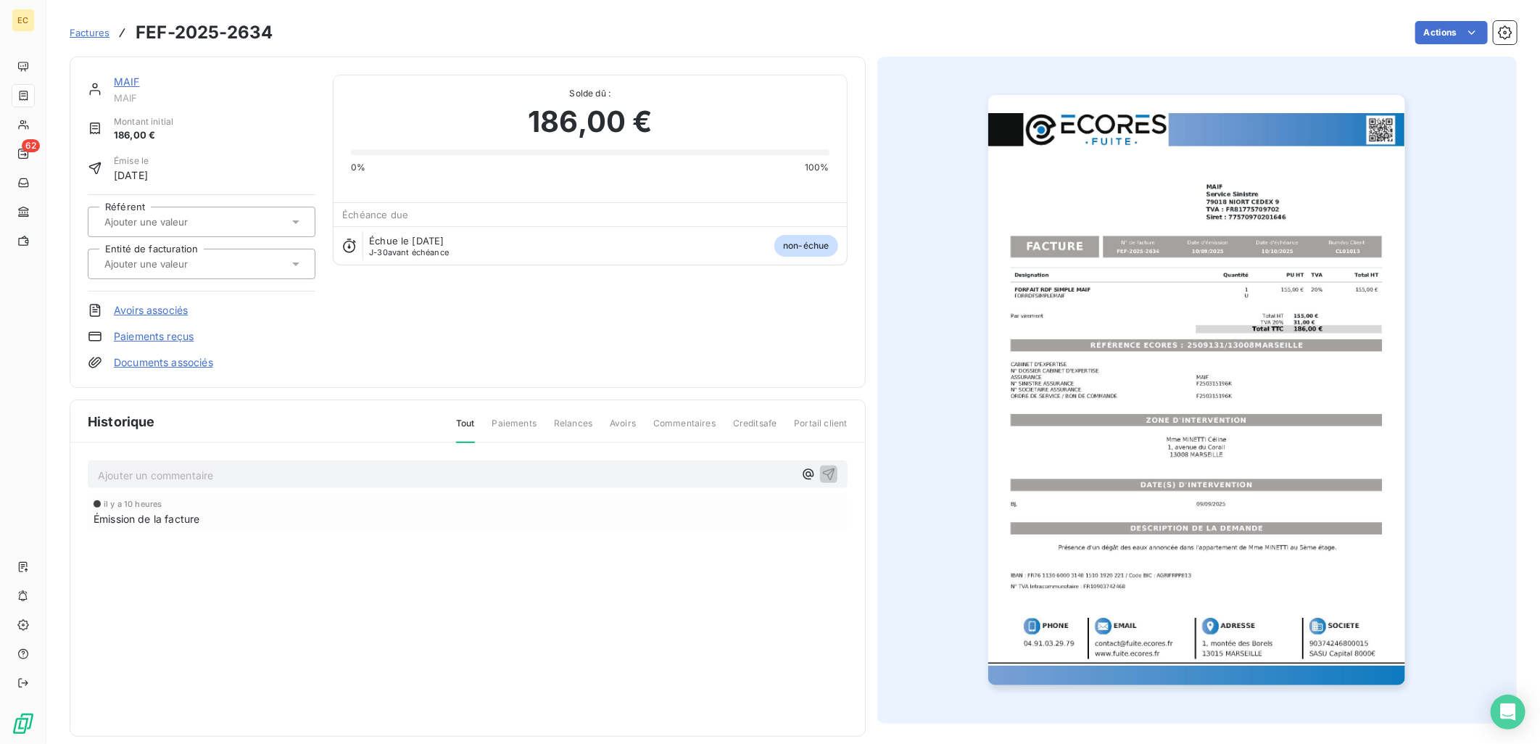
click at [154, 259] on input "text" at bounding box center [176, 263] width 146 height 13
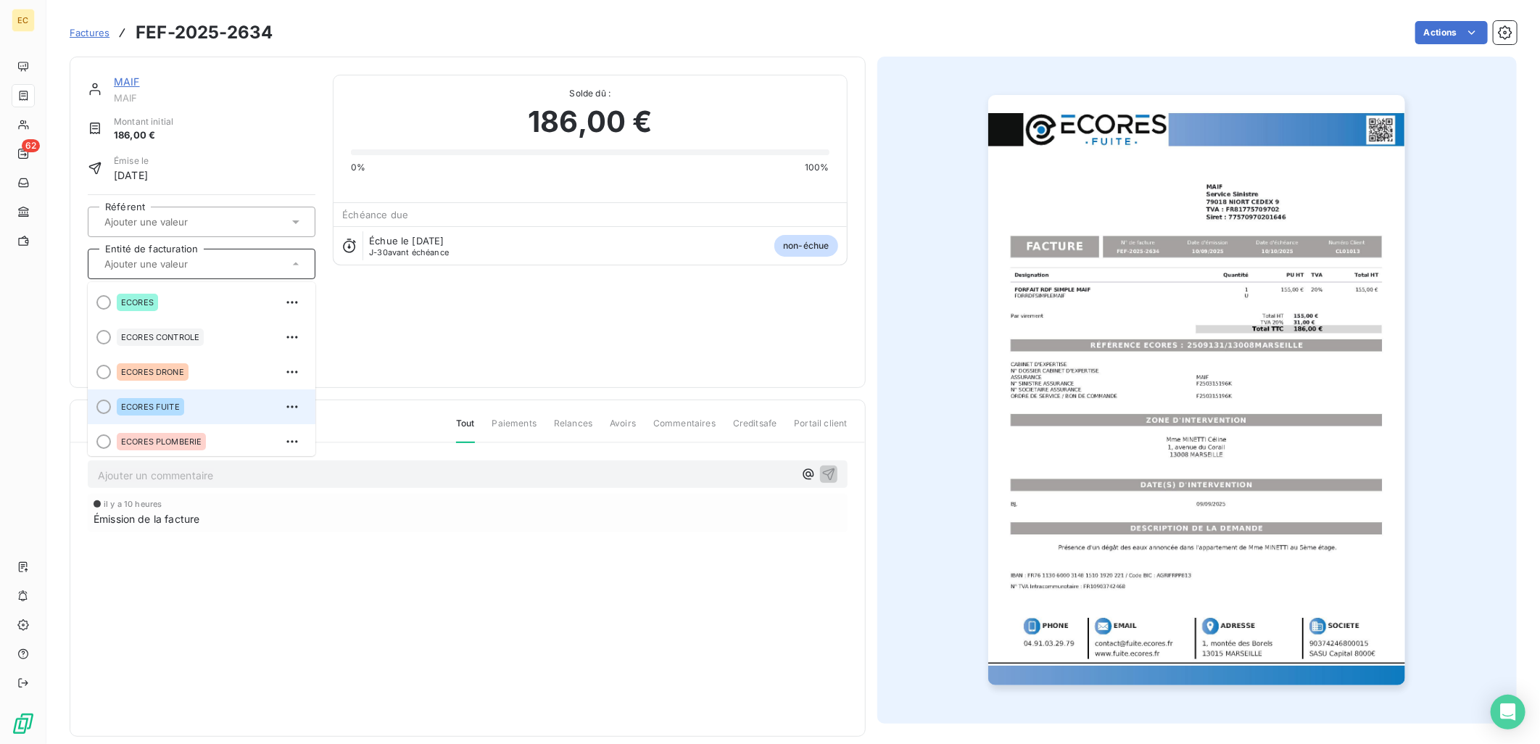
click at [186, 395] on div "ECORES FUITE" at bounding box center [210, 406] width 187 height 23
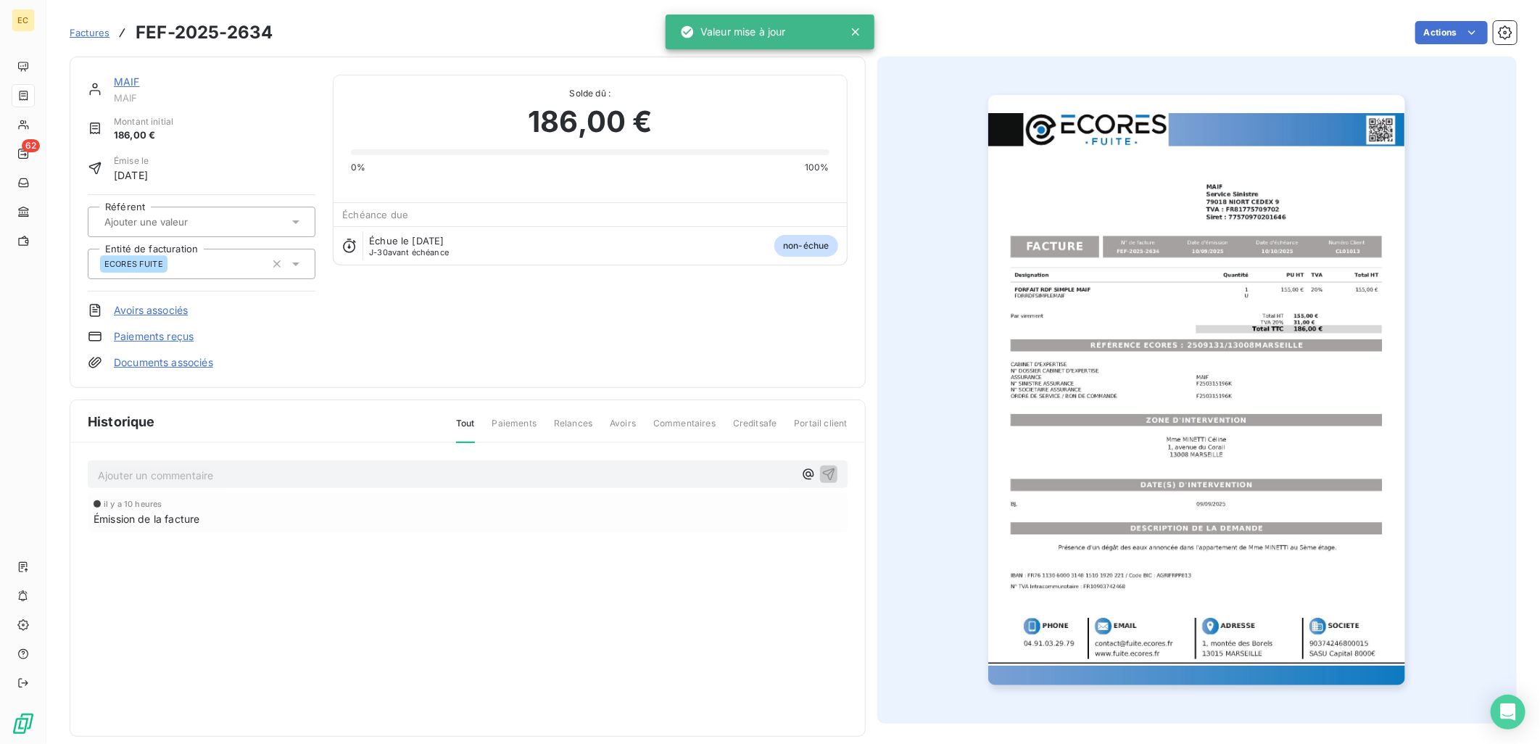
click at [481, 334] on div "MAIF MAIF Montant initial 186,00 € Émise le 10 sept. 2025 Référent Entité de fa…" at bounding box center [468, 222] width 760 height 295
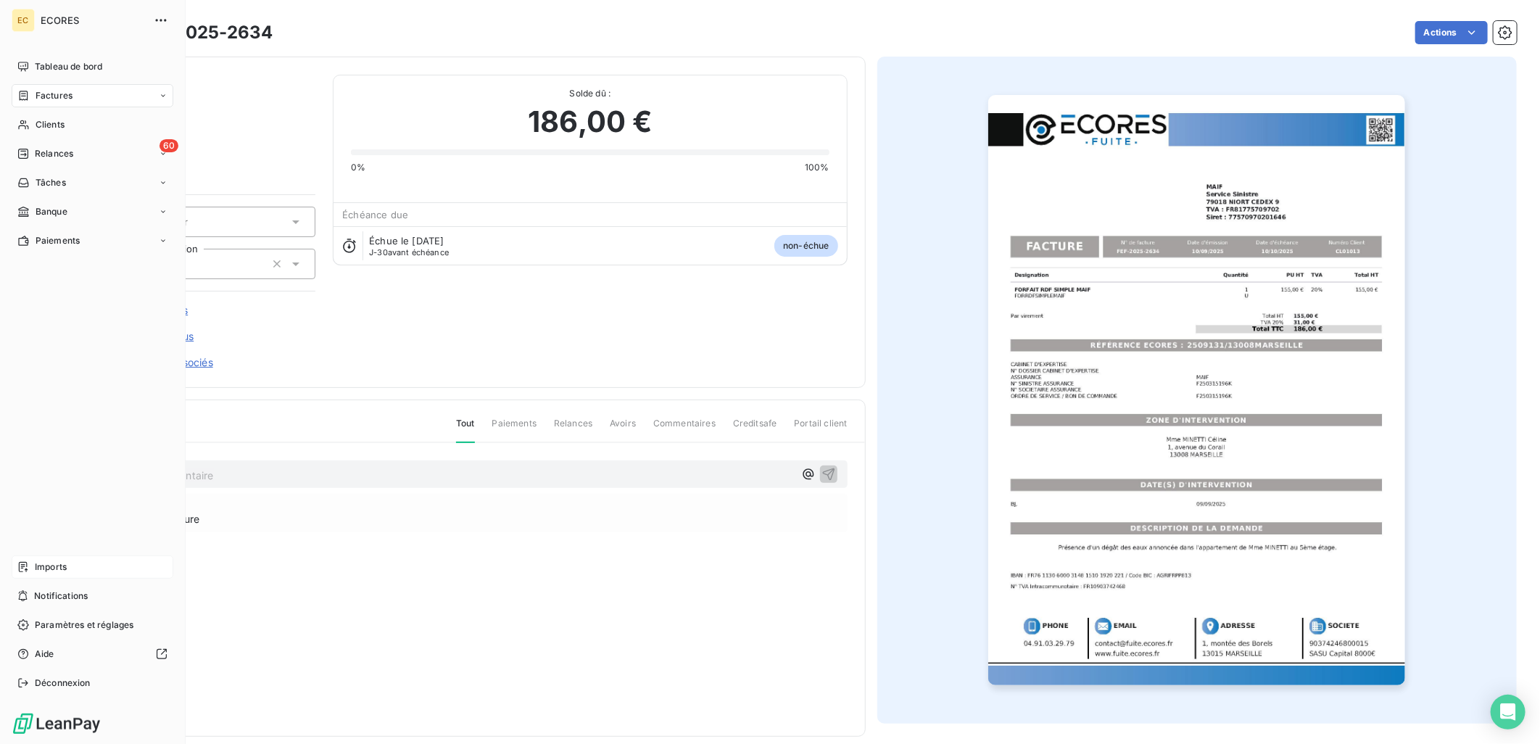
click at [38, 566] on span "Imports" at bounding box center [51, 566] width 32 height 13
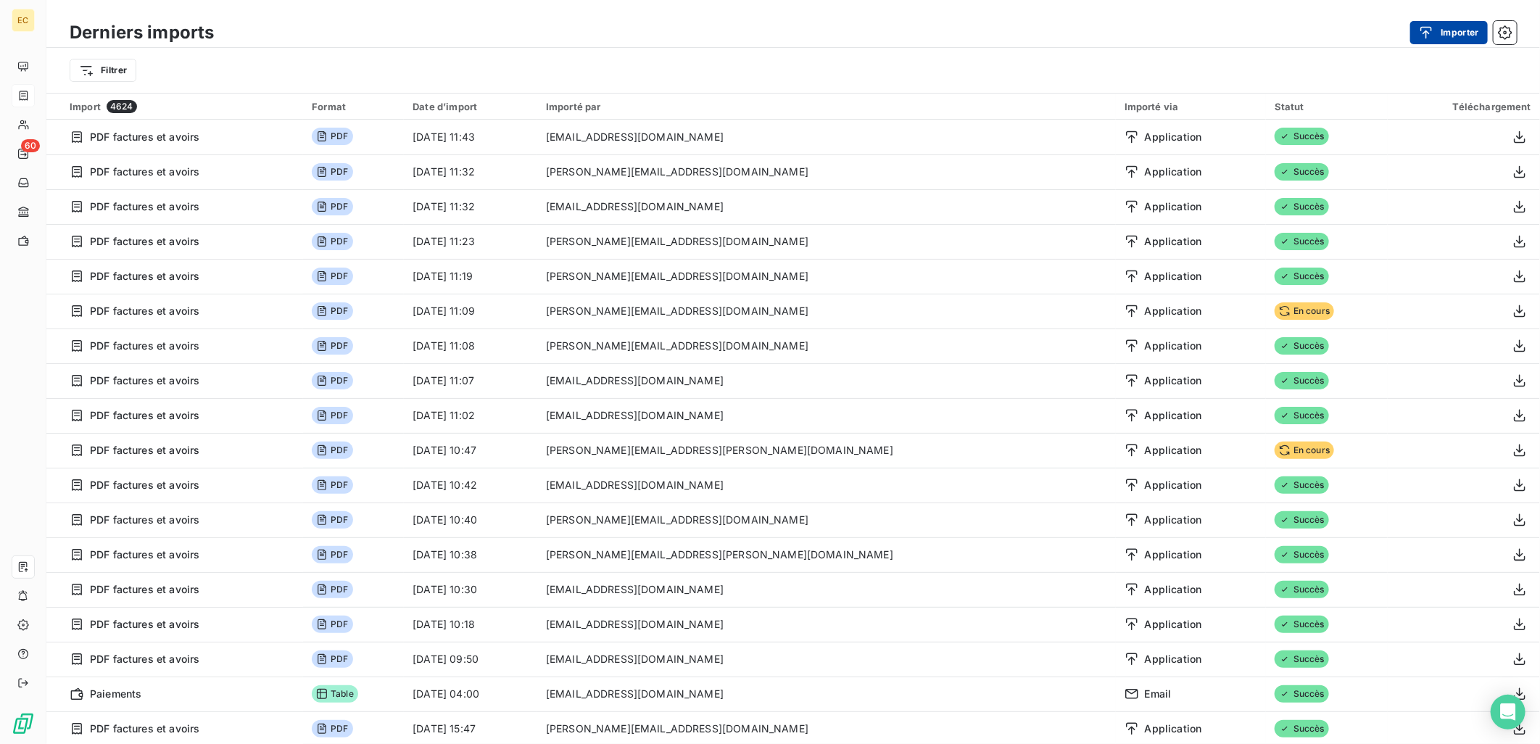
click at [1452, 25] on button "Importer" at bounding box center [1449, 32] width 78 height 23
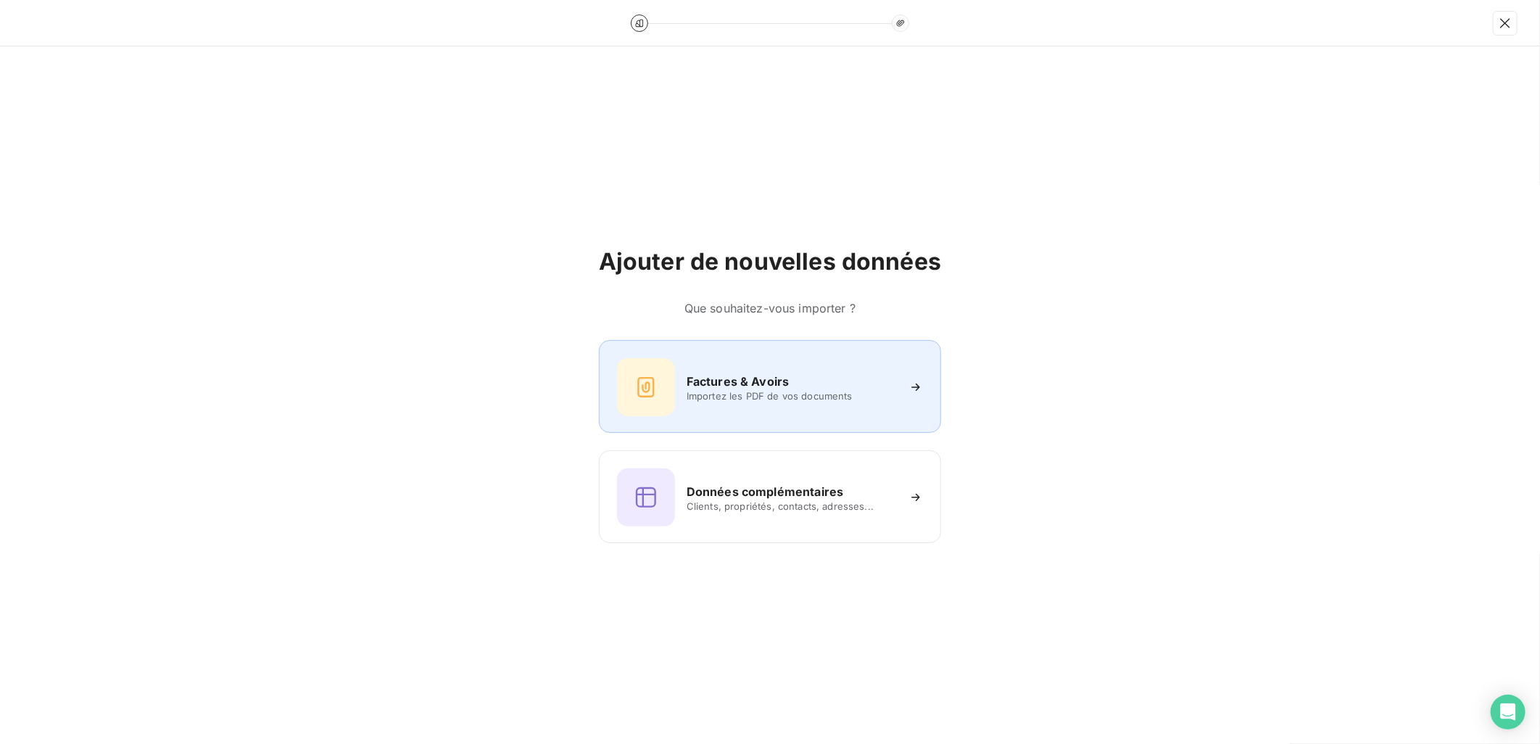
click at [805, 397] on span "Importez les PDF de vos documents" at bounding box center [791, 396] width 210 height 12
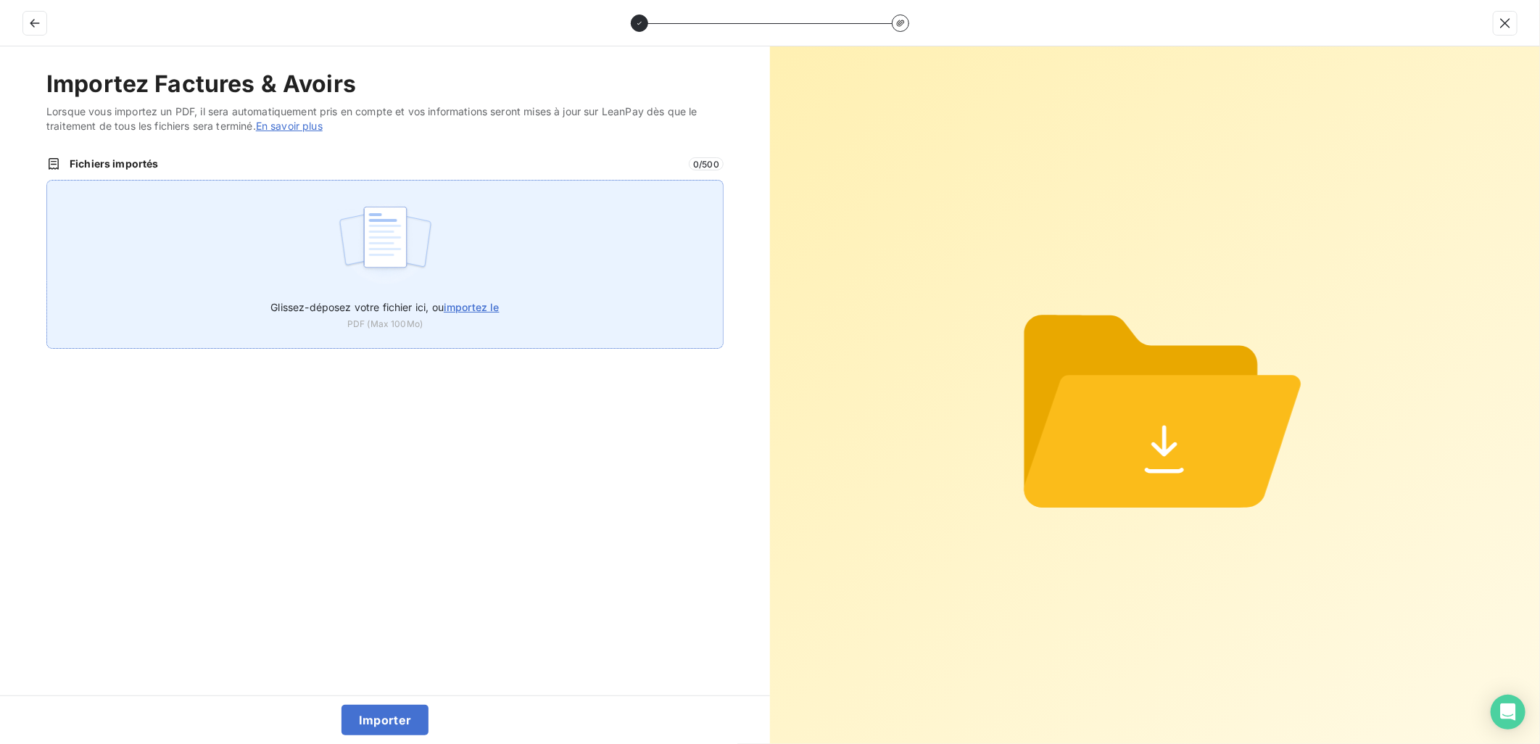
click at [446, 303] on span "importez le" at bounding box center [472, 307] width 56 height 12
click at [47, 180] on input "Glissez-déposez votre fichier ici, ou importez le" at bounding box center [46, 180] width 1 height 1
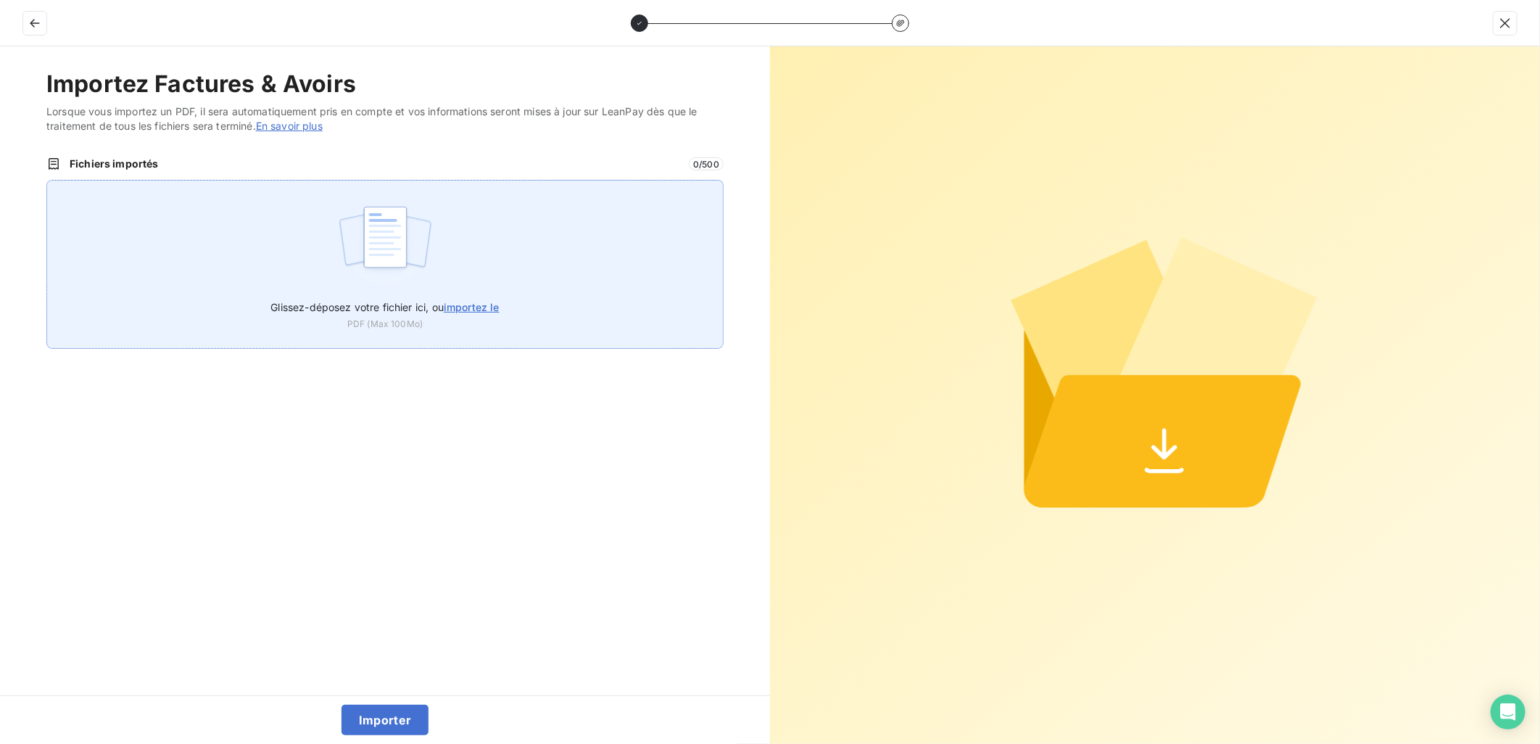
type input "C:\fakepath\FEF-2025-2635.pdf"
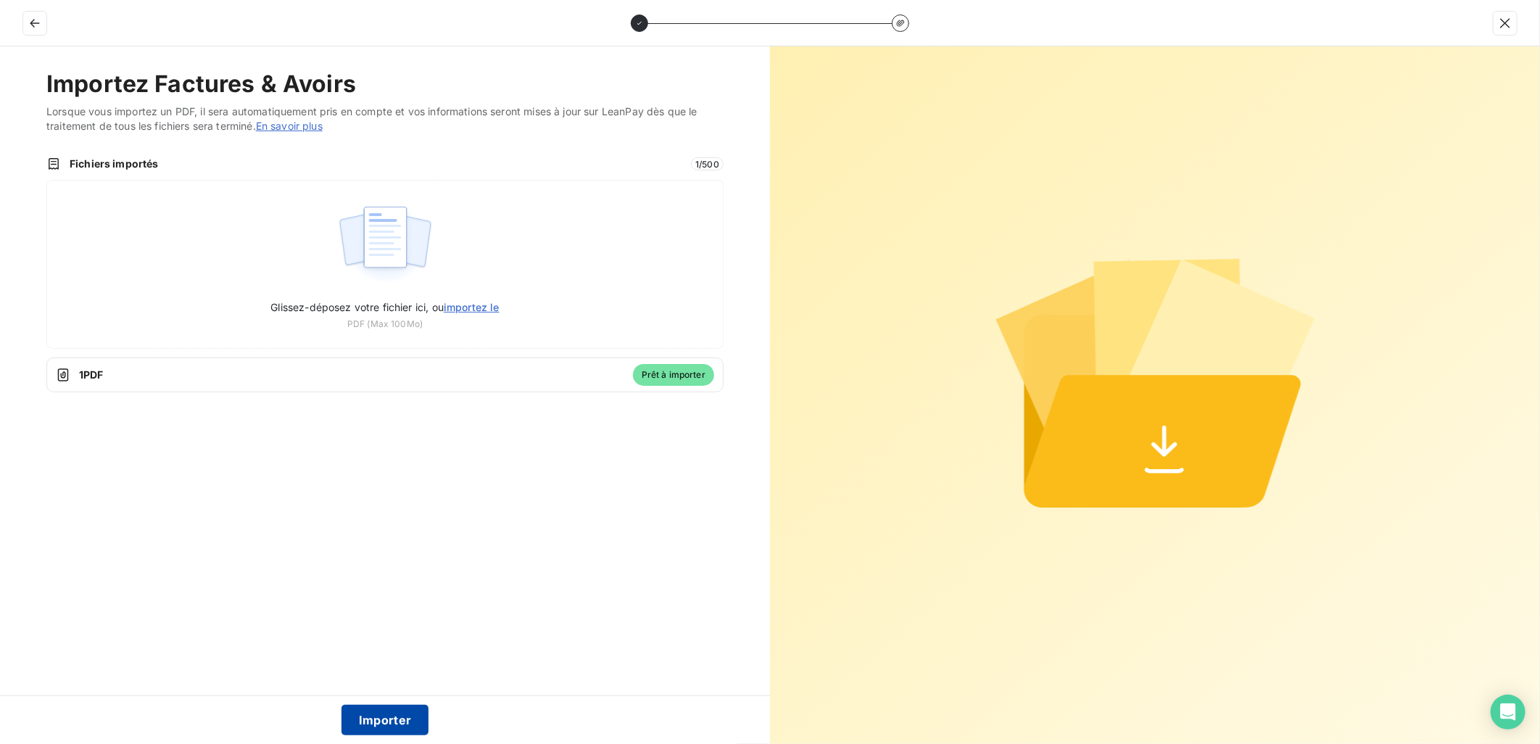
click at [386, 721] on button "Importer" at bounding box center [385, 720] width 88 height 30
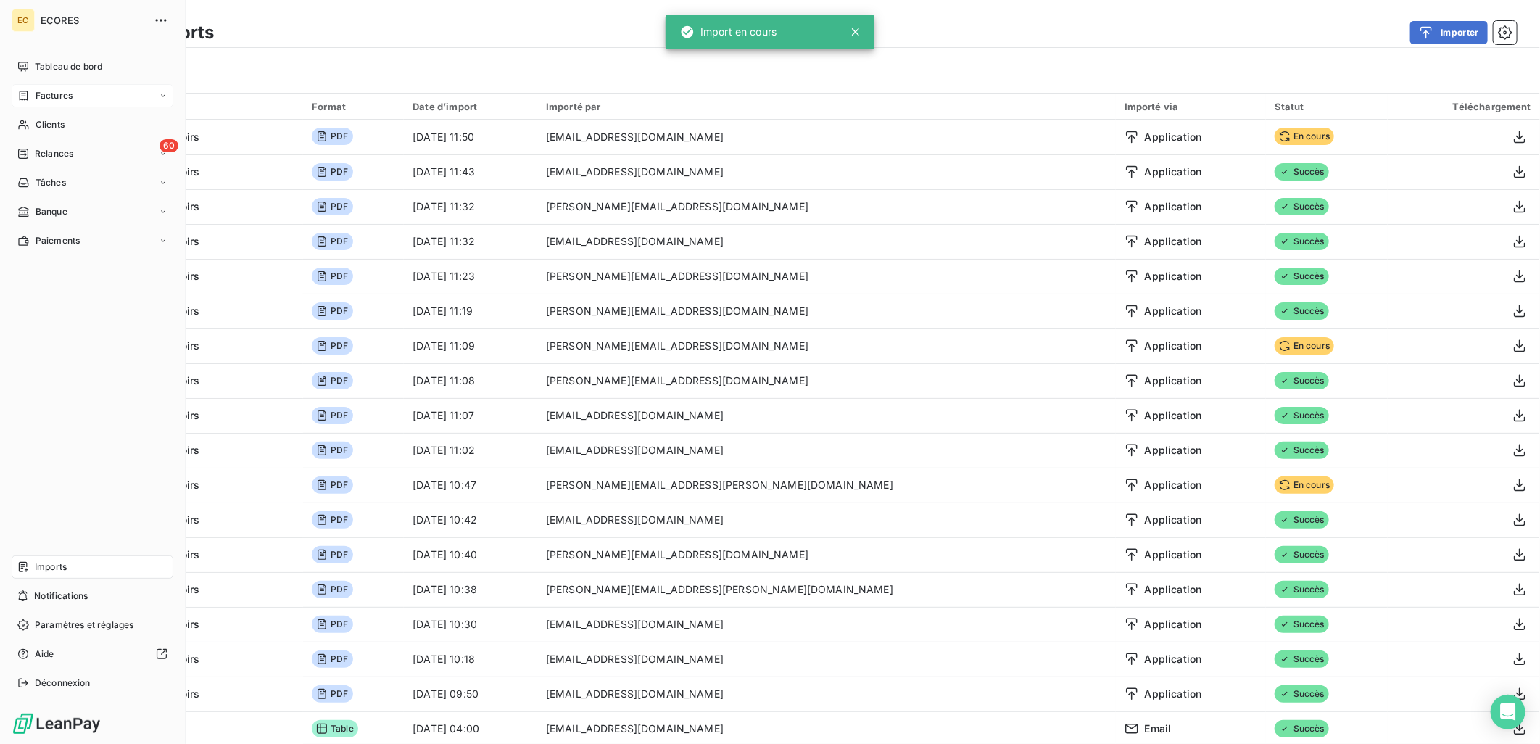
click at [38, 90] on span "Factures" at bounding box center [54, 95] width 37 height 13
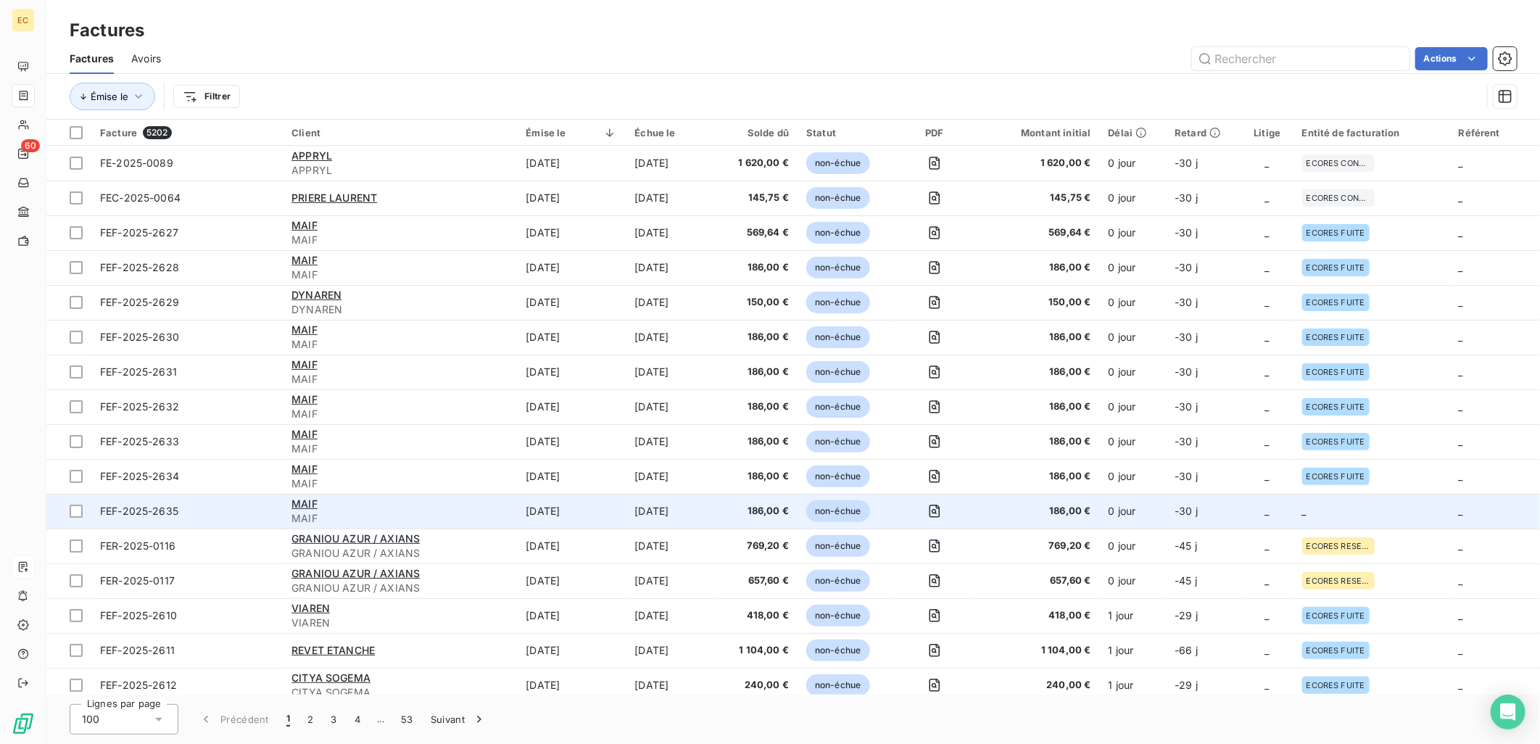
click at [1116, 505] on td "0 jour" at bounding box center [1133, 511] width 67 height 35
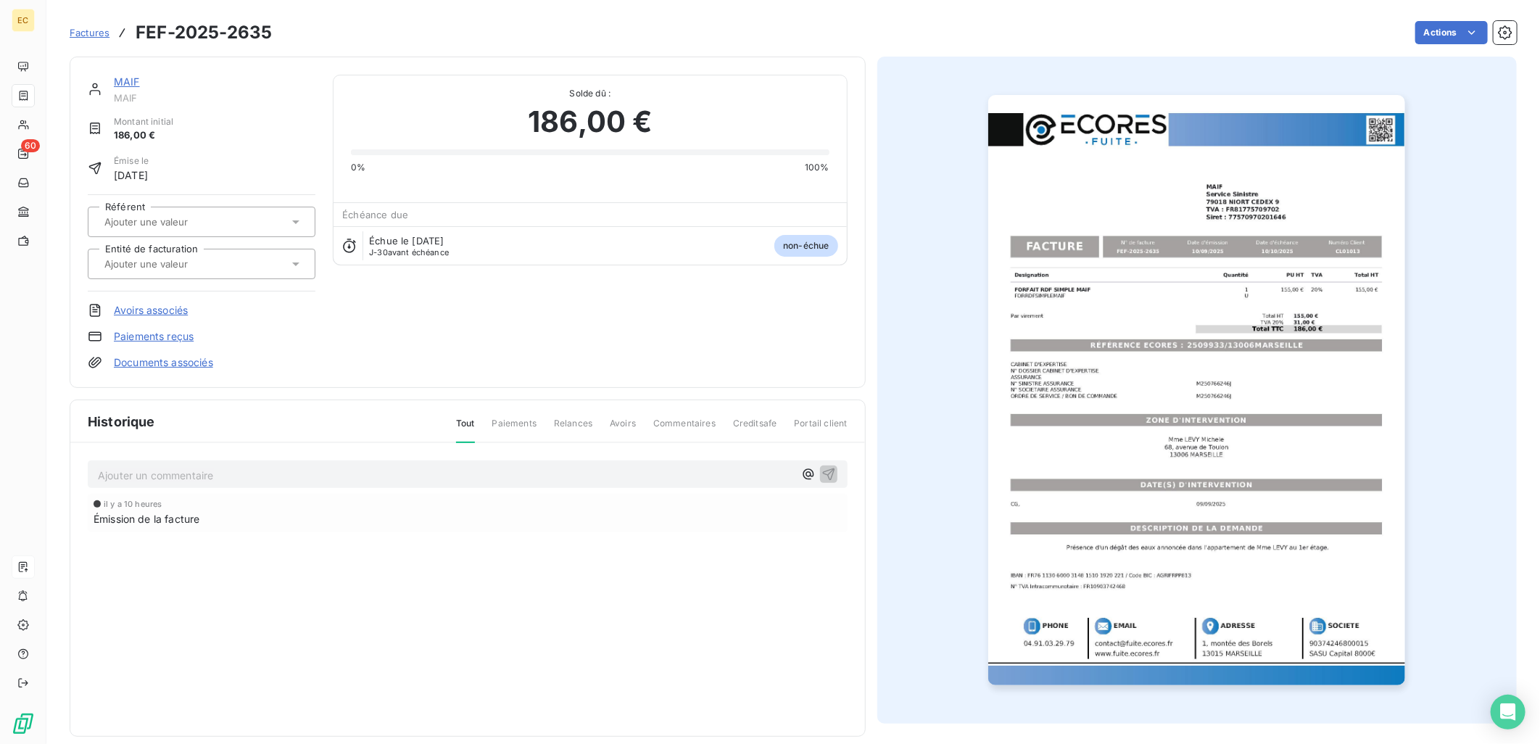
click at [131, 362] on link "Documents associés" at bounding box center [163, 362] width 99 height 14
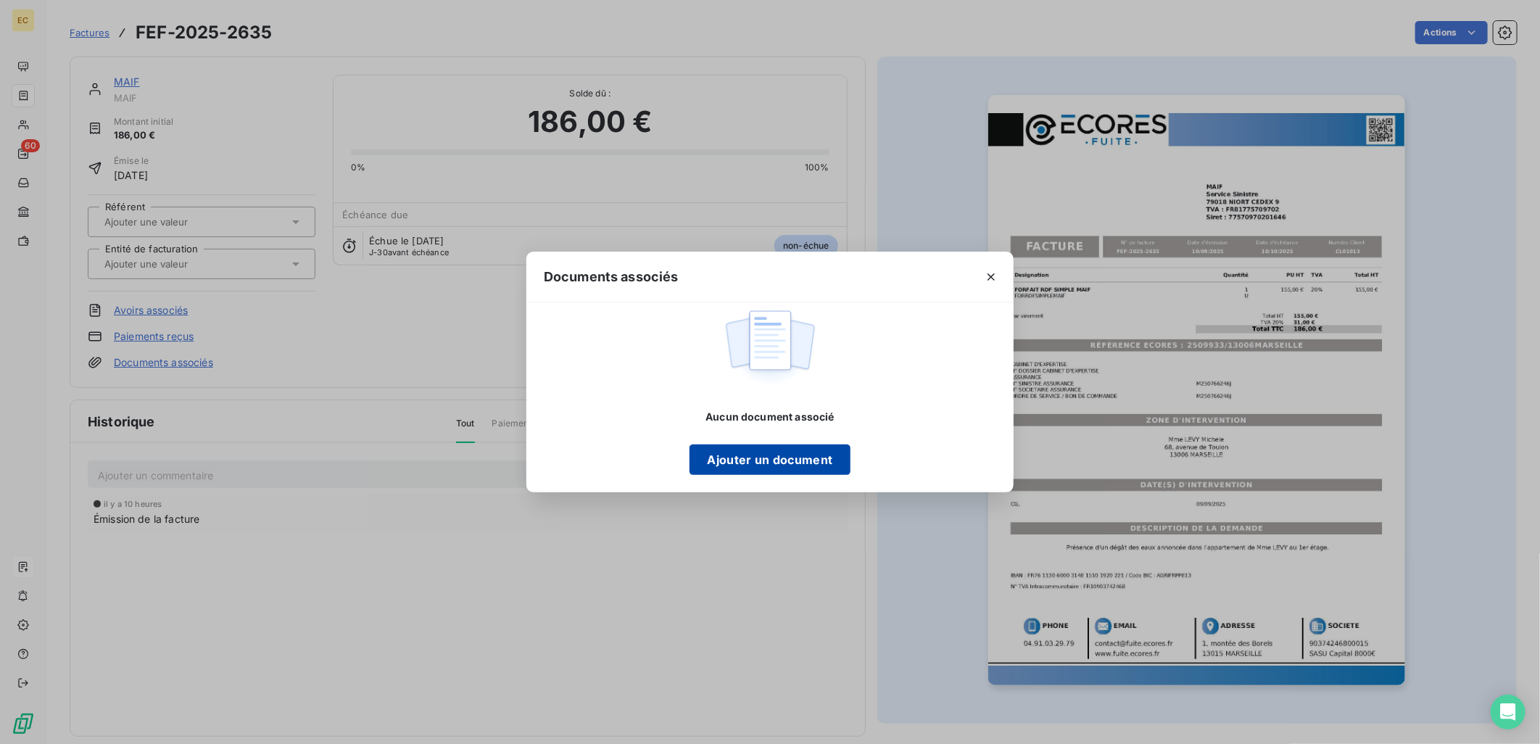
click at [736, 457] on button "Ajouter un document" at bounding box center [769, 459] width 160 height 30
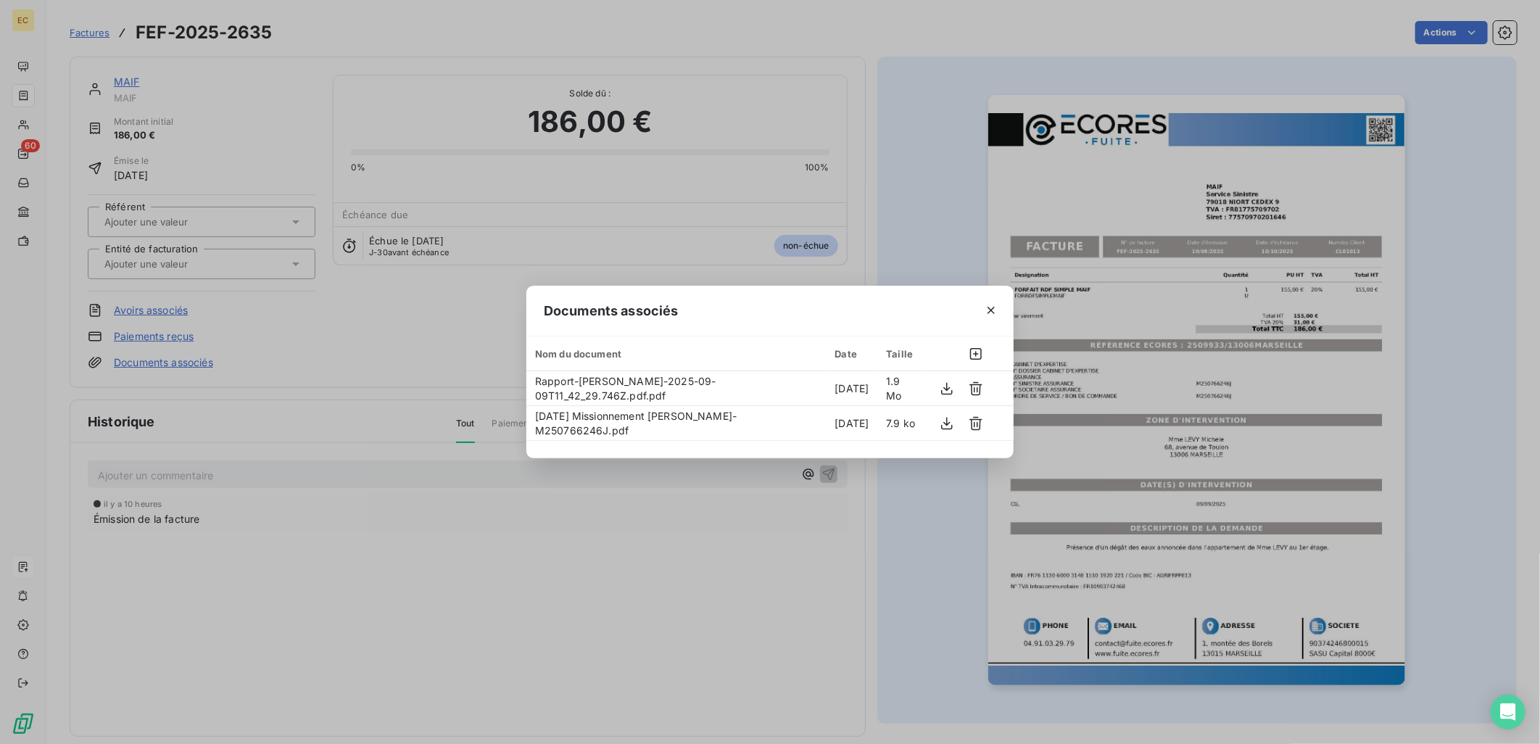
click at [199, 263] on div "Documents associés Nom du document Date Taille Rapport-Mme LEVY Michele-2025-09…" at bounding box center [770, 372] width 1540 height 744
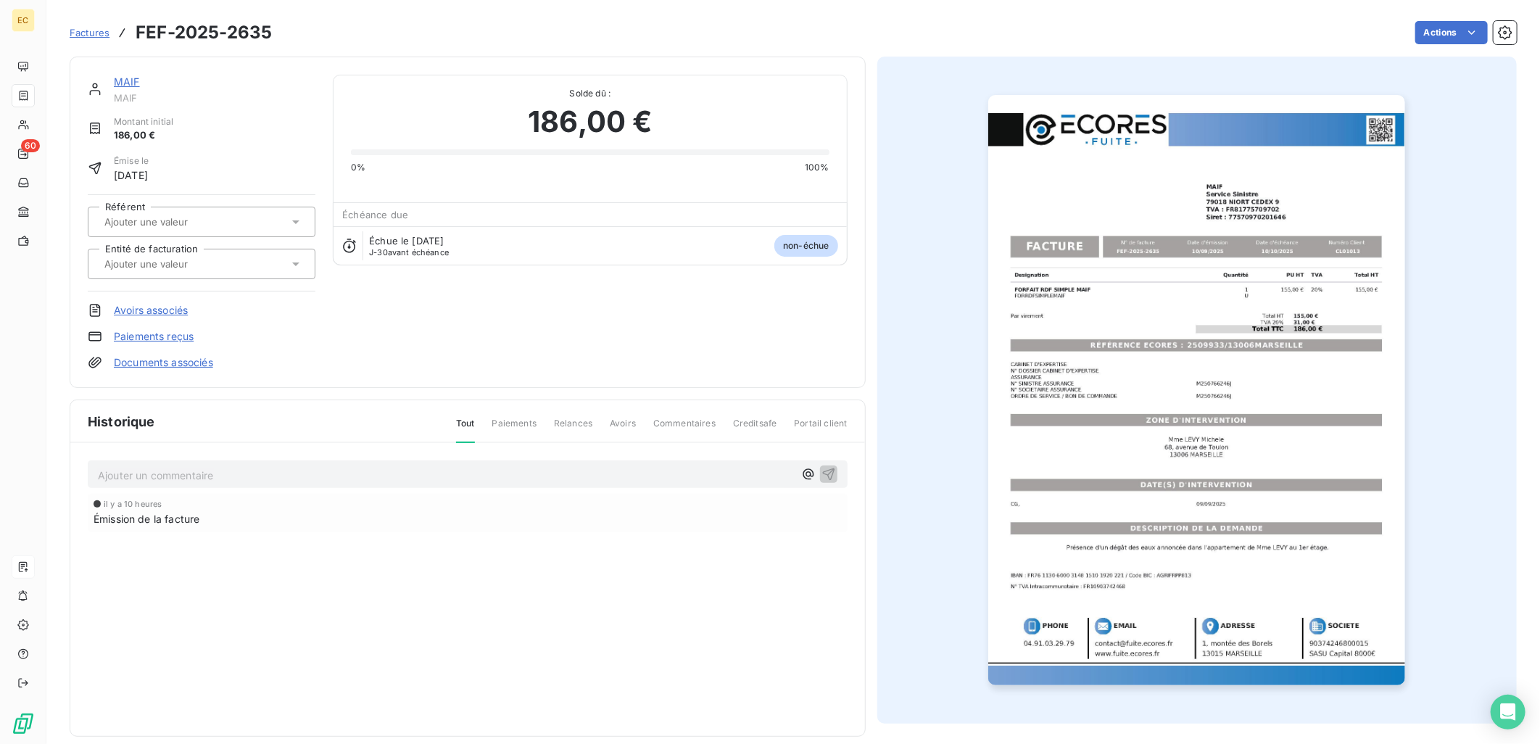
click at [199, 264] on input "text" at bounding box center [176, 263] width 146 height 13
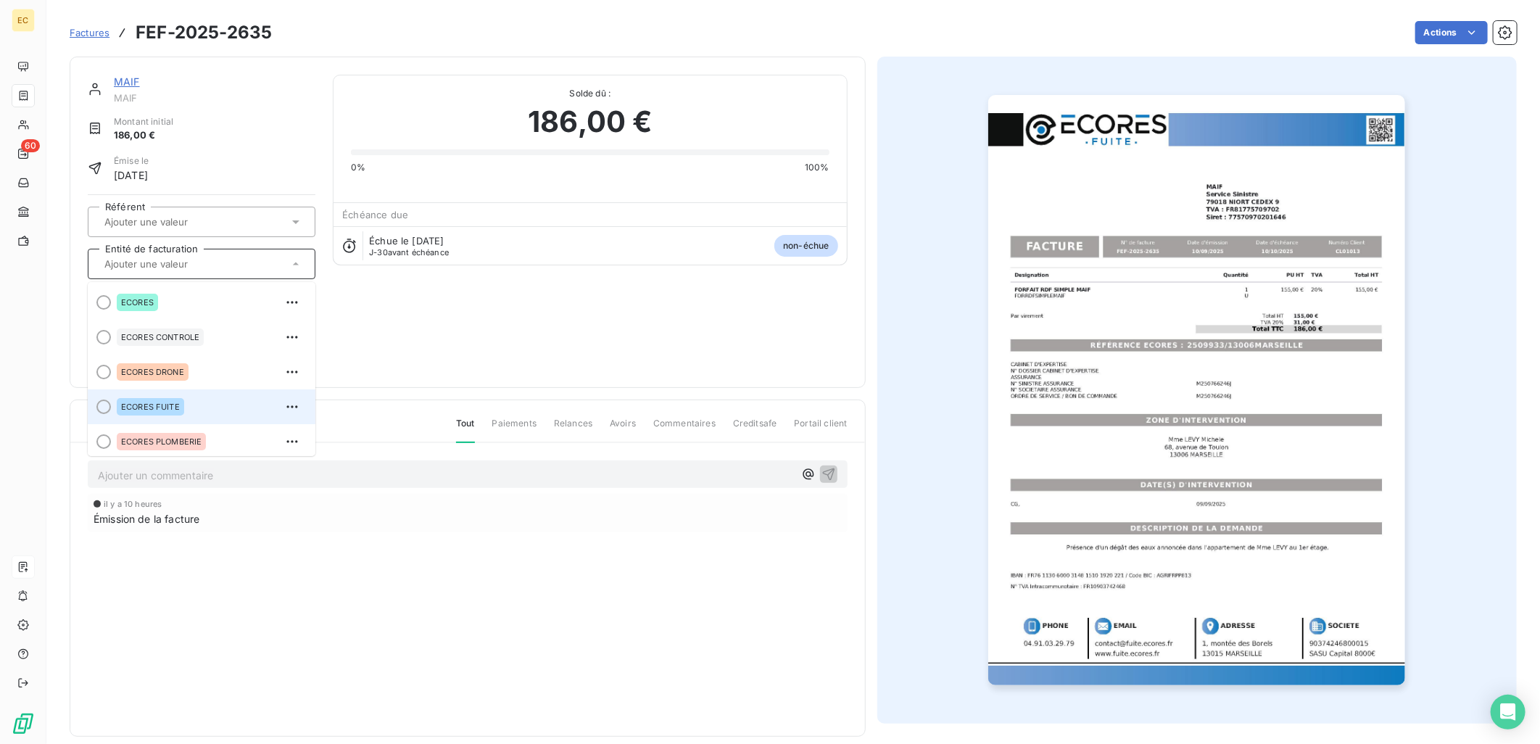
click at [187, 394] on li "ECORES FUITE" at bounding box center [202, 406] width 228 height 35
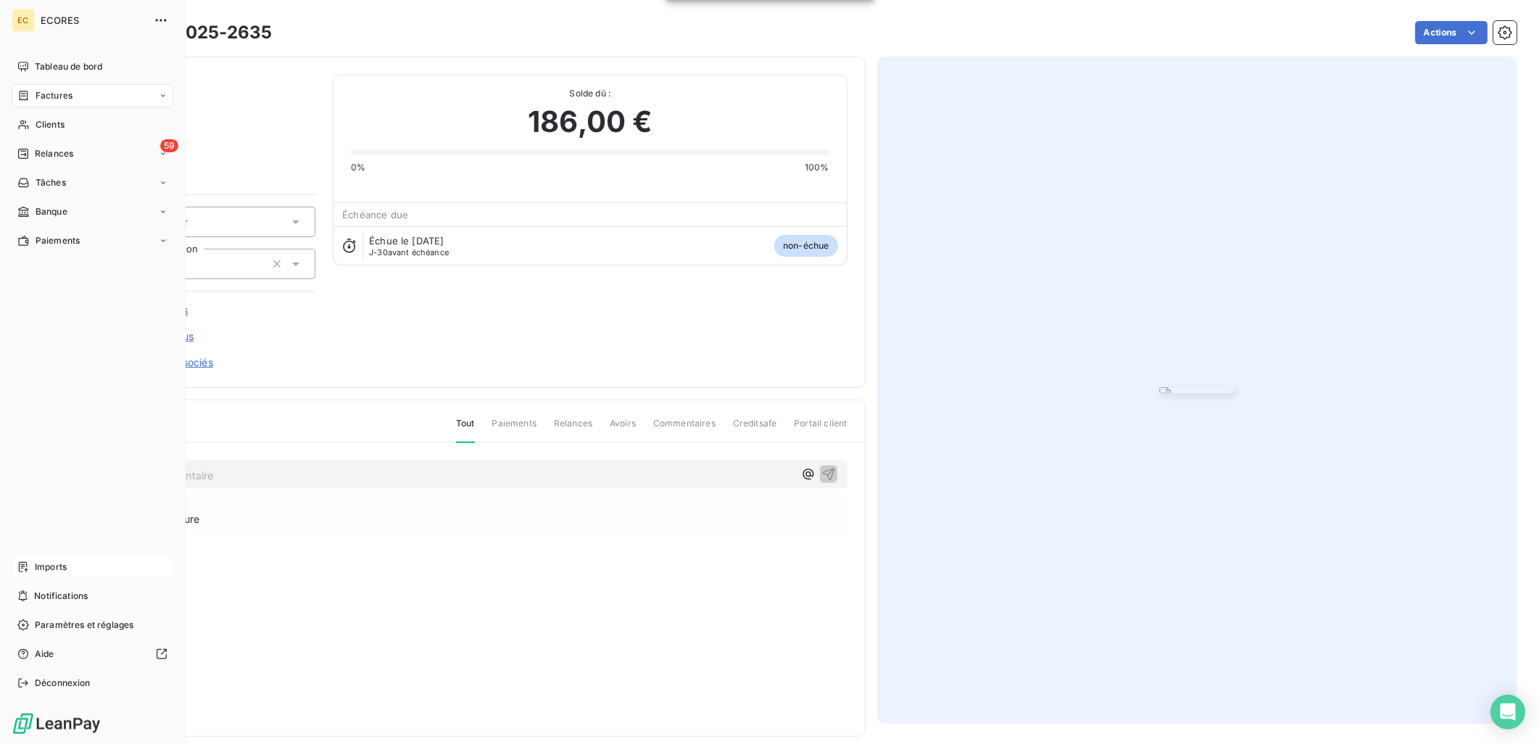
click at [59, 563] on span "Imports" at bounding box center [51, 566] width 32 height 13
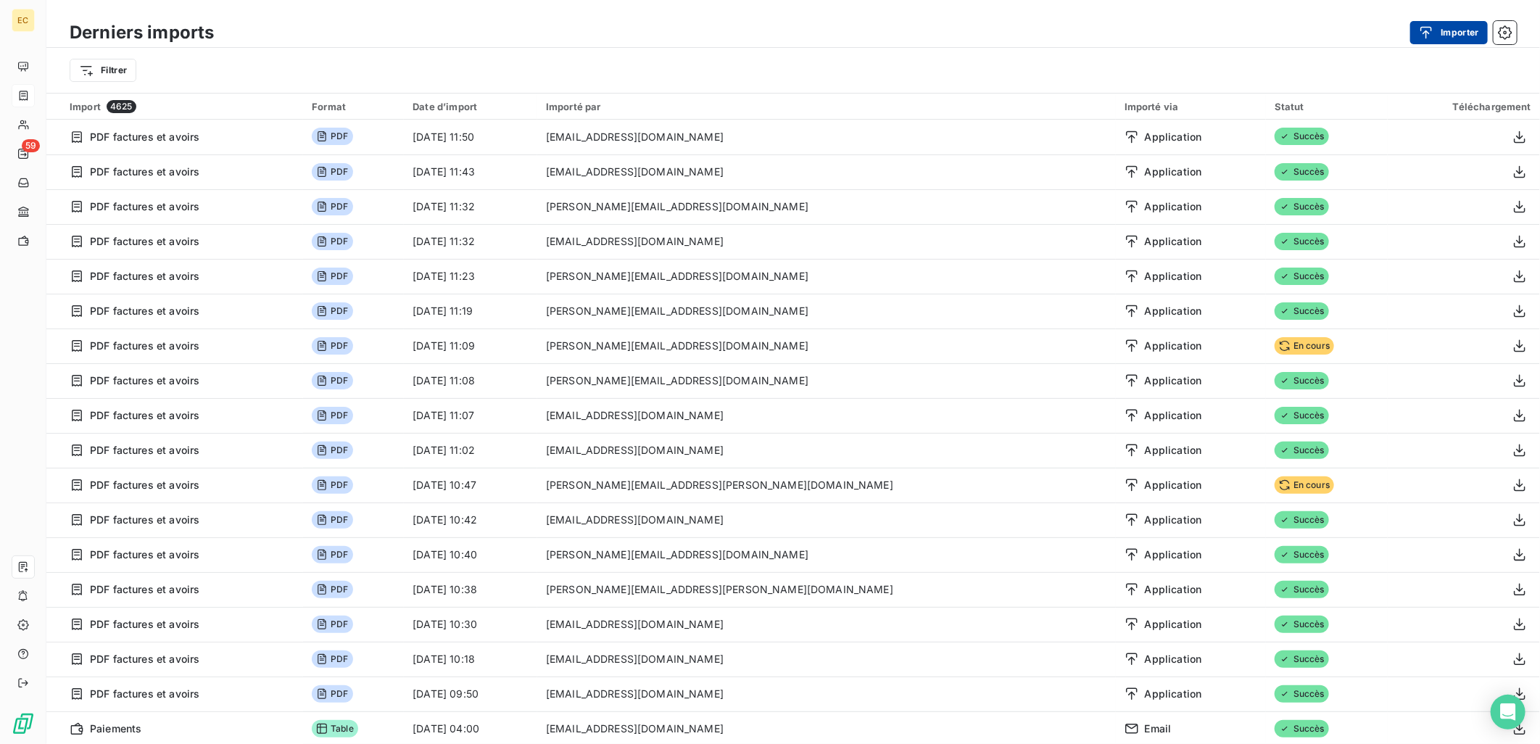
click at [1430, 28] on icon "button" at bounding box center [1426, 32] width 14 height 14
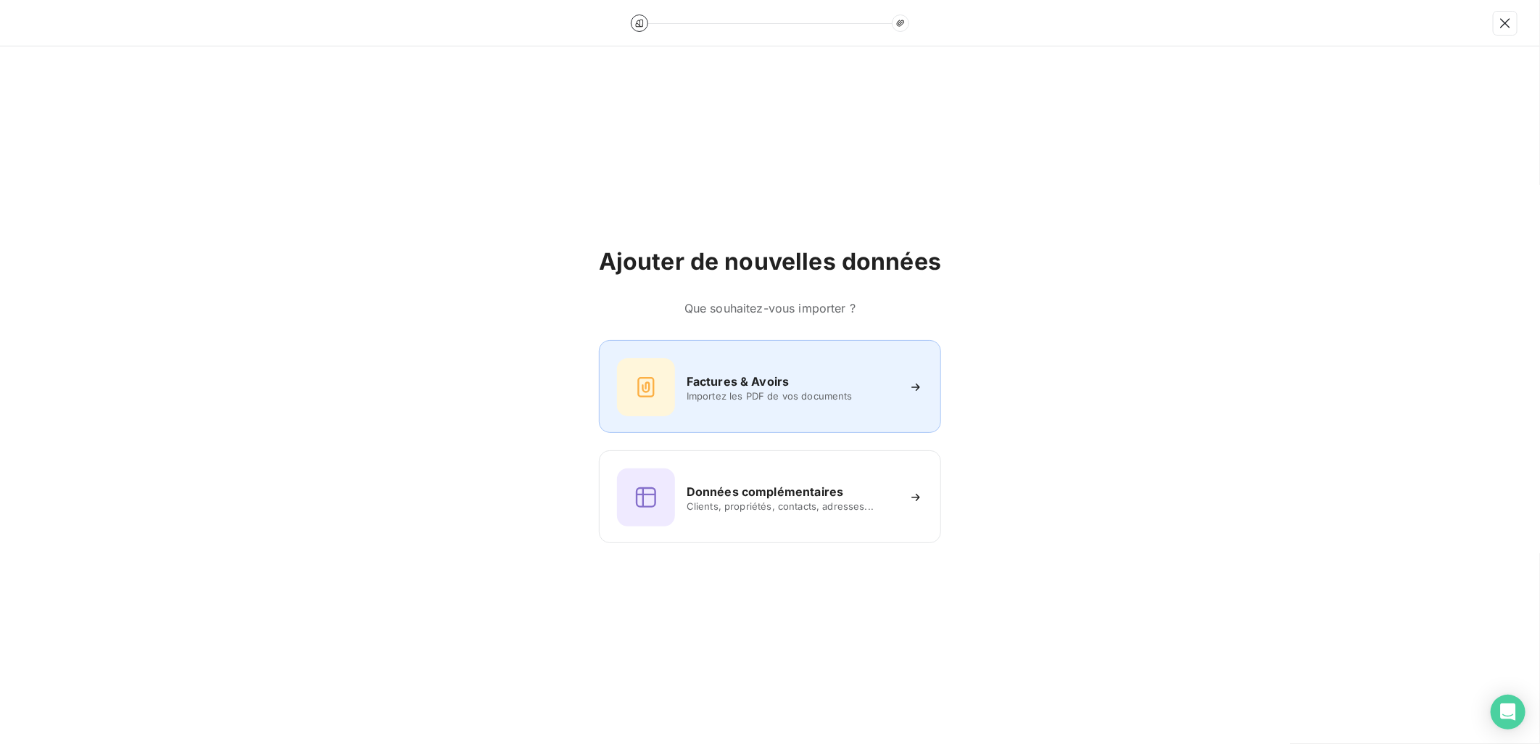
click at [709, 382] on h6 "Factures & Avoirs" at bounding box center [737, 381] width 103 height 17
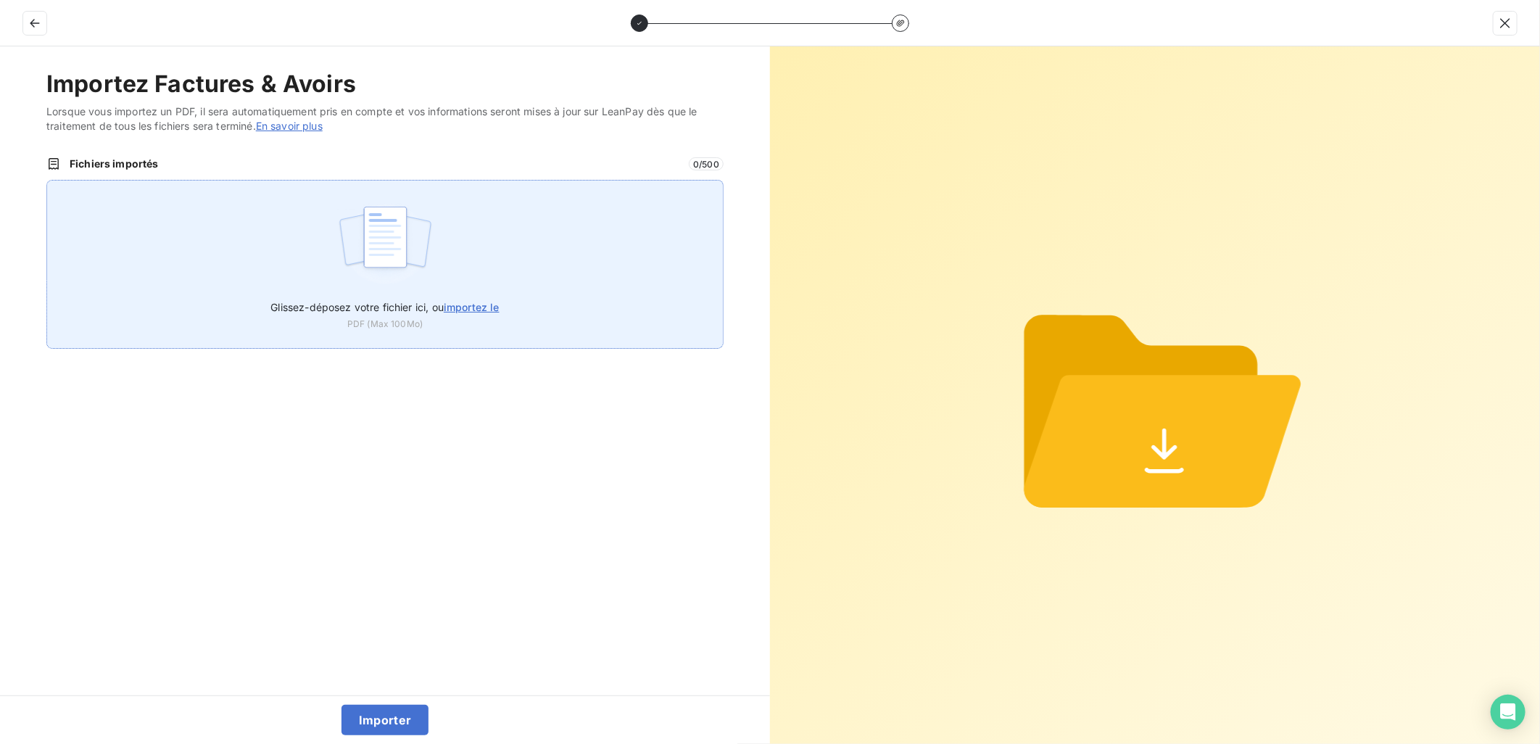
click at [479, 302] on span "importez le" at bounding box center [472, 307] width 56 height 12
click at [47, 180] on input "Glissez-déposez votre fichier ici, ou importez le" at bounding box center [46, 180] width 1 height 1
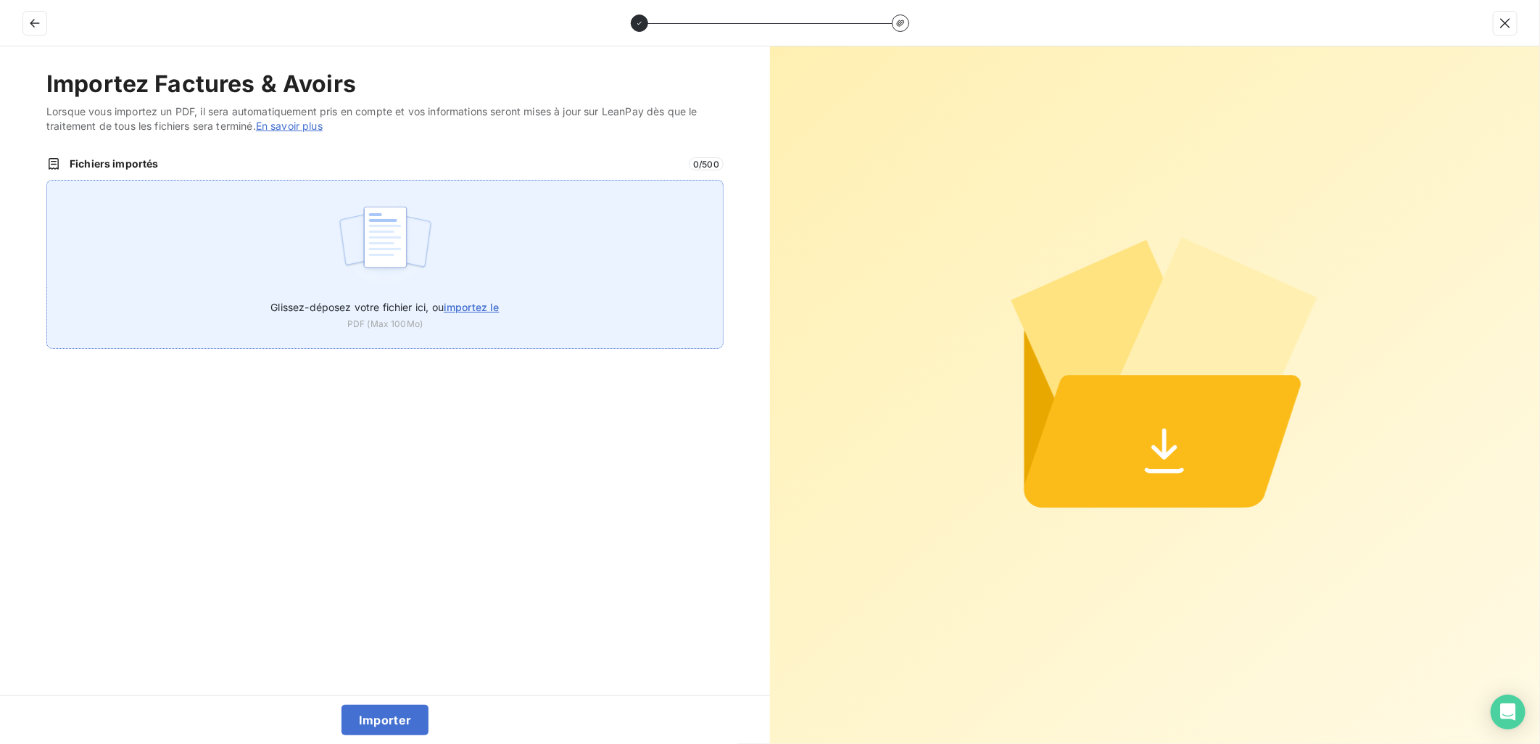
type input "C:\fakepath\FEF-2025-2636.pdf"
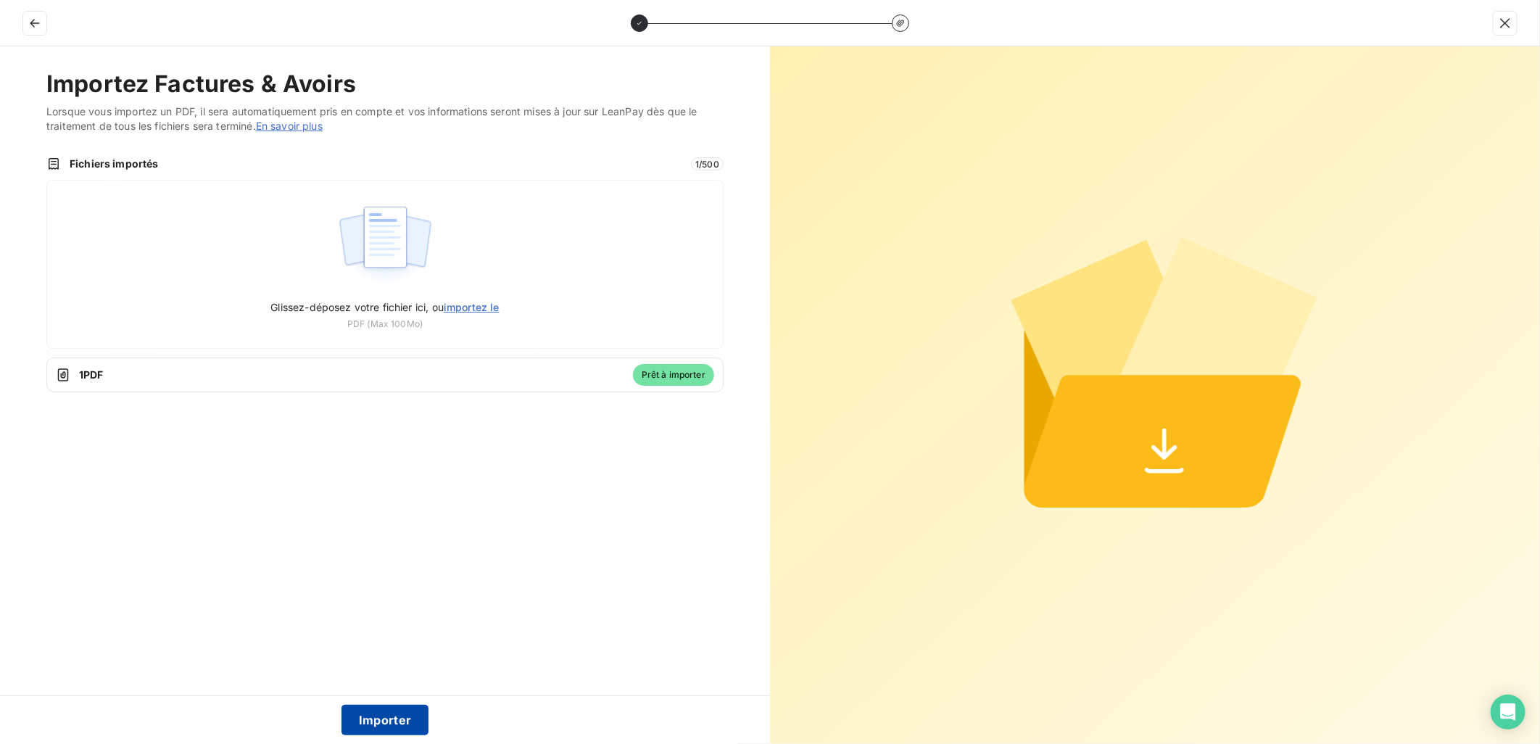
click at [381, 718] on button "Importer" at bounding box center [385, 720] width 88 height 30
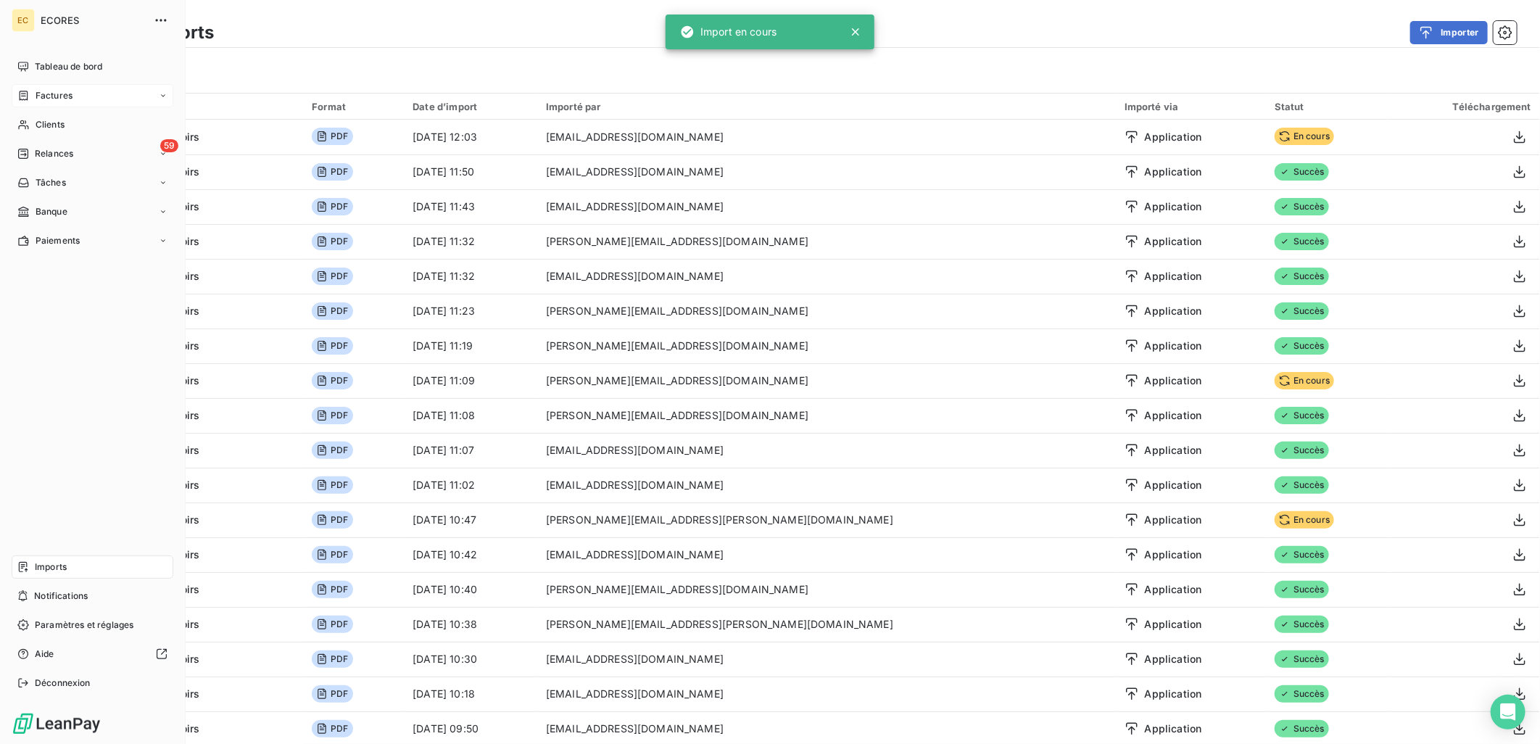
click at [53, 91] on span "Factures" at bounding box center [54, 95] width 37 height 13
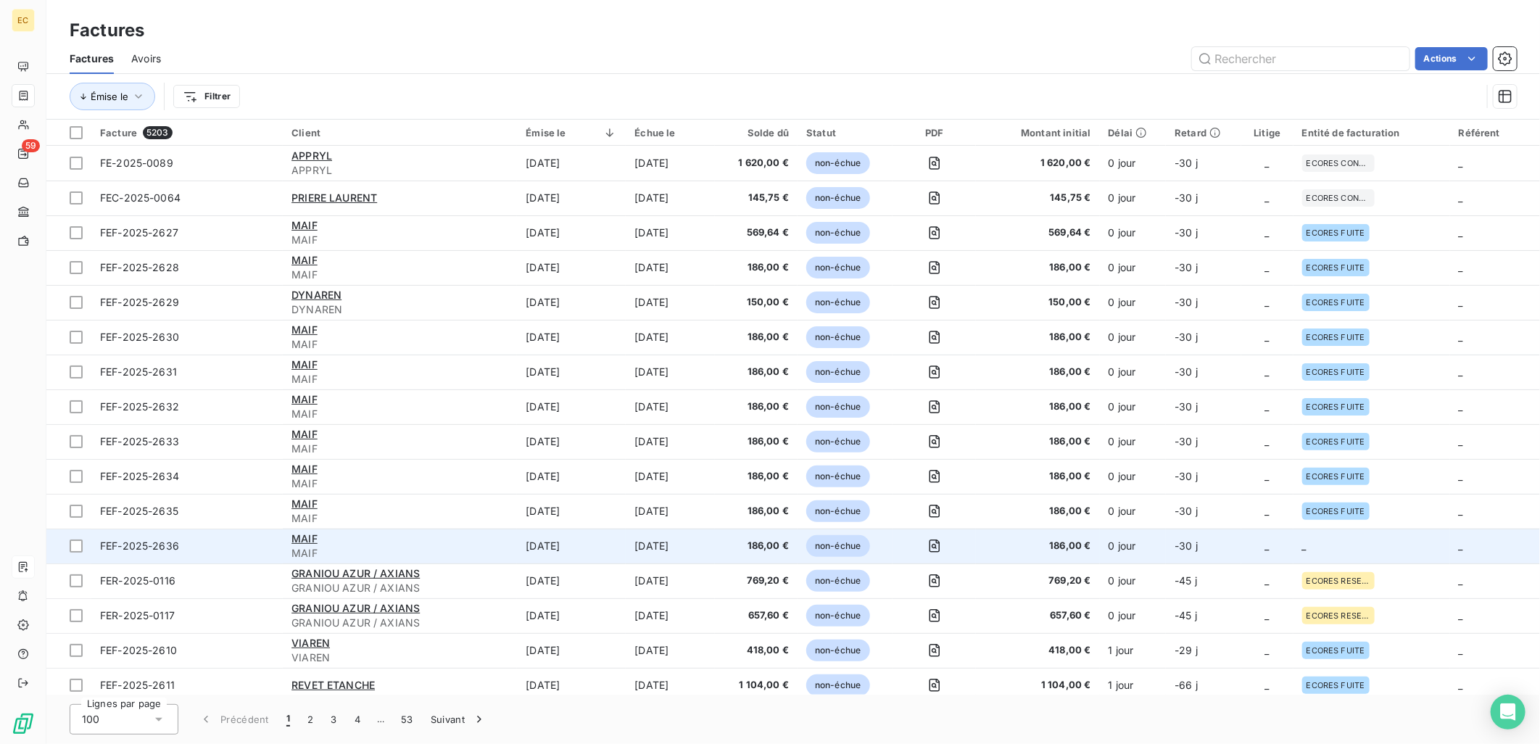
click at [1353, 544] on td "_" at bounding box center [1371, 545] width 157 height 35
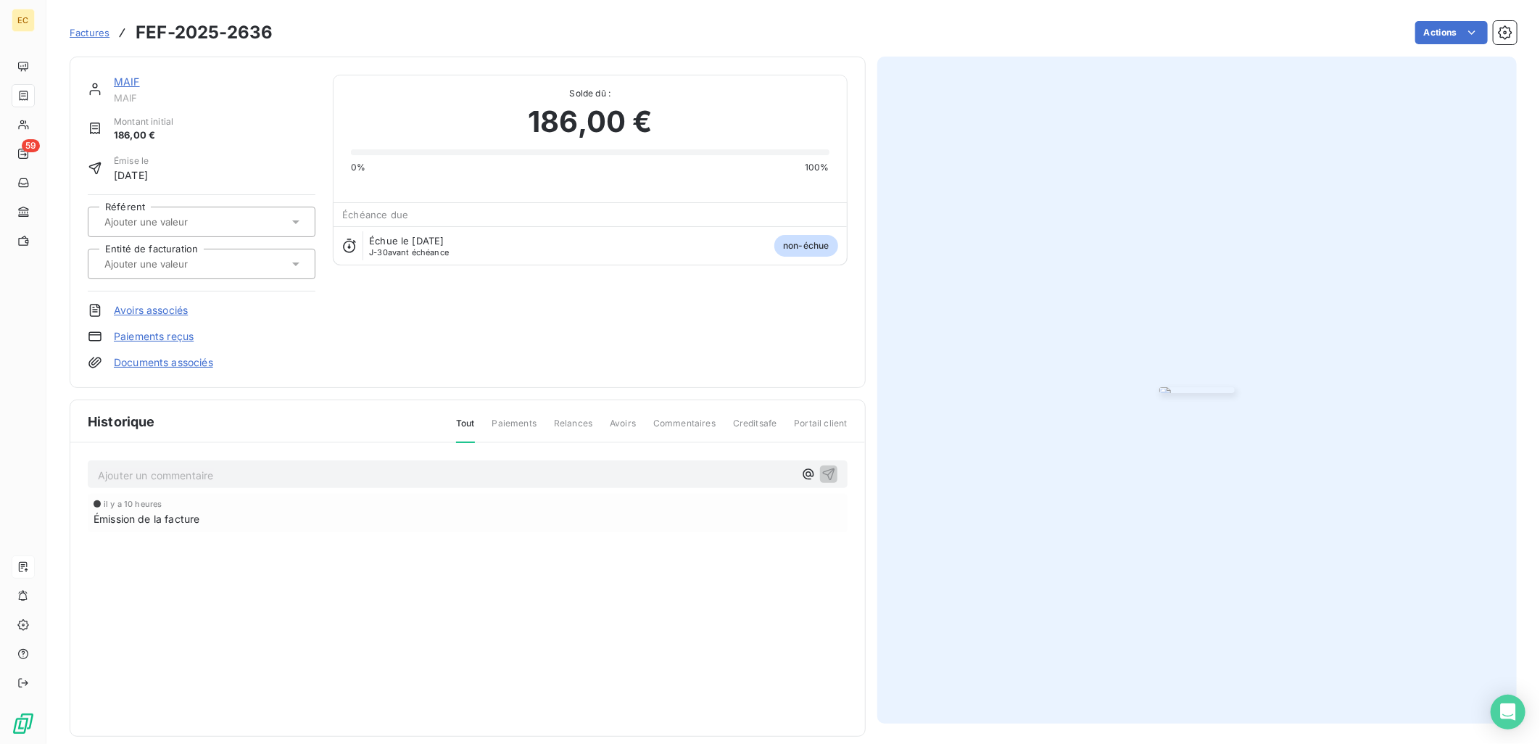
click at [205, 367] on link "Documents associés" at bounding box center [163, 362] width 99 height 14
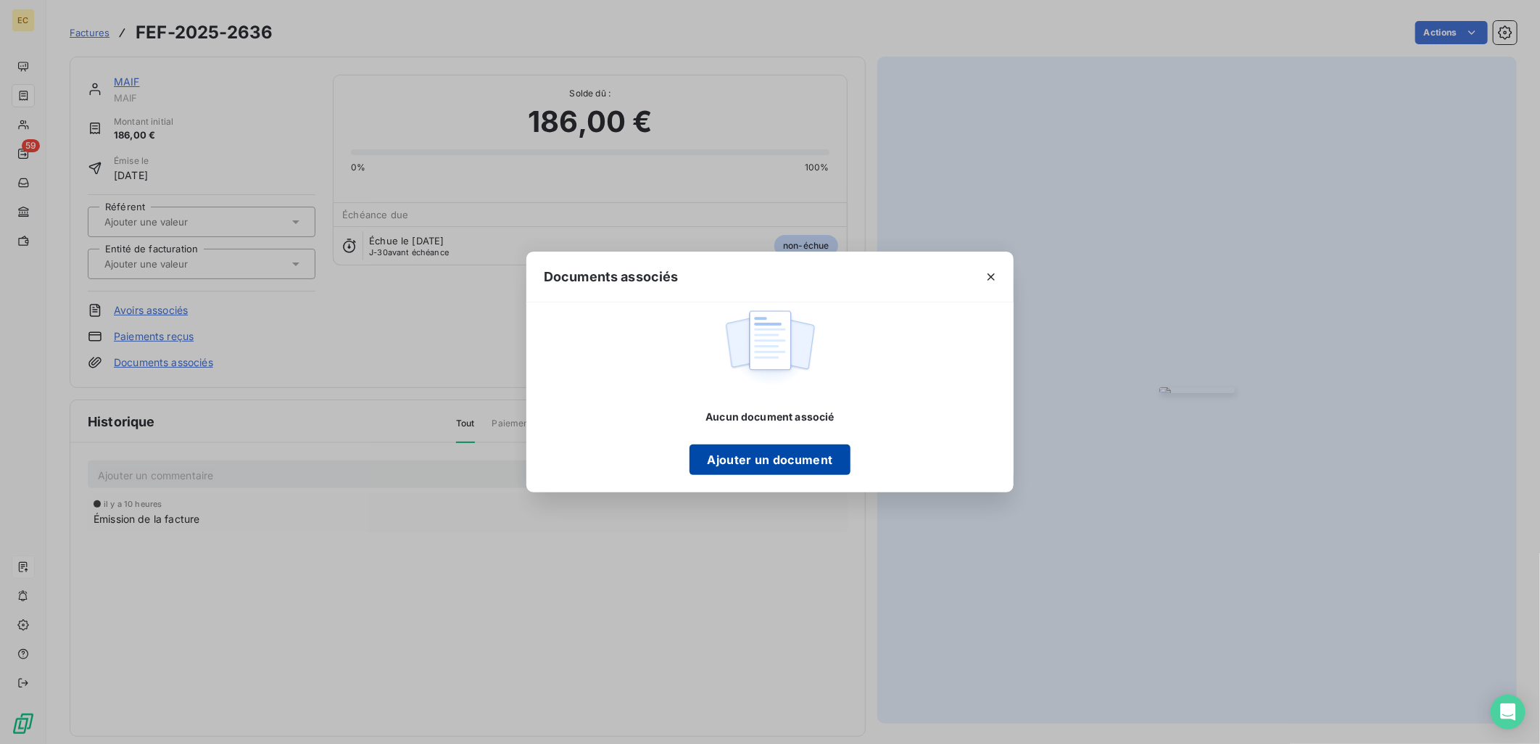
click at [800, 470] on button "Ajouter un document" at bounding box center [769, 459] width 160 height 30
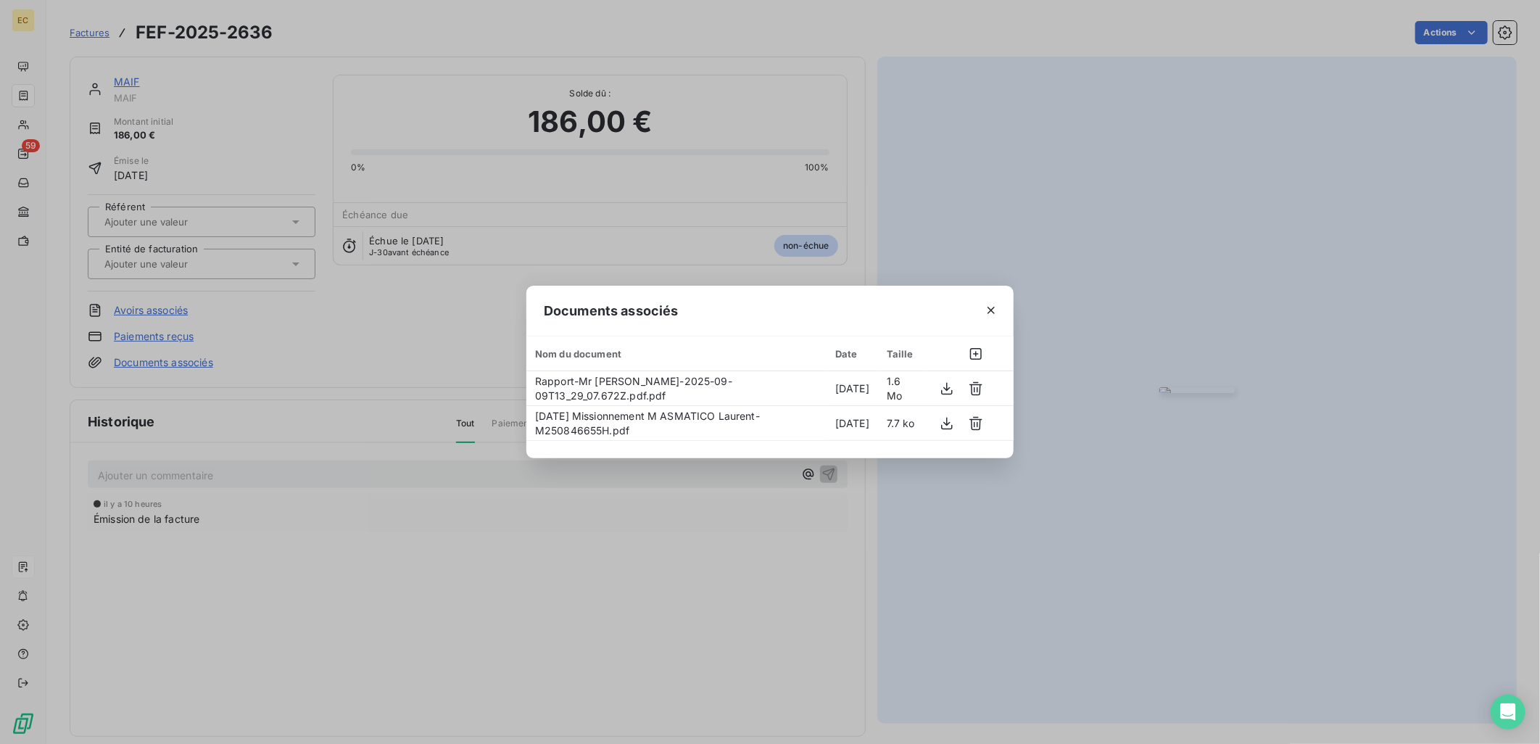
click at [202, 266] on div "Documents associés Nom du document Date Taille Rapport-Mr ASMATICO Laurent-2025…" at bounding box center [770, 372] width 1540 height 744
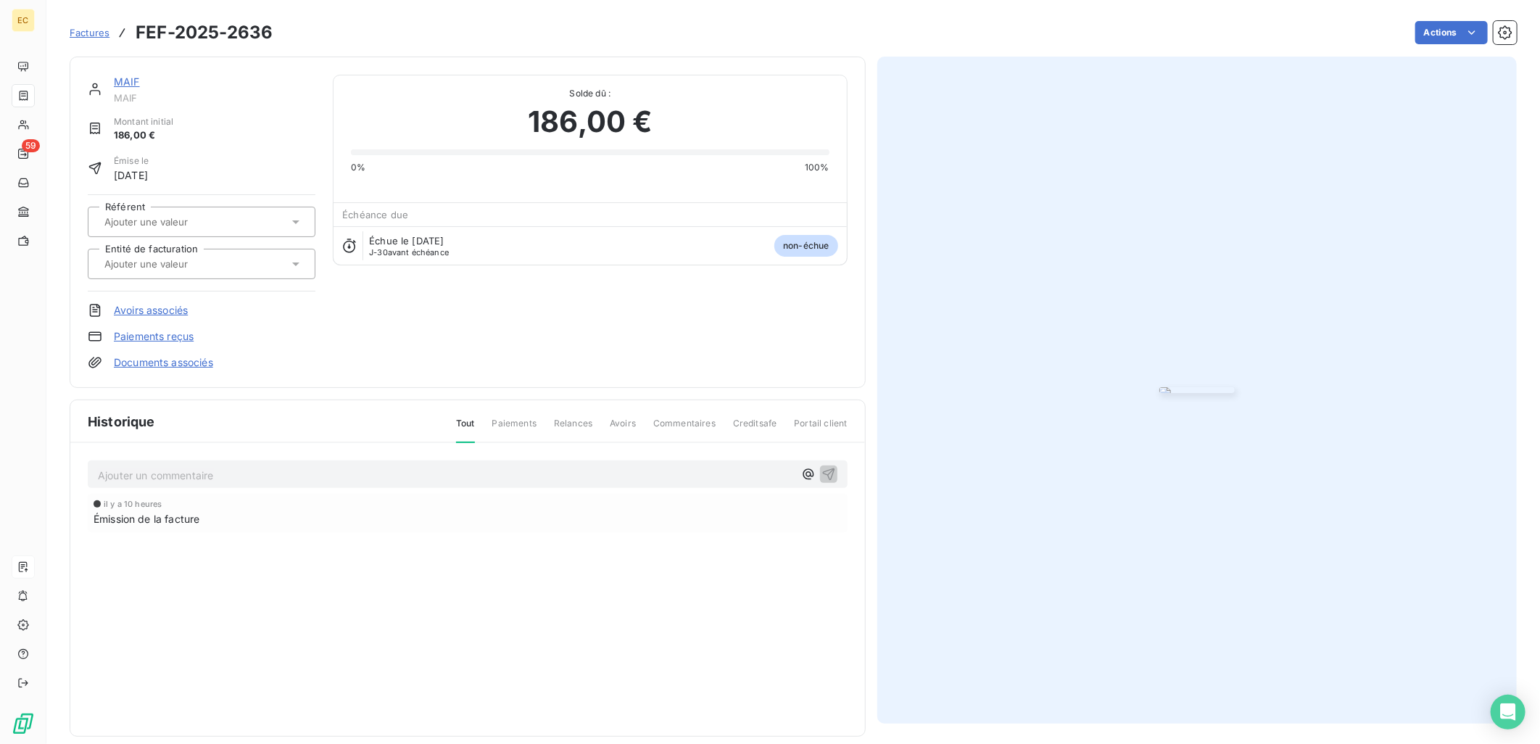
click at [185, 266] on input "text" at bounding box center [176, 263] width 146 height 13
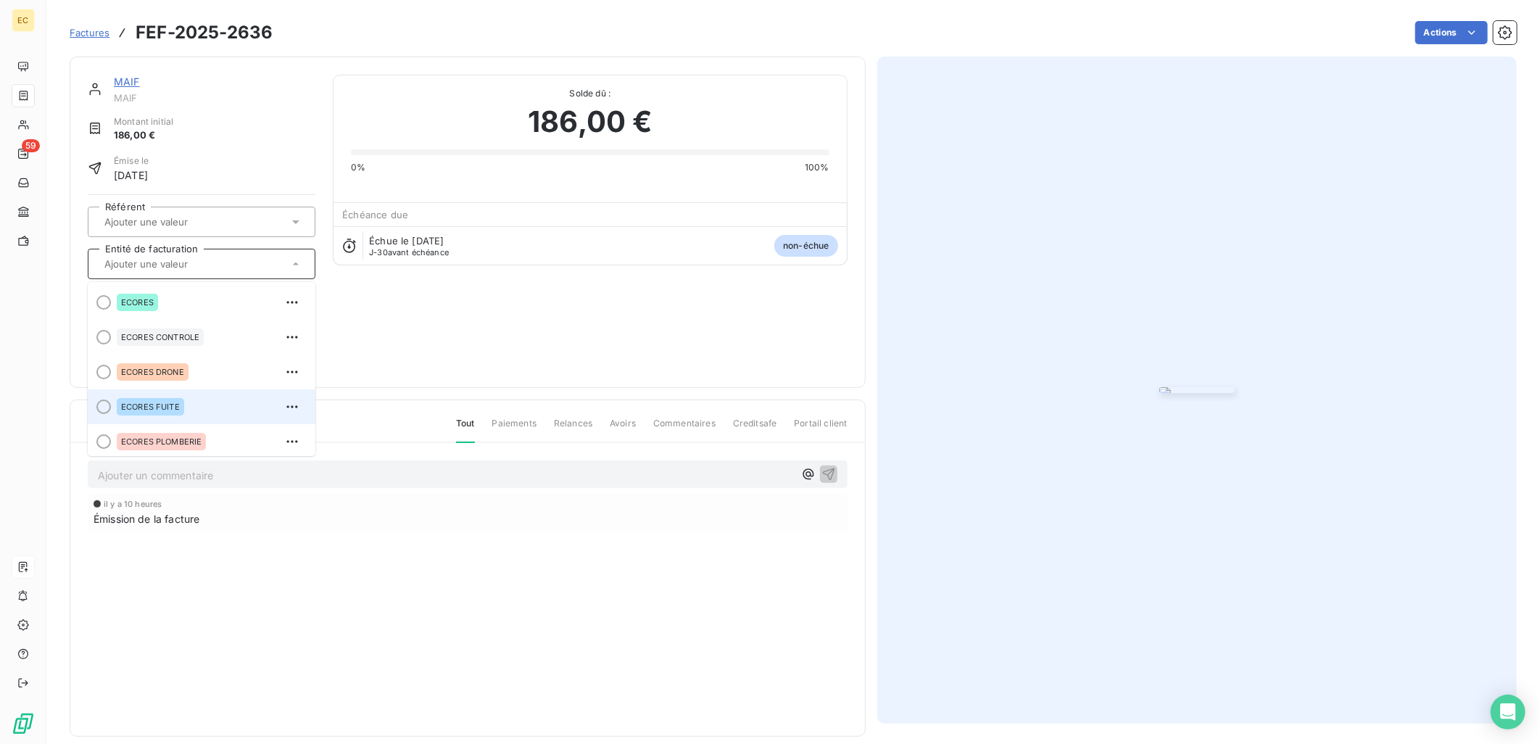
click at [173, 410] on span "ECORES FUITE" at bounding box center [150, 406] width 59 height 9
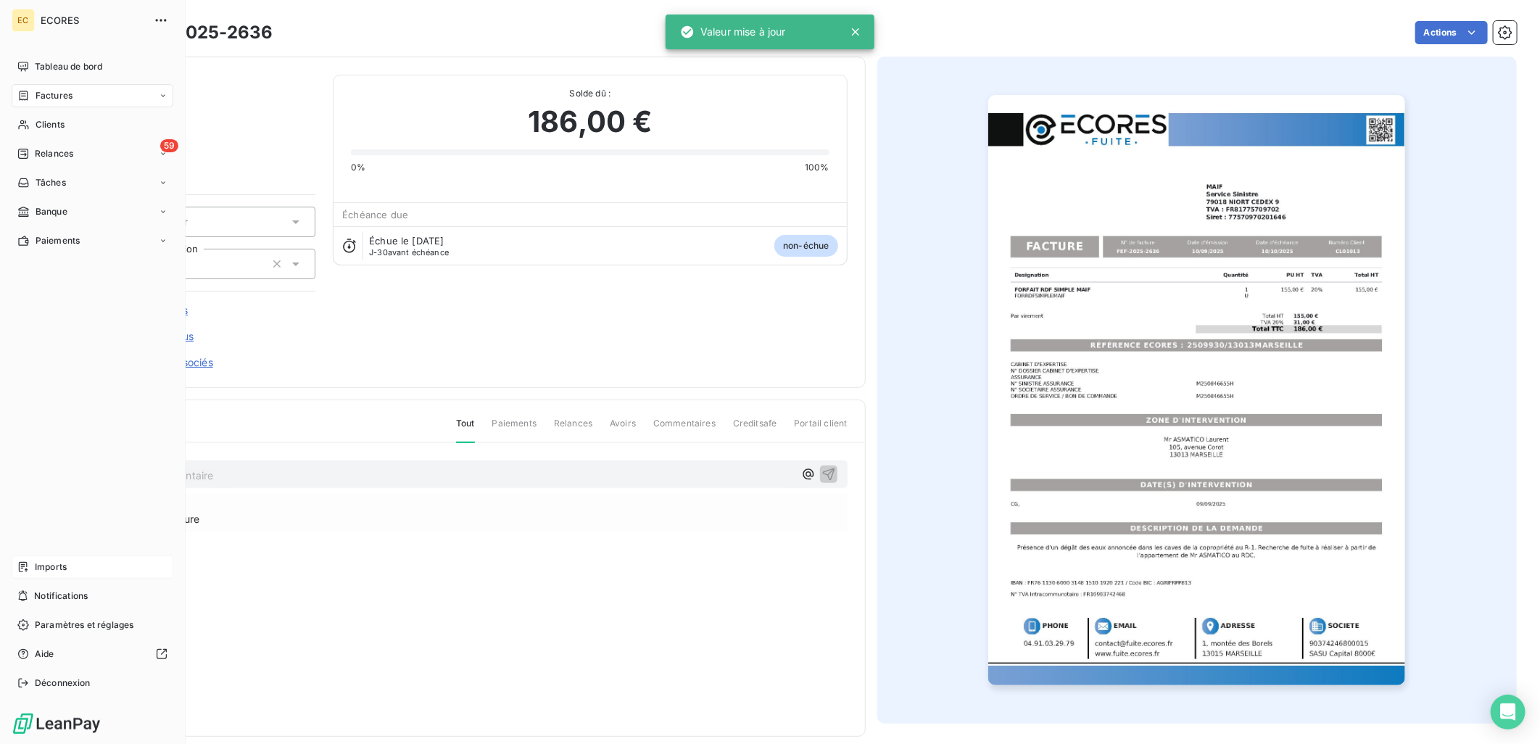
click at [54, 559] on div "Imports" at bounding box center [93, 566] width 162 height 23
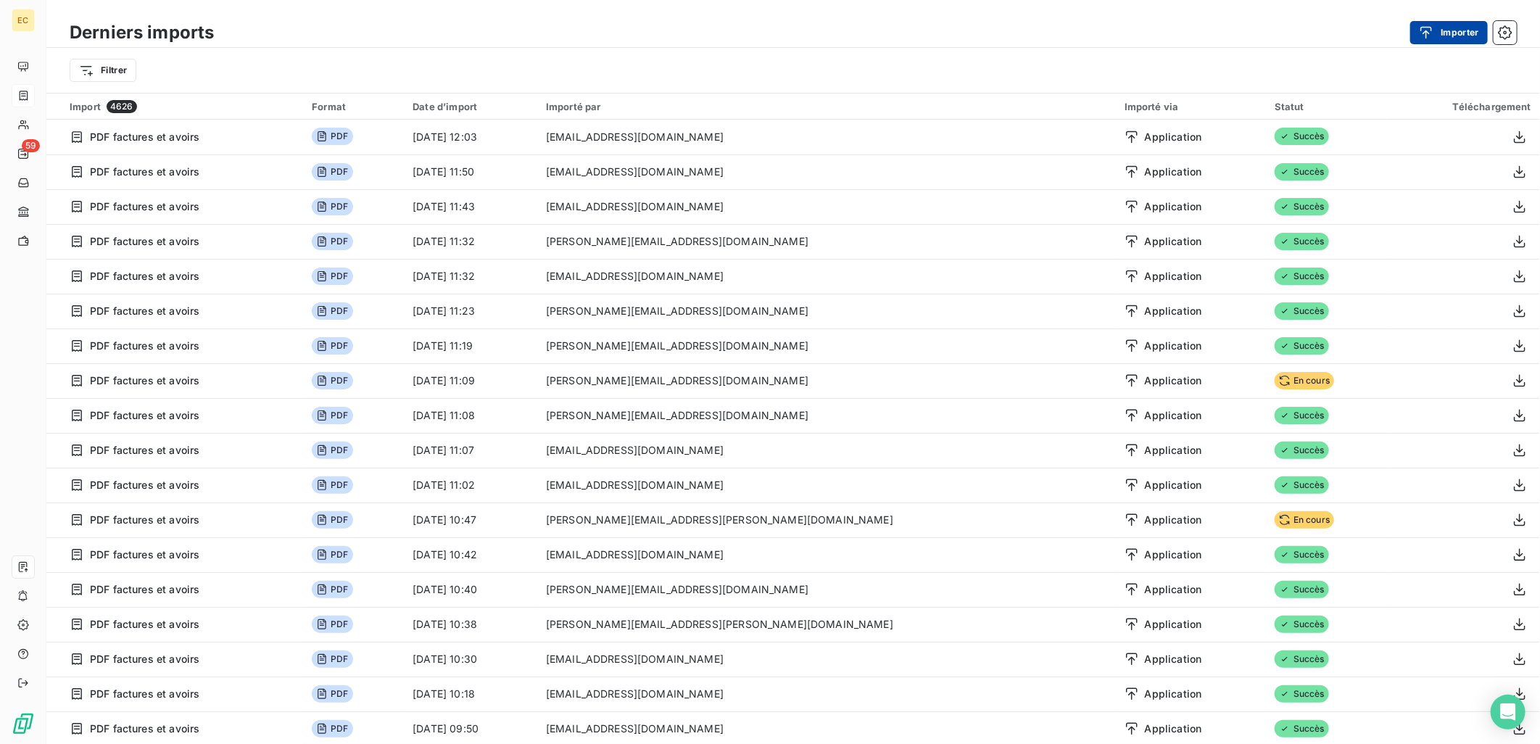
click at [1433, 30] on div "button" at bounding box center [1430, 32] width 22 height 14
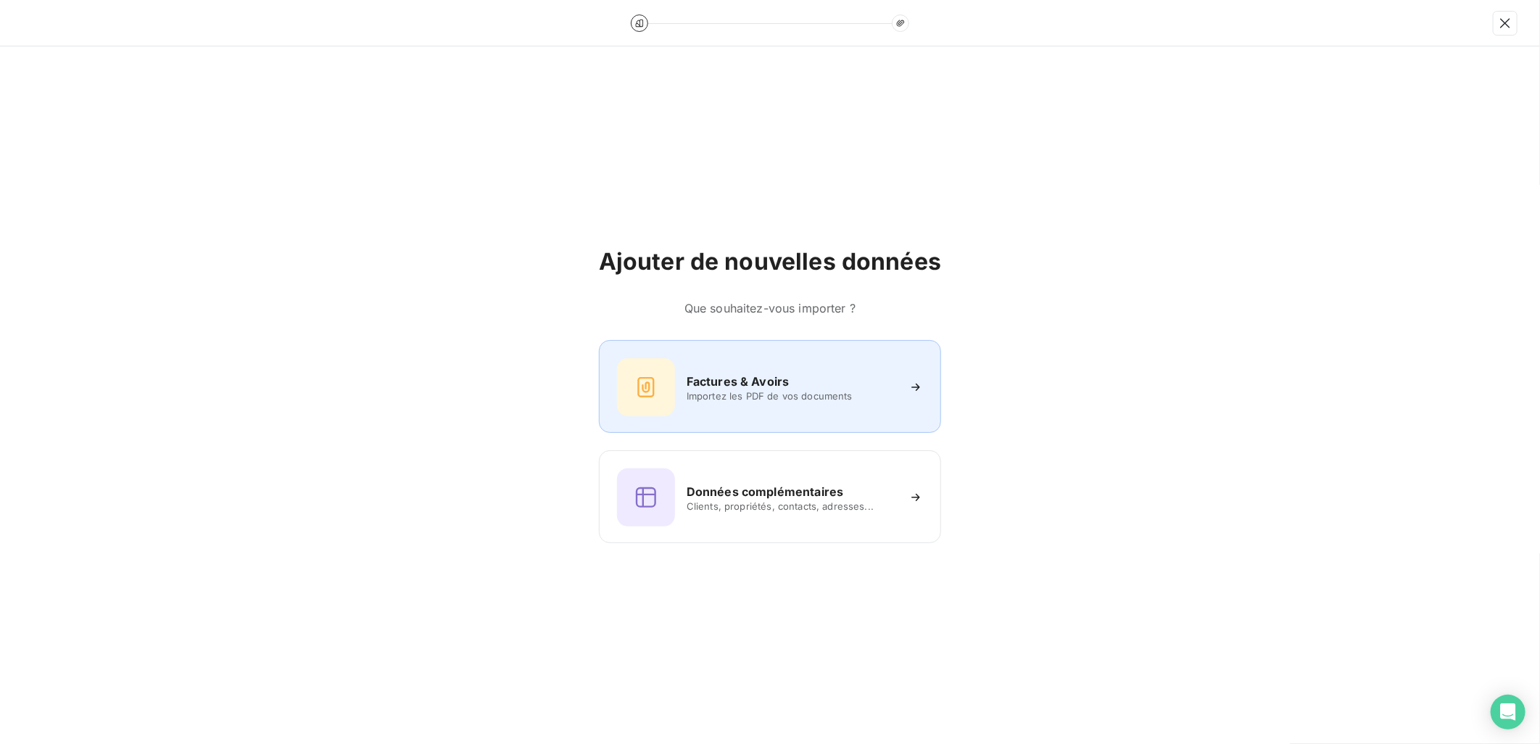
click at [808, 410] on div "Factures & Avoirs Importez les PDF de vos documents" at bounding box center [770, 387] width 306 height 58
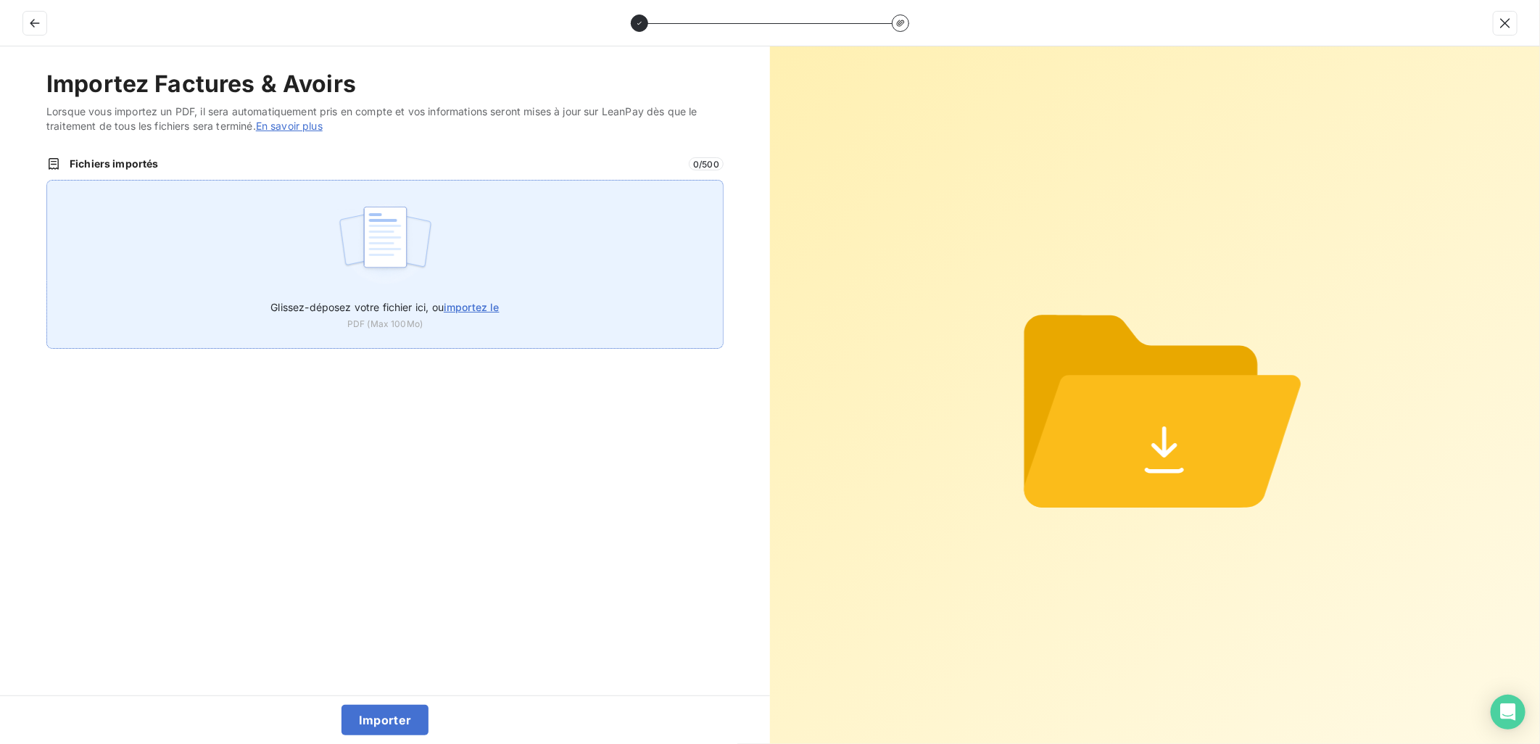
click at [453, 291] on label "Glissez-déposez votre fichier ici, ou importez le" at bounding box center [384, 304] width 228 height 27
click at [47, 180] on input "Glissez-déposez votre fichier ici, ou importez le" at bounding box center [46, 180] width 1 height 1
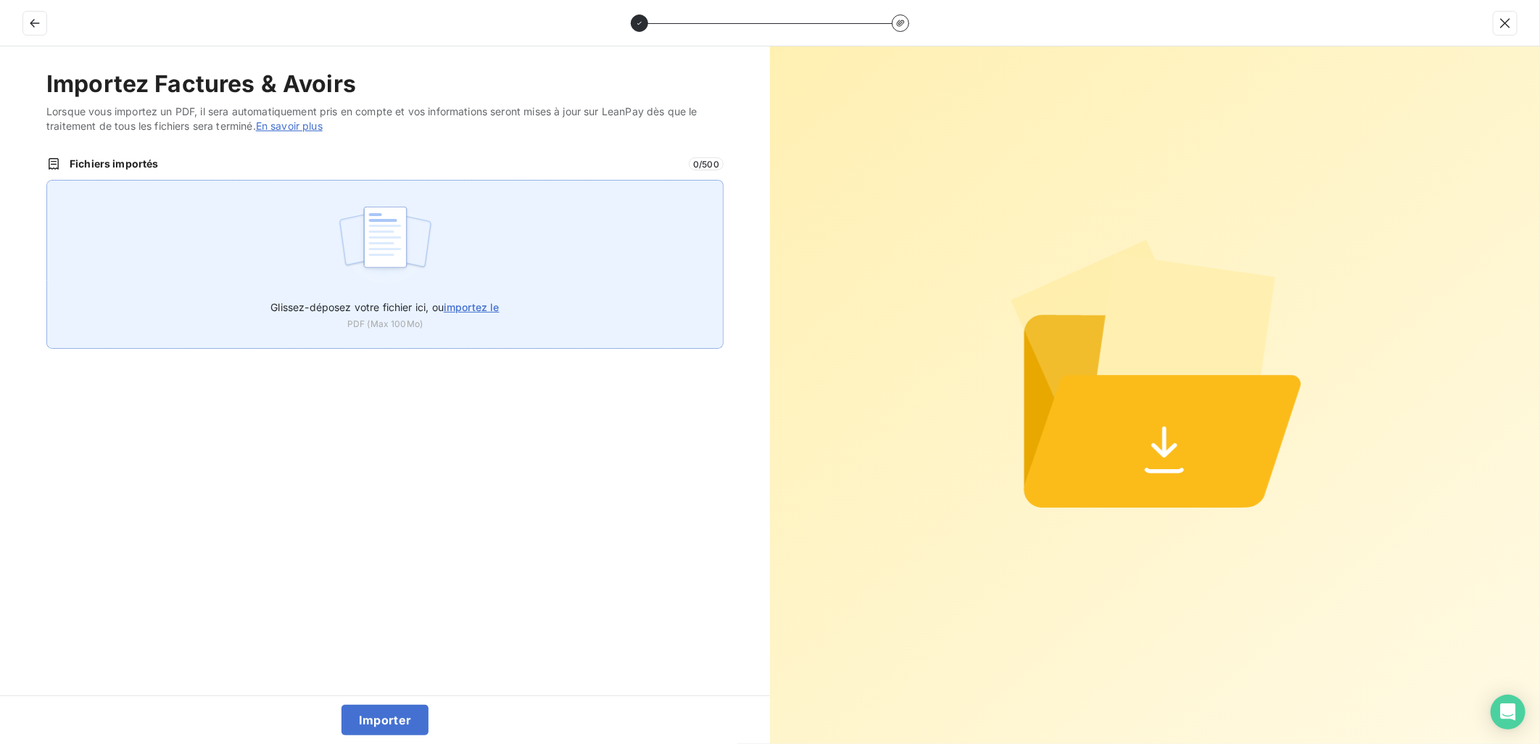
type input "C:\fakepath\FEF-2025-2637.pdf"
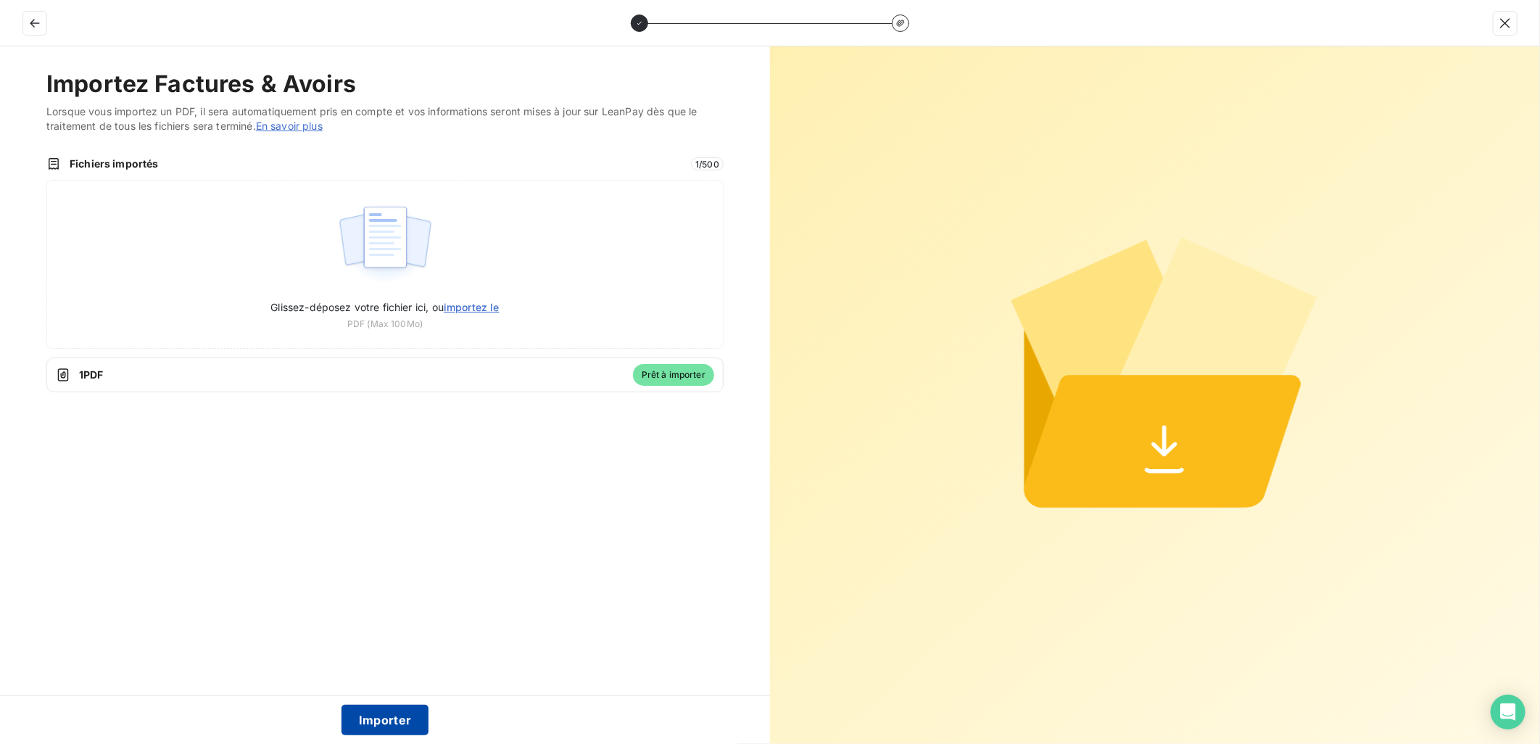
click at [392, 710] on button "Importer" at bounding box center [385, 720] width 88 height 30
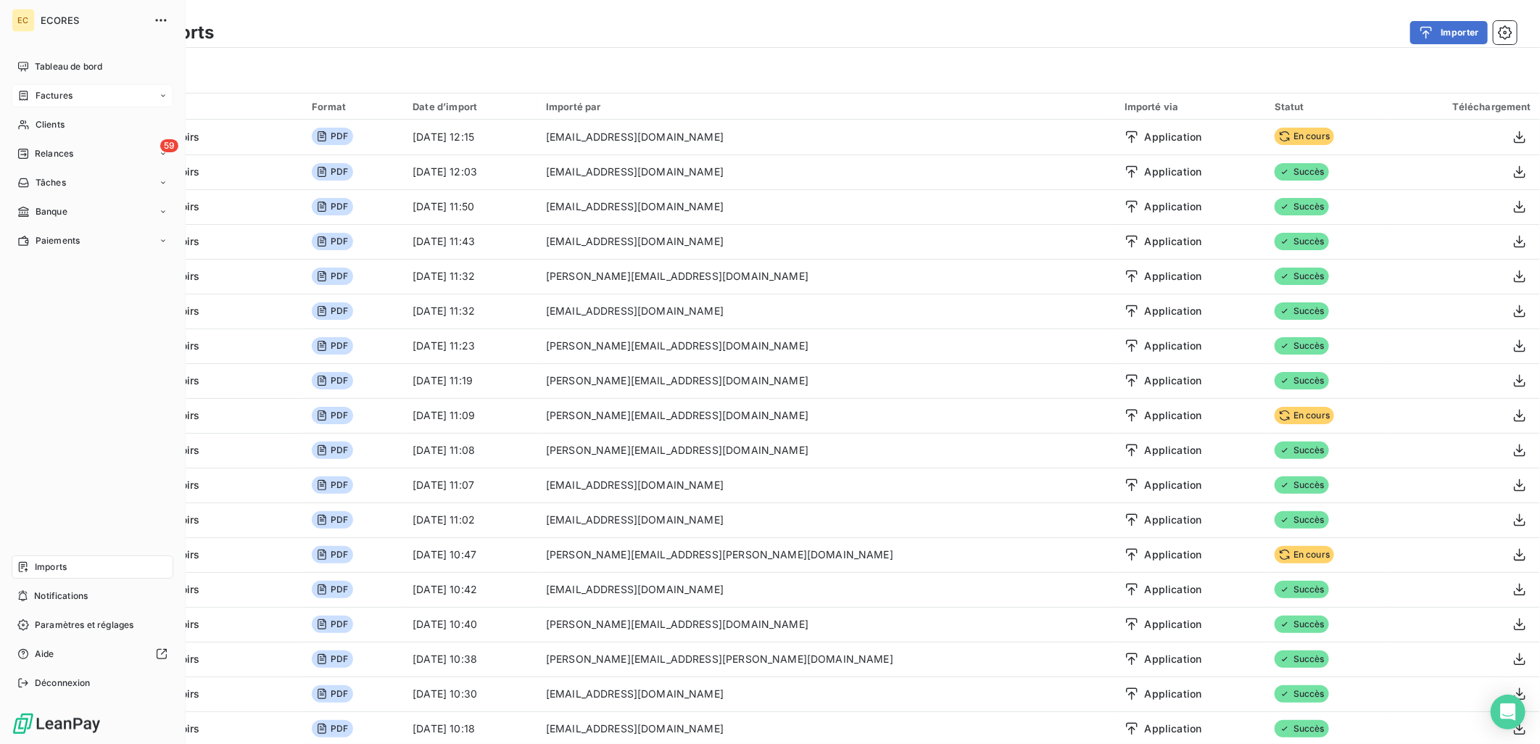
click at [36, 92] on span "Factures" at bounding box center [54, 95] width 37 height 13
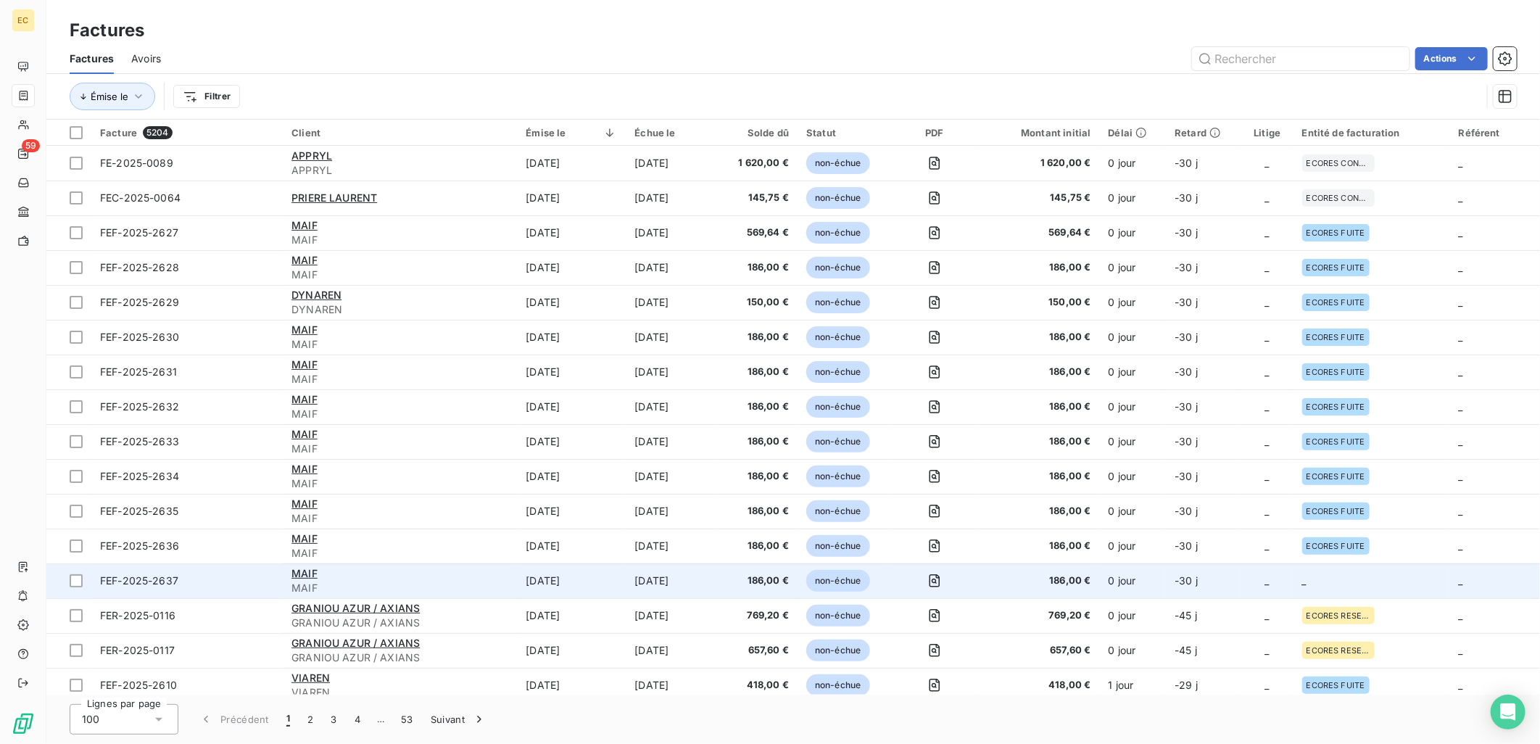
click at [1265, 590] on td "_" at bounding box center [1267, 580] width 52 height 35
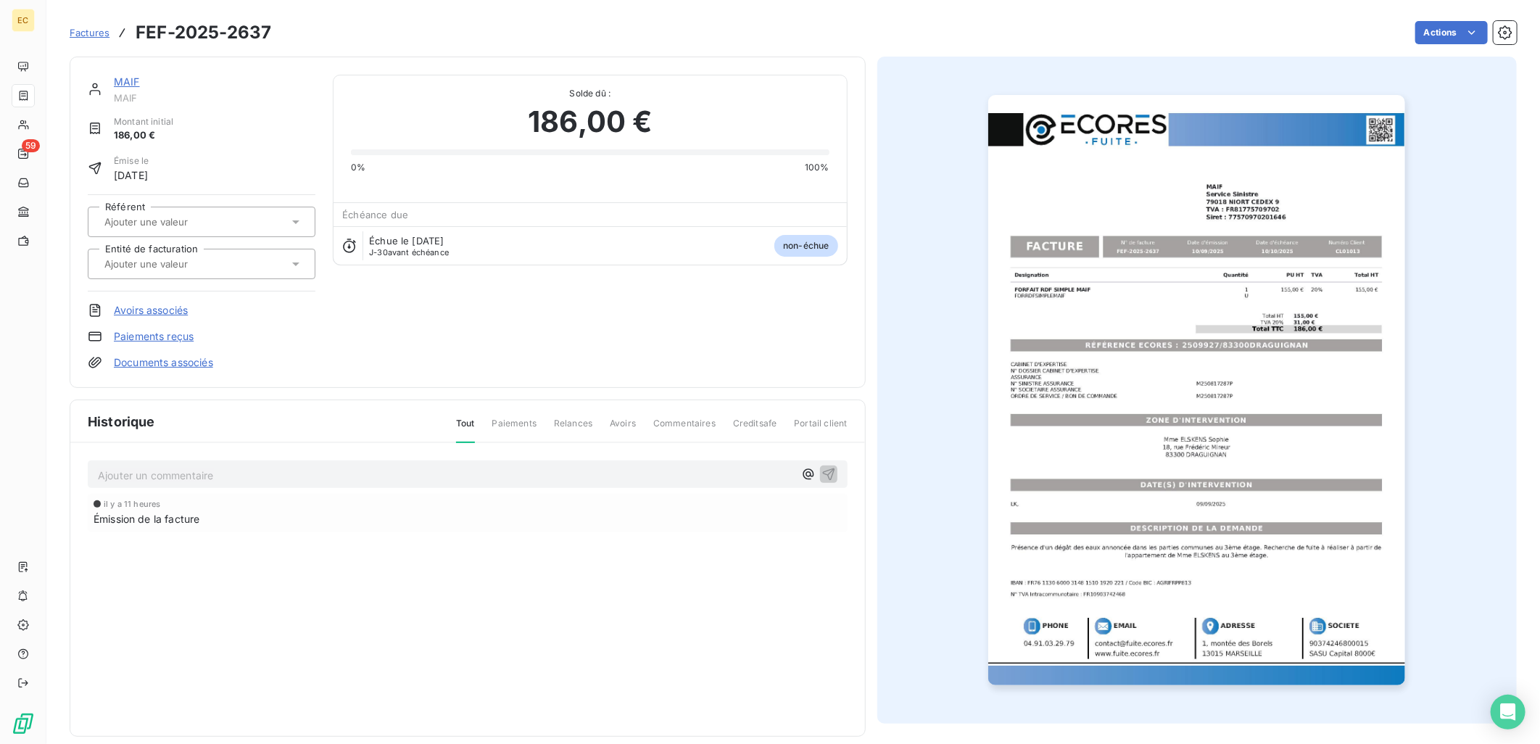
click at [149, 361] on link "Documents associés" at bounding box center [163, 362] width 99 height 14
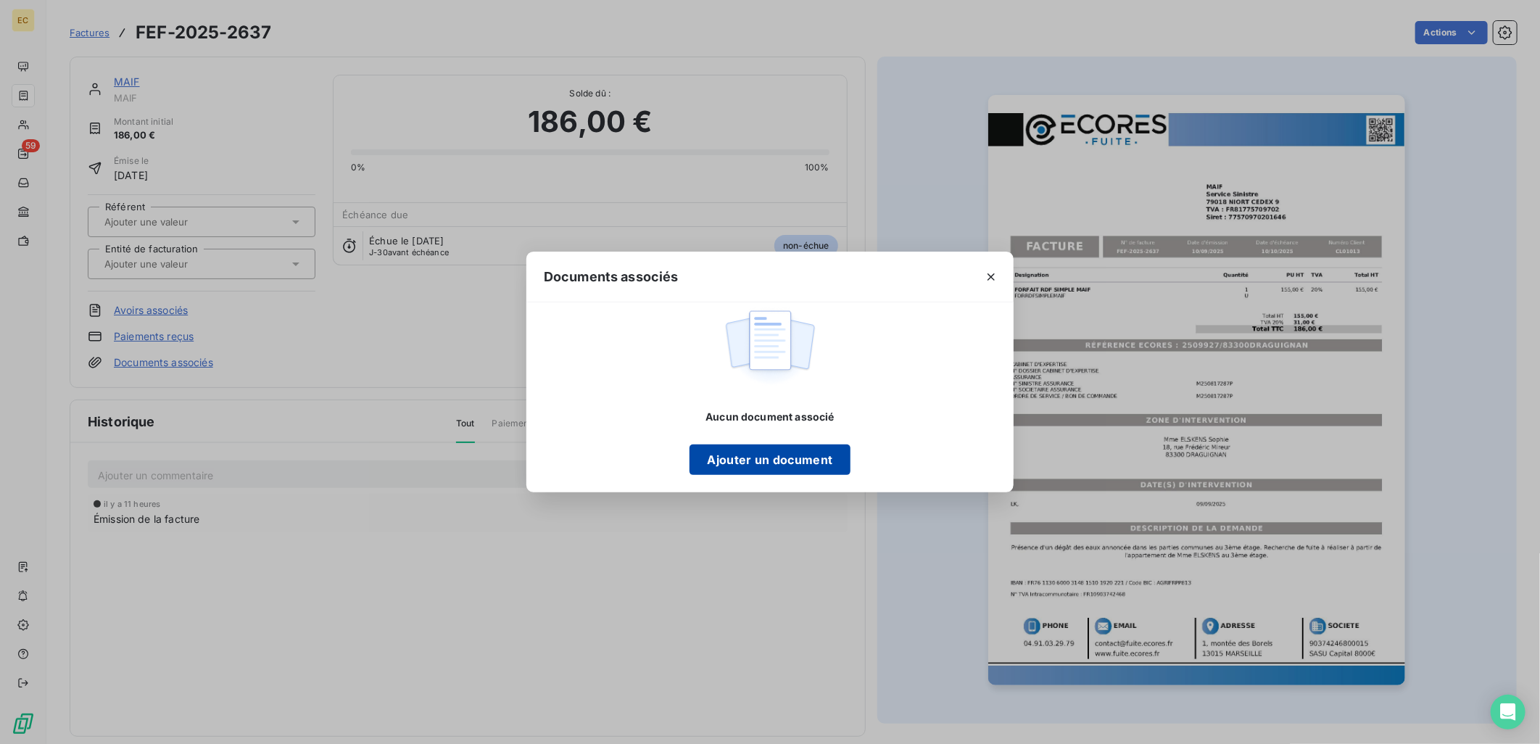
click at [786, 466] on button "Ajouter un document" at bounding box center [769, 459] width 160 height 30
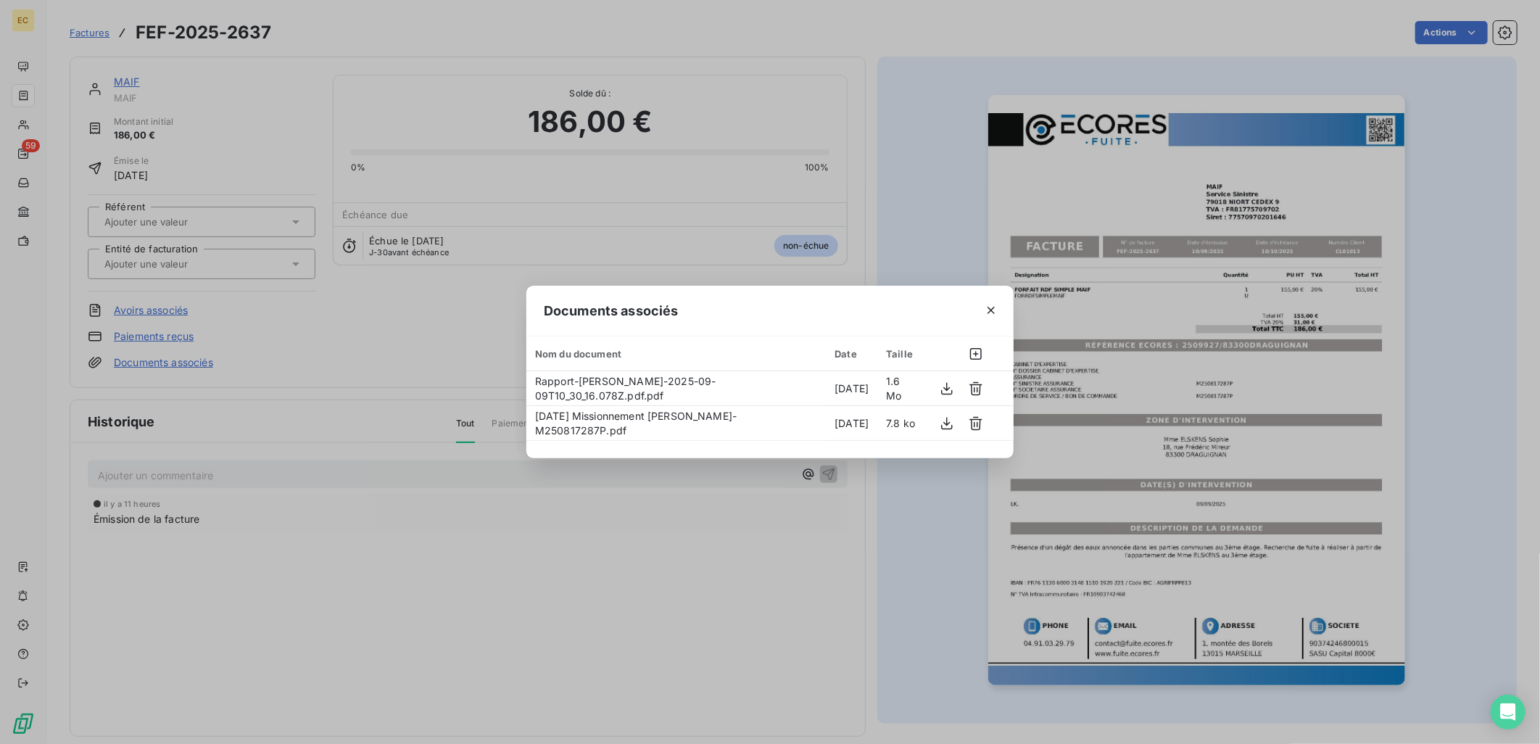
click at [382, 323] on div "Documents associés Nom du document Date Taille Rapport-Mme ELSKENS Sophie-2025-…" at bounding box center [770, 372] width 1540 height 744
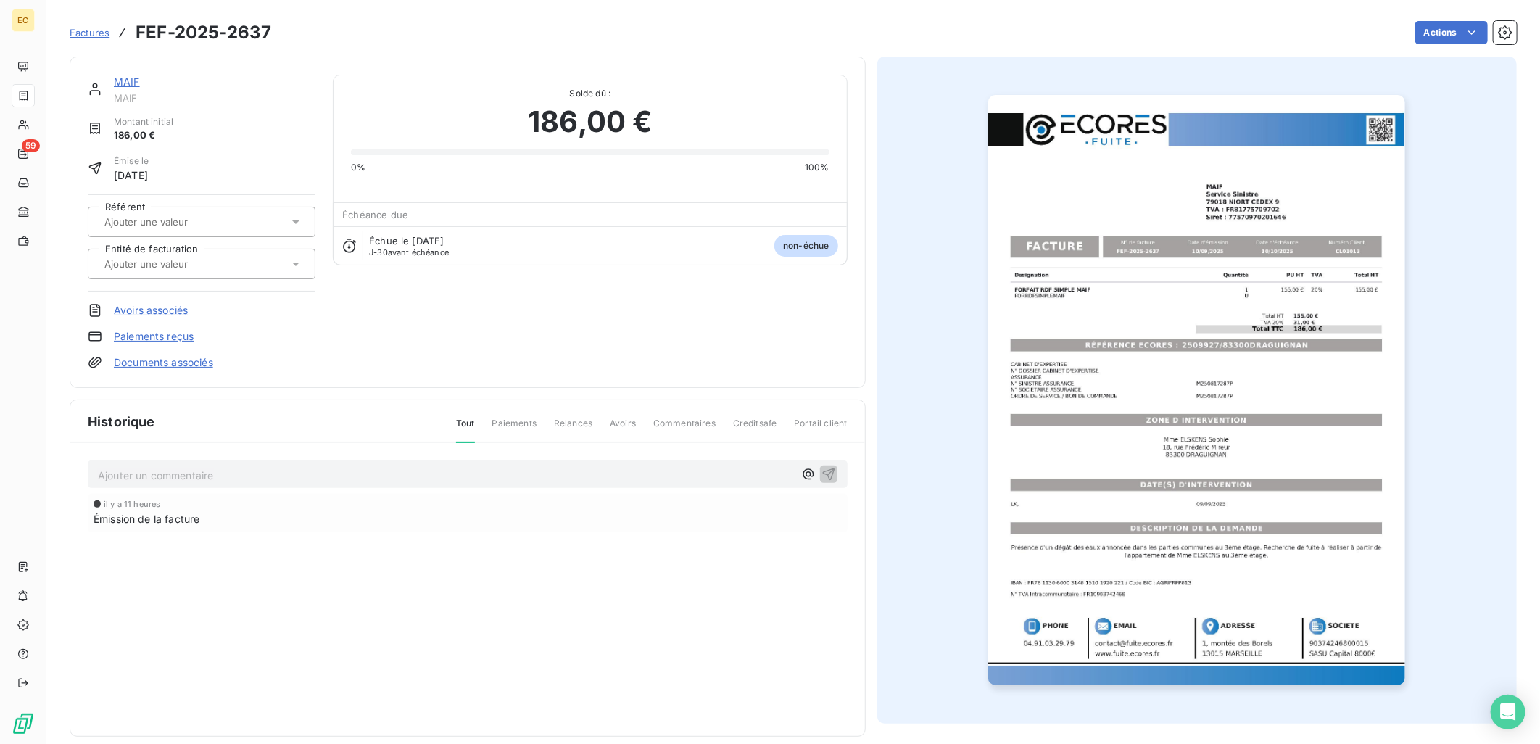
drag, startPoint x: 238, startPoint y: 264, endPoint x: 243, endPoint y: 278, distance: 14.7
click at [237, 263] on div at bounding box center [194, 263] width 188 height 19
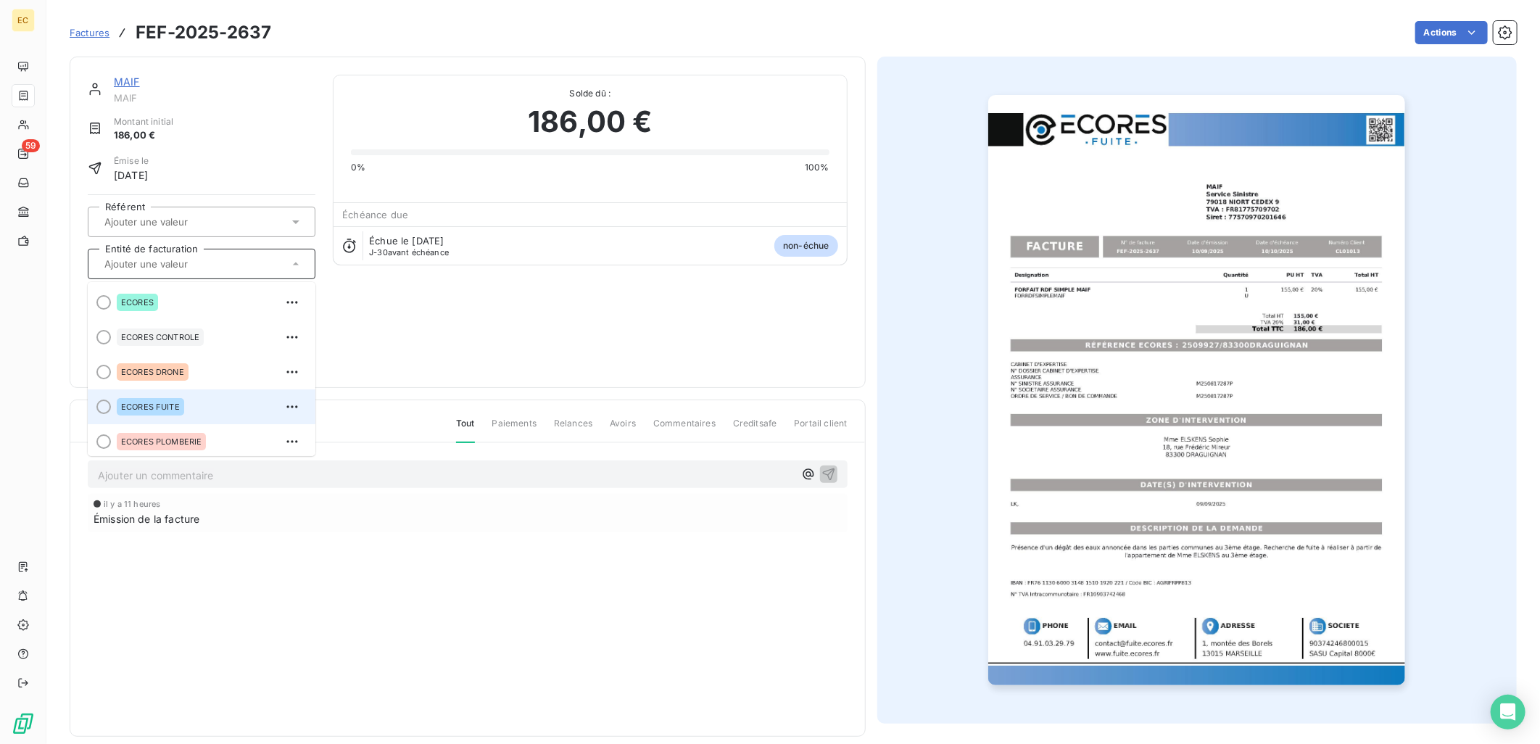
click at [212, 403] on div "ECORES FUITE" at bounding box center [210, 406] width 187 height 23
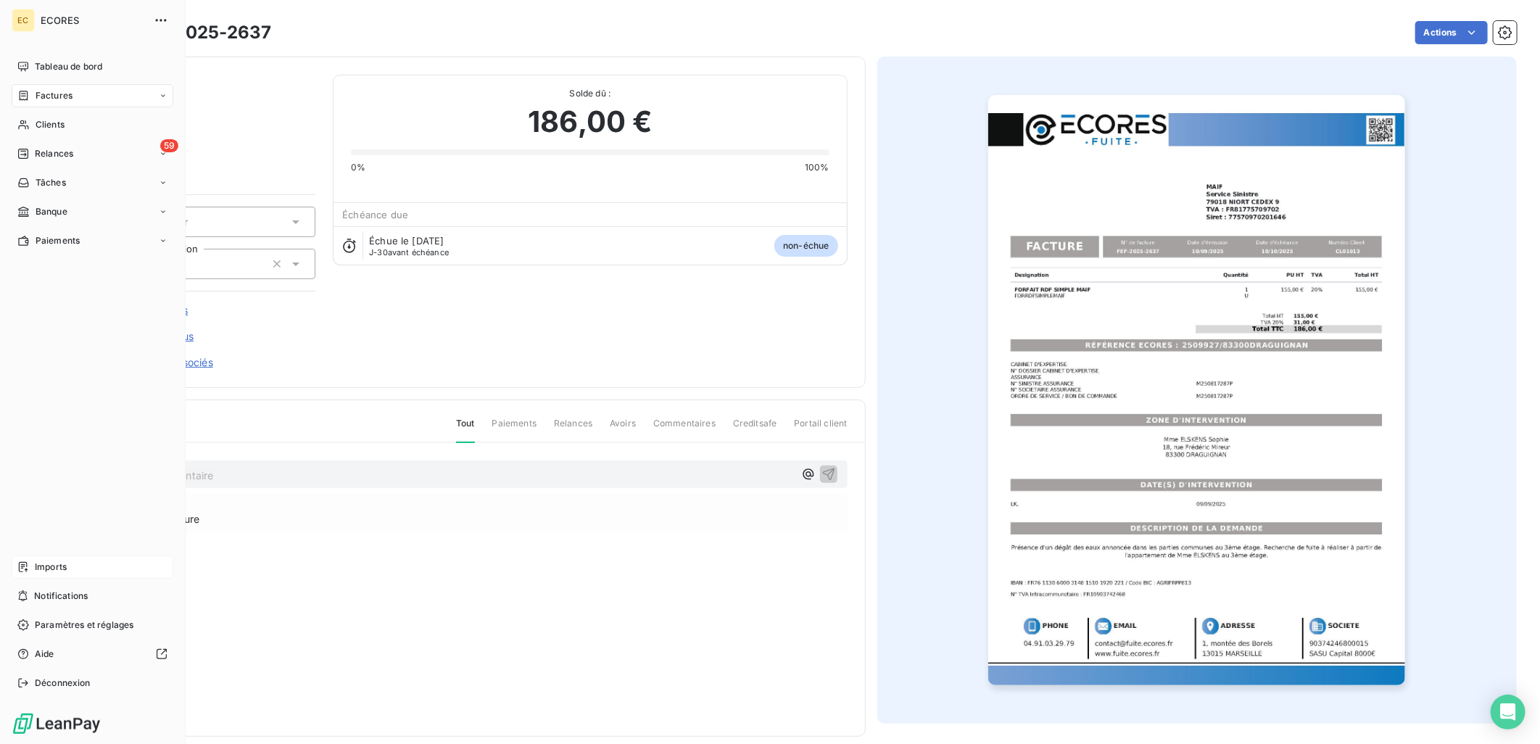
click at [40, 568] on span "Imports" at bounding box center [51, 566] width 32 height 13
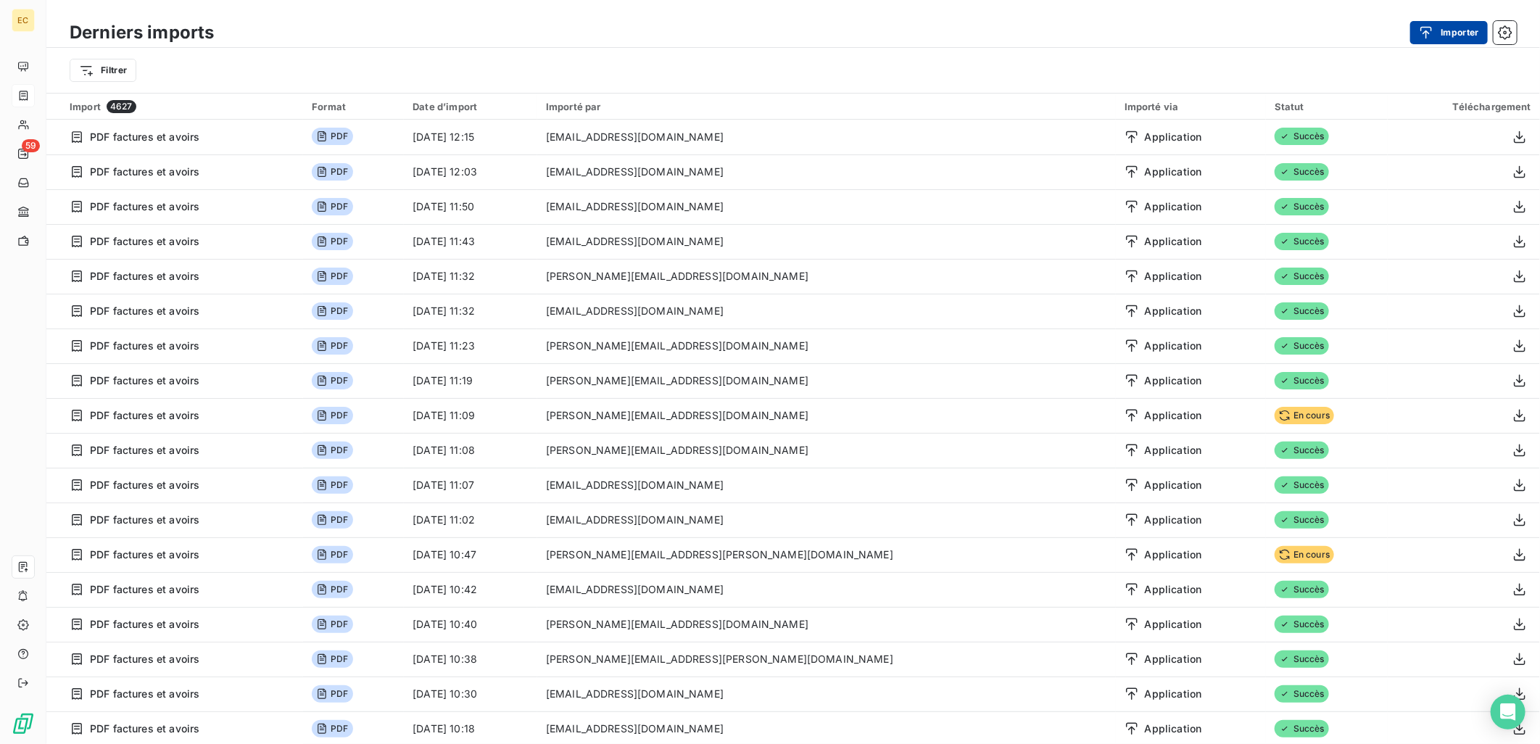
click at [1432, 22] on button "Importer" at bounding box center [1449, 32] width 78 height 23
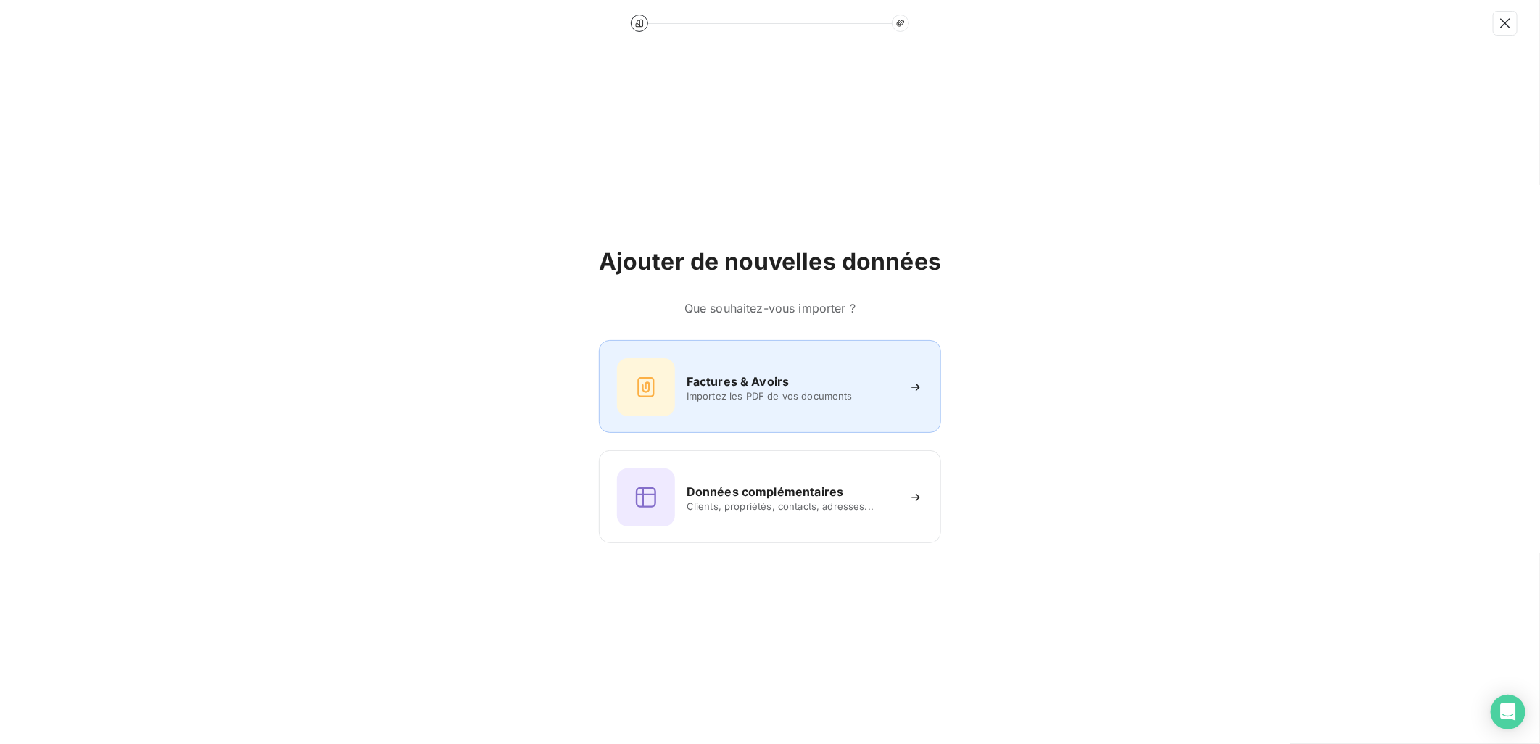
click at [741, 378] on h6 "Factures & Avoirs" at bounding box center [737, 381] width 103 height 17
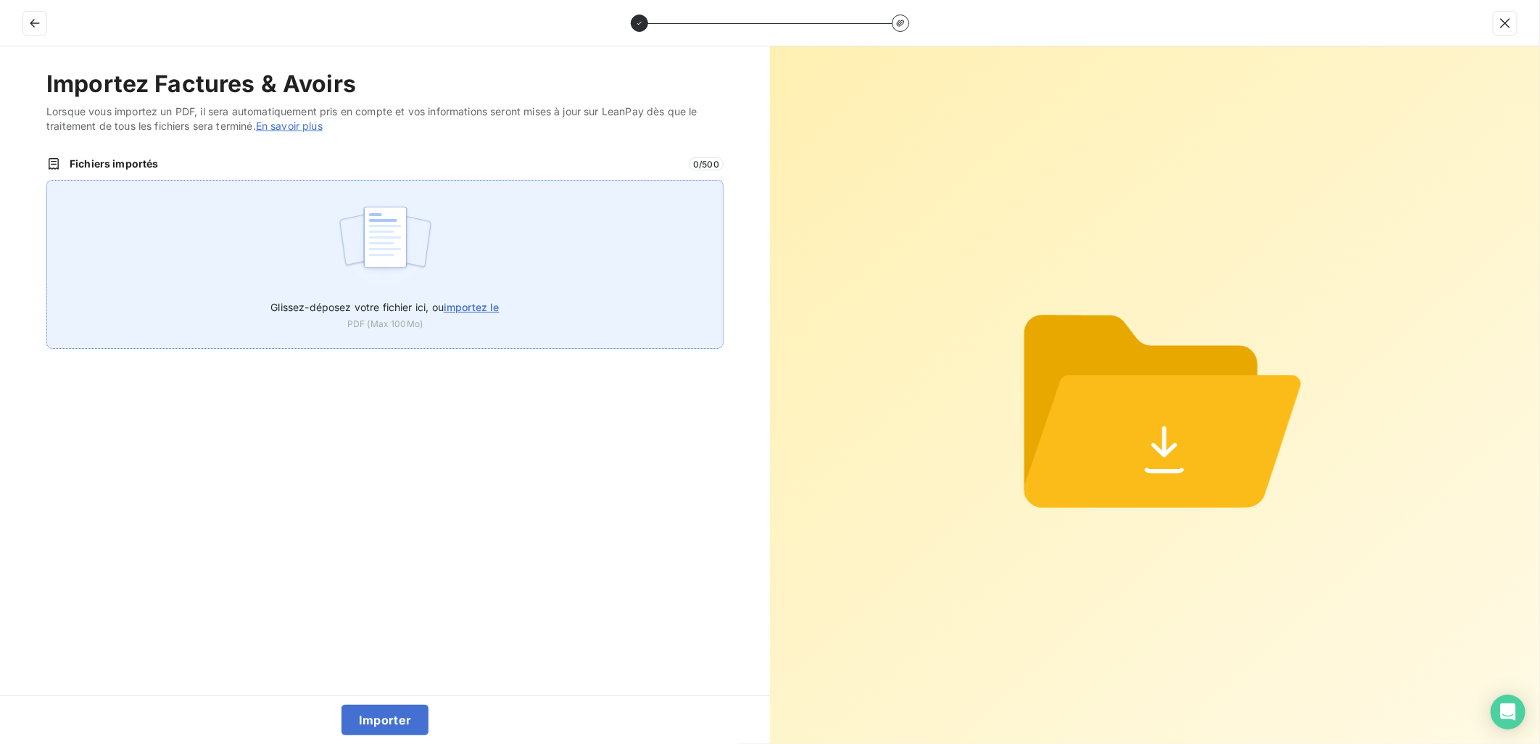
click at [467, 310] on span "importez le" at bounding box center [472, 307] width 56 height 12
click at [47, 180] on input "Glissez-déposez votre fichier ici, ou importez le" at bounding box center [46, 180] width 1 height 1
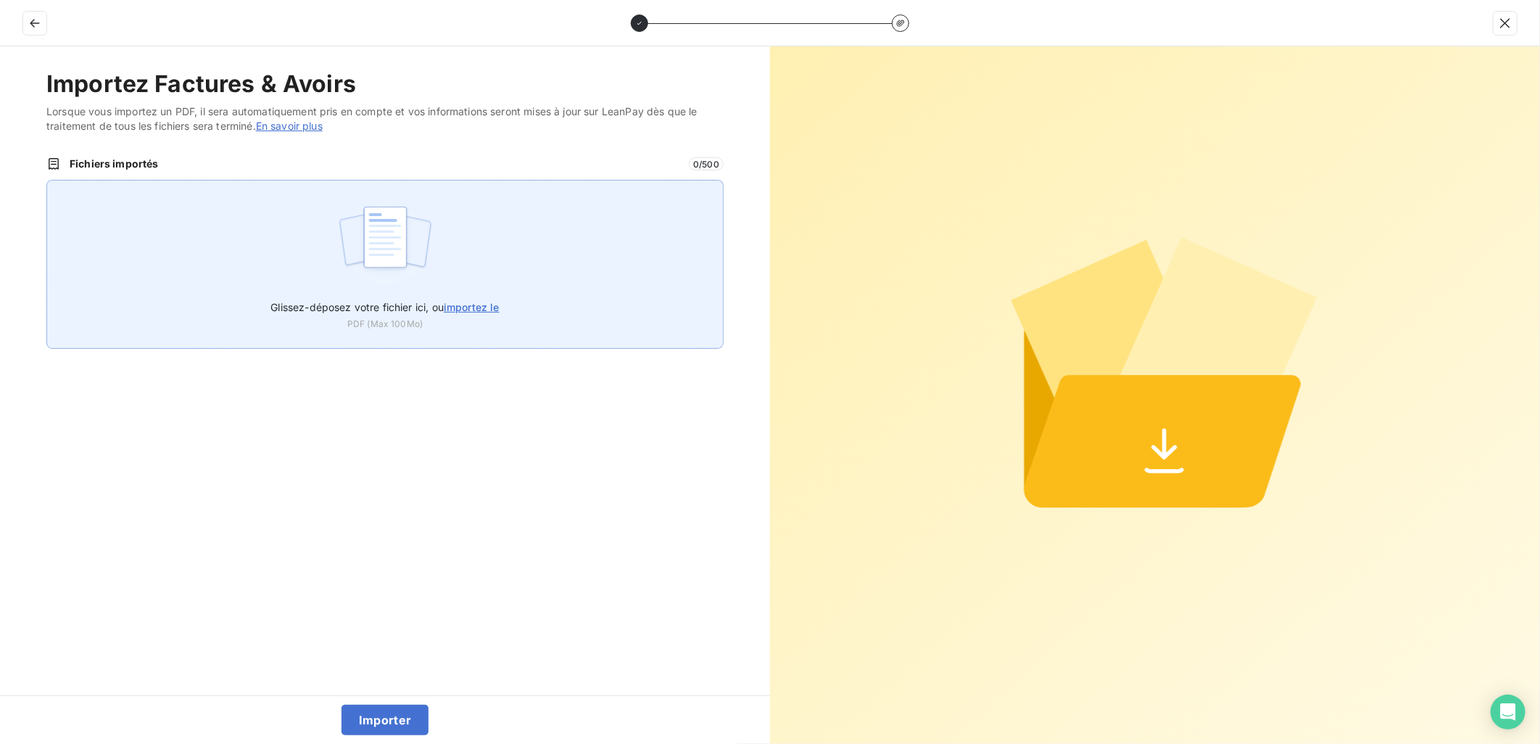
type input "C:\fakepath\FEF-2025-2638.pdf"
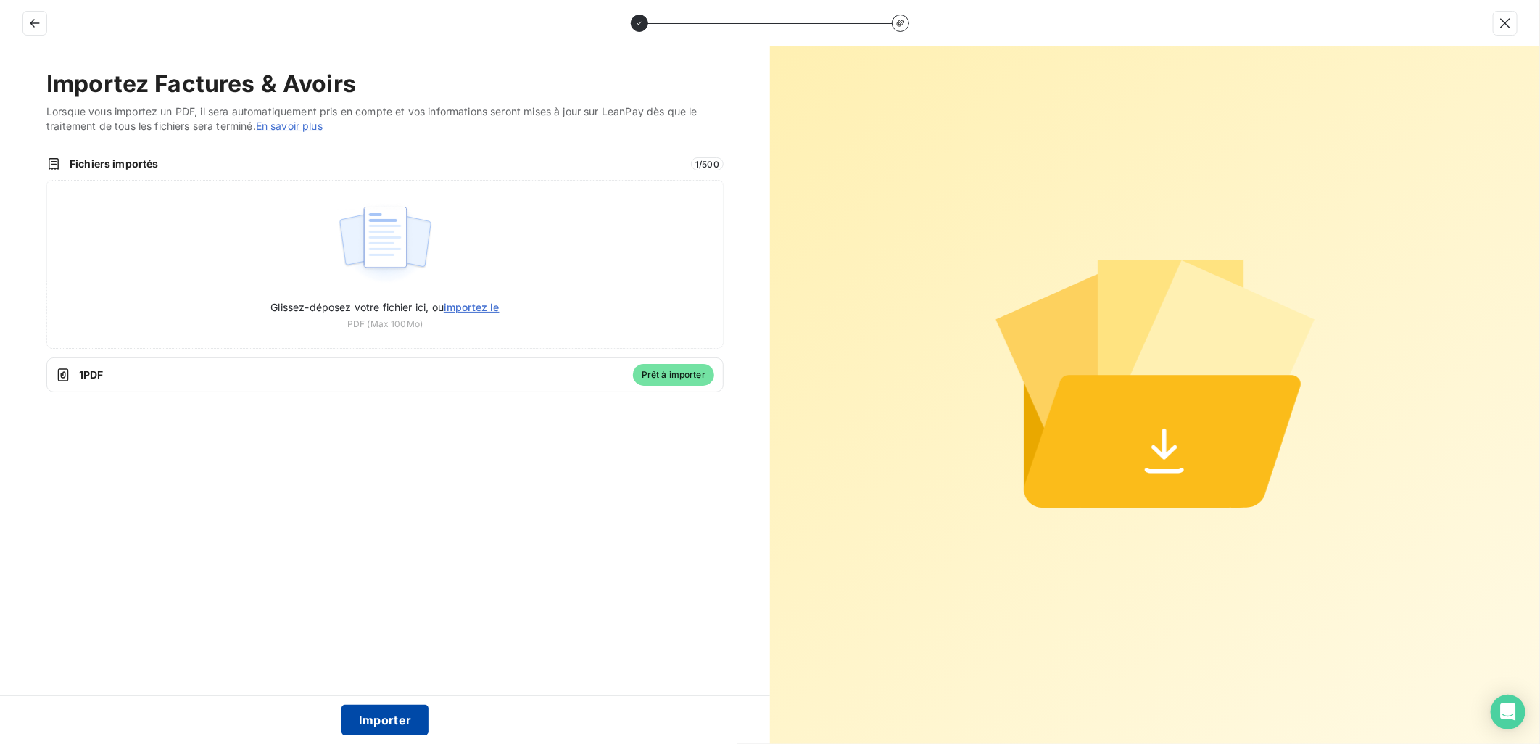
click at [367, 725] on button "Importer" at bounding box center [385, 720] width 88 height 30
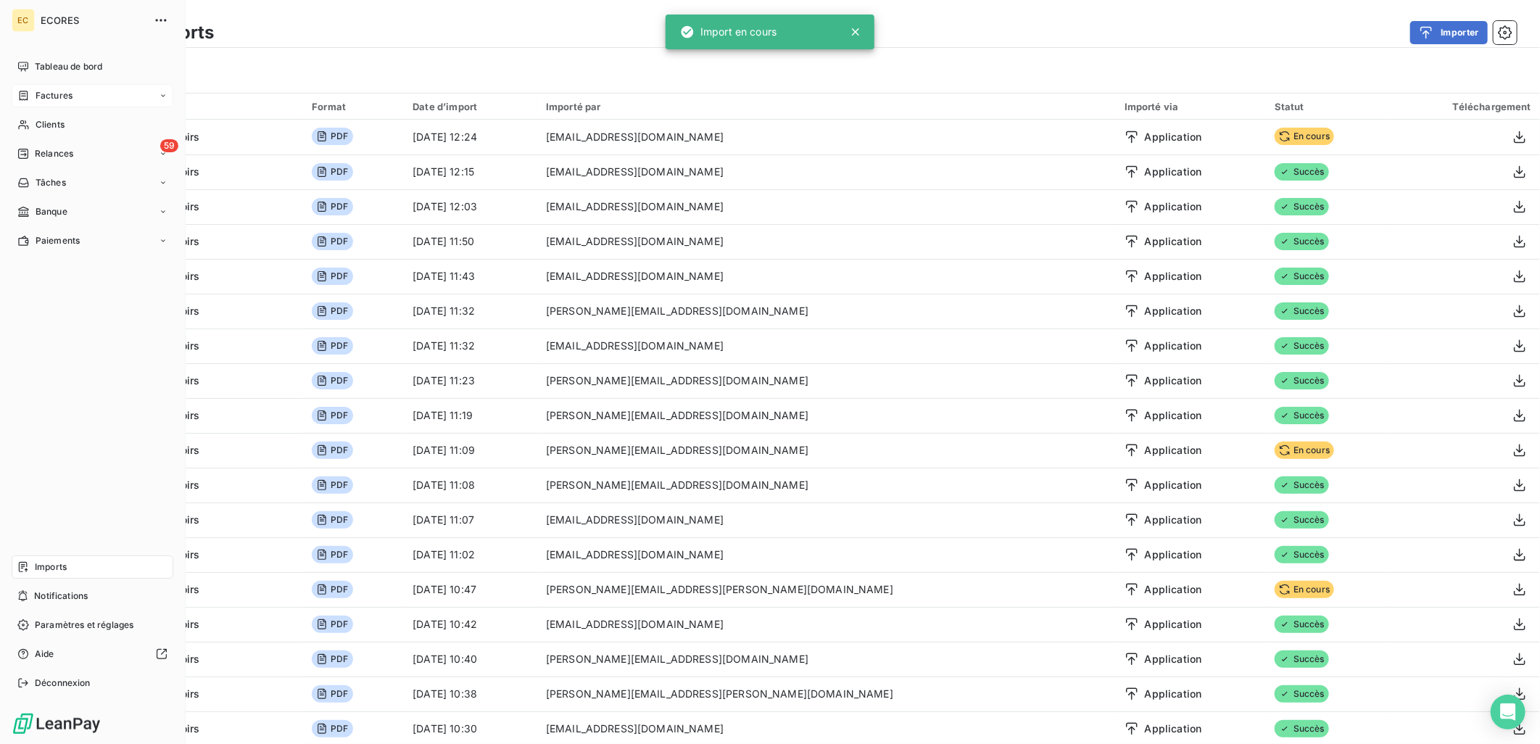
click at [52, 100] on span "Factures" at bounding box center [54, 95] width 37 height 13
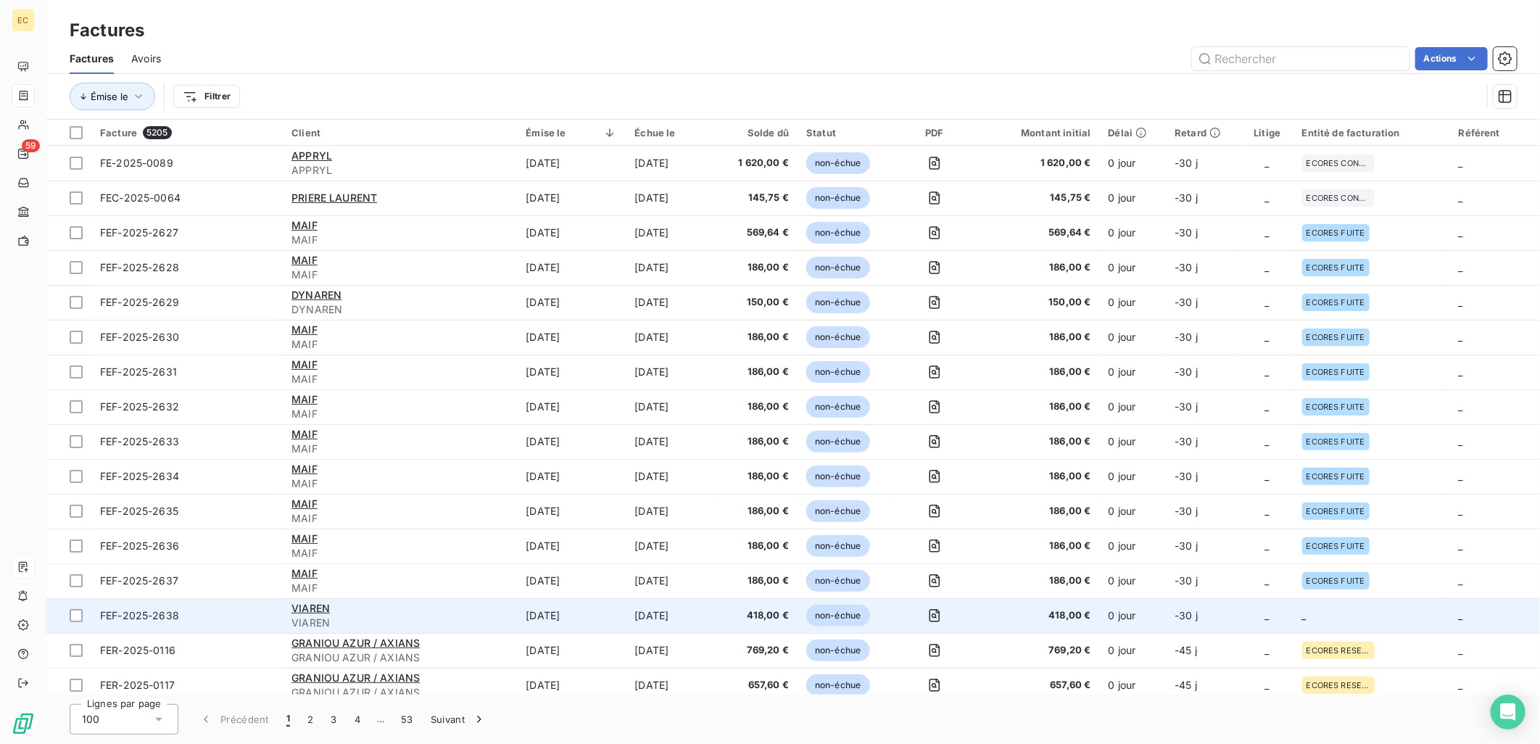
click at [1251, 613] on td "_" at bounding box center [1267, 615] width 52 height 35
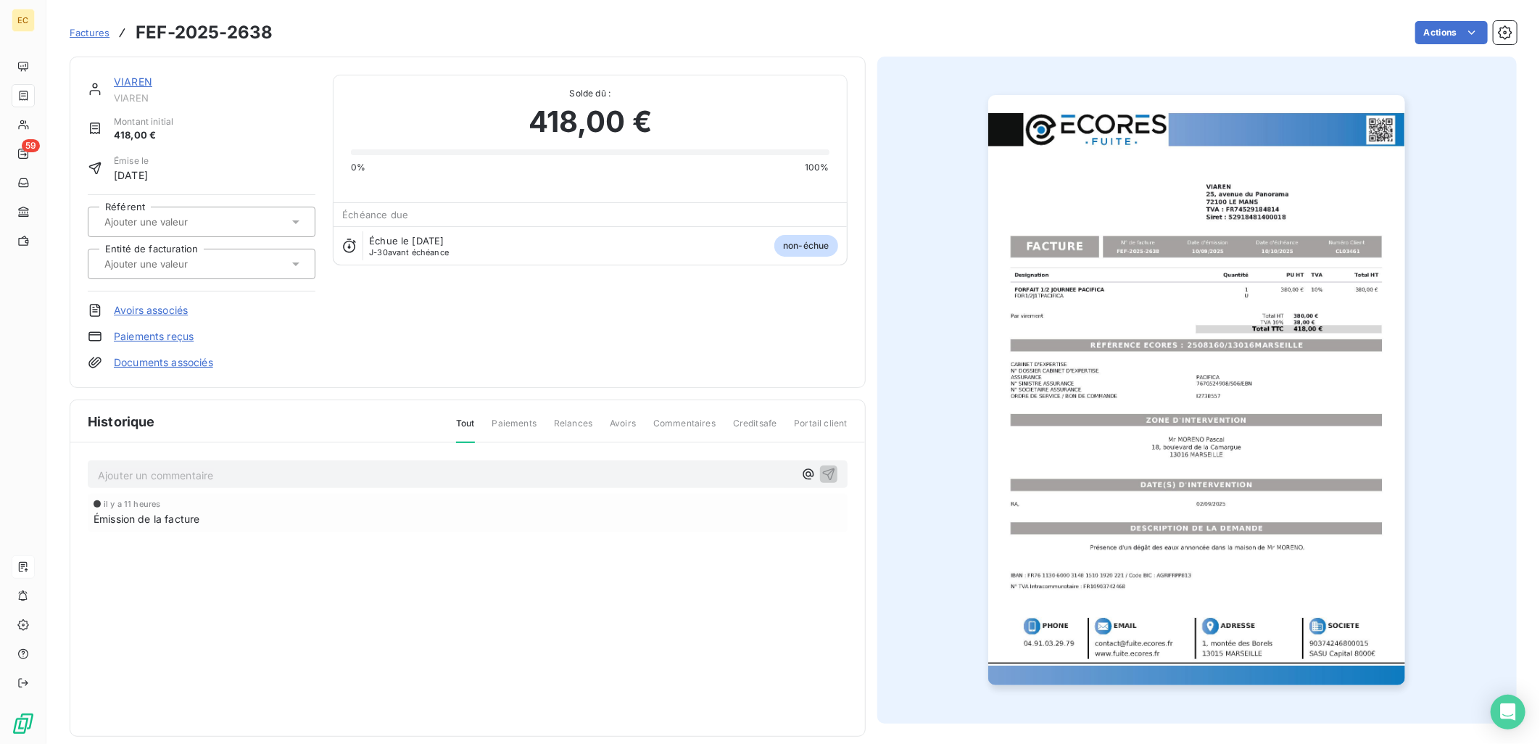
click at [152, 358] on link "Documents associés" at bounding box center [163, 362] width 99 height 14
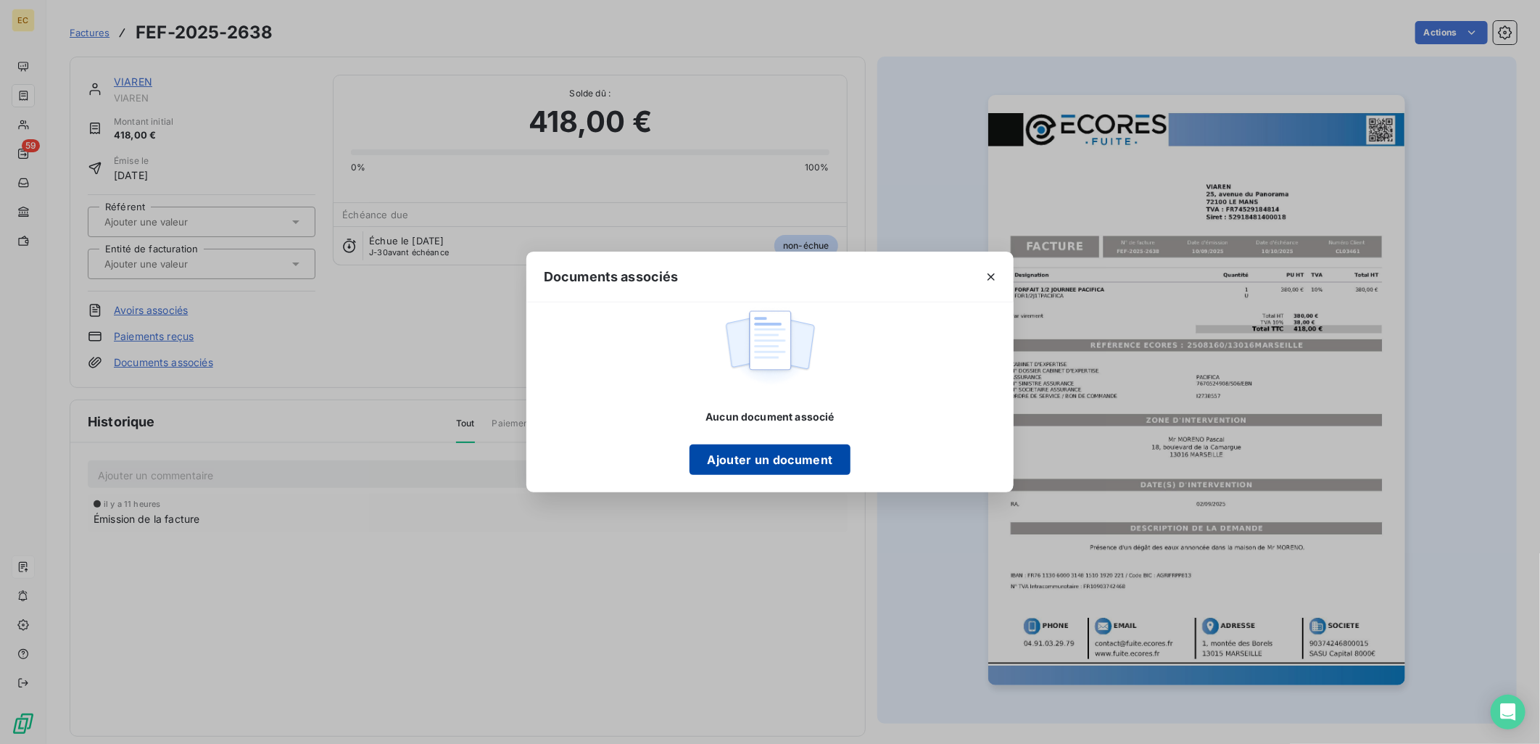
click at [763, 465] on button "Ajouter un document" at bounding box center [769, 459] width 160 height 30
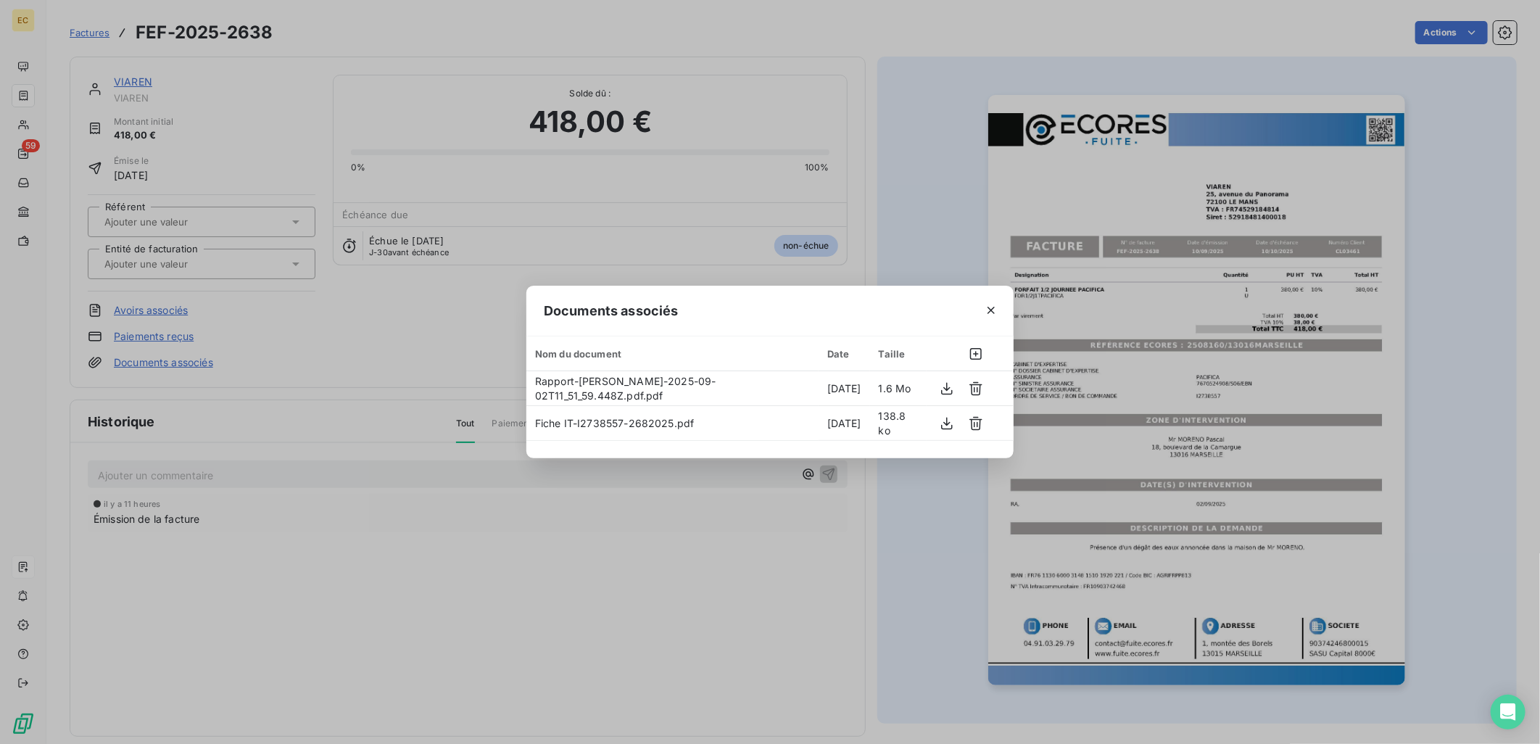
click at [346, 355] on div "Documents associés Nom du document Date Taille Rapport-Mr MORENO Pascal-2025-09…" at bounding box center [770, 372] width 1540 height 744
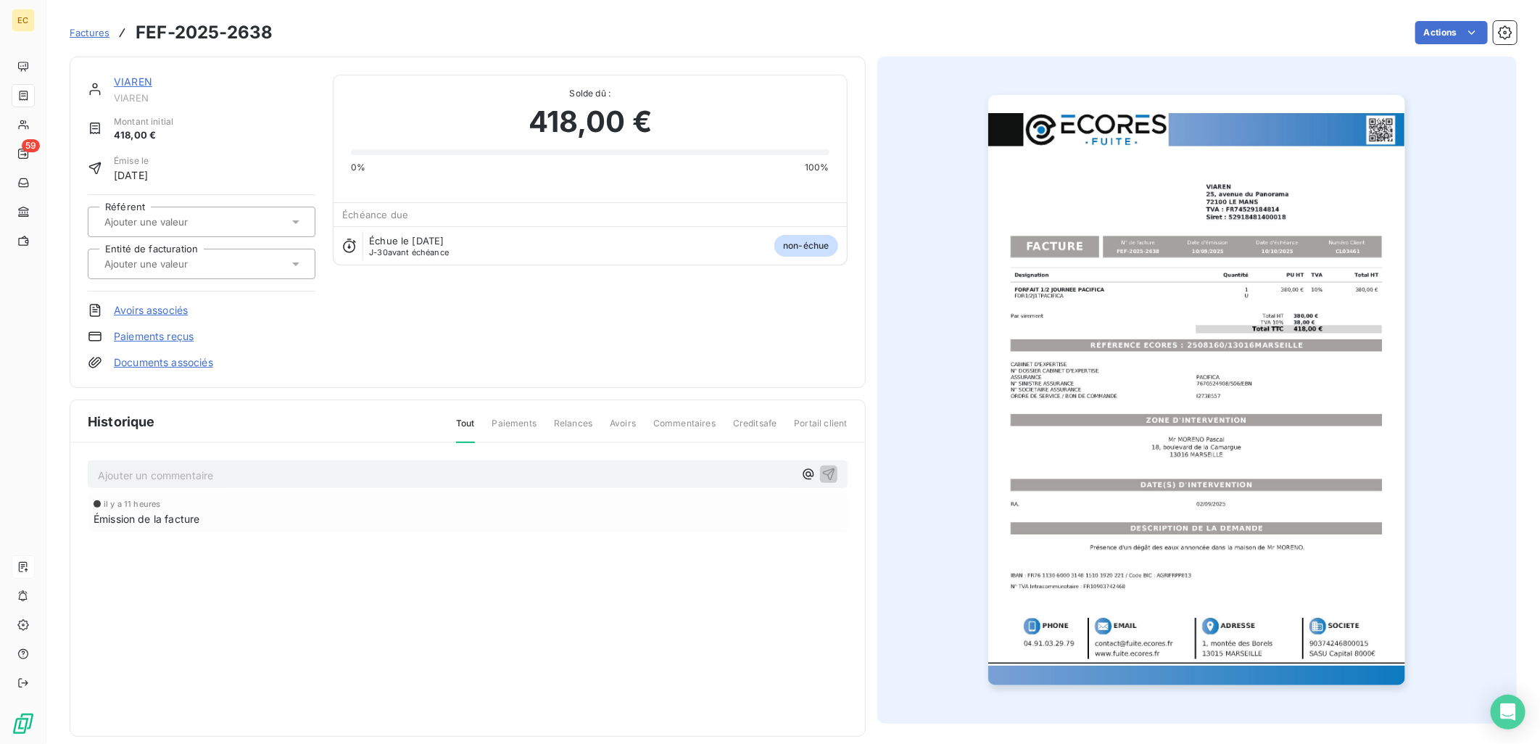
click at [236, 270] on div at bounding box center [194, 263] width 188 height 19
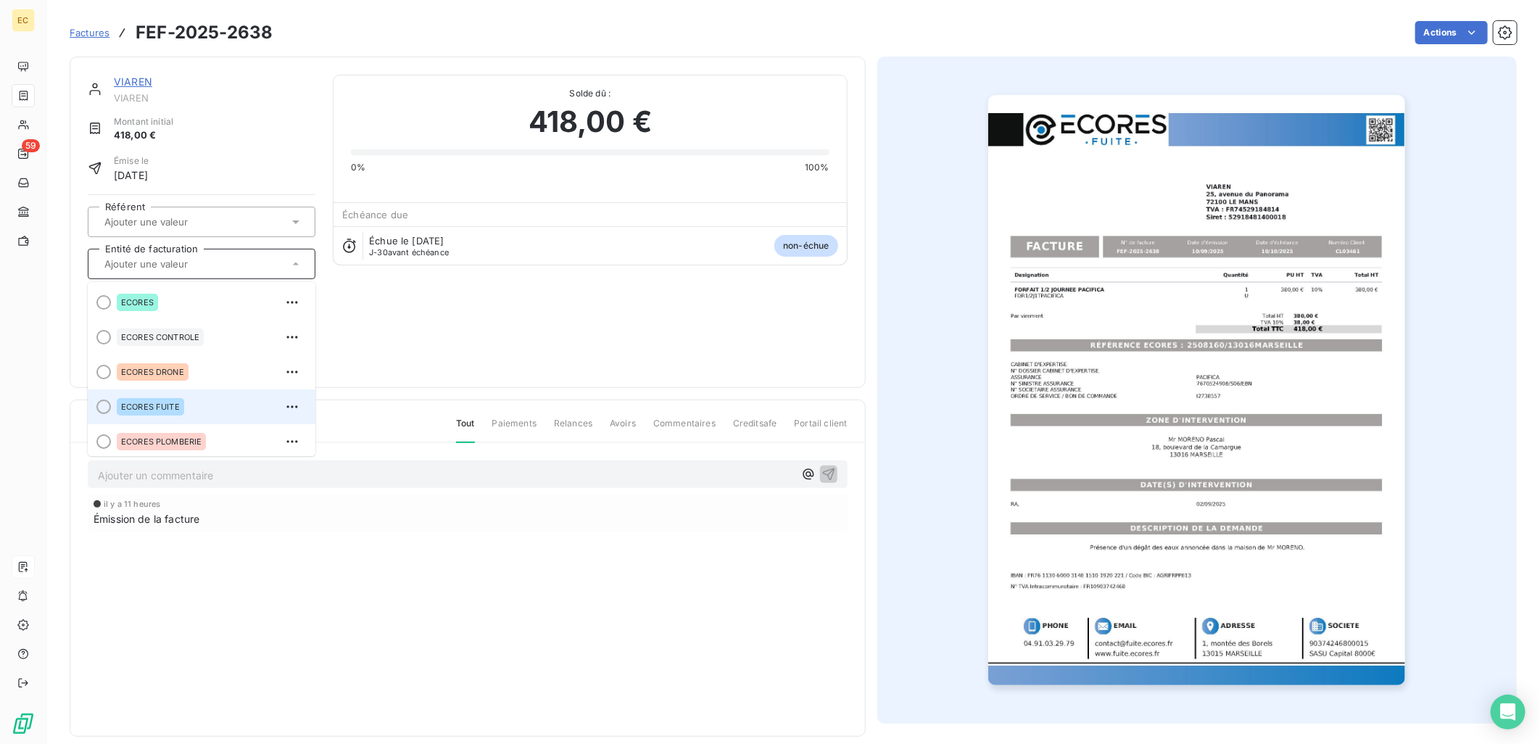
click at [185, 402] on div "ECORES FUITE" at bounding box center [210, 406] width 187 height 23
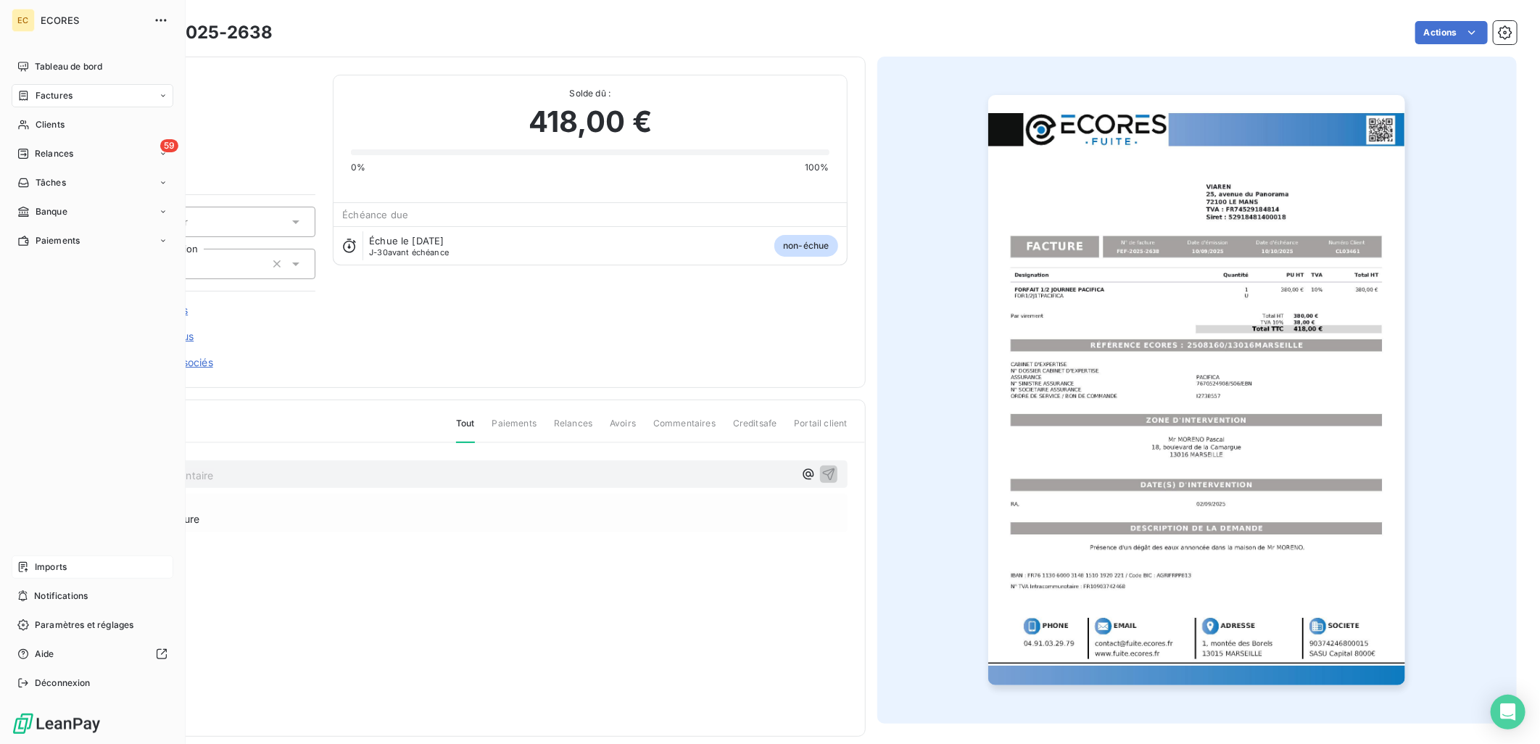
click at [39, 568] on span "Imports" at bounding box center [51, 566] width 32 height 13
